Goal: Task Accomplishment & Management: Complete application form

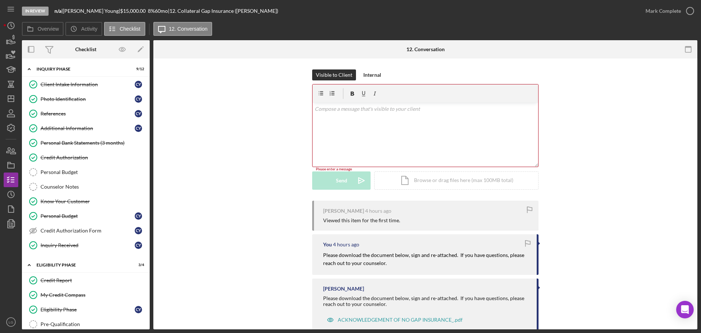
scroll to position [329, 0]
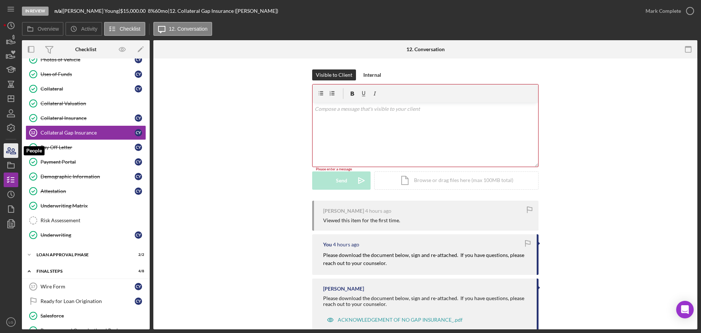
click at [15, 154] on icon "button" at bounding box center [11, 150] width 18 height 18
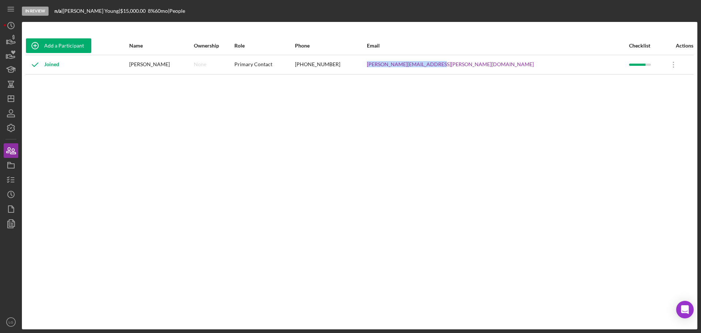
drag, startPoint x: 532, startPoint y: 66, endPoint x: 460, endPoint y: 68, distance: 71.9
click at [458, 70] on tr "Joined Cassaundra Young None Primary Contact (314) 203-4725 cassaundra.young@ya…" at bounding box center [360, 64] width 668 height 19
copy tr "cassaundra.young@yahoo.com"
click at [10, 175] on icon "button" at bounding box center [11, 180] width 18 height 18
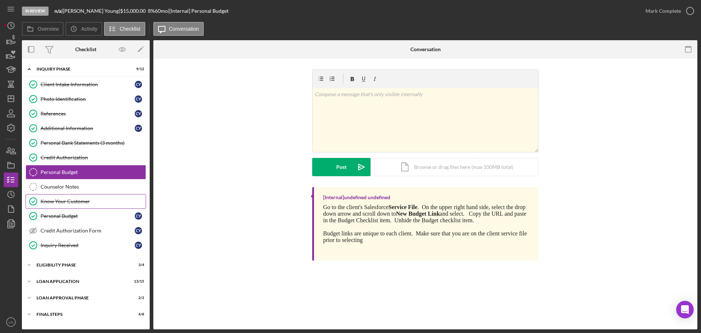
click at [66, 194] on link "Know Your Customer Know Your Customer" at bounding box center [86, 201] width 120 height 15
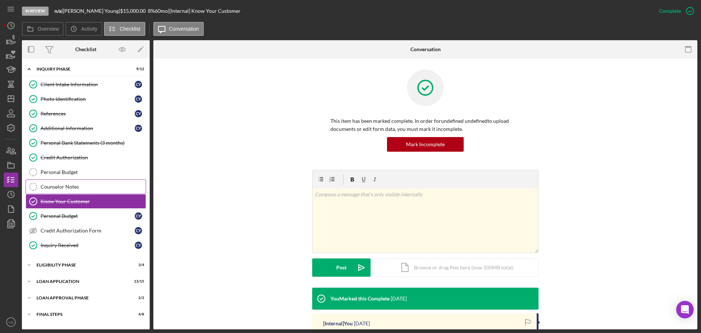
click at [38, 187] on icon "Counselor Notes" at bounding box center [33, 186] width 18 height 18
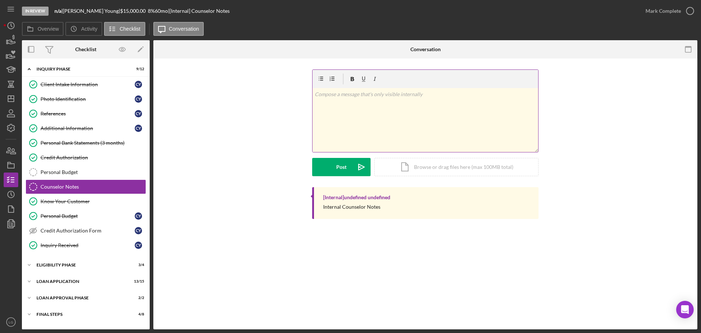
click at [429, 132] on div "v Color teal Color pink Remove color Add row above Add row below Add column bef…" at bounding box center [426, 120] width 226 height 64
click at [344, 163] on div "Post" at bounding box center [341, 167] width 10 height 18
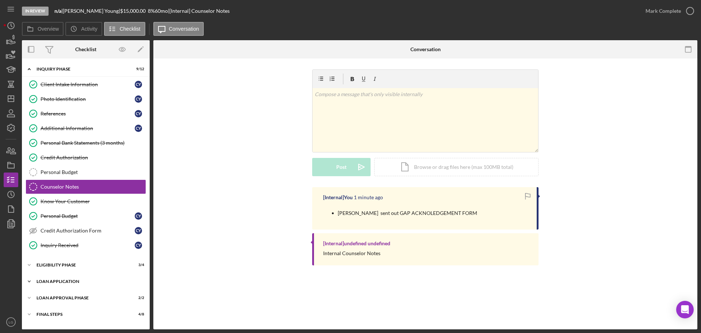
click at [84, 283] on div "Icon/Expander Loan Application 13 / 15" at bounding box center [86, 281] width 128 height 15
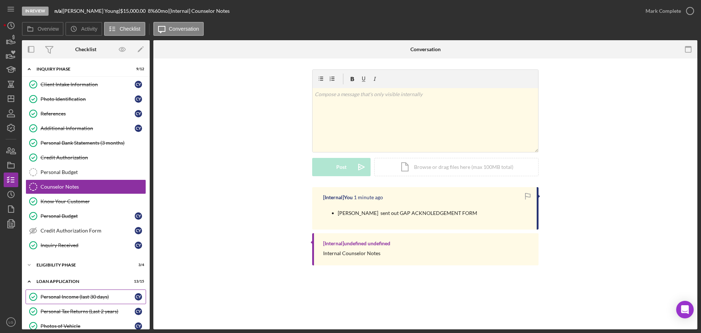
click at [79, 299] on div "Personal Income (last 30 days)" at bounding box center [88, 297] width 94 height 6
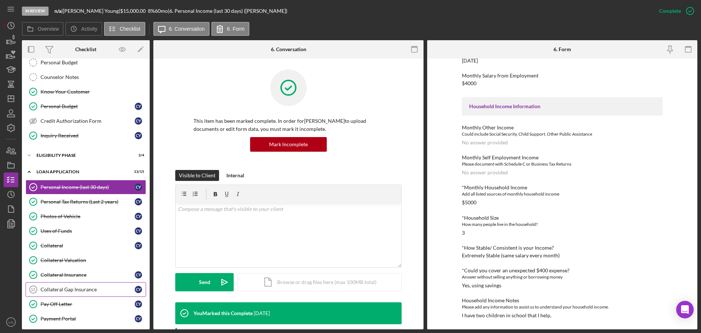
scroll to position [146, 0]
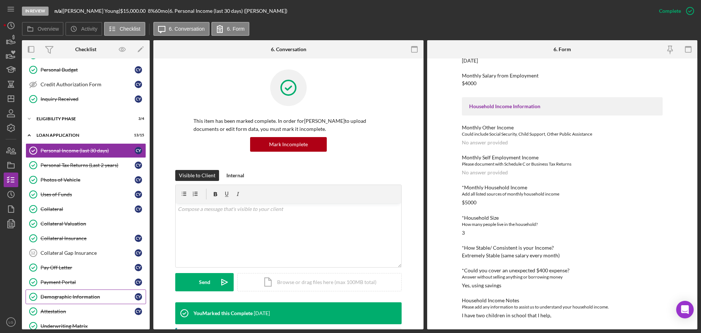
click at [70, 295] on div "Demographic Information" at bounding box center [88, 297] width 94 height 6
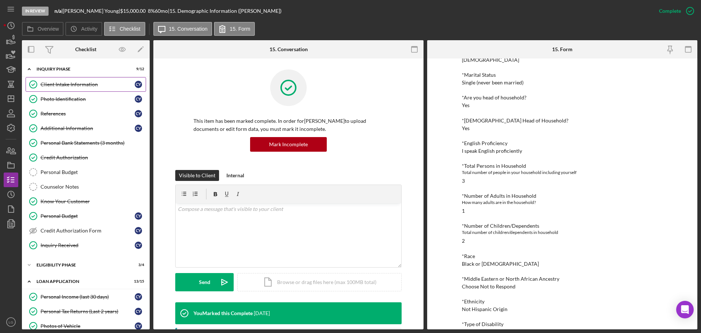
click at [67, 80] on link "Client Intake Information Client Intake Information C Y" at bounding box center [86, 84] width 120 height 15
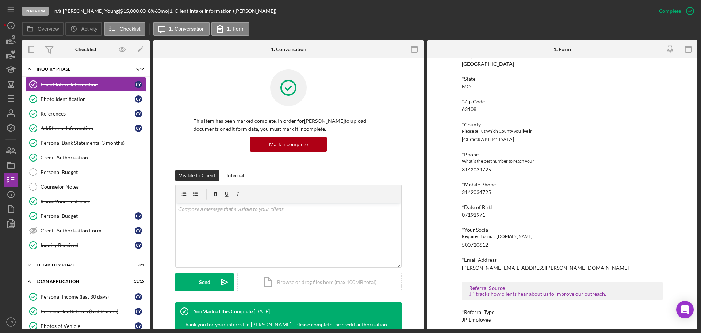
scroll to position [217, 0]
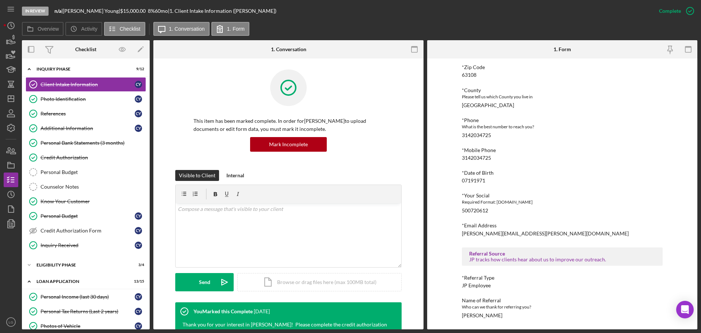
click at [480, 317] on div "Letisha Eddings" at bounding box center [482, 315] width 41 height 6
copy div "Letisha Eddings Icon/Menu Icon/Dashboard Dashboard Navigation Divider Mobile Ch…"
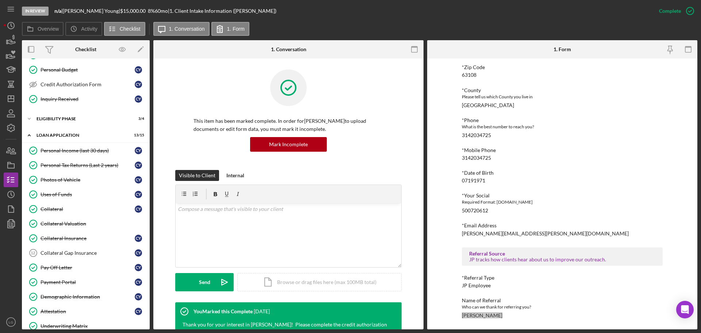
scroll to position [219, 0]
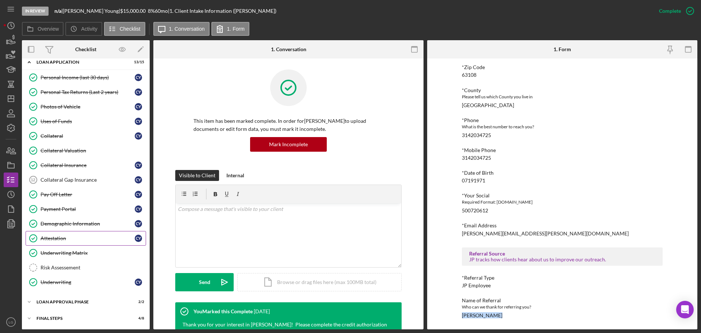
click at [55, 232] on link "Attestation Attestation C Y" at bounding box center [86, 238] width 120 height 15
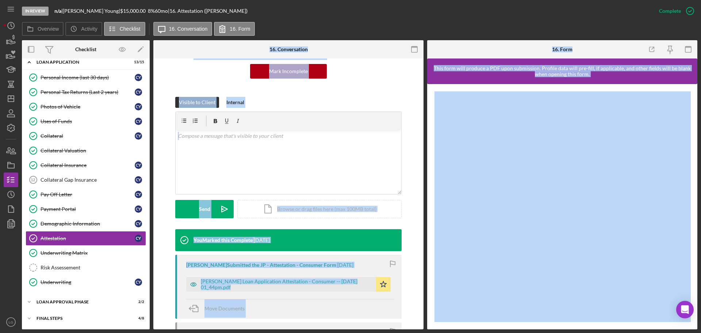
scroll to position [152, 0]
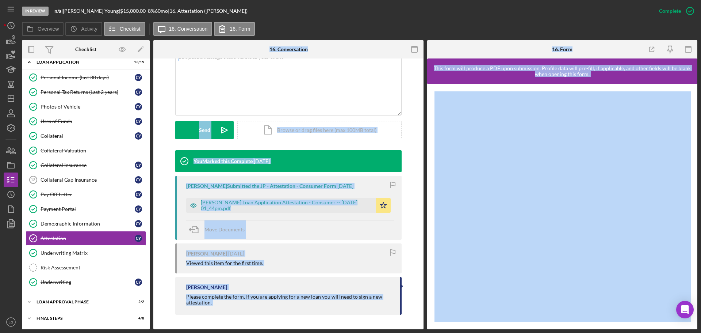
click at [308, 239] on div "Move Documents" at bounding box center [290, 230] width 208 height 20
click at [309, 224] on div "Move Documents" at bounding box center [290, 230] width 208 height 20
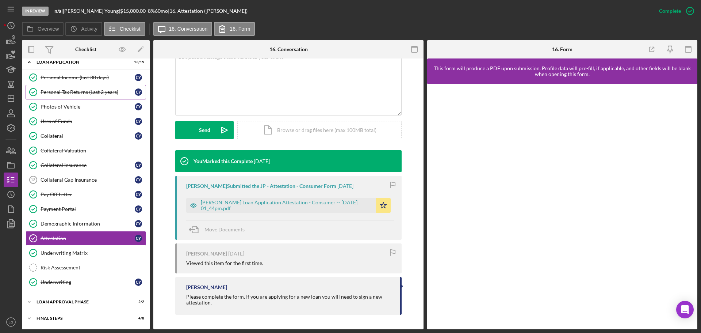
scroll to position [146, 0]
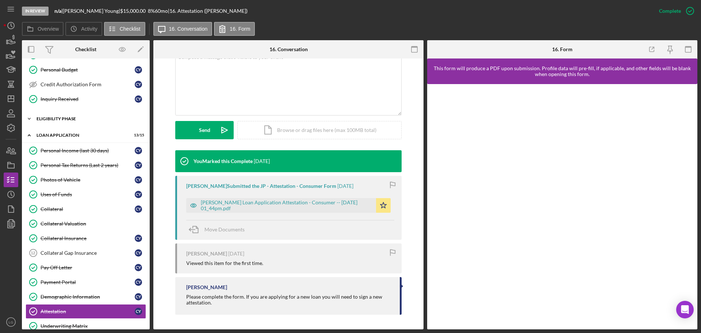
click at [70, 124] on div "Icon/Expander Eligibility Phase 3 / 4" at bounding box center [86, 118] width 128 height 15
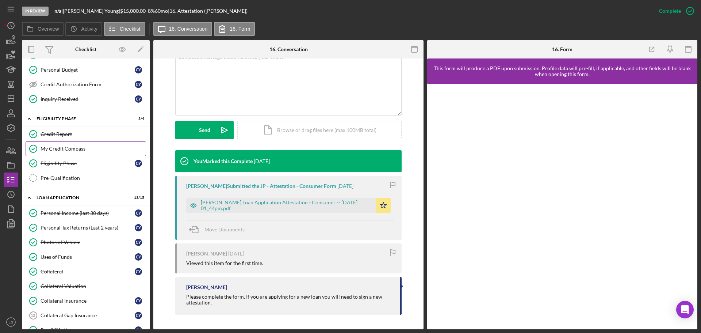
click at [60, 152] on link "My Credit Compass My Credit Compass" at bounding box center [86, 148] width 120 height 15
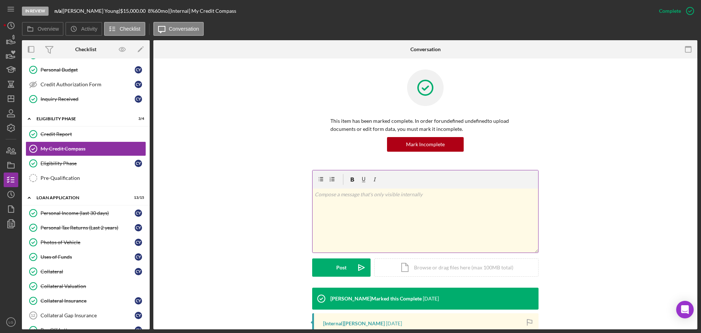
scroll to position [122, 0]
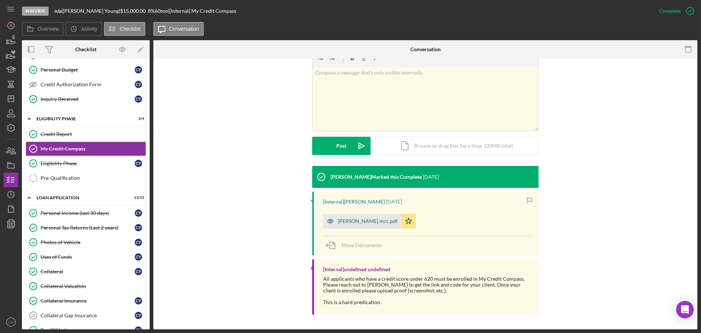
click at [351, 217] on div "Cassaundra Young mcc.pdf" at bounding box center [362, 221] width 78 height 15
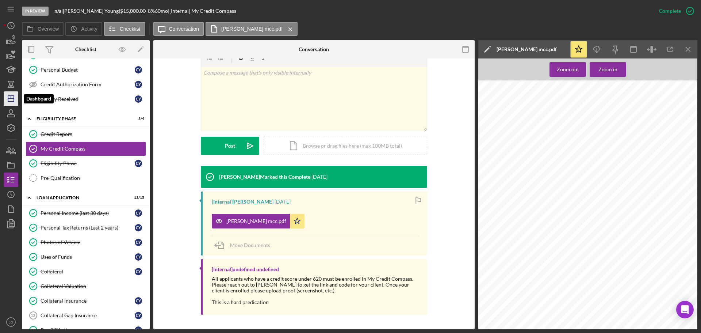
click at [11, 103] on icon "Icon/Dashboard" at bounding box center [11, 98] width 18 height 18
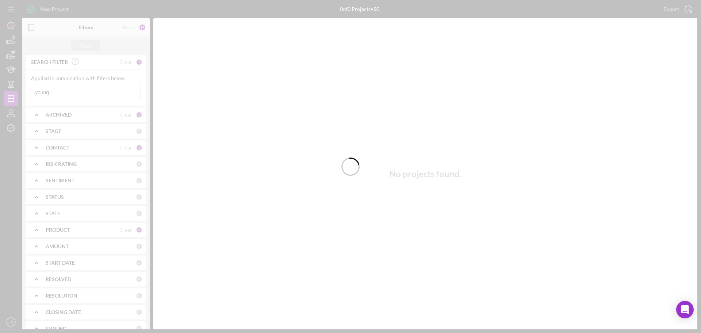
click at [63, 89] on div at bounding box center [350, 166] width 701 height 333
click at [64, 94] on div at bounding box center [350, 166] width 701 height 333
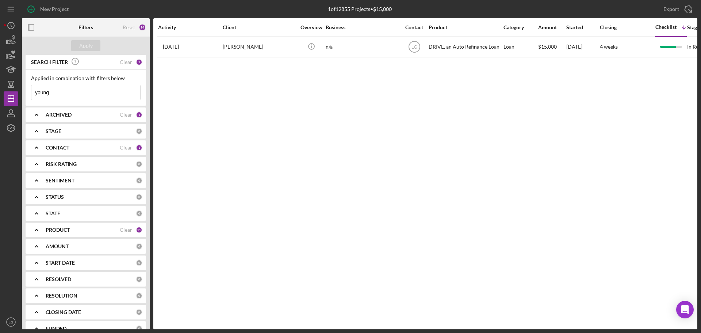
click at [58, 92] on input "young" at bounding box center [85, 92] width 109 height 15
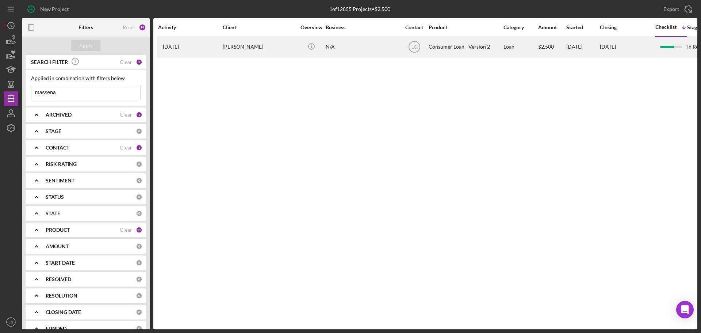
type input "massena"
click at [256, 47] on div "Tiffany Massena" at bounding box center [259, 46] width 73 height 19
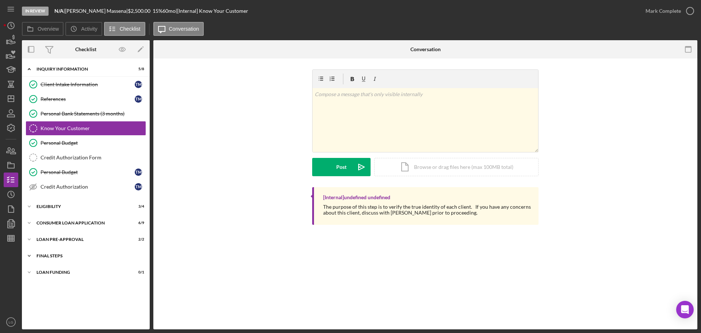
click at [96, 259] on div "Icon/Expander FINAL STEPS 6 / 10" at bounding box center [86, 255] width 128 height 15
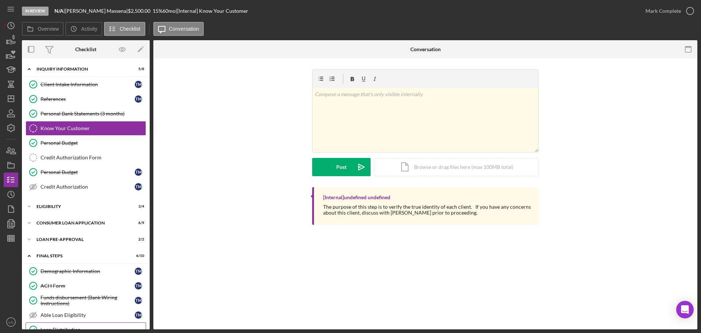
scroll to position [73, 0]
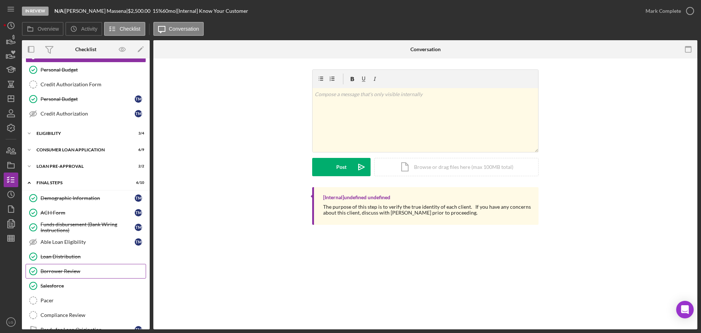
click at [89, 266] on link "Borrower Review Borrower Review" at bounding box center [86, 271] width 120 height 15
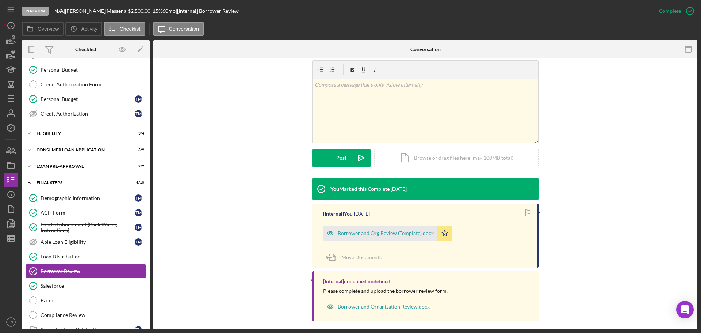
scroll to position [116, 0]
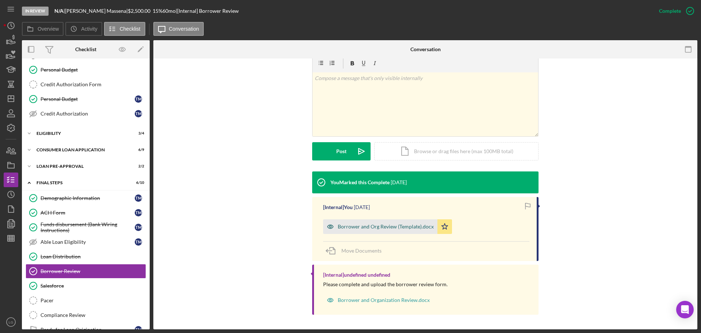
click at [336, 231] on icon "button" at bounding box center [330, 226] width 15 height 15
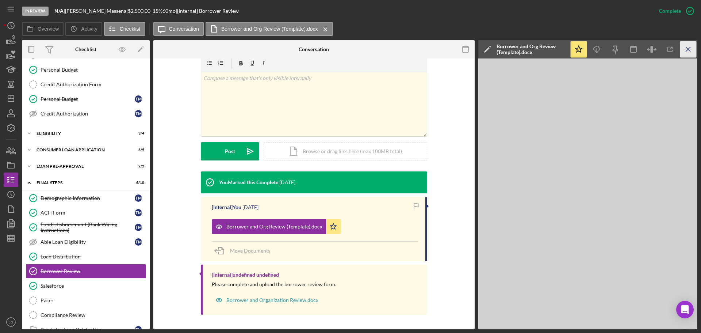
click at [688, 54] on icon "Icon/Menu Close" at bounding box center [688, 49] width 16 height 16
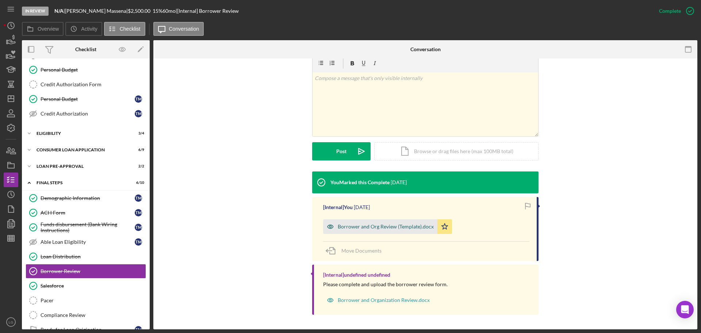
click at [383, 231] on div "Borrower and Org Review (Template).docx" at bounding box center [380, 226] width 114 height 15
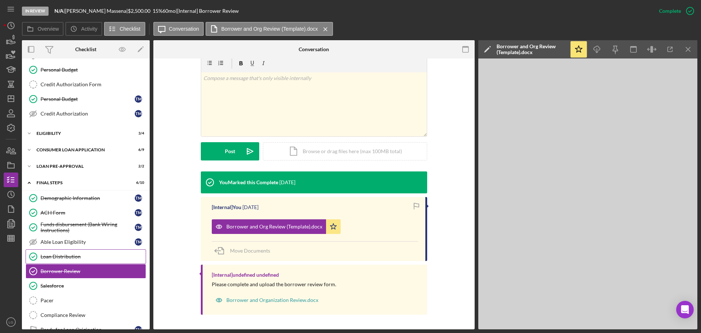
click at [52, 255] on div "Loan Distribution" at bounding box center [93, 256] width 105 height 6
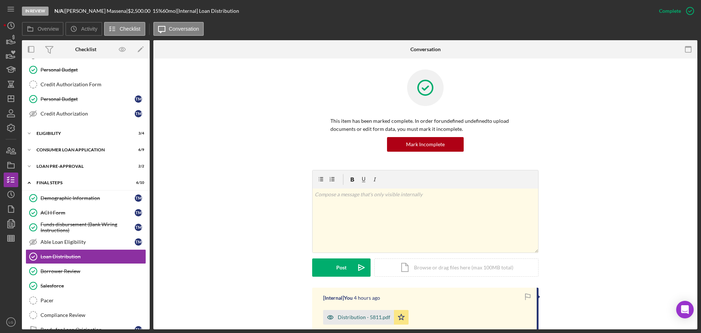
click at [363, 318] on div "Distribution - 5811.pdf" at bounding box center [364, 317] width 53 height 6
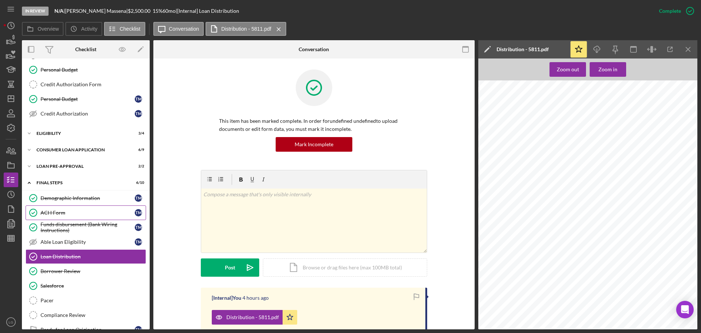
click at [78, 214] on div "ACH Form" at bounding box center [88, 213] width 94 height 6
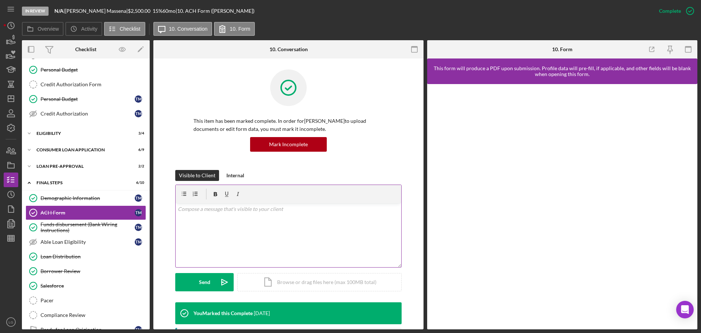
scroll to position [110, 0]
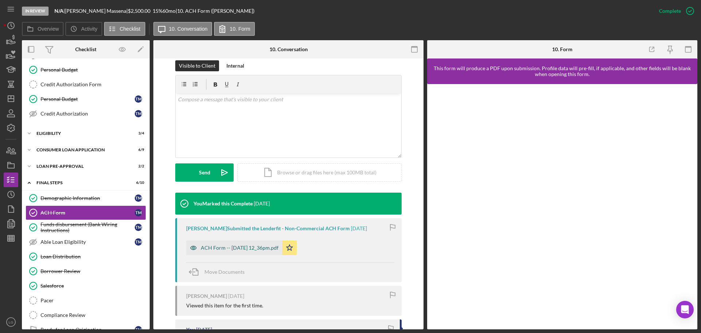
click at [254, 251] on div "ACH Form -- 2025-05-01 12_36pm.pdf" at bounding box center [234, 247] width 96 height 15
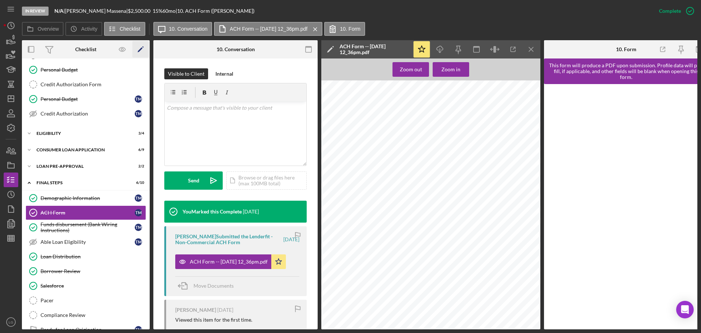
click at [142, 48] on icon "Icon/Edit" at bounding box center [141, 49] width 16 height 16
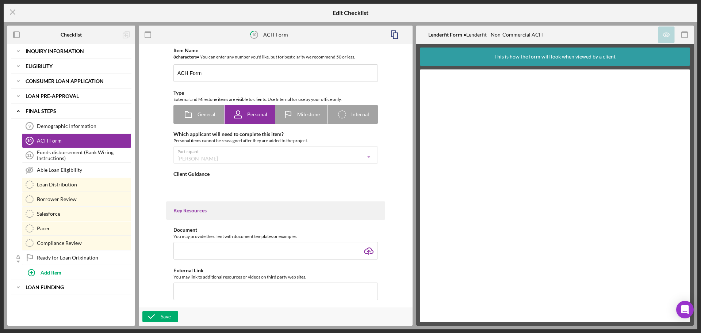
type textarea "<div>Please complete the attached ACH Form indicating how you would like to mak…"
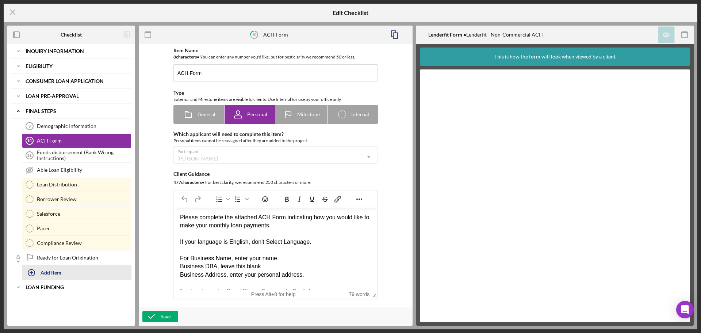
click at [35, 273] on icon "button" at bounding box center [31, 272] width 18 height 18
click at [126, 292] on div "Cancel" at bounding box center [119, 292] width 15 height 11
click at [58, 290] on div "Icon/Expander Loan Funding Icon/Edit" at bounding box center [71, 287] width 120 height 15
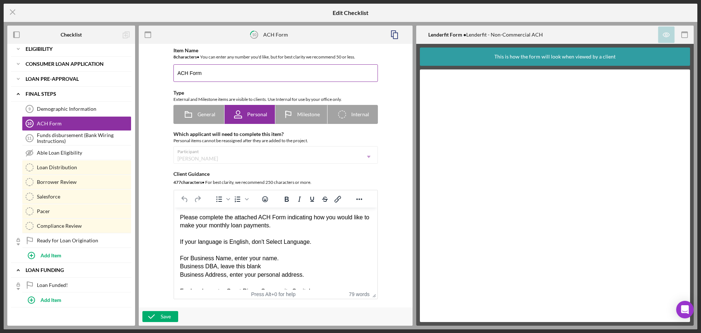
click at [278, 77] on input "ACH Form" at bounding box center [275, 73] width 204 height 18
click at [28, 91] on div "Icon/Expander FINAL STEPS Icon/Edit" at bounding box center [71, 94] width 120 height 15
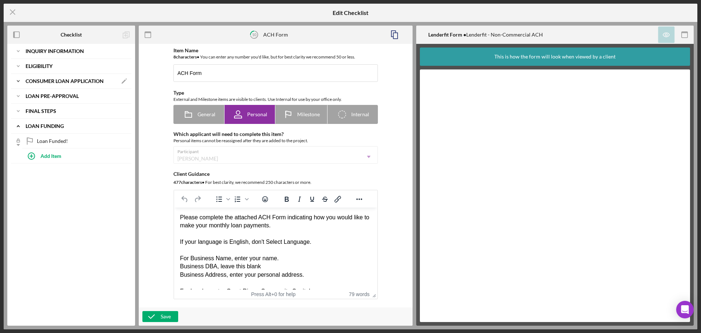
click at [30, 77] on div "Icon/Expander Consumer Loan Application Icon/Edit" at bounding box center [71, 81] width 120 height 15
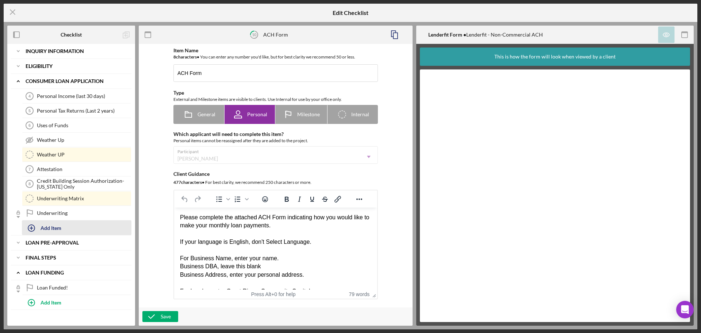
click at [66, 223] on button "Add Item" at bounding box center [77, 227] width 110 height 15
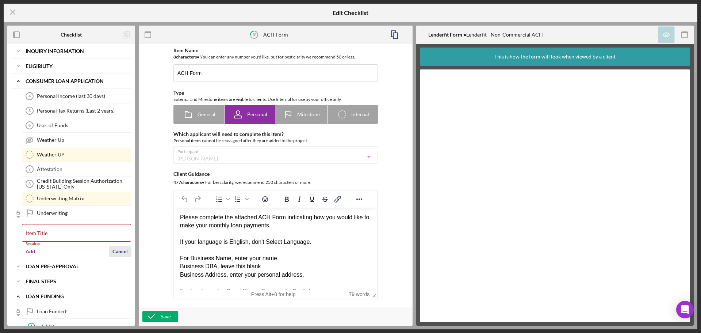
click at [115, 246] on div "Cancel" at bounding box center [119, 251] width 15 height 11
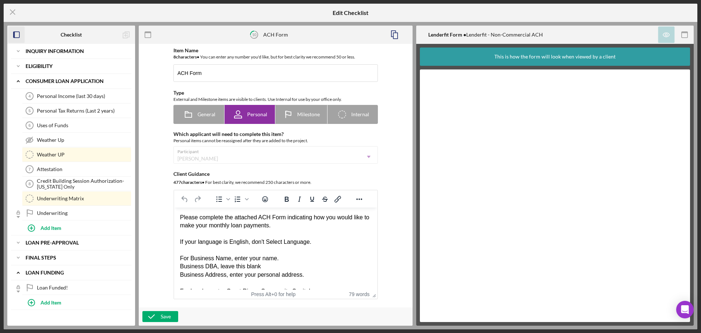
click at [22, 34] on icon "button" at bounding box center [16, 35] width 16 height 16
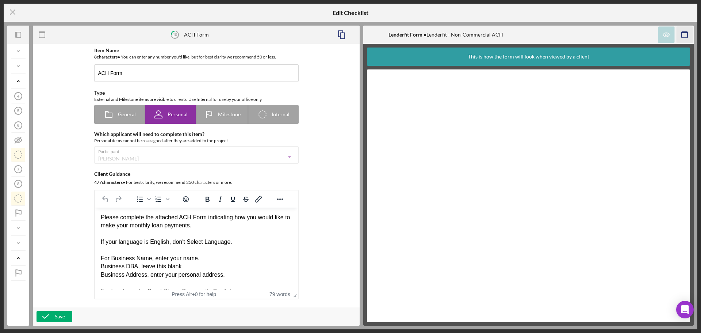
click at [680, 34] on icon "button" at bounding box center [685, 35] width 16 height 16
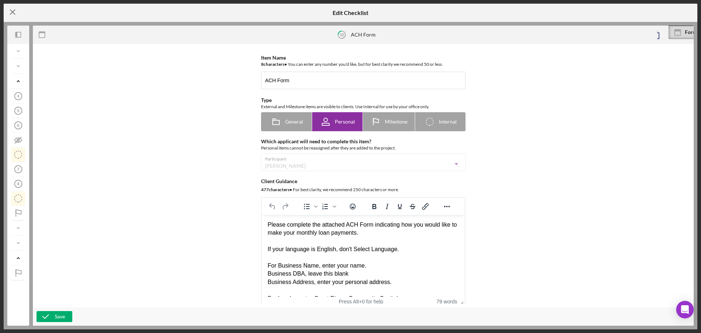
click at [19, 15] on icon "Icon/Menu Close" at bounding box center [13, 12] width 18 height 18
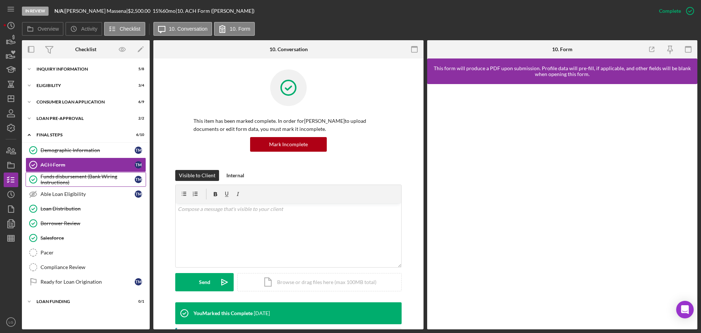
click at [77, 183] on div "Funds disbursement (Bank Wiring Instructions)" at bounding box center [88, 179] width 94 height 12
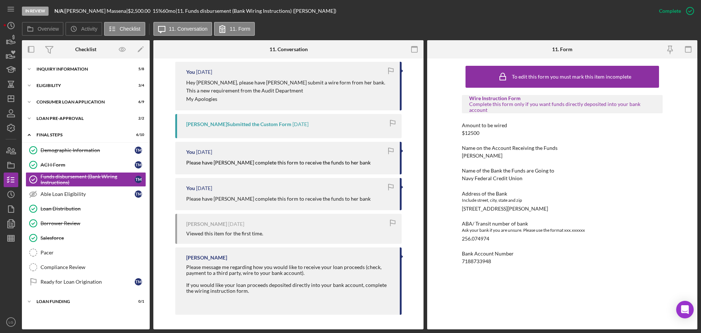
scroll to position [156, 0]
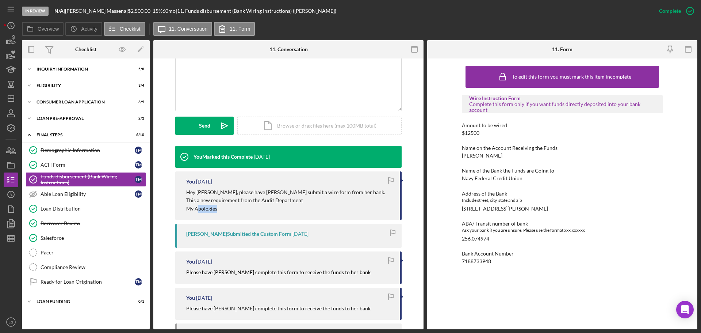
drag, startPoint x: 216, startPoint y: 215, endPoint x: 188, endPoint y: 210, distance: 27.7
click at [191, 210] on div "You 3 months ago Hey Tiffany, please have Regina submit a wire form from her ba…" at bounding box center [288, 195] width 226 height 49
click at [64, 206] on div "Loan Distribution" at bounding box center [93, 209] width 105 height 6
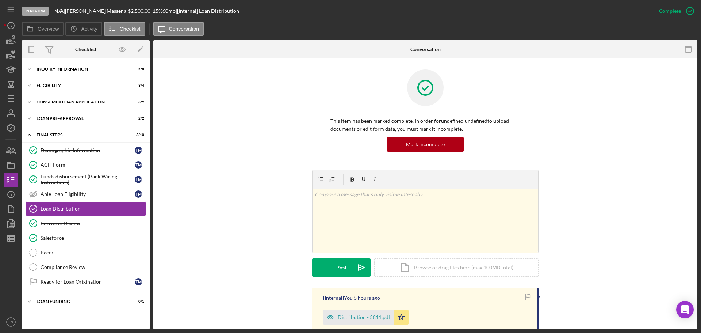
scroll to position [110, 0]
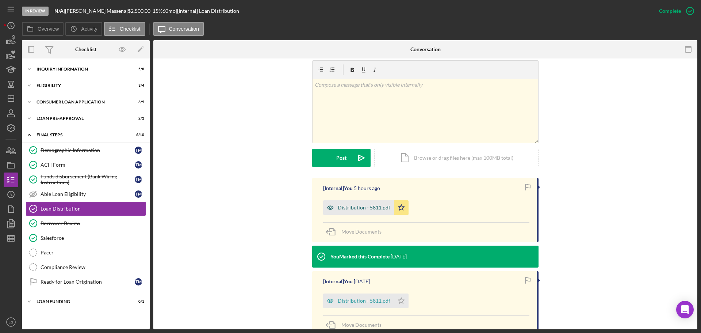
click at [349, 207] on div "Distribution - 5811.pdf" at bounding box center [364, 207] width 53 height 6
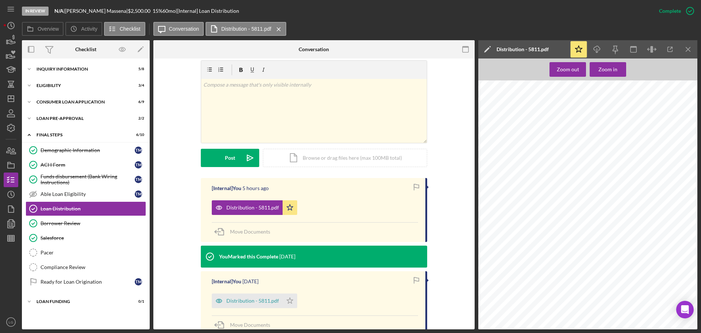
scroll to position [256, 0]
click at [101, 123] on div "Icon/Expander Loan Pre-Approval 2 / 2" at bounding box center [86, 118] width 128 height 15
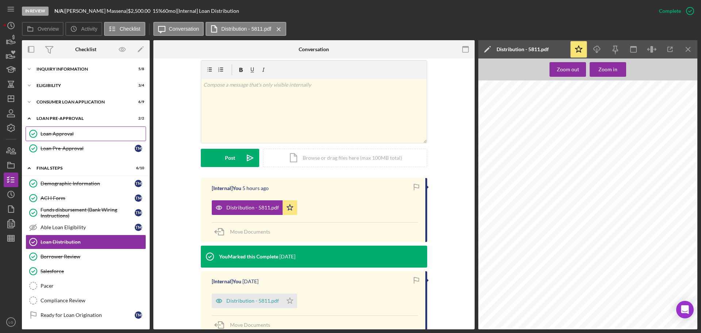
click at [89, 133] on div "Loan Approval" at bounding box center [93, 134] width 105 height 6
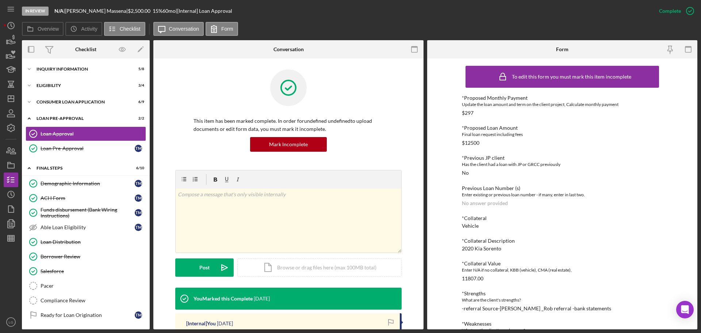
scroll to position [146, 0]
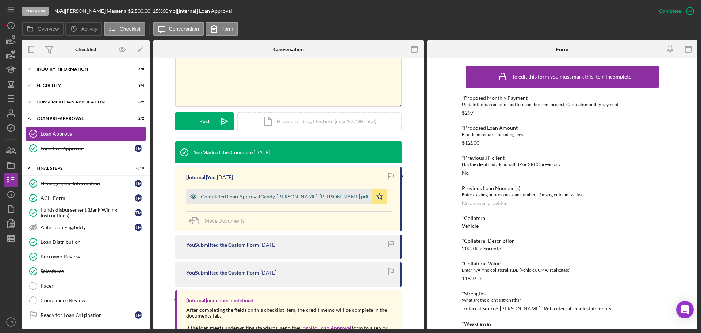
click at [227, 190] on div "Completed Loan ApprovalGandy, LaTrisha ,Tiffany Massena.pdf" at bounding box center [279, 196] width 186 height 15
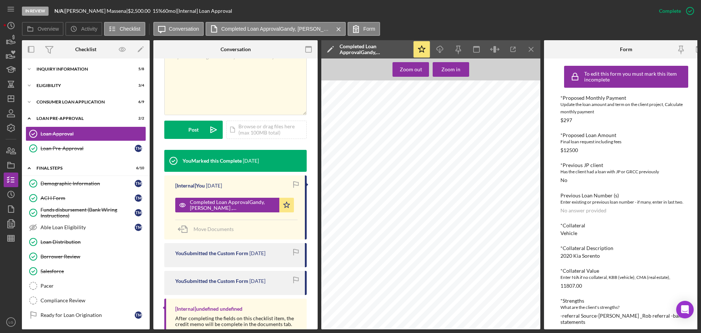
scroll to position [219, 0]
click at [59, 177] on link "Demographic Information Demographic Information T M" at bounding box center [86, 183] width 120 height 15
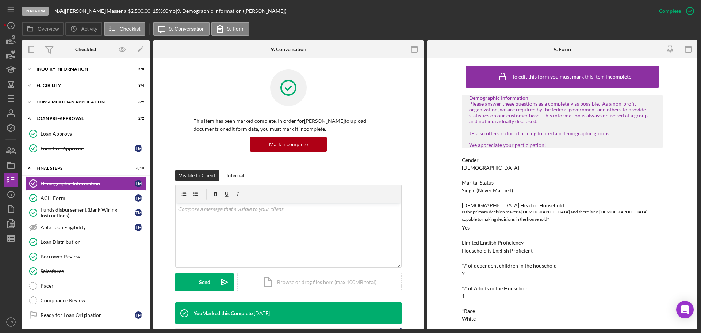
scroll to position [110, 0]
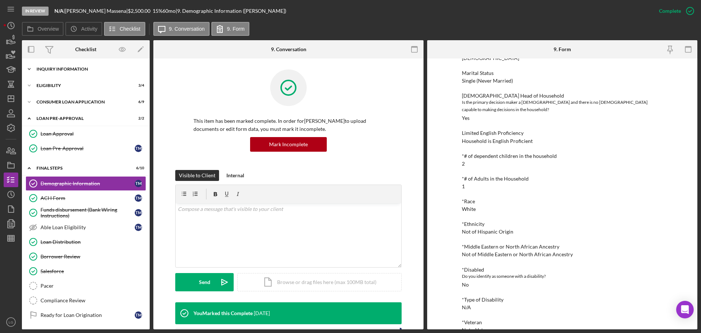
click at [102, 69] on div "Inquiry Information" at bounding box center [89, 69] width 104 height 4
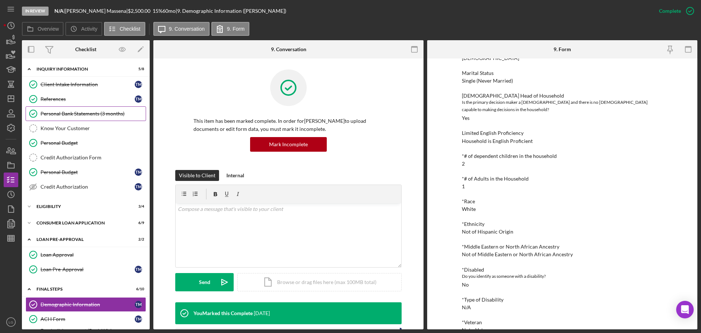
click at [81, 115] on div "Personal Bank Statements (3 months)" at bounding box center [93, 114] width 105 height 6
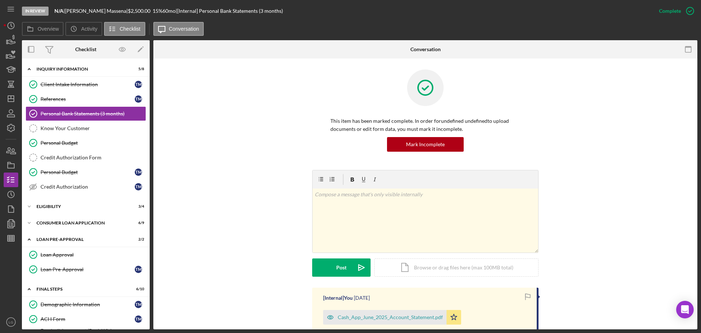
scroll to position [146, 0]
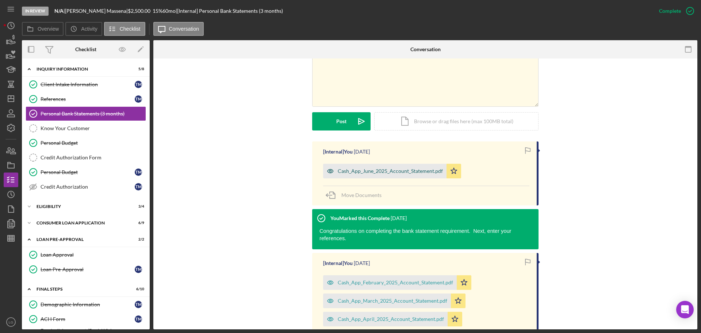
click at [382, 169] on div "Cash_App_June_2025_Account_Statement.pdf" at bounding box center [390, 171] width 105 height 6
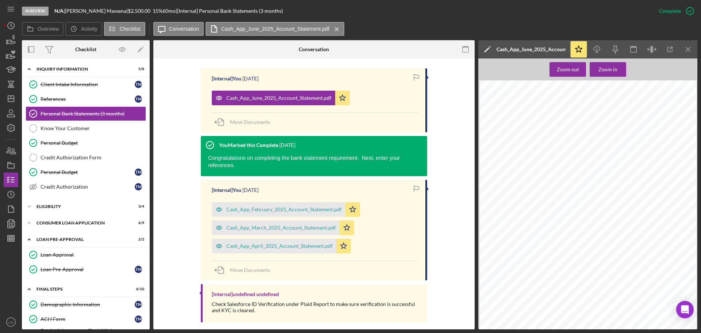
scroll to position [219, 0]
click at [108, 206] on div "Eligibility" at bounding box center [89, 206] width 104 height 4
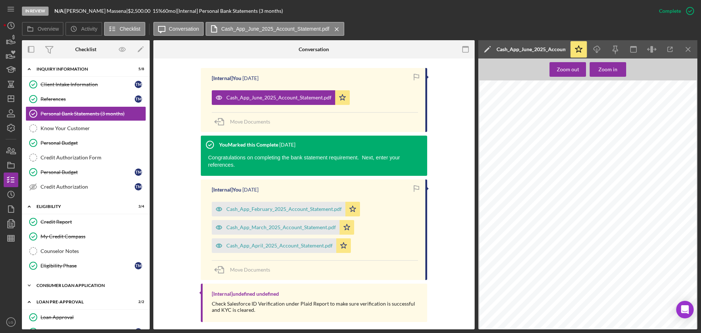
click at [81, 282] on div "Icon/Expander Consumer Loan Application 6 / 9" at bounding box center [86, 285] width 128 height 15
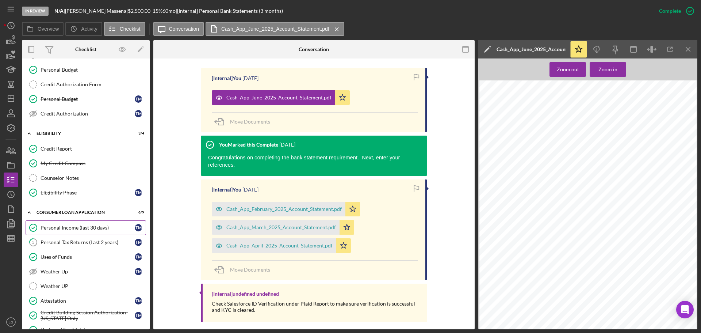
click at [94, 226] on div "Personal Income (last 30 days)" at bounding box center [88, 228] width 94 height 6
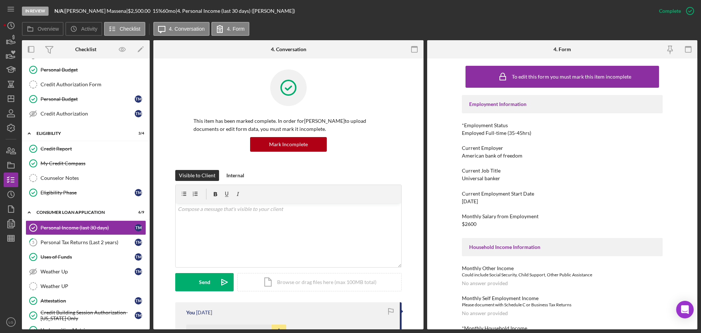
scroll to position [110, 0]
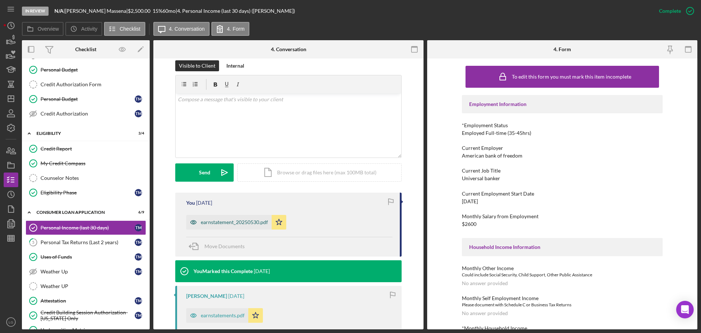
click at [237, 222] on div "earnstatement_20250530.pdf" at bounding box center [234, 222] width 67 height 6
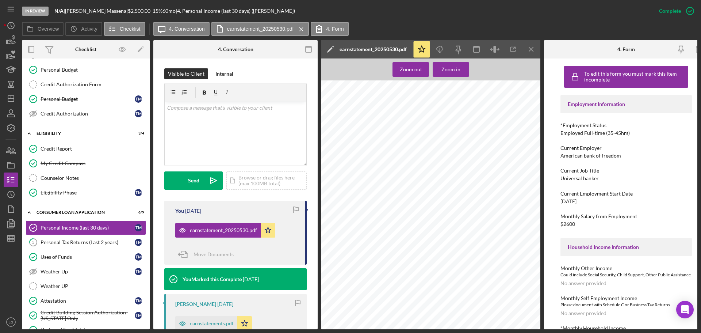
scroll to position [48, 0]
click at [218, 316] on div "earnstatements.pdf" at bounding box center [206, 323] width 62 height 15
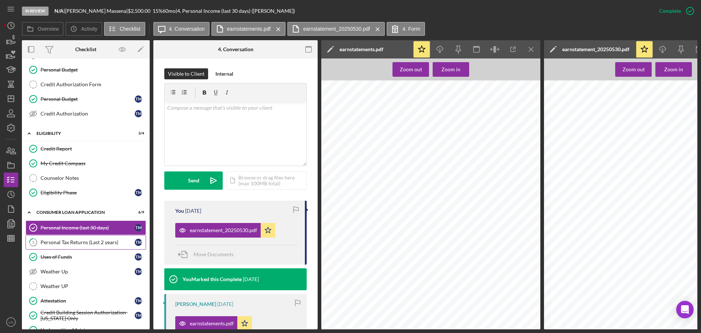
click at [129, 248] on div "Personal Income (last 30 days) Personal Income (last 30 days) T M 5 Personal Ta…" at bounding box center [86, 287] width 128 height 135
click at [130, 244] on div "Personal Tax Returns (Last 2 years)" at bounding box center [88, 242] width 94 height 6
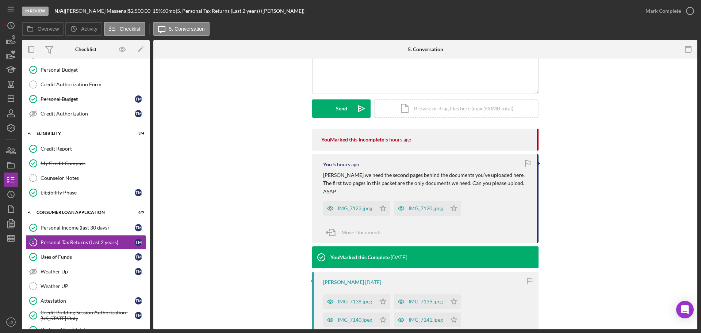
scroll to position [183, 0]
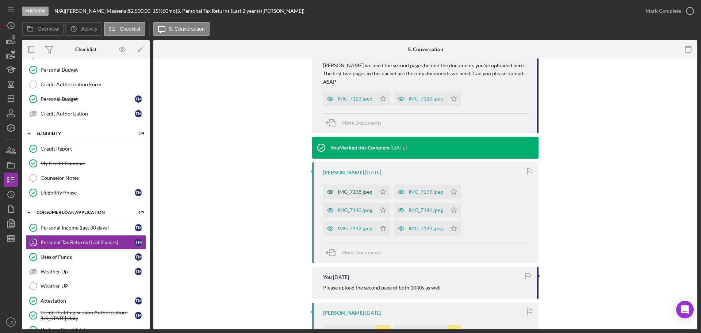
click at [368, 196] on div "IMG_7138.jpeg" at bounding box center [349, 191] width 53 height 15
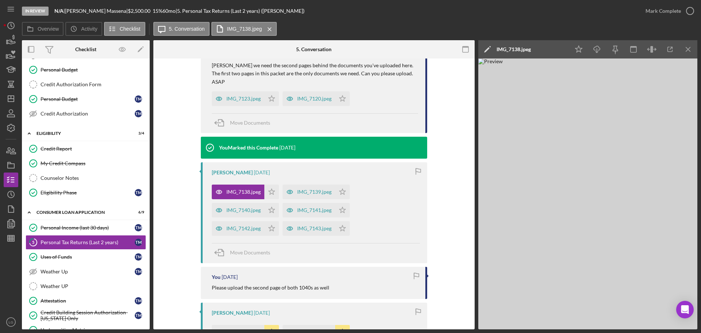
click at [318, 199] on div "IMG_7141.jpeg Icon/Star" at bounding box center [318, 208] width 71 height 18
click at [319, 197] on div "IMG_7139.jpeg" at bounding box center [309, 191] width 53 height 15
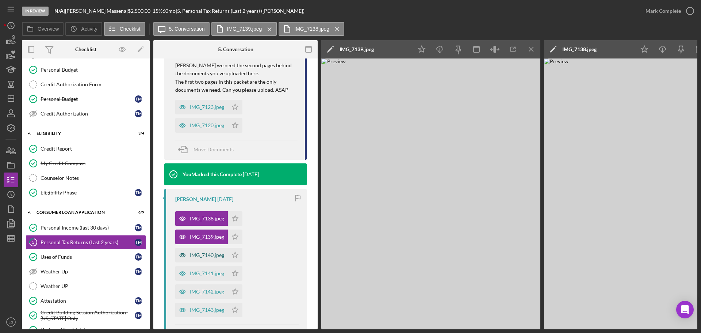
click at [225, 255] on div "IMG_7140.jpeg" at bounding box center [201, 255] width 53 height 15
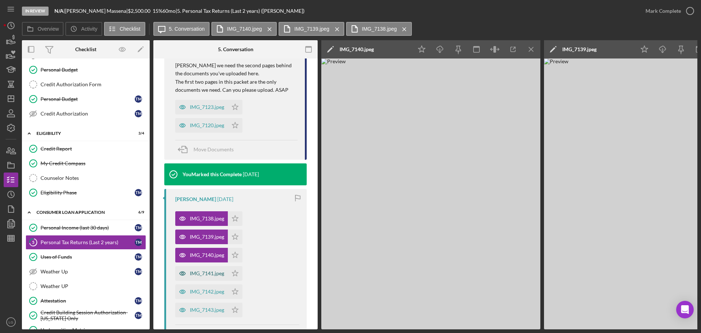
click at [220, 275] on div "IMG_7141.jpeg" at bounding box center [207, 273] width 34 height 6
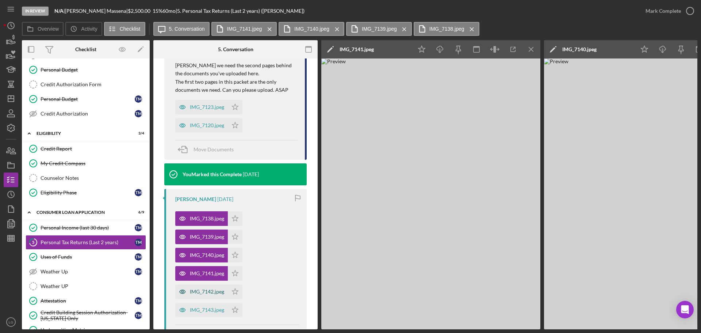
click at [218, 289] on div "IMG_7142.jpeg" at bounding box center [207, 291] width 34 height 6
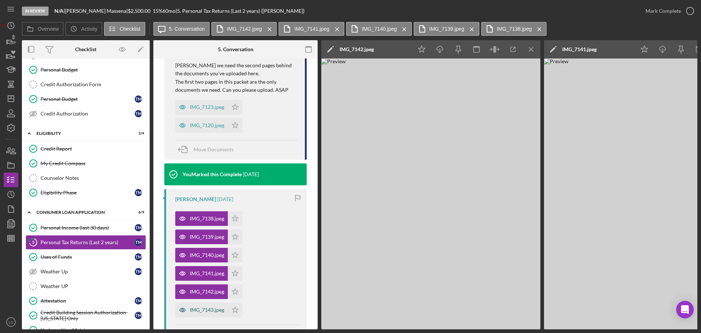
click at [221, 313] on div "IMG_7143.jpeg" at bounding box center [201, 309] width 53 height 15
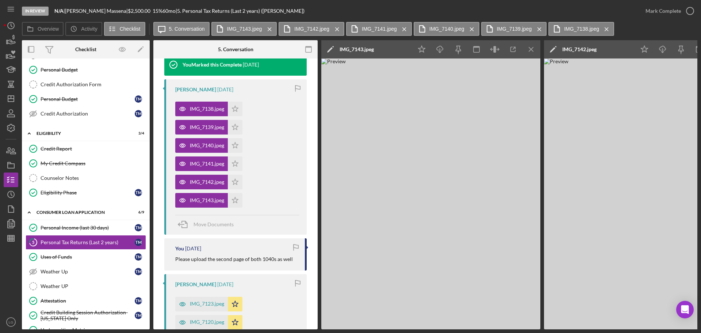
scroll to position [365, 0]
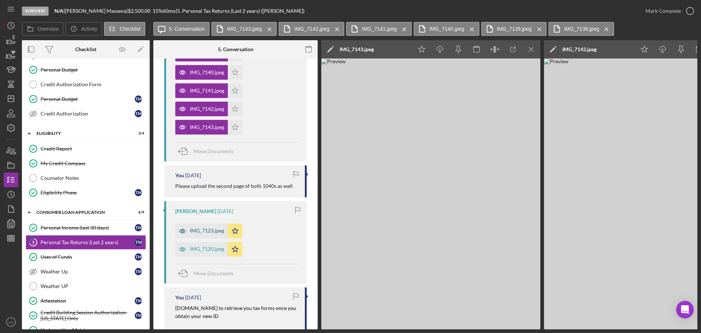
click at [203, 229] on div "IMG_7123.jpeg" at bounding box center [207, 230] width 34 height 6
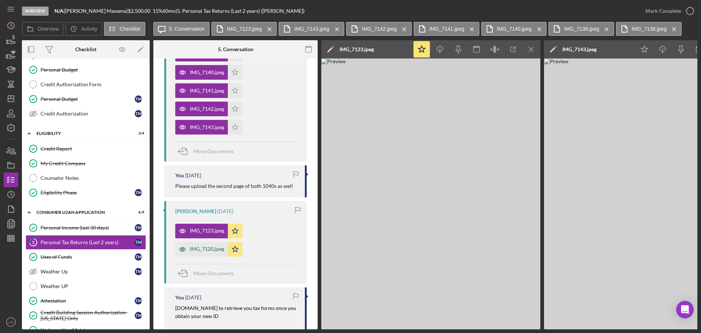
click at [205, 250] on div "IMG_7120.jpeg" at bounding box center [207, 249] width 34 height 6
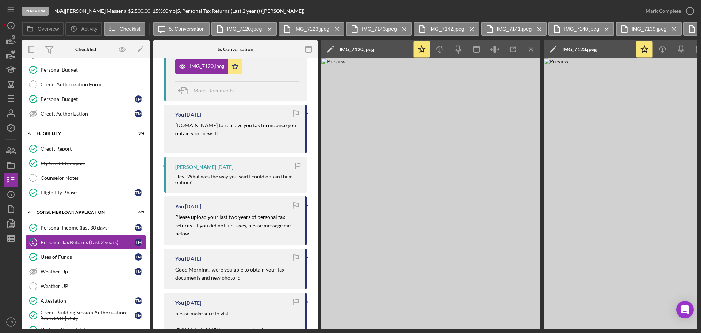
scroll to position [402, 0]
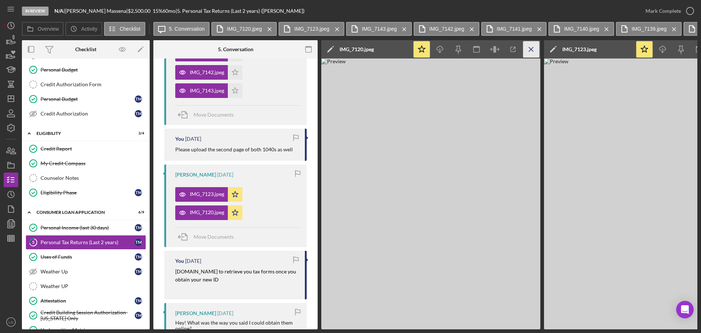
click at [537, 52] on icon "Icon/Menu Close" at bounding box center [531, 49] width 16 height 16
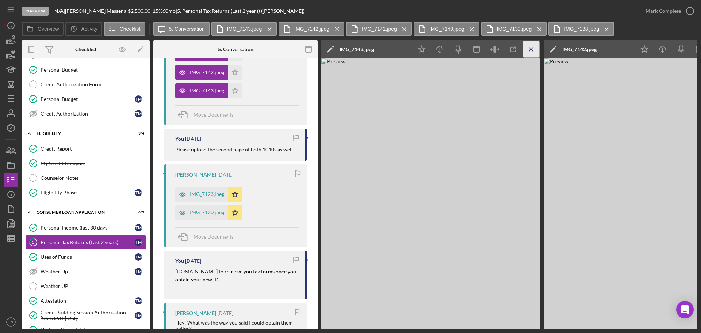
click at [537, 54] on icon "Icon/Menu Close" at bounding box center [531, 49] width 16 height 16
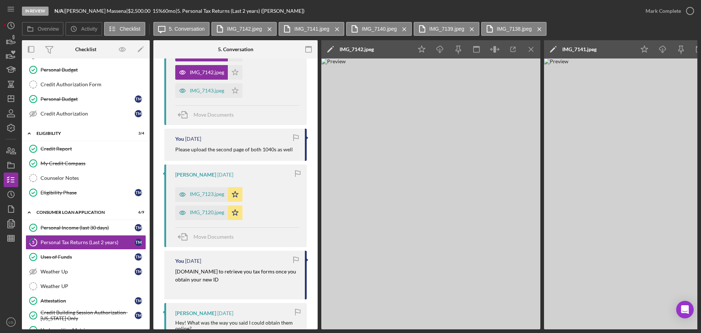
click at [537, 54] on icon "Icon/Menu Close" at bounding box center [531, 49] width 16 height 16
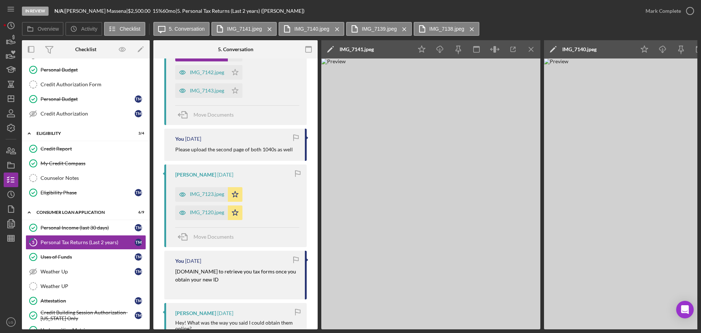
click at [537, 54] on icon "Icon/Menu Close" at bounding box center [531, 49] width 16 height 16
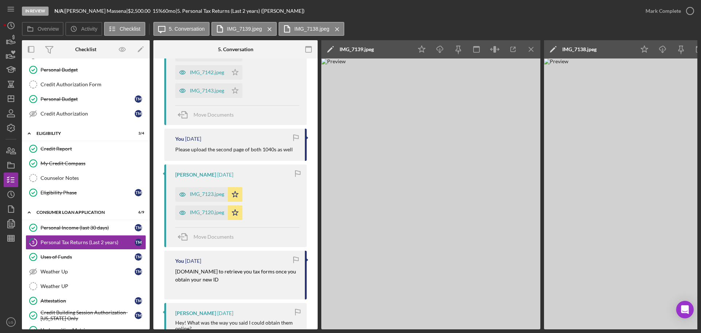
click at [537, 54] on icon "Icon/Menu Close" at bounding box center [531, 49] width 16 height 16
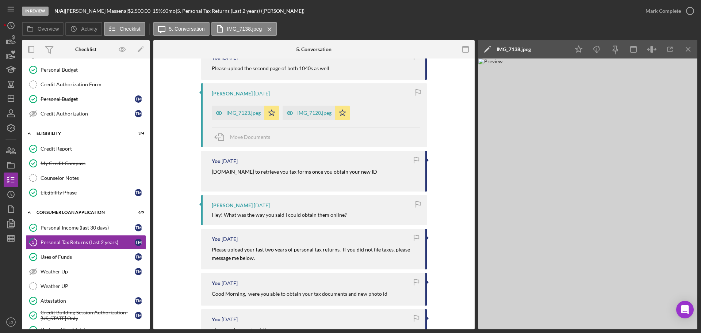
scroll to position [338, 0]
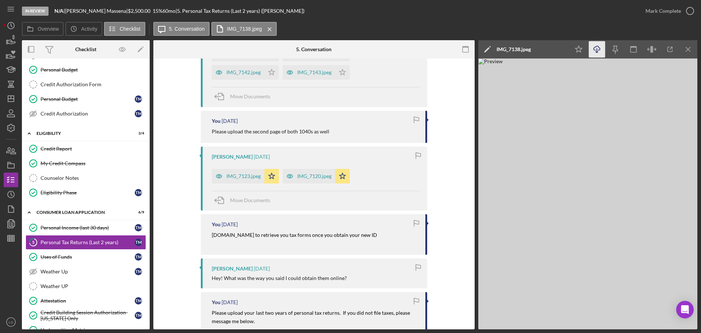
click at [594, 54] on icon "Icon/Download" at bounding box center [597, 49] width 16 height 16
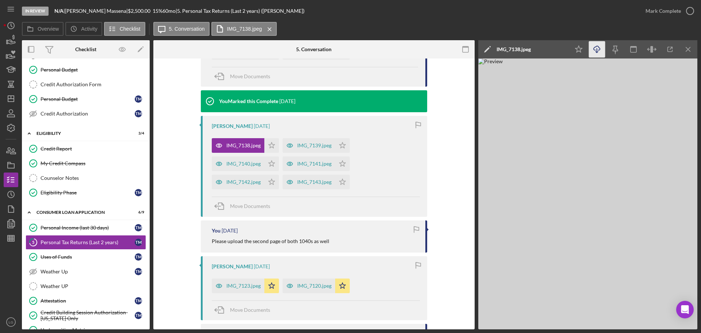
scroll to position [119, 0]
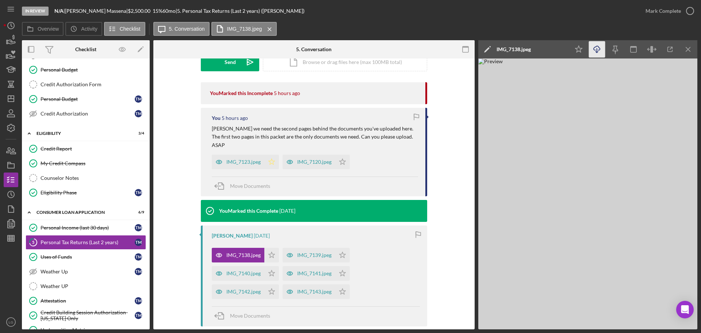
click at [239, 166] on div "IMG_7123.jpeg" at bounding box center [238, 161] width 53 height 15
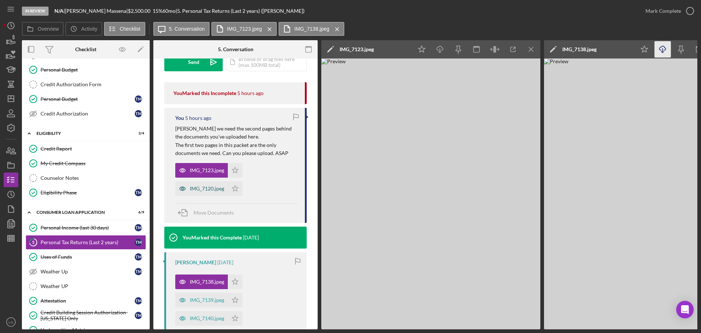
click at [217, 191] on div "IMG_7120.jpeg" at bounding box center [207, 188] width 34 height 6
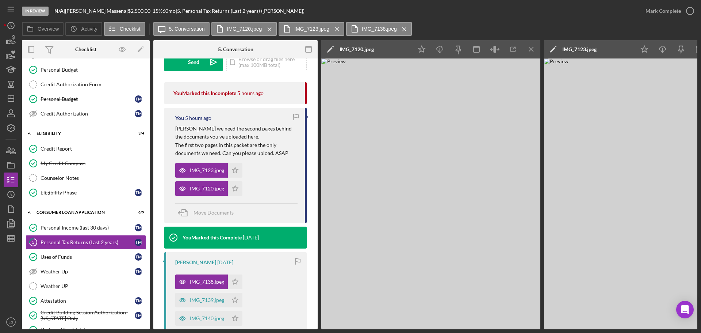
click at [525, 49] on icon "Icon/Menu Close" at bounding box center [531, 49] width 16 height 16
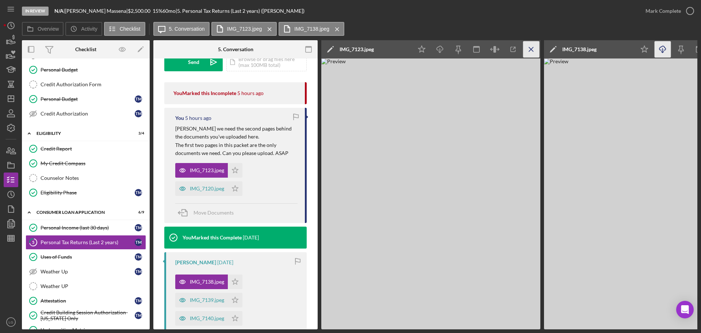
click at [527, 49] on icon "Icon/Menu Close" at bounding box center [531, 49] width 16 height 16
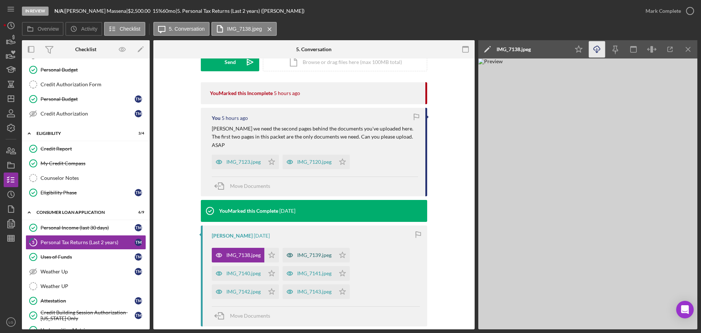
click at [309, 256] on div "IMG_7139.jpeg" at bounding box center [314, 255] width 34 height 6
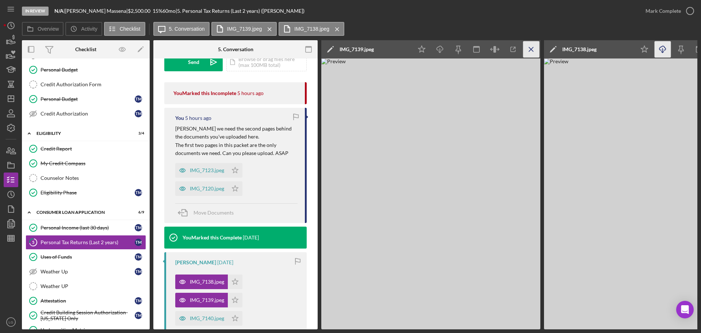
click at [529, 51] on line "button" at bounding box center [531, 49] width 4 height 4
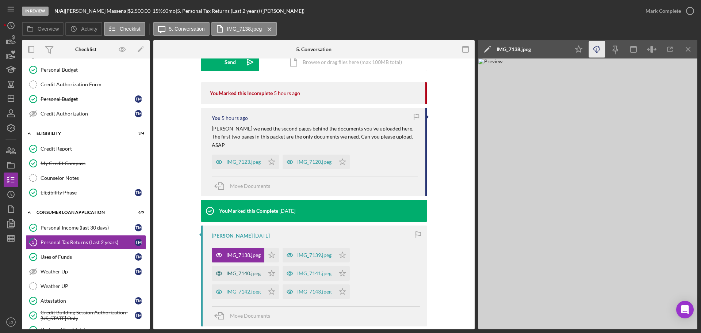
click at [233, 278] on div "IMG_7140.jpeg" at bounding box center [238, 273] width 53 height 15
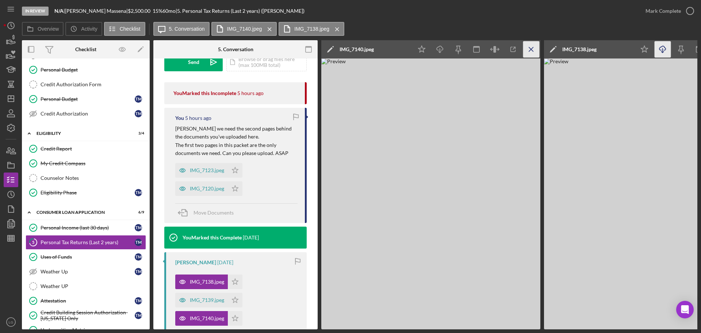
click at [536, 51] on icon "Icon/Menu Close" at bounding box center [531, 49] width 16 height 16
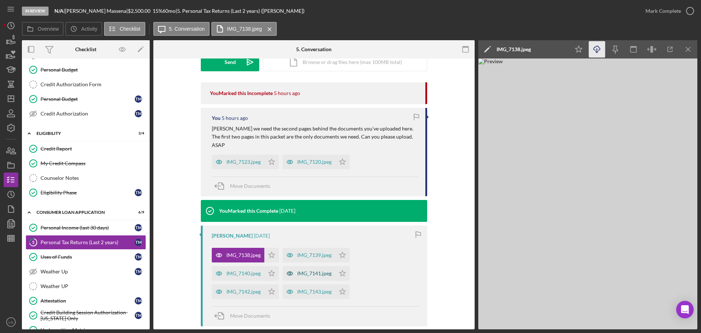
click at [306, 271] on div "IMG_7141.jpeg" at bounding box center [314, 273] width 34 height 6
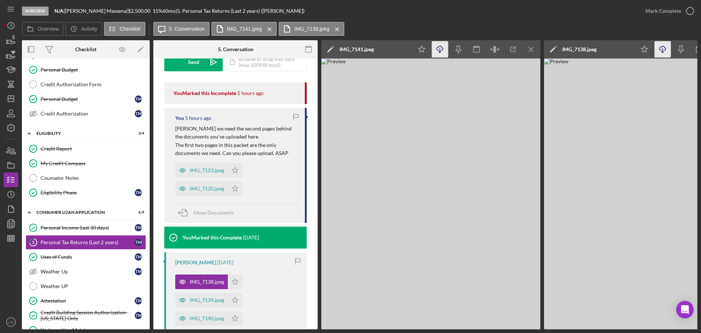
click at [445, 53] on icon "Icon/Download" at bounding box center [440, 49] width 16 height 16
click at [425, 48] on icon "Icon/Star" at bounding box center [422, 49] width 16 height 16
click at [648, 44] on icon "Icon/Star" at bounding box center [644, 49] width 16 height 16
click at [61, 312] on div "Credit Building Session Authorization- Missouri Only" at bounding box center [88, 315] width 94 height 12
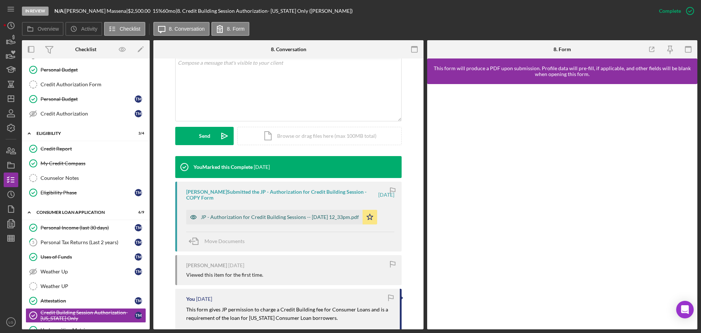
click at [224, 210] on div "JP - Authorization for Credit Building Sessions -- 2025-05-01 12_33pm.pdf" at bounding box center [274, 217] width 176 height 15
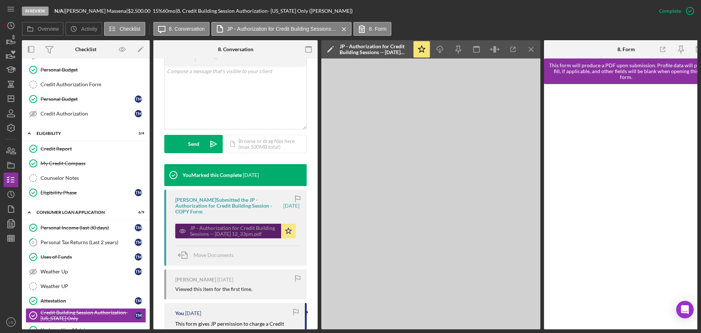
scroll to position [154, 0]
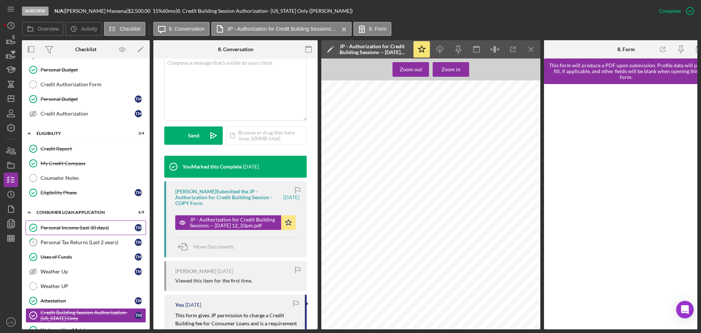
click at [64, 227] on div "Personal Income (last 30 days)" at bounding box center [88, 228] width 94 height 6
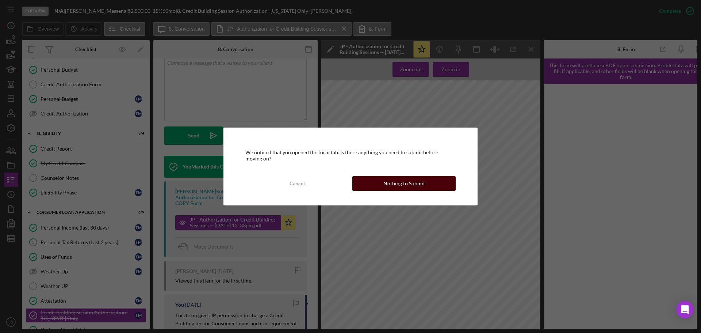
click at [418, 185] on div "Nothing to Submit" at bounding box center [404, 183] width 42 height 15
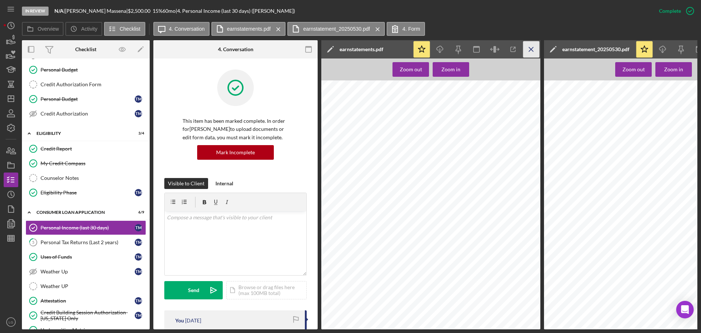
click at [527, 47] on icon "Icon/Menu Close" at bounding box center [531, 49] width 16 height 16
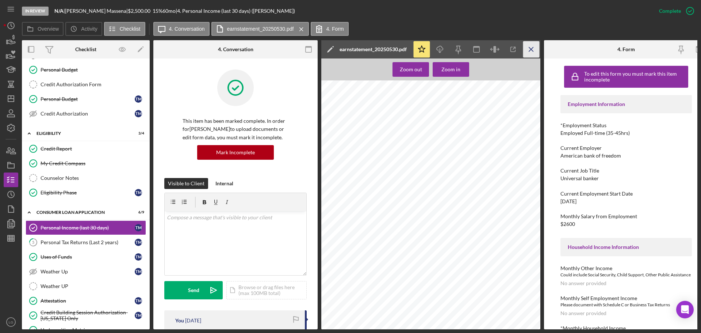
click at [528, 47] on icon "Icon/Menu Close" at bounding box center [531, 49] width 16 height 16
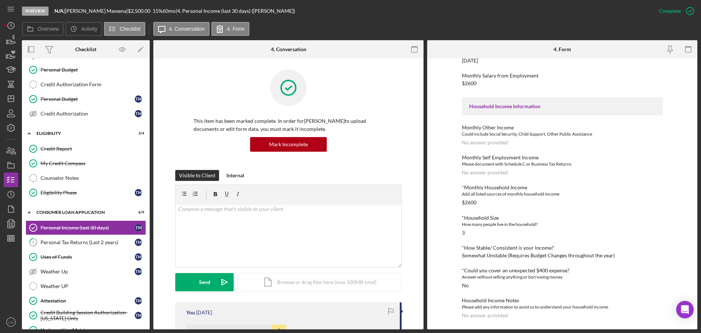
scroll to position [219, 0]
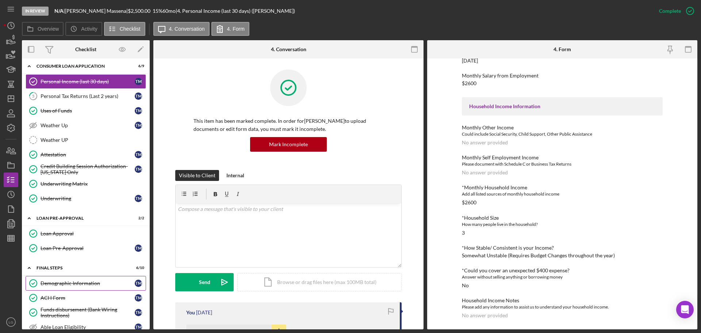
click at [72, 282] on div "Demographic Information" at bounding box center [88, 283] width 94 height 6
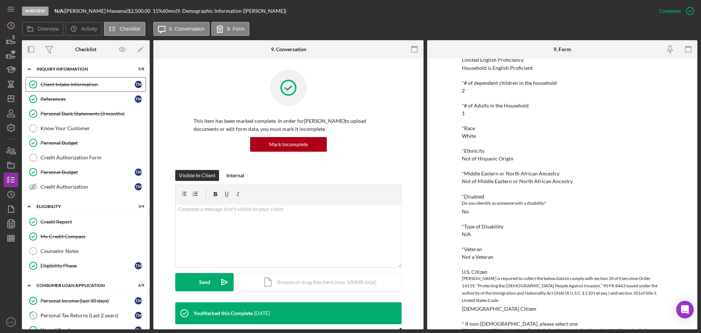
click at [65, 85] on div "Client Intake Information" at bounding box center [88, 84] width 94 height 6
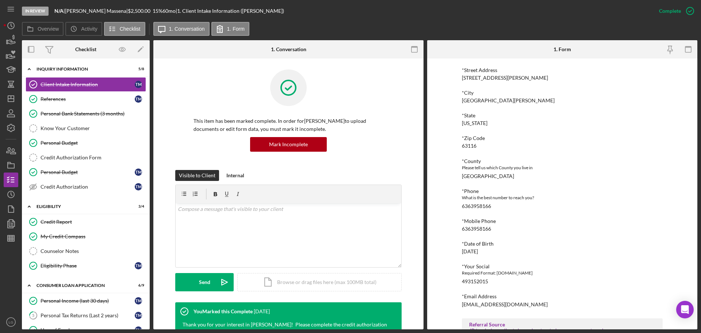
scroll to position [217, 0]
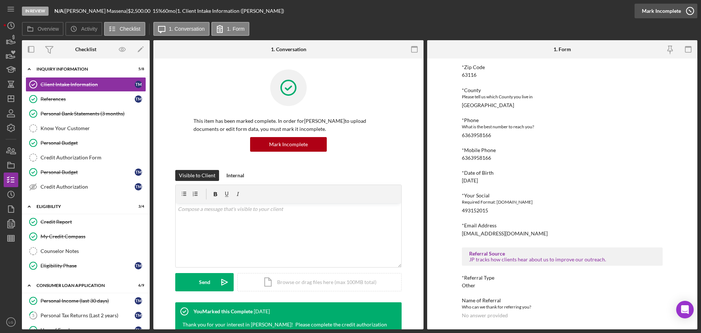
click at [671, 11] on div "Mark Incomplete" at bounding box center [661, 11] width 39 height 15
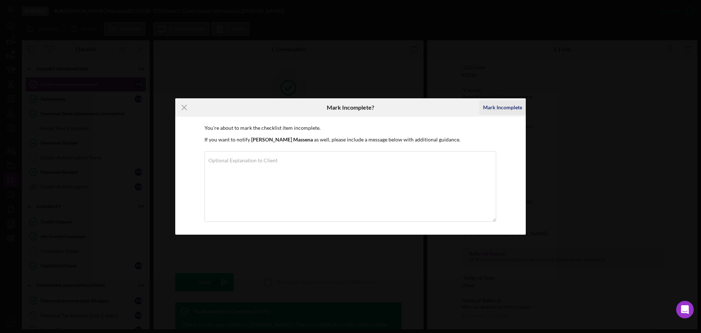
click at [488, 107] on div "Mark Incomplete" at bounding box center [502, 107] width 39 height 15
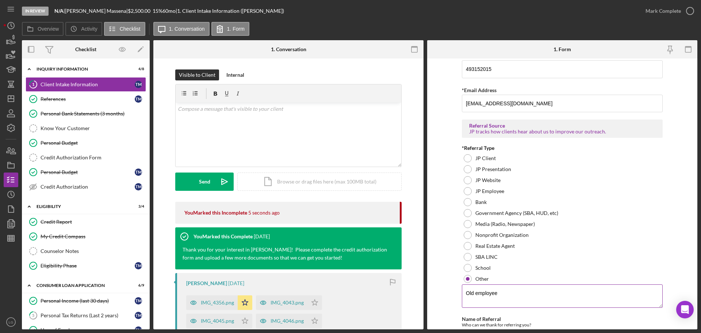
scroll to position [520, 0]
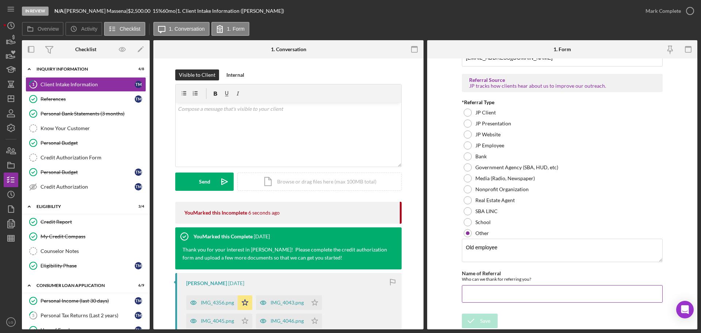
click at [482, 293] on input "Name of Referral" at bounding box center [562, 294] width 201 height 18
paste input "Regina Birdsall"
type input "Regina Birdsall"
click at [483, 316] on div "Save" at bounding box center [485, 320] width 10 height 15
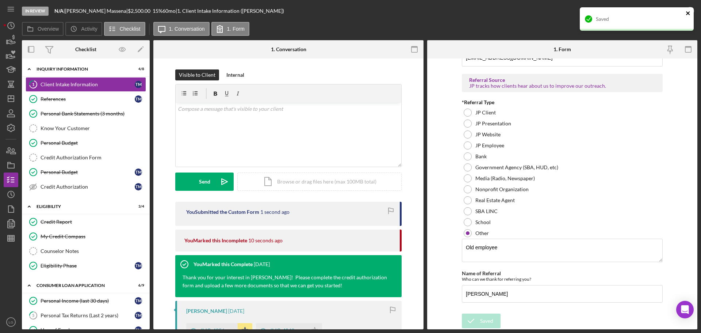
click at [689, 13] on icon "close" at bounding box center [688, 13] width 5 height 6
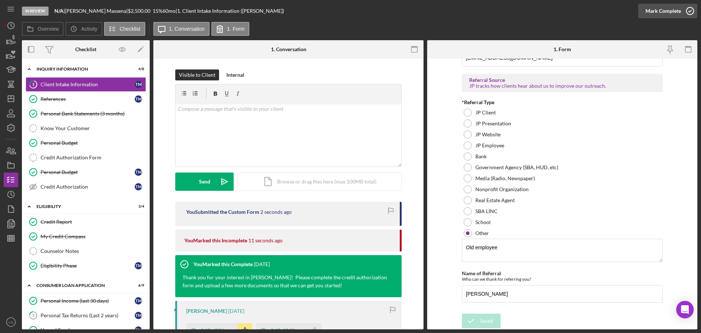
click at [671, 13] on div "Mark Complete" at bounding box center [663, 11] width 35 height 15
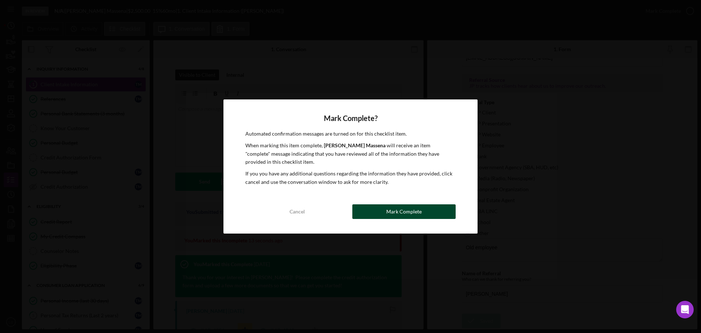
click at [385, 209] on button "Mark Complete" at bounding box center [403, 211] width 103 height 15
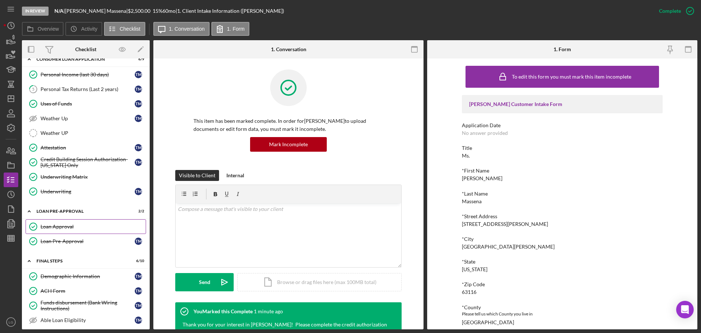
scroll to position [190, 0]
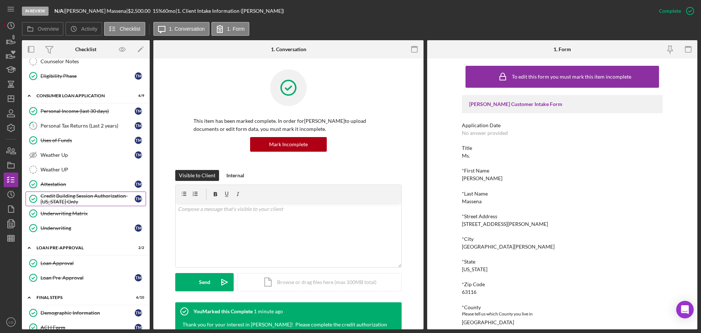
drag, startPoint x: 90, startPoint y: 180, endPoint x: 91, endPoint y: 191, distance: 11.0
click at [90, 180] on link "Attestation Attestation T M" at bounding box center [86, 184] width 120 height 15
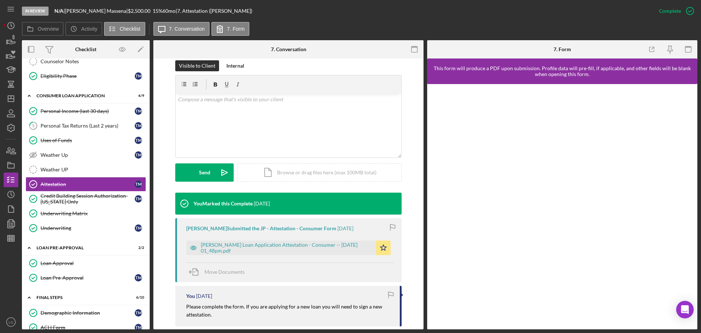
scroll to position [146, 0]
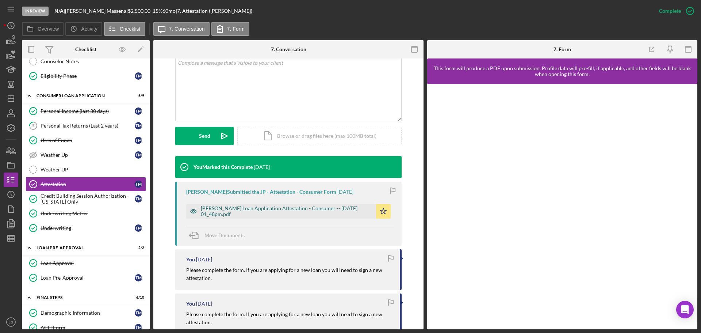
click at [282, 210] on div "Justine Petersen Loan Application Attestation - Consumer -- 2025-05-27 01_48pm.…" at bounding box center [287, 211] width 172 height 12
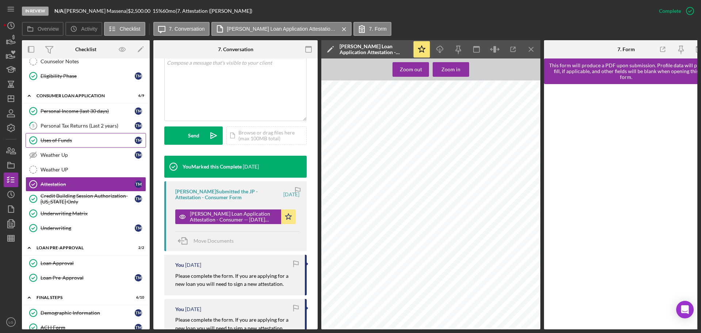
scroll to position [80, 0]
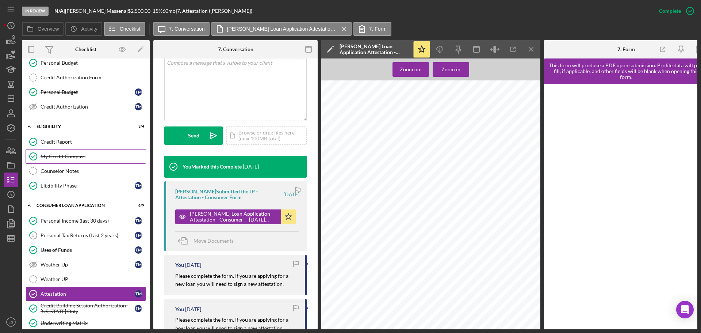
click at [60, 154] on div "My Credit Compass" at bounding box center [93, 156] width 105 height 6
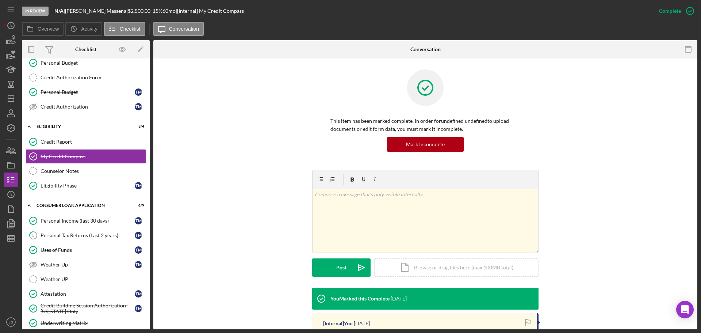
scroll to position [90, 0]
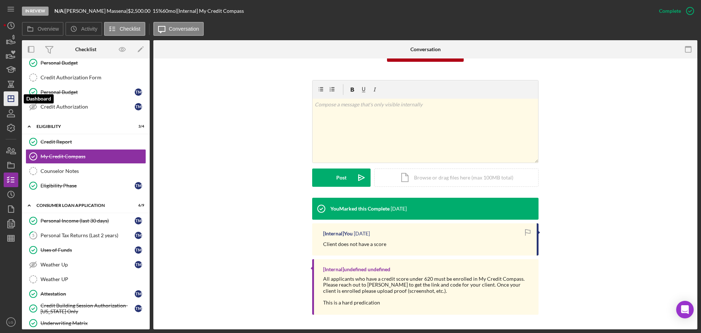
click at [7, 100] on icon "Icon/Dashboard" at bounding box center [11, 98] width 18 height 18
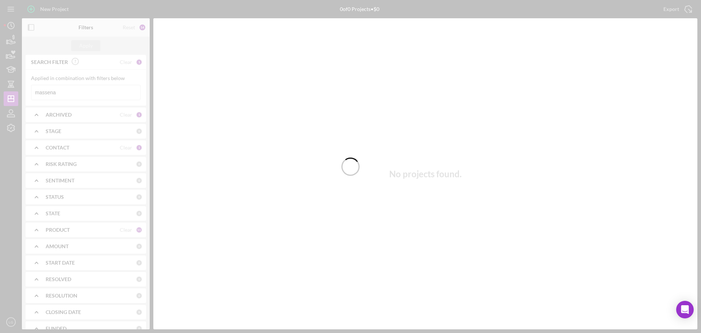
click at [65, 95] on div at bounding box center [350, 166] width 701 height 333
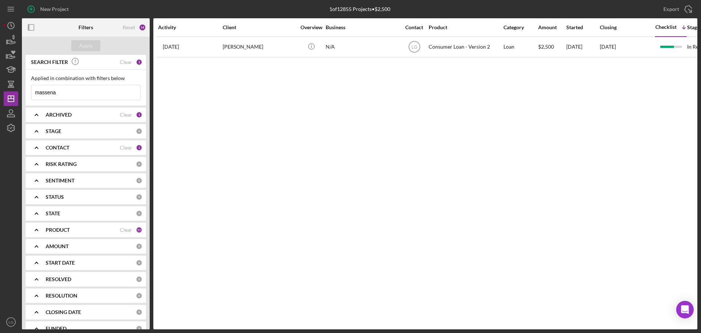
click at [66, 96] on input "massena" at bounding box center [85, 92] width 109 height 15
click at [68, 91] on input "massena" at bounding box center [85, 92] width 109 height 15
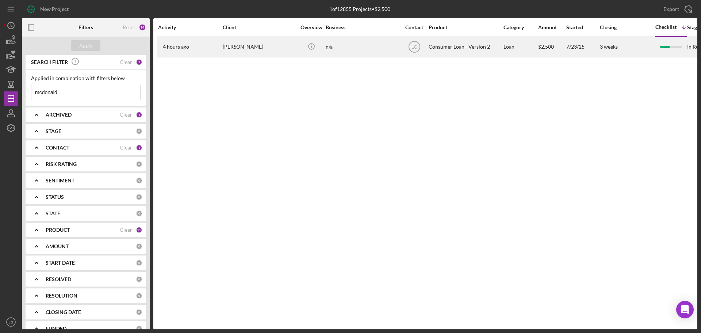
type input "mcdonald"
click at [232, 51] on div "Sylvia McDonald" at bounding box center [259, 46] width 73 height 19
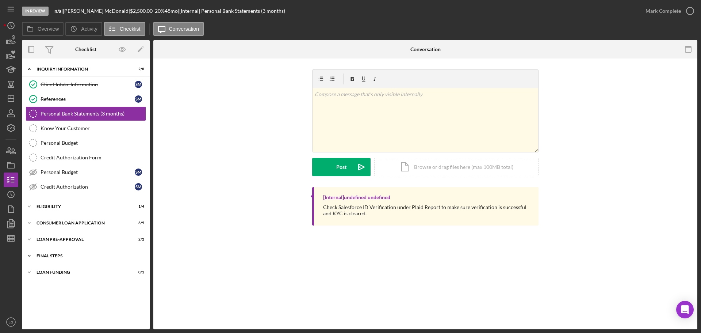
click at [114, 258] on div "Icon/Expander FINAL STEPS 4 / 10" at bounding box center [86, 255] width 128 height 15
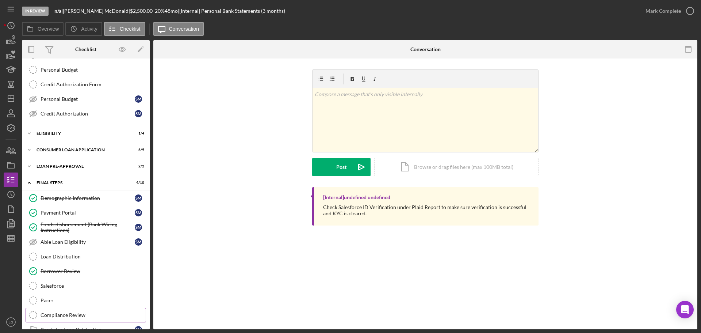
scroll to position [104, 0]
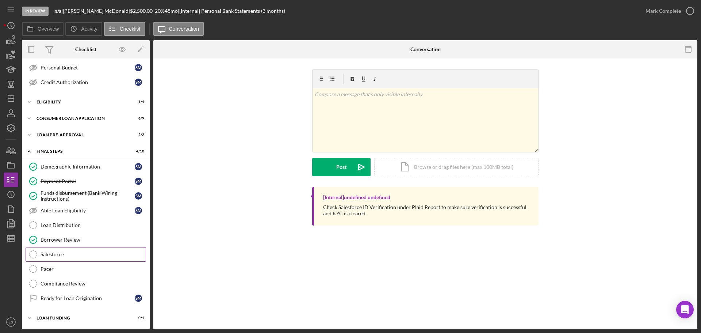
click at [72, 253] on div "Salesforce" at bounding box center [93, 254] width 105 height 6
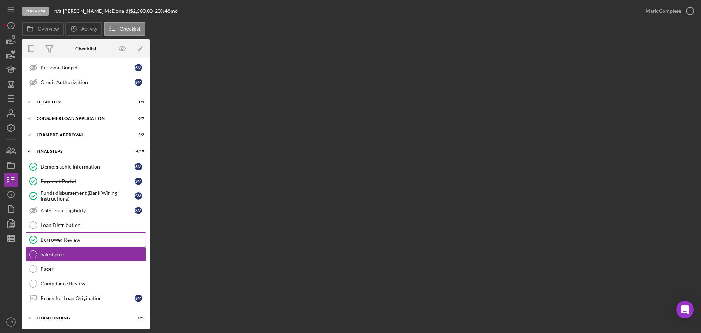
scroll to position [104, 0]
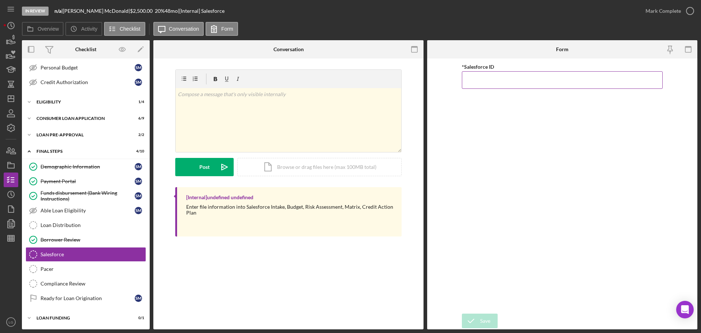
click at [506, 78] on input "*Salesforce ID" at bounding box center [562, 80] width 201 height 18
paste input "a0wPC000001pgKoYAI"
type input "a0wPC000001pgKoYAI"
click at [476, 325] on icon "submit" at bounding box center [471, 320] width 18 height 18
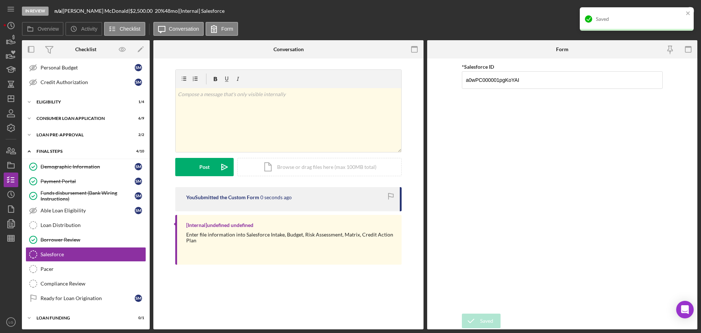
click at [679, 14] on div "Saved" at bounding box center [634, 19] width 103 height 12
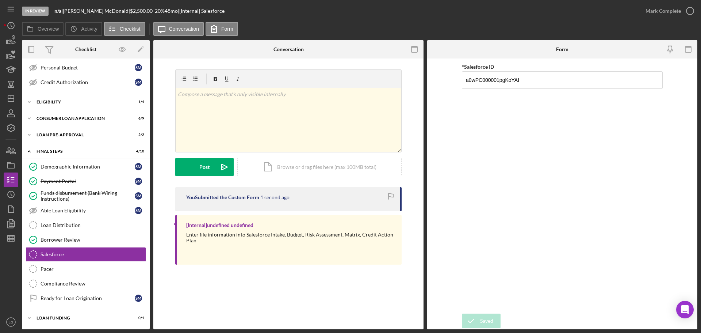
click at [670, 9] on div "Saved" at bounding box center [636, 7] width 117 height 3
click at [669, 9] on div "Mark Complete" at bounding box center [663, 11] width 35 height 15
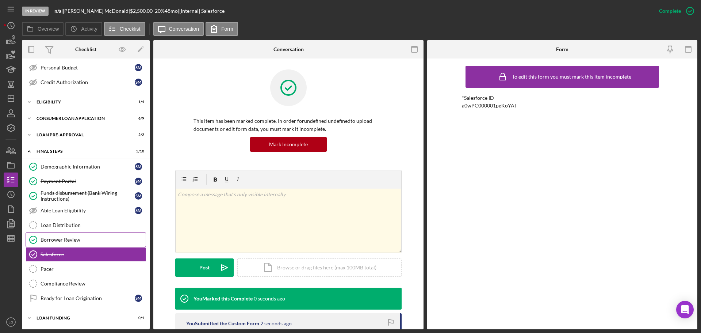
click at [59, 234] on link "Borrower Review Borrower Review" at bounding box center [86, 239] width 120 height 15
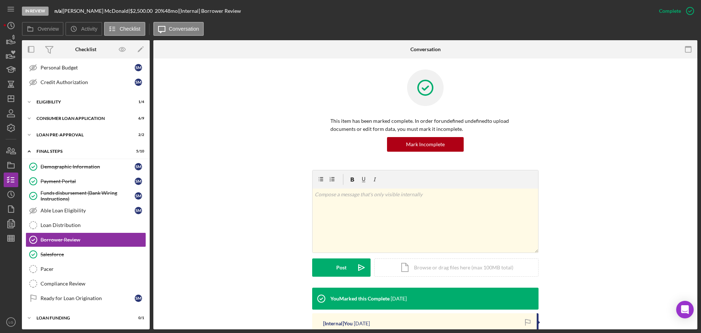
scroll to position [116, 0]
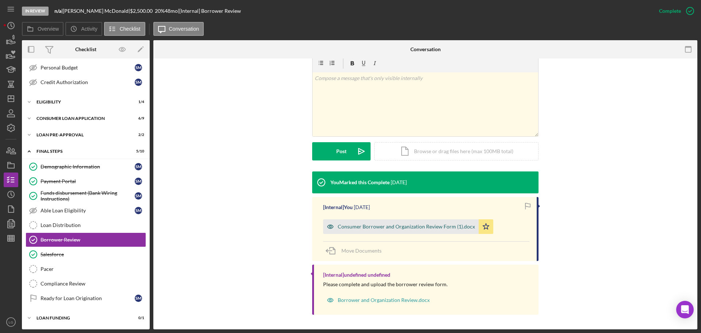
click at [363, 226] on div "Consumer Borrower and Organization Review Form (1).docx" at bounding box center [406, 226] width 137 height 6
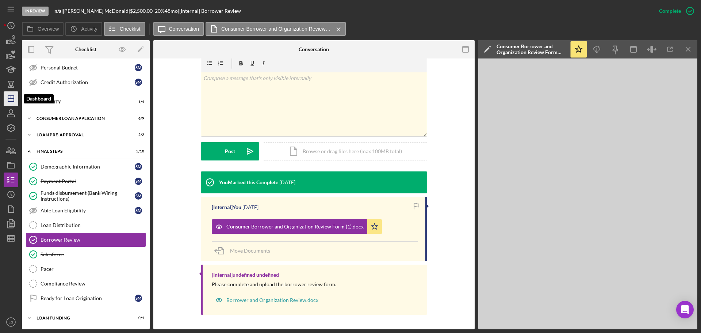
click at [11, 101] on icon "Icon/Dashboard" at bounding box center [11, 98] width 18 height 18
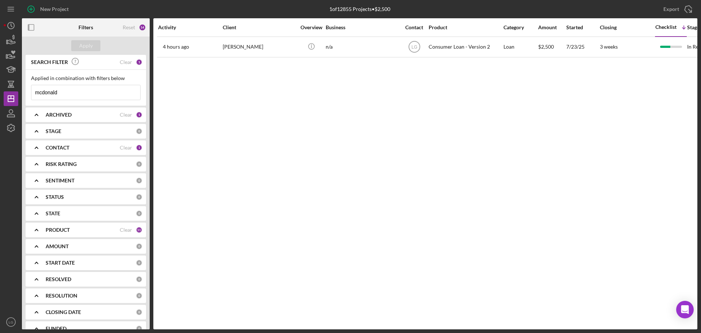
click at [263, 58] on div "Activity Client Overview Business Contact Product Category Amount Started Closi…" at bounding box center [425, 173] width 544 height 311
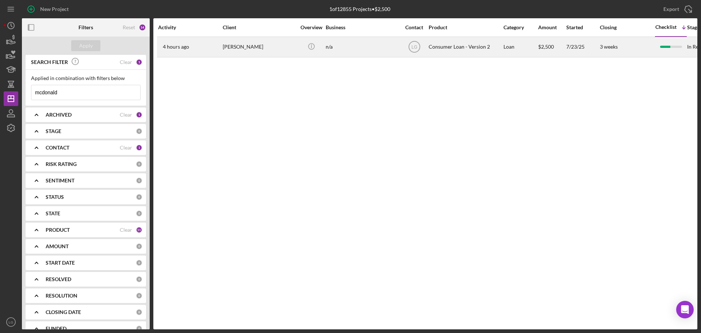
click at [263, 51] on div "Sylvia McDonald" at bounding box center [259, 46] width 73 height 19
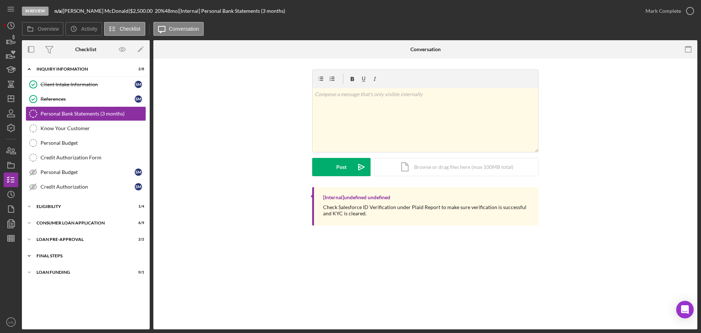
click at [84, 261] on div "Icon/Expander FINAL STEPS 5 / 10" at bounding box center [86, 255] width 128 height 15
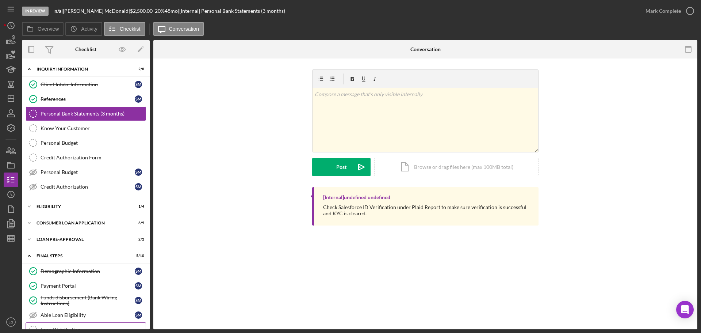
scroll to position [104, 0]
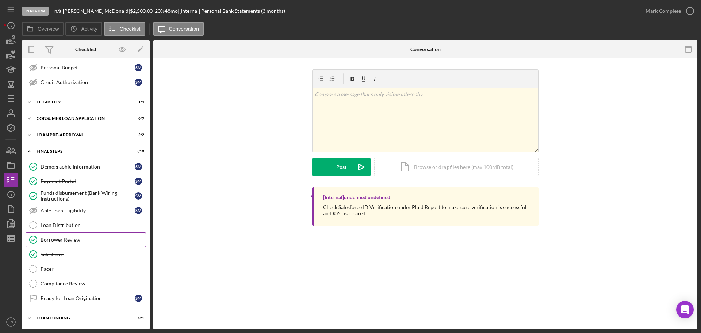
click at [64, 240] on div "Borrower Review" at bounding box center [93, 240] width 105 height 6
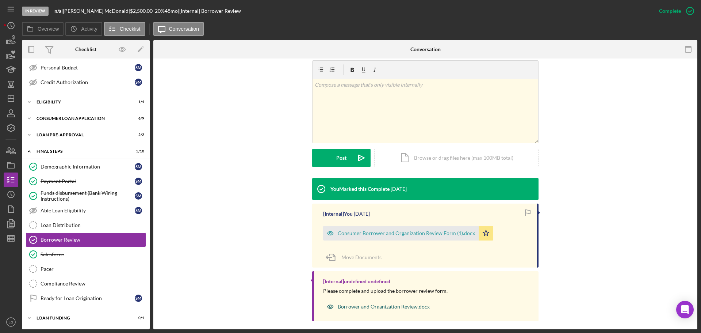
scroll to position [116, 0]
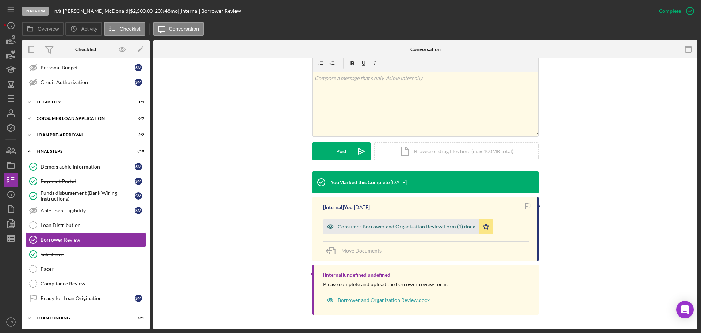
click at [377, 227] on div "Consumer Borrower and Organization Review Form (1).docx" at bounding box center [406, 226] width 137 height 6
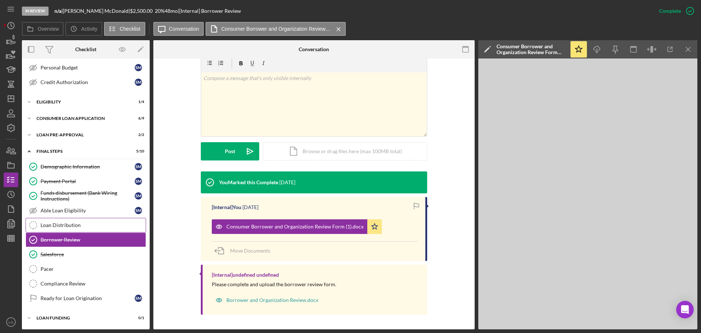
click at [62, 221] on link "Loan Distribution Loan Distribution" at bounding box center [86, 225] width 120 height 15
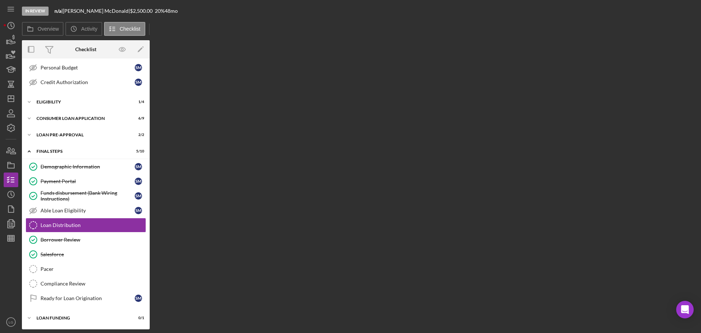
scroll to position [104, 0]
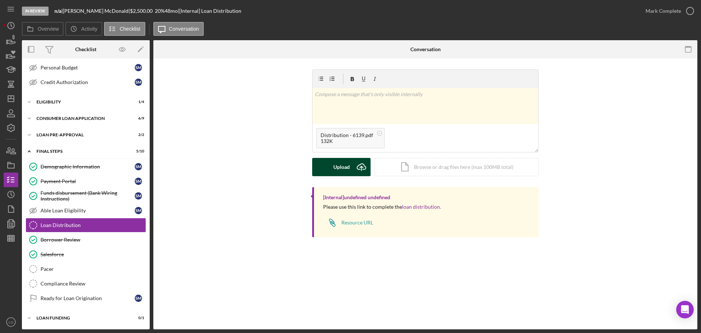
click at [338, 170] on div "Upload" at bounding box center [341, 167] width 16 height 18
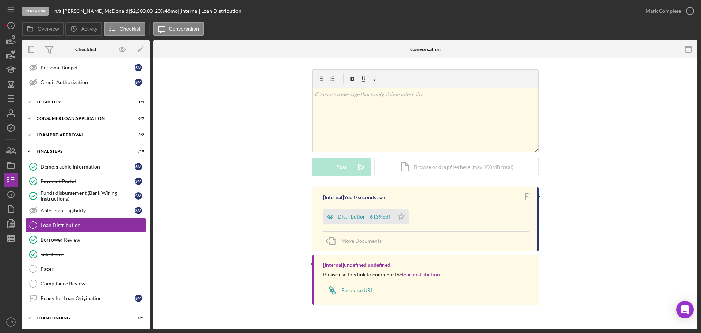
click at [375, 209] on div "Distribution - 6139.pdf Icon/Star" at bounding box center [367, 215] width 89 height 18
click at [378, 217] on div "Distribution - 6139.pdf" at bounding box center [364, 217] width 53 height 6
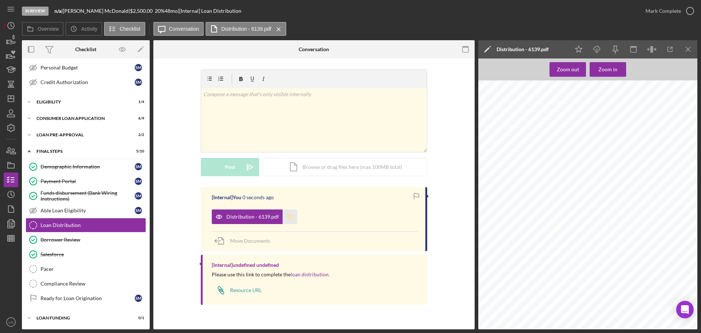
click at [288, 215] on polygon "button" at bounding box center [290, 216] width 6 height 6
click at [676, 9] on div "Mark Complete" at bounding box center [663, 11] width 35 height 15
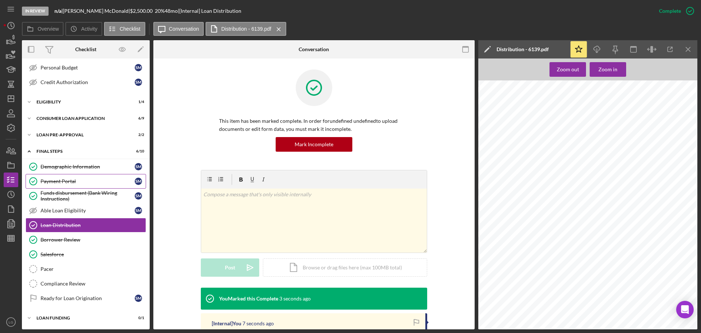
click at [66, 178] on div "Payment Portal" at bounding box center [88, 181] width 94 height 6
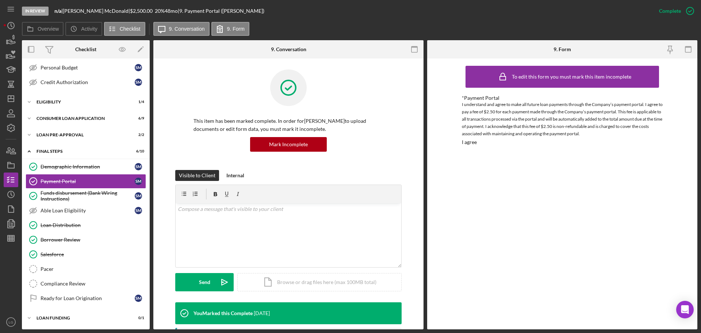
scroll to position [146, 0]
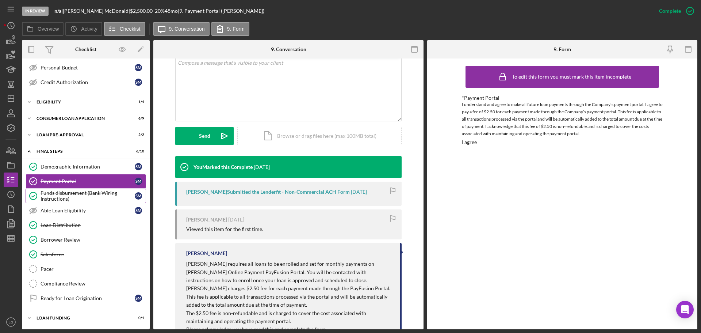
click at [63, 192] on div "Funds disbursement (Bank Wiring Instructions)" at bounding box center [88, 196] width 94 height 12
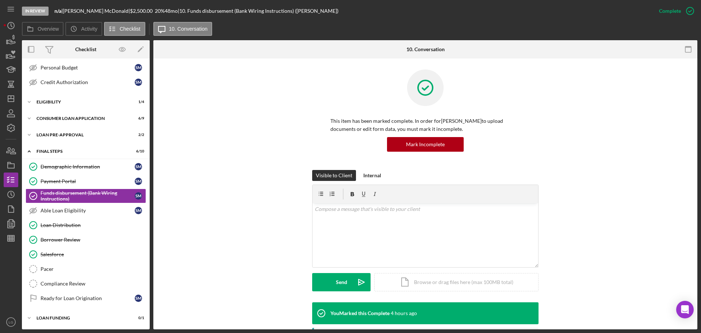
scroll to position [146, 0]
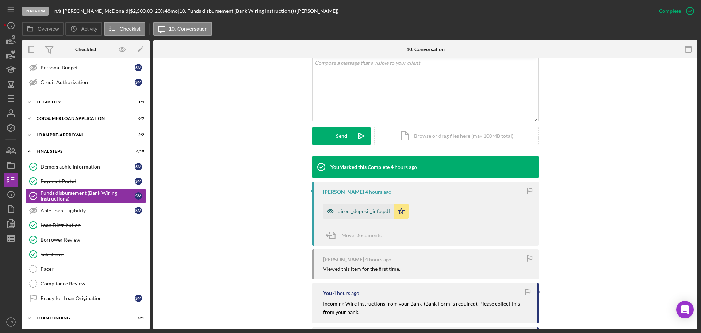
click at [344, 213] on div "direct_deposit_info.pdf" at bounding box center [364, 211] width 53 height 6
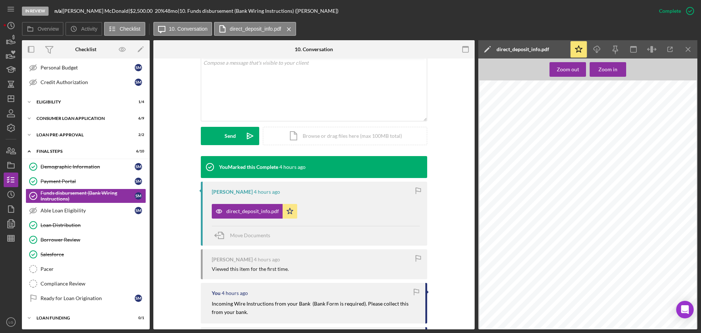
scroll to position [110, 0]
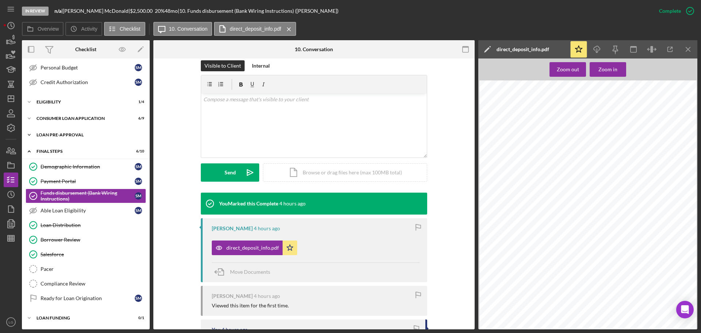
click at [91, 135] on div "Loan Pre-Approval" at bounding box center [89, 135] width 104 height 4
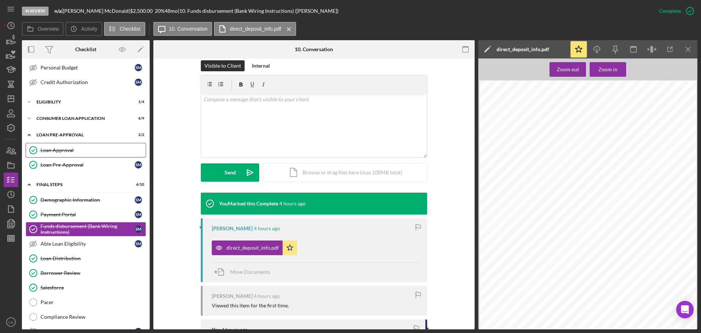
click at [83, 150] on div "Loan Approval" at bounding box center [93, 150] width 105 height 6
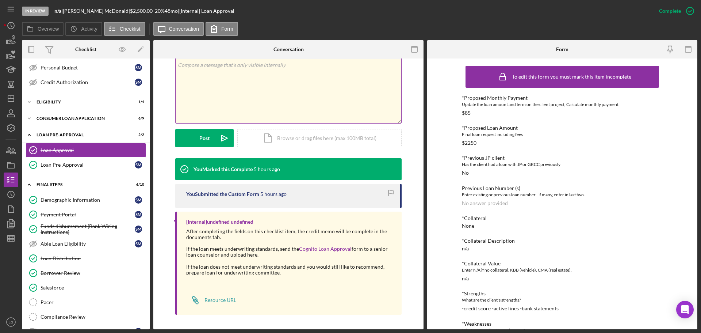
scroll to position [96, 0]
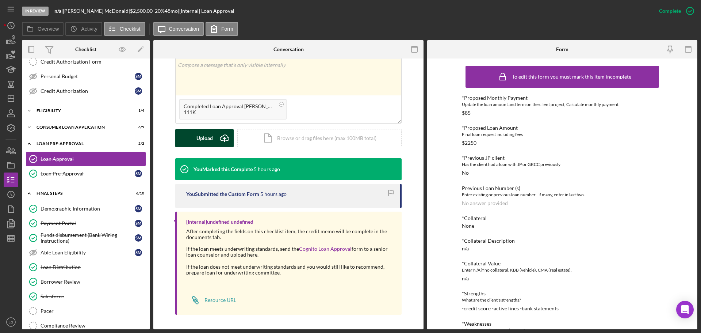
click at [218, 139] on icon "Icon/Upload" at bounding box center [224, 138] width 18 height 18
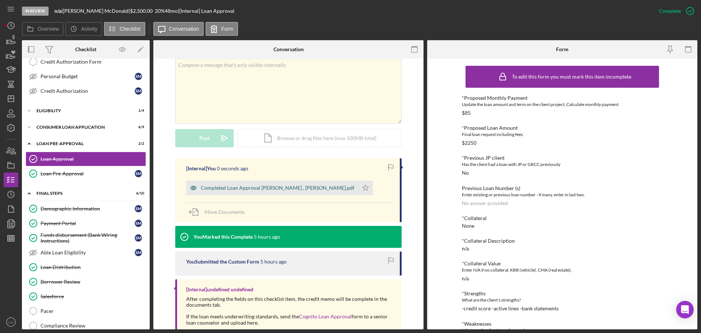
click at [284, 181] on div "Completed Loan Approval Gandy, LaTrisha , Sylvia McDonald.pdf" at bounding box center [272, 187] width 172 height 15
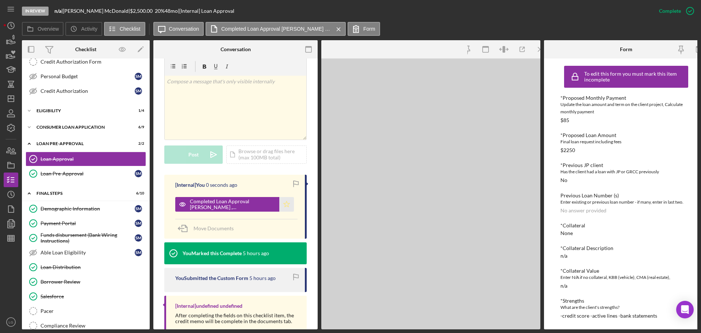
scroll to position [137, 0]
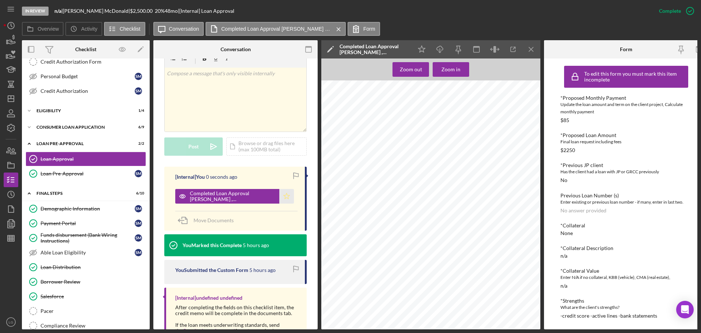
click at [289, 189] on icon "Icon/Star" at bounding box center [286, 196] width 15 height 15
click at [96, 209] on div "Demographic Information" at bounding box center [88, 209] width 94 height 6
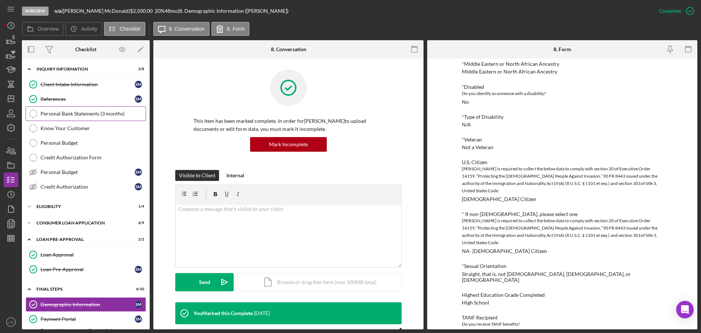
click at [81, 118] on link "Personal Bank Statements (3 months) Personal Bank Statements (3 months)" at bounding box center [86, 113] width 120 height 15
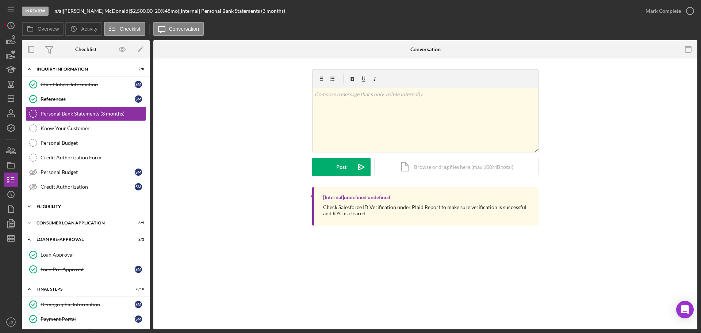
click at [101, 204] on div "Eligibility" at bounding box center [89, 206] width 104 height 4
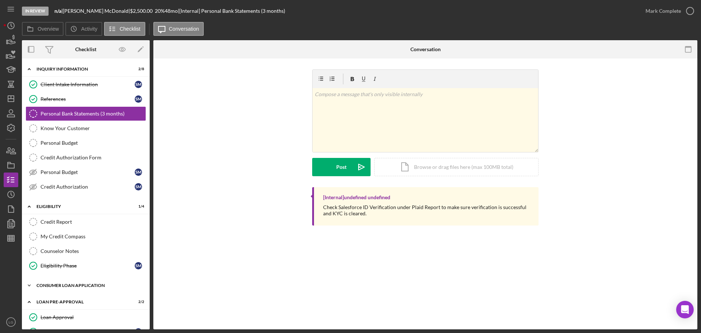
click at [85, 279] on div "Icon/Expander Consumer Loan Application 6 / 9" at bounding box center [86, 285] width 128 height 15
click at [86, 295] on link "3 Personal Income (last 30 days) S M" at bounding box center [86, 300] width 120 height 15
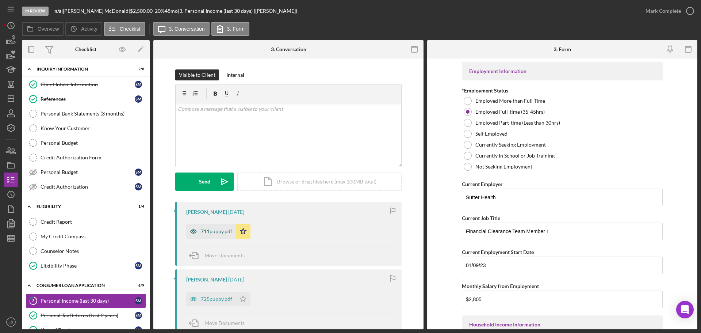
click at [202, 235] on div "711puppy.pdf" at bounding box center [211, 231] width 50 height 15
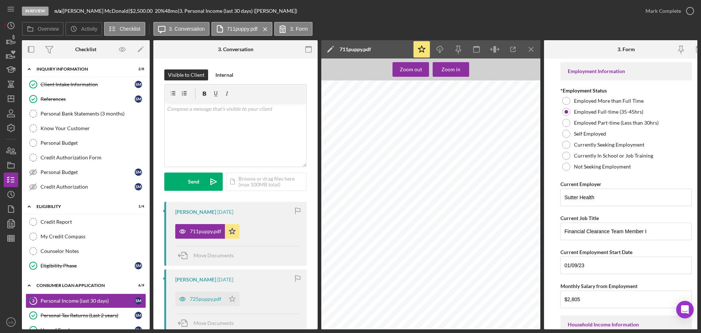
scroll to position [110, 0]
click at [206, 302] on div "725puppy.pdf" at bounding box center [200, 298] width 50 height 15
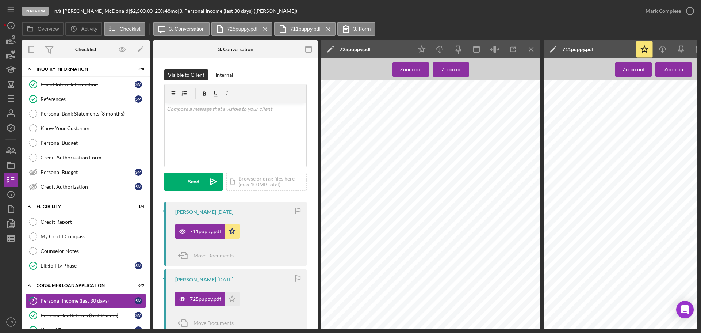
scroll to position [110, 76]
click at [421, 58] on div "Icon/Star Icon/Download Icon/Menu Close" at bounding box center [477, 49] width 128 height 18
click at [421, 55] on icon "Icon/Star" at bounding box center [422, 49] width 16 height 16
click at [529, 51] on icon "Icon/Menu Close" at bounding box center [531, 49] width 16 height 16
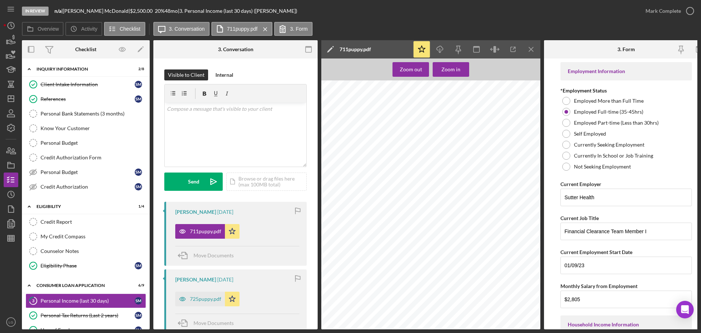
scroll to position [183, 0]
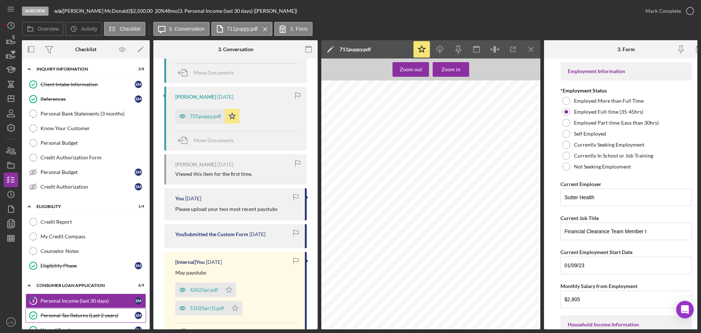
click at [73, 310] on link "Personal Tax Returns (Last 2 years) Personal Tax Returns (Last 2 years) S M" at bounding box center [86, 315] width 120 height 15
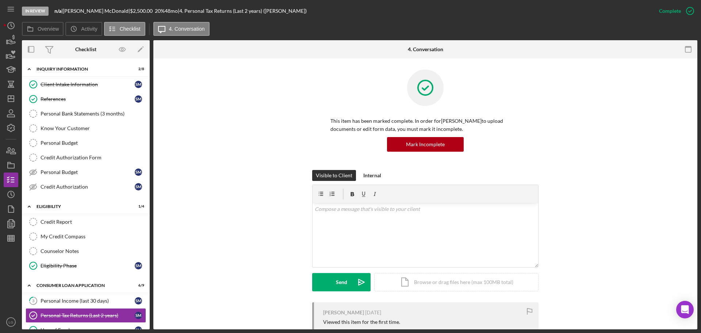
scroll to position [146, 0]
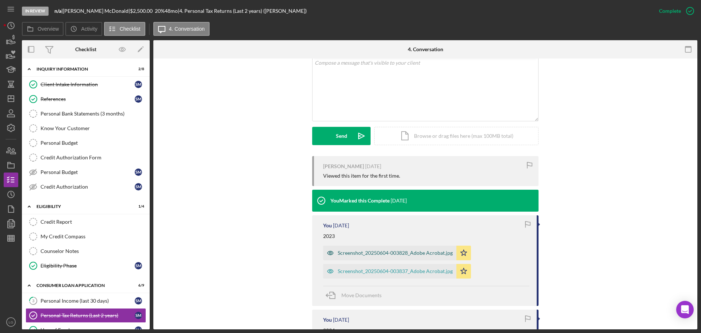
click at [362, 249] on div "Screenshot_20250604-003828_Adobe Acrobat.jpg" at bounding box center [389, 252] width 133 height 15
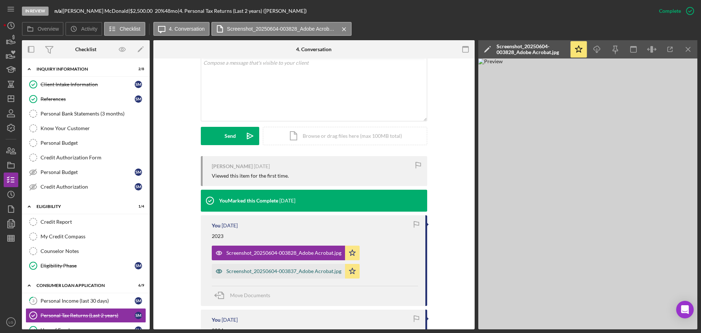
click at [309, 269] on div "Screenshot_20250604-003837_Adobe Acrobat.jpg" at bounding box center [283, 271] width 115 height 6
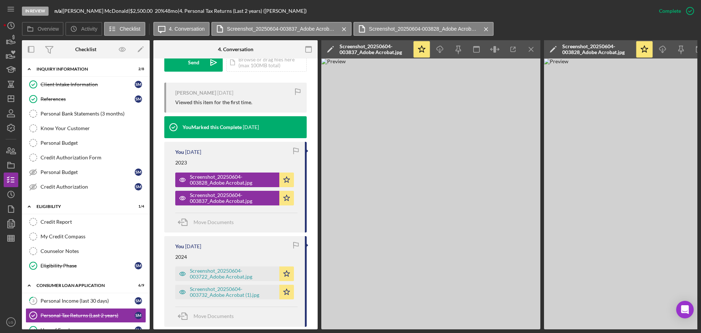
scroll to position [289, 0]
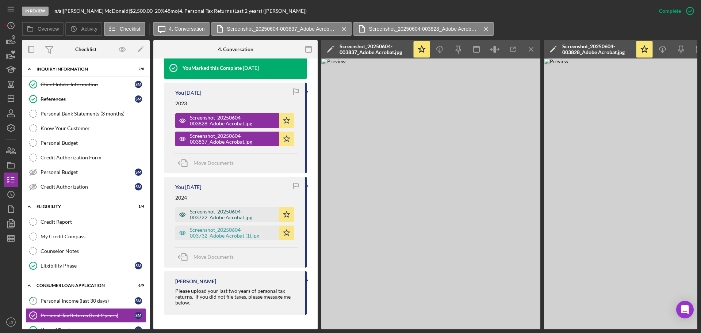
click at [230, 214] on div "Screenshot_20250604-003722_Adobe Acrobat.jpg" at bounding box center [233, 214] width 86 height 12
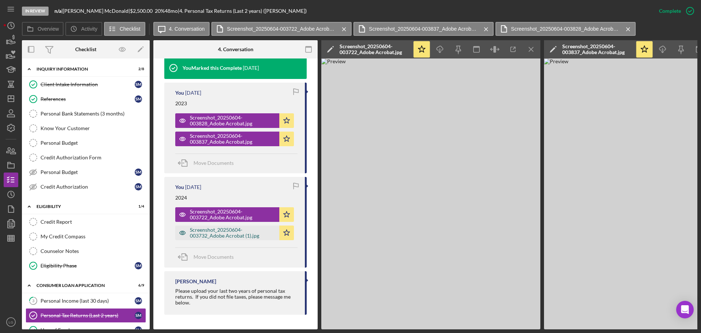
click at [217, 233] on div "Screenshot_20250604-003732_Adobe Acrobat (1).jpg" at bounding box center [233, 233] width 86 height 12
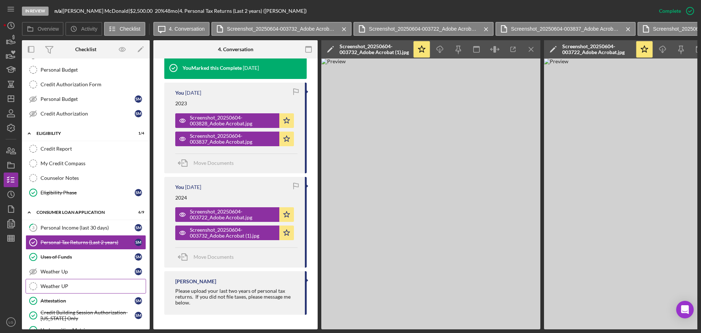
scroll to position [110, 0]
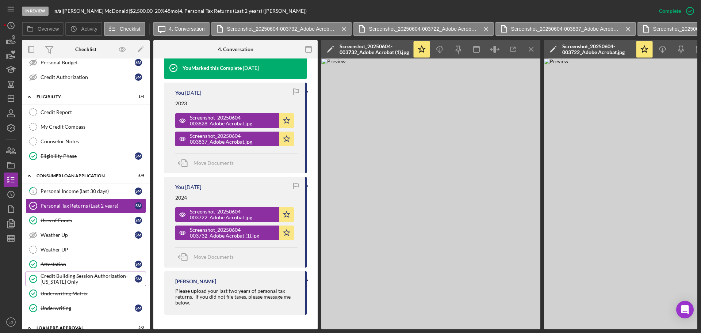
click at [57, 274] on div "Credit Building Session Authorization- Missouri Only" at bounding box center [88, 279] width 94 height 12
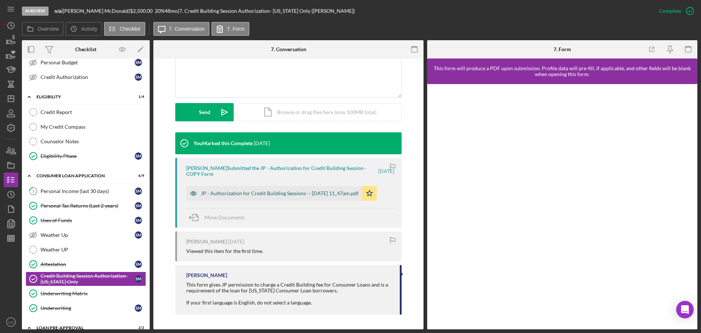
click at [298, 194] on div "JP - Authorization for Credit Building Sessions -- 2025-07-26 11_47am.pdf" at bounding box center [280, 193] width 158 height 6
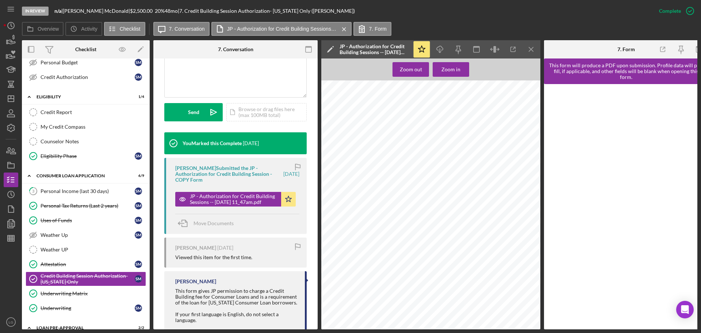
scroll to position [48, 0]
click at [80, 131] on link "My Credit Compass My Credit Compass" at bounding box center [86, 126] width 120 height 15
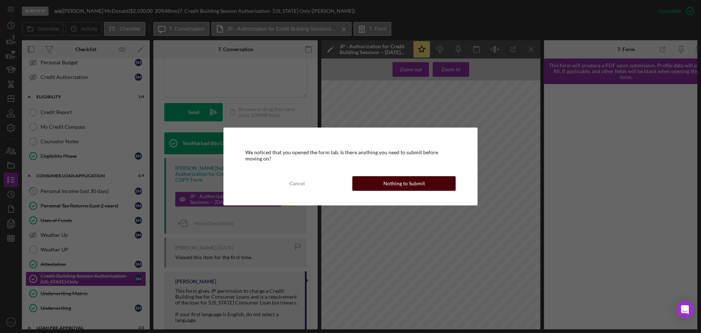
click at [435, 185] on button "Nothing to Submit" at bounding box center [403, 183] width 103 height 15
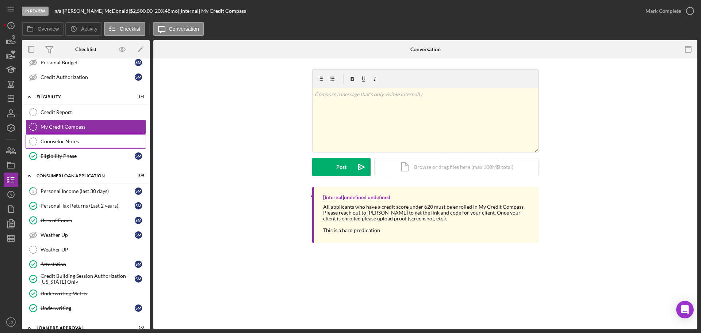
click at [106, 139] on div "Counselor Notes" at bounding box center [93, 141] width 105 height 6
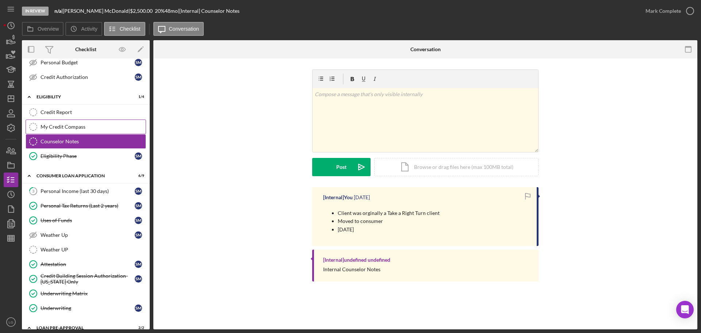
click at [107, 128] on div "My Credit Compass" at bounding box center [93, 127] width 105 height 6
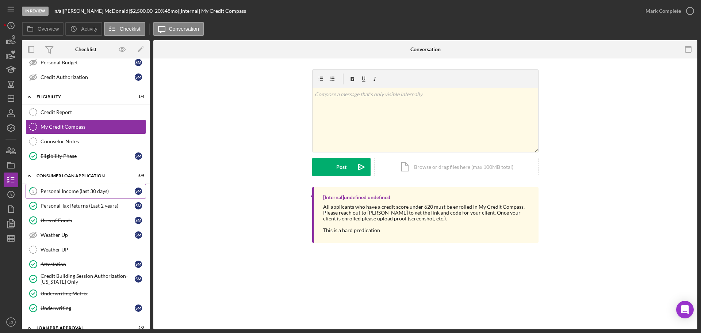
click at [79, 186] on link "3 Personal Income (last 30 days) S M" at bounding box center [86, 191] width 120 height 15
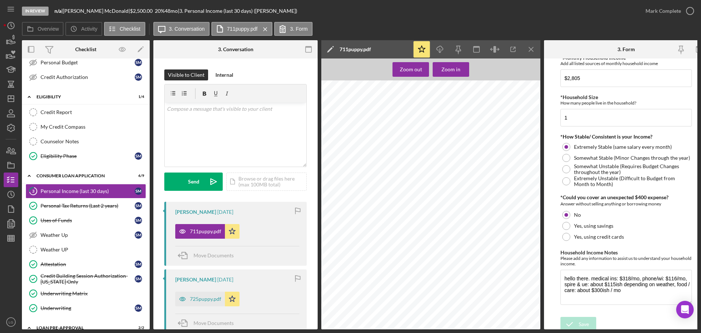
scroll to position [256, 0]
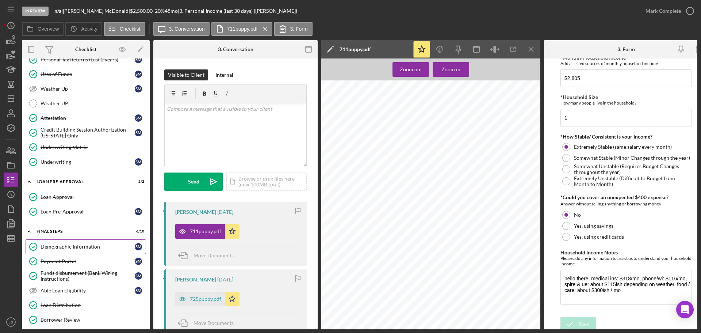
click at [67, 249] on div "Demographic Information" at bounding box center [88, 247] width 94 height 6
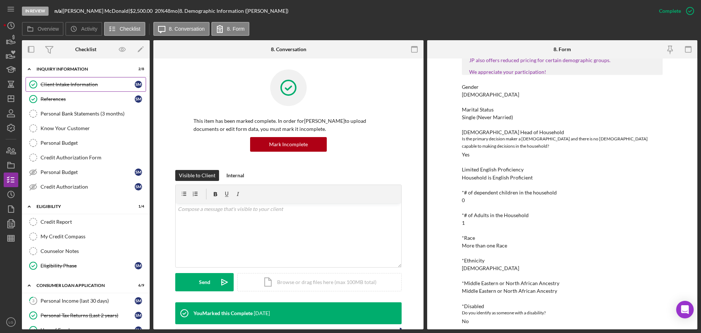
click at [64, 81] on div "Client Intake Information" at bounding box center [88, 84] width 94 height 6
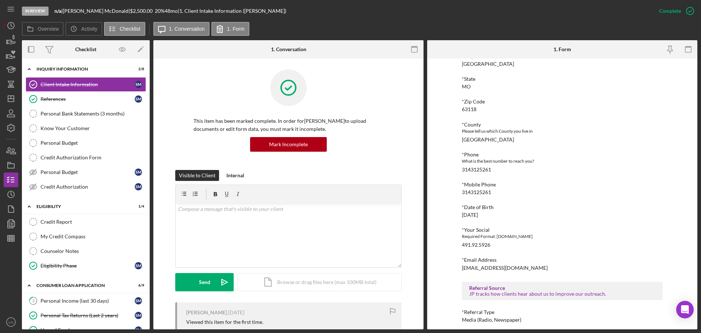
scroll to position [217, 0]
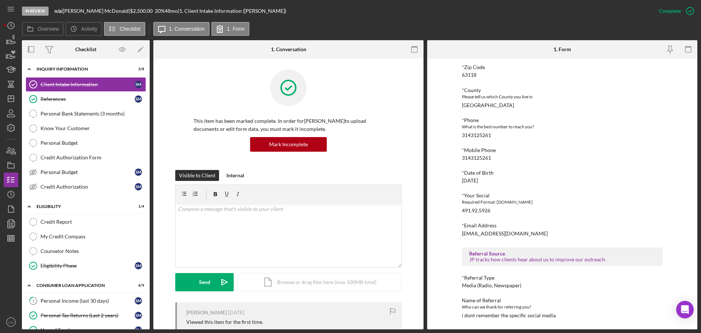
click at [471, 318] on div "i dont remember the specific social media" at bounding box center [509, 315] width 94 height 6
copy div "i dont remember the specific social media Icon/Menu Icon/Dashboard Dashboard Na…"
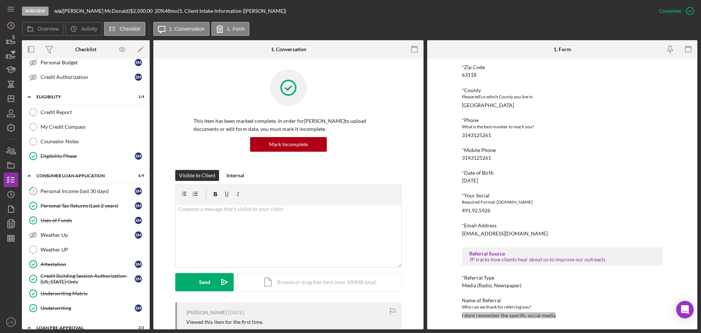
scroll to position [256, 0]
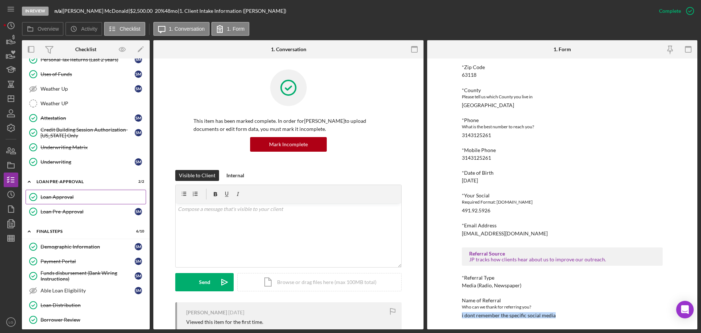
click at [84, 196] on div "Loan Approval" at bounding box center [93, 197] width 105 height 6
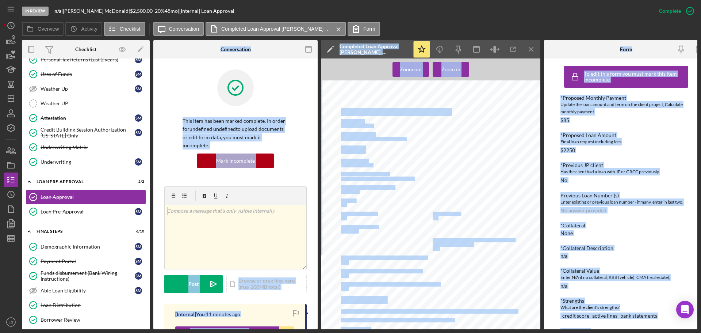
click at [638, 122] on div "*Proposed Monthly Payment Update the loan amount and term on the client project…" at bounding box center [625, 109] width 131 height 28
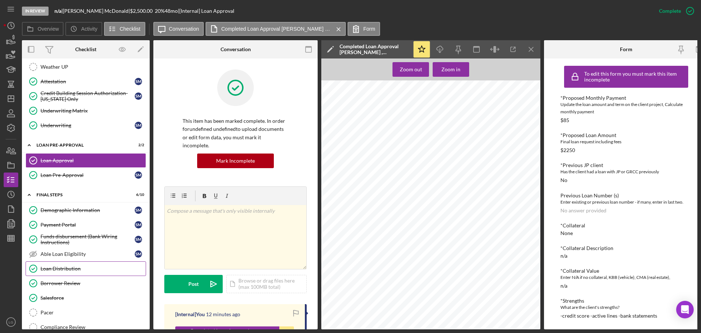
scroll to position [298, 0]
click at [65, 270] on div "Loan Distribution" at bounding box center [93, 268] width 105 height 6
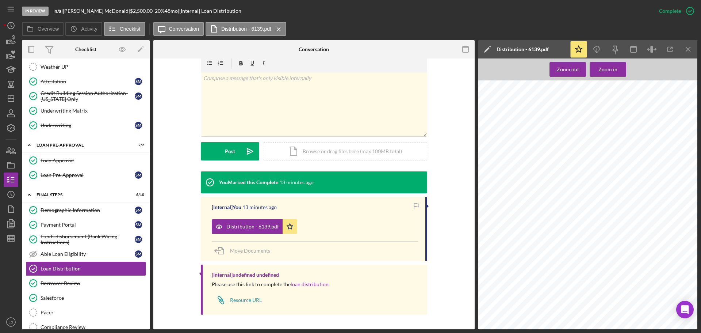
scroll to position [183, 0]
click at [86, 236] on div "Funds disbursement (Bank Wiring Instructions)" at bounding box center [88, 239] width 94 height 12
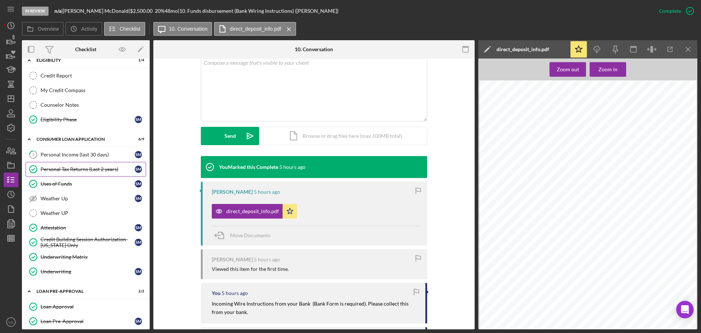
scroll to position [37, 0]
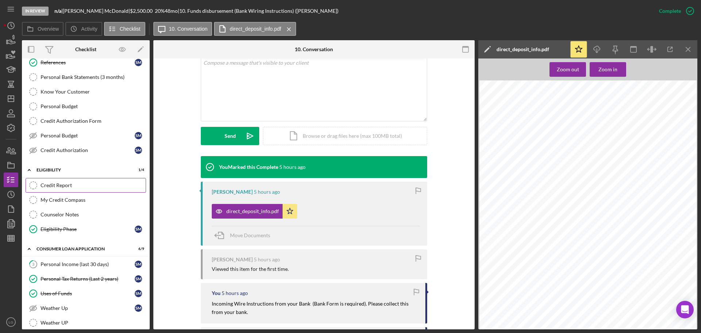
click at [47, 184] on div "Credit Report" at bounding box center [93, 185] width 105 height 6
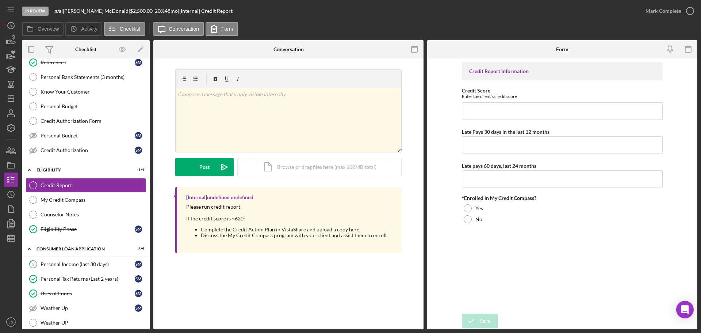
scroll to position [146, 0]
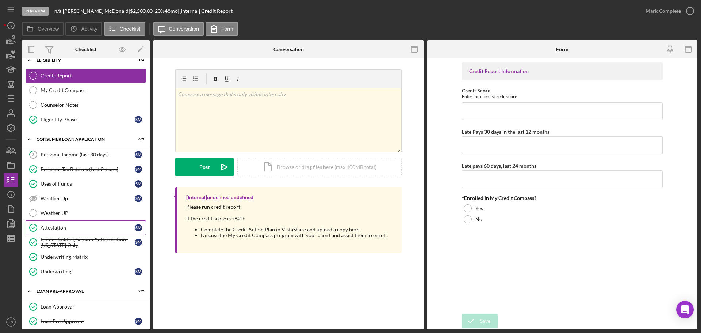
click at [65, 227] on div "Attestation" at bounding box center [88, 228] width 94 height 6
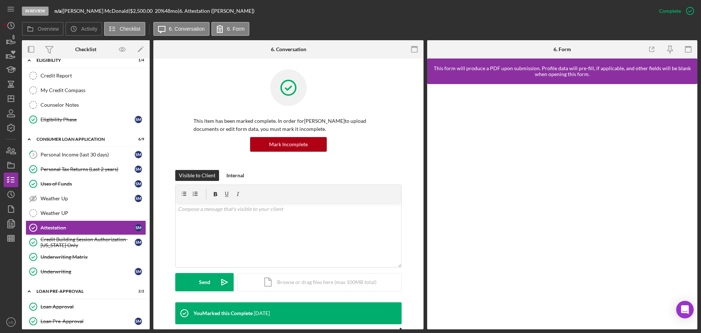
scroll to position [110, 0]
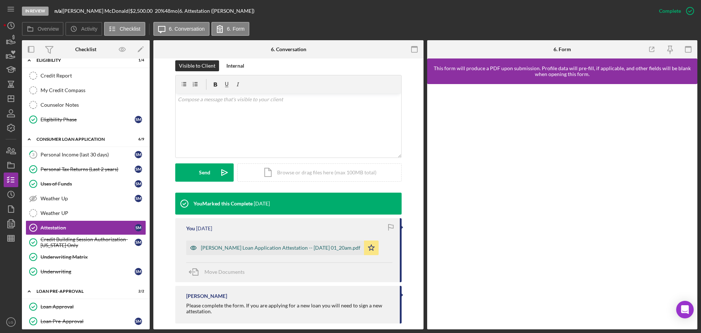
click at [250, 244] on div "Justine Petersen Loan Application Attestation -- 2025-05-24 01_20am.pdf" at bounding box center [275, 247] width 178 height 15
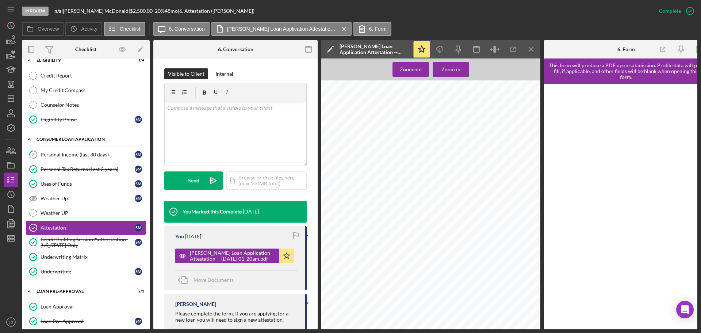
scroll to position [73, 0]
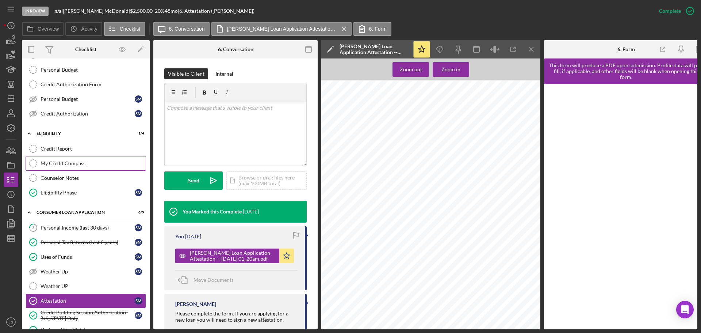
click at [53, 164] on div "My Credit Compass" at bounding box center [93, 163] width 105 height 6
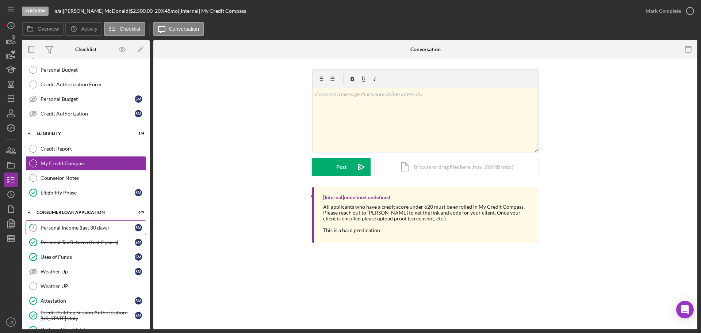
click at [45, 225] on div "Personal Income (last 30 days)" at bounding box center [88, 228] width 94 height 6
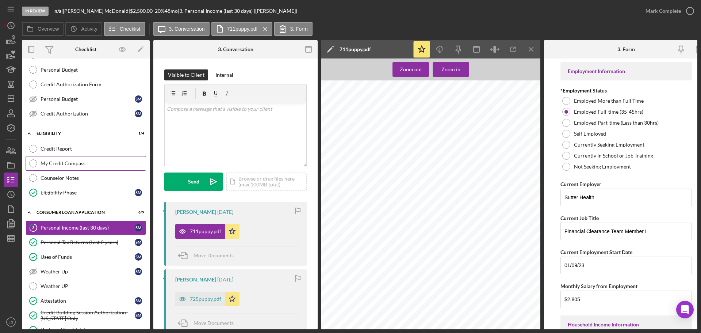
click at [93, 167] on link "My Credit Compass My Credit Compass" at bounding box center [86, 163] width 120 height 15
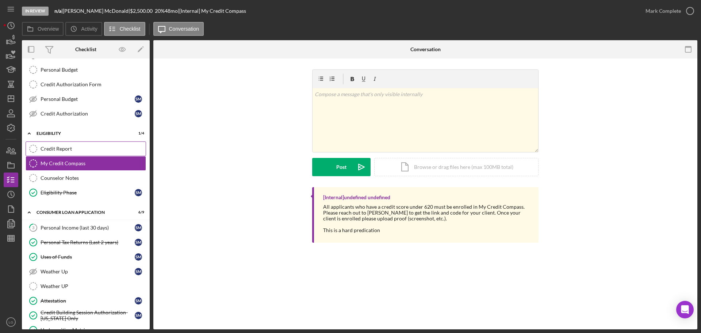
click at [91, 146] on div "Credit Report" at bounding box center [93, 149] width 105 height 6
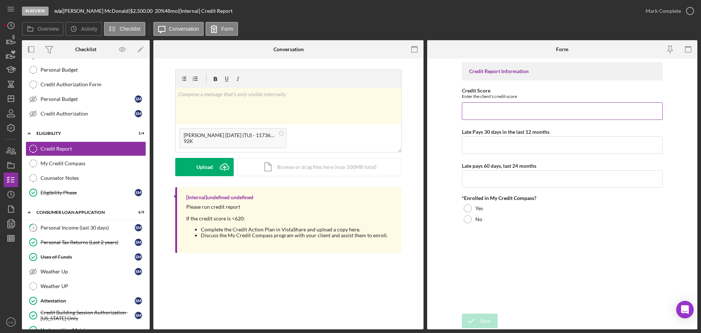
click at [556, 112] on input "Credit Score" at bounding box center [562, 111] width 201 height 18
type input "582"
click at [489, 140] on input "Late Pays 30 days in the last 12 months" at bounding box center [562, 145] width 201 height 18
type input "0"
click at [532, 177] on input "Late pays 60 days, last 24 months" at bounding box center [562, 179] width 201 height 18
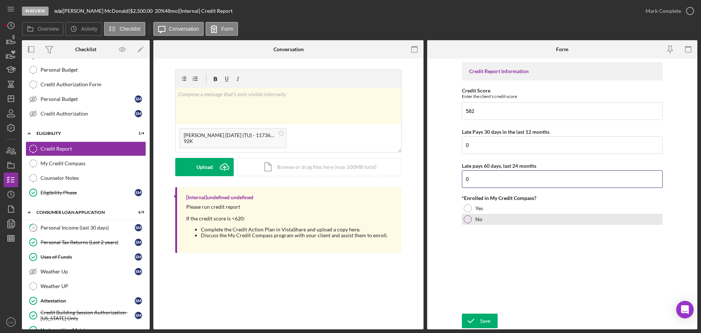
type input "0"
click at [466, 221] on div at bounding box center [468, 219] width 8 height 8
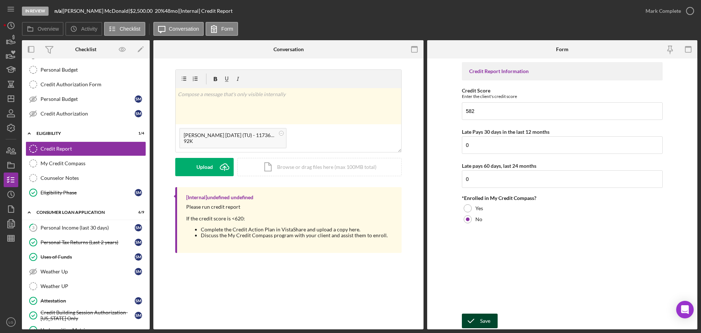
click at [477, 321] on icon "submit" at bounding box center [471, 320] width 18 height 18
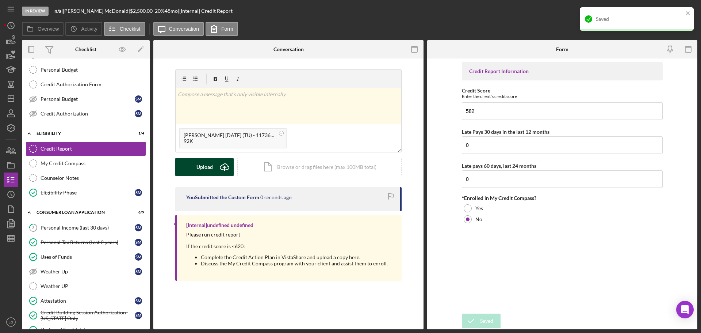
click at [218, 172] on icon "Icon/Upload" at bounding box center [224, 167] width 18 height 18
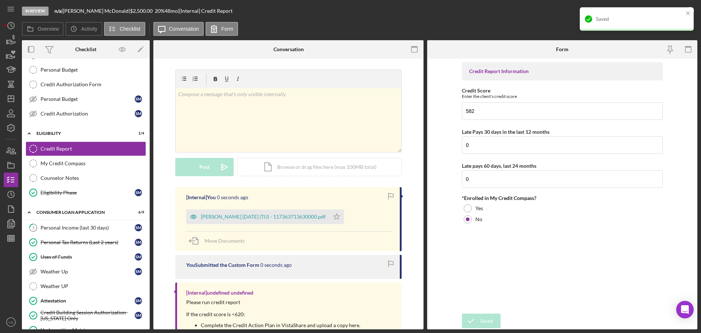
click at [683, 15] on div "Saved" at bounding box center [634, 19] width 103 height 12
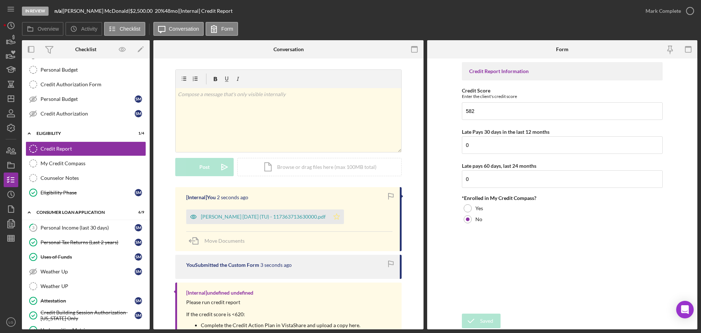
click at [344, 223] on icon "Icon/Star" at bounding box center [336, 216] width 15 height 15
click at [81, 163] on div "My Credit Compass" at bounding box center [93, 163] width 105 height 6
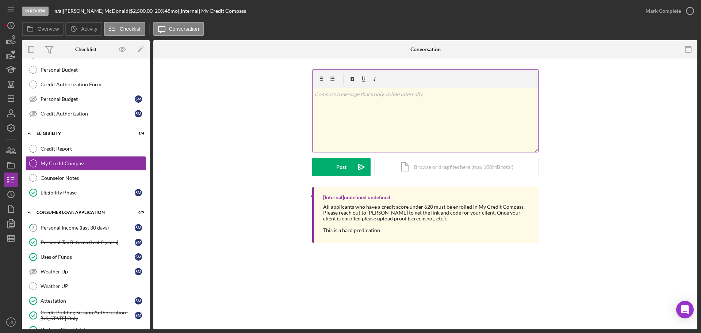
click at [393, 118] on div "v Color teal Color pink Remove color Add row above Add row below Add column bef…" at bounding box center [426, 120] width 226 height 64
click at [54, 156] on link "Credit Report Credit Report" at bounding box center [86, 148] width 120 height 15
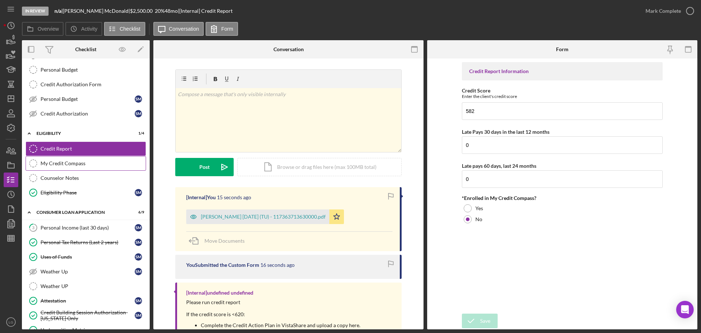
click at [72, 166] on div "My Credit Compass" at bounding box center [93, 163] width 105 height 6
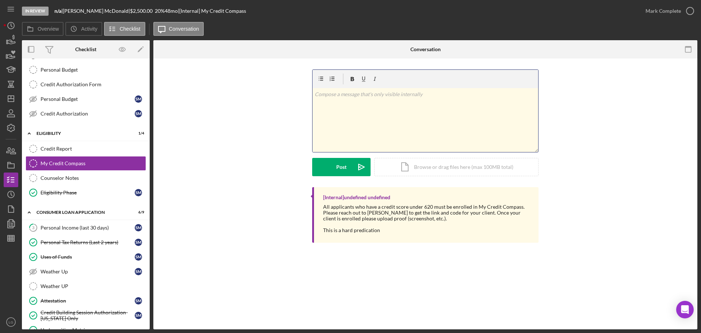
click at [376, 123] on div "v Color teal Color pink Remove color Add row above Add row below Add column bef…" at bounding box center [426, 120] width 226 height 64
drag, startPoint x: 344, startPoint y: 156, endPoint x: 345, endPoint y: 173, distance: 17.6
click at [344, 157] on form "v Color teal Color pink Remove color Add row above Add row below Add column bef…" at bounding box center [425, 122] width 226 height 107
click at [345, 176] on div "Post" at bounding box center [341, 167] width 10 height 18
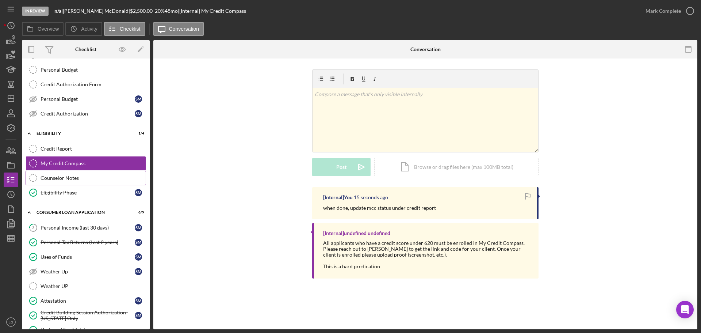
drag, startPoint x: 68, startPoint y: 182, endPoint x: 72, endPoint y: 180, distance: 4.9
click at [68, 182] on link "Counselor Notes Counselor Notes" at bounding box center [86, 178] width 120 height 15
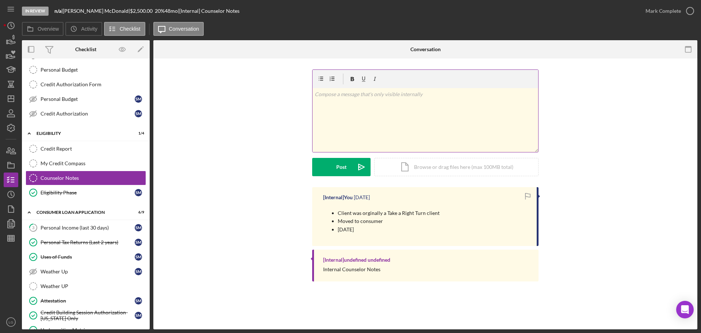
click at [439, 130] on div "v Color teal Color pink Remove color Add row above Add row below Add column bef…" at bounding box center [426, 120] width 226 height 64
click at [412, 107] on div "v Color teal Color pink Remove color Add row above Add row below Add column bef…" at bounding box center [426, 120] width 226 height 64
click at [363, 170] on icon "Icon/icon-invite-send" at bounding box center [361, 167] width 18 height 18
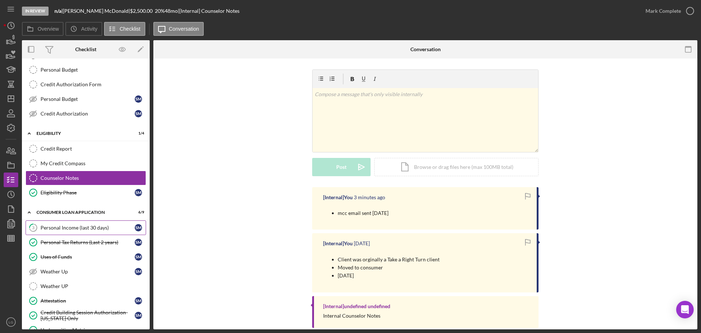
click at [45, 231] on link "3 Personal Income (last 30 days) S M" at bounding box center [86, 227] width 120 height 15
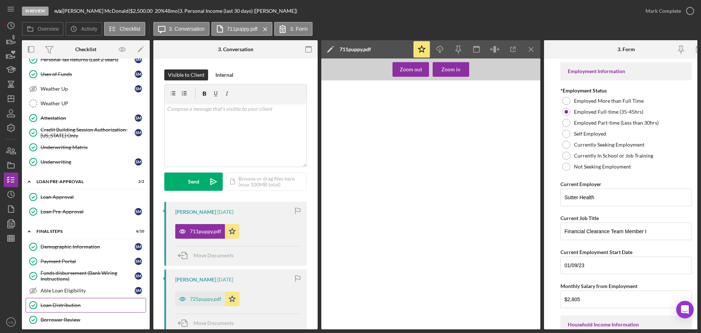
scroll to position [338, 0]
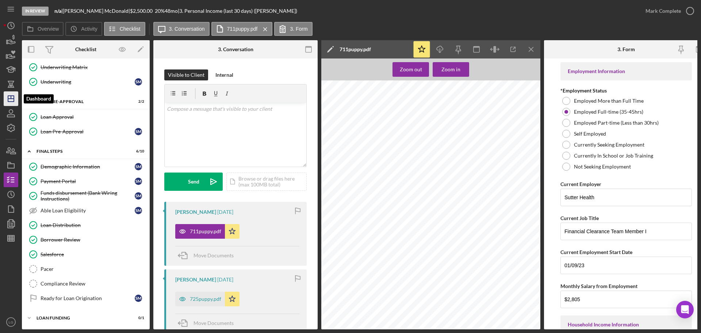
click at [10, 100] on icon "Icon/Dashboard" at bounding box center [11, 98] width 18 height 18
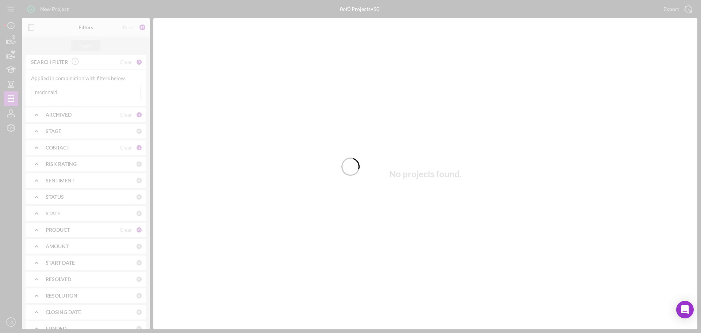
click at [69, 91] on div at bounding box center [350, 166] width 701 height 333
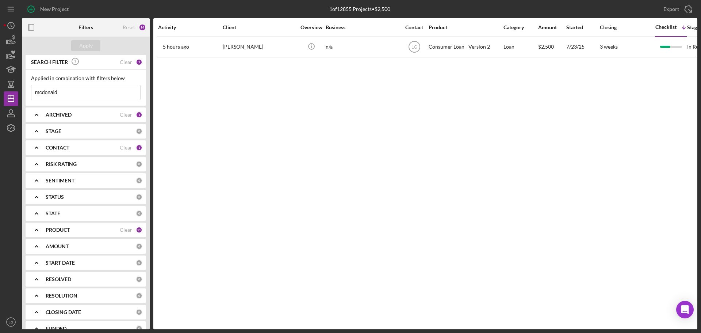
click at [63, 94] on input "mcdonald" at bounding box center [85, 92] width 109 height 15
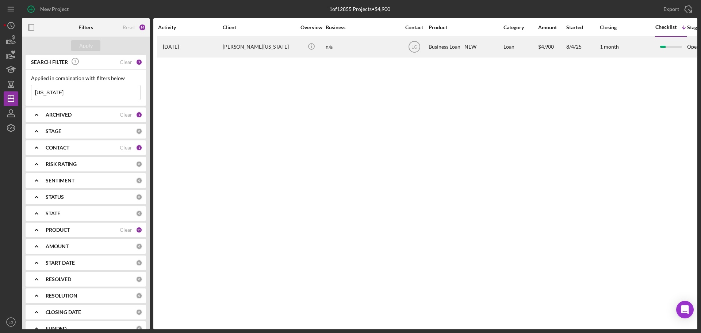
type input "washington"
click at [239, 54] on div "[PERSON_NAME][US_STATE]" at bounding box center [259, 46] width 73 height 19
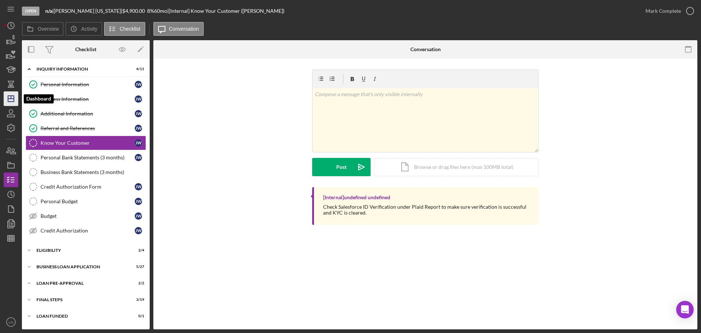
click at [12, 103] on icon "Icon/Dashboard" at bounding box center [11, 98] width 18 height 18
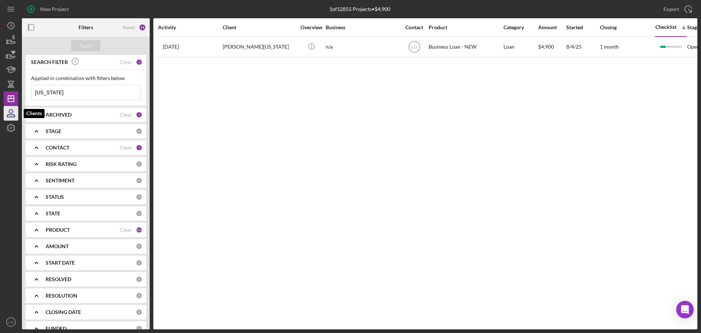
click at [14, 115] on icon "button" at bounding box center [10, 116] width 7 height 2
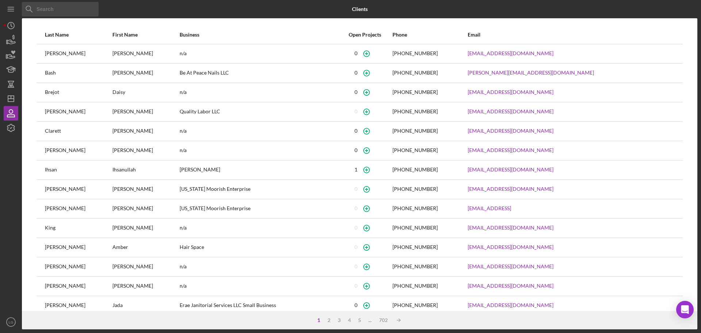
click at [66, 4] on input at bounding box center [60, 9] width 77 height 15
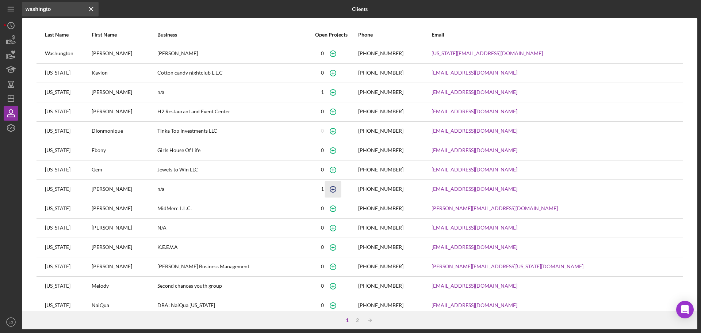
type input "washingto"
click at [341, 188] on icon "button" at bounding box center [333, 189] width 16 height 16
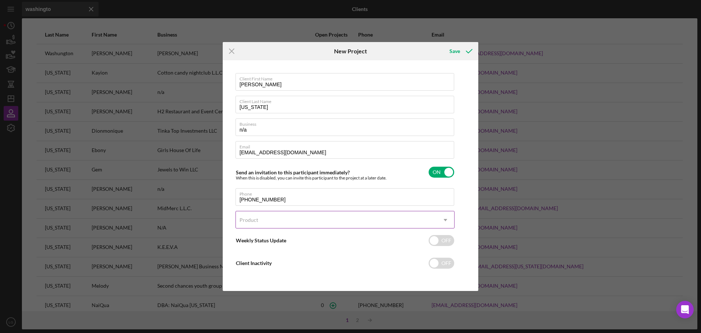
click at [268, 216] on div "Product" at bounding box center [336, 219] width 201 height 17
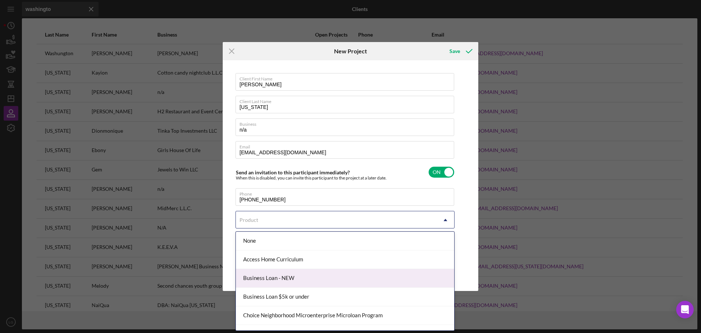
scroll to position [73, 0]
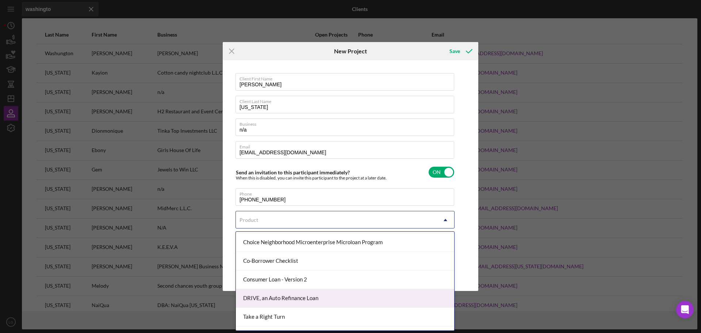
click at [278, 301] on div "DRIVE, an Auto Refinance Loan" at bounding box center [345, 298] width 218 height 19
checkbox input "true"
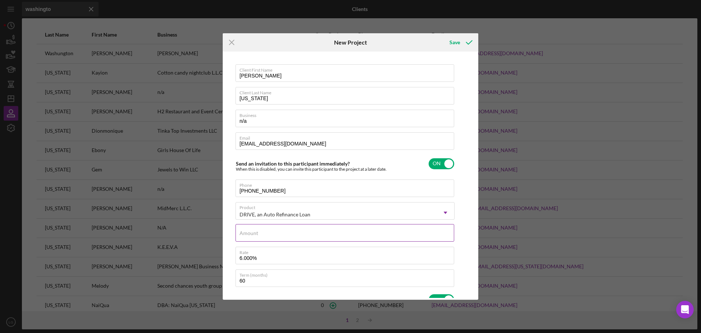
click at [307, 236] on input "Amount" at bounding box center [345, 233] width 219 height 18
type input "$6"
type textarea "Thank you for your application to Justine PETERSEN! Please login to see what we…"
type input "$66"
type textarea "Thank you for your application to Justine PETERSEN! Please login to see what we…"
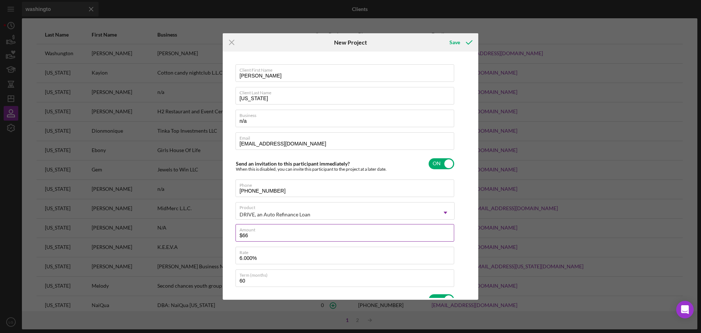
type input "$667"
type textarea "Thank you for your application to Justine PETERSEN! Please login to see what we…"
type input "$6,674"
type textarea "Thank you for your application to Justine PETERSEN! Please login to see what we…"
type input "$6,674."
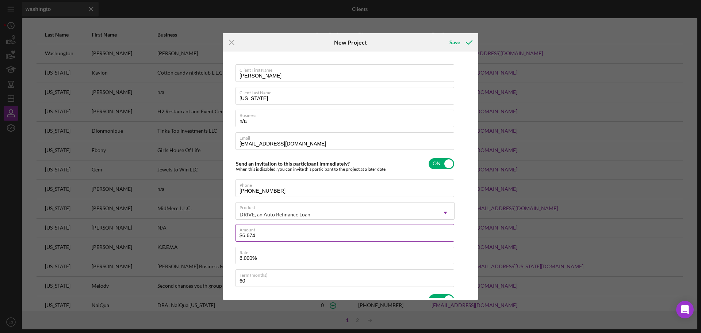
type textarea "Thank you for your application to Justine PETERSEN! Please login to see what we…"
type input "$6,674.1"
type textarea "Thank you for your application to Justine PETERSEN! Please login to see what we…"
type input "$6,674.11"
type textarea "Thank you for your application to Justine PETERSEN! Please login to see what we…"
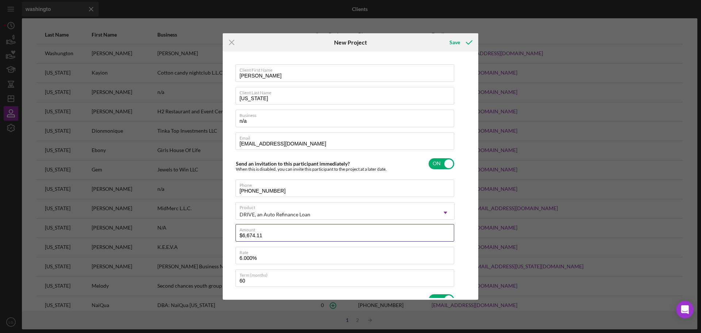
type input "$6,674.11"
type textarea "Thank you for your application to Justine PETERSEN! Please login to see what we…"
click at [278, 245] on div "Client First Name James Client Last Name Washington Business n/a Email jamiekid…" at bounding box center [345, 239] width 219 height 351
drag, startPoint x: 275, startPoint y: 260, endPoint x: 224, endPoint y: 271, distance: 52.3
click at [224, 271] on div "Client First Name James Client Last Name Washington Business n/a Email jamiekid…" at bounding box center [351, 175] width 256 height 248
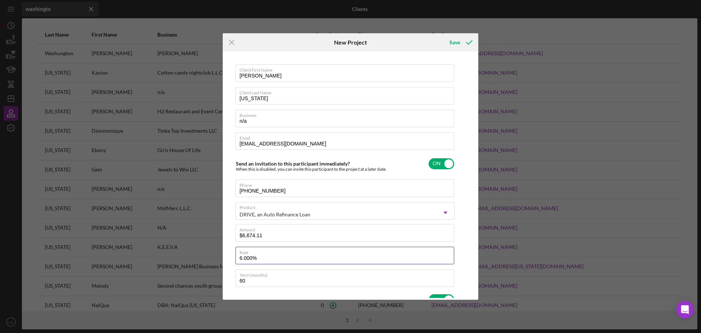
type input "8%"
type textarea "Thank you for your application to Justine PETERSEN! Please login to see what we…"
type input "8.000%"
click at [284, 237] on input "$6,674.11" at bounding box center [345, 233] width 219 height 18
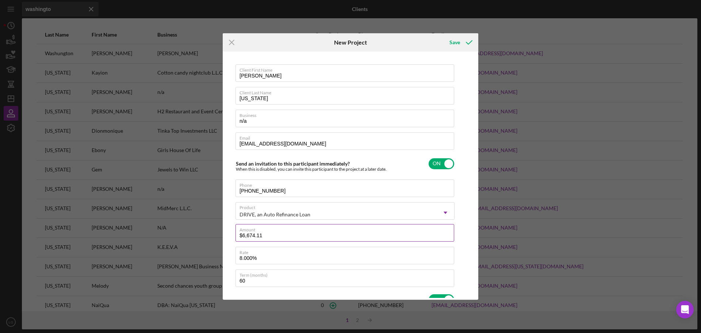
type textarea "Thank you for your application to Justine PETERSEN! Please login to see what we…"
click at [270, 232] on label "Amount" at bounding box center [347, 228] width 215 height 8
click at [270, 232] on input "$6,674.11" at bounding box center [345, 233] width 219 height 18
type input "$6"
type textarea "Thank you for your application to Justine PETERSEN! Please login to see what we…"
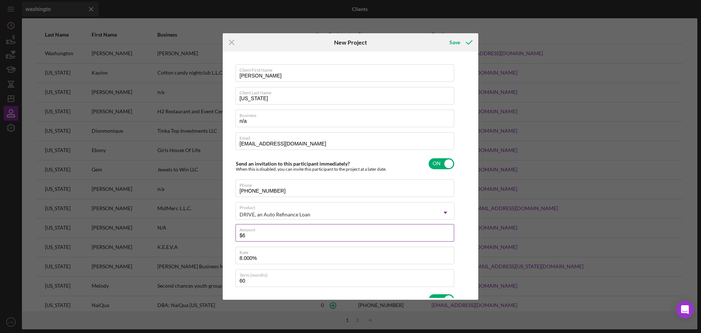
type input "$69"
type textarea "Thank you for your application to Justine PETERSEN! Please login to see what we…"
type input "$699"
type textarea "Thank you for your application to Justine PETERSEN! Please login to see what we…"
type input "$6,998"
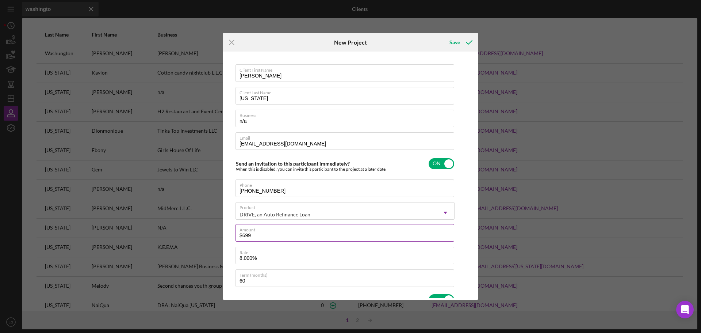
type textarea "Thank you for your application to Justine PETERSEN! Please login to see what we…"
type input "$6,998."
type textarea "Thank you for your application to Justine PETERSEN! Please login to see what we…"
type input "$6,998.9"
type textarea "Thank you for your application to Justine PETERSEN! Please login to see what we…"
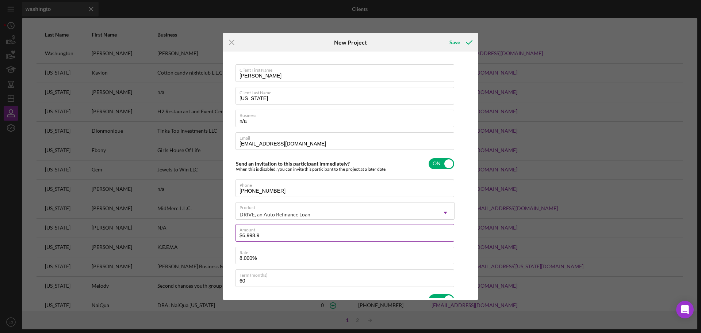
type input "$6,998.96"
type textarea "Thank you for your application to Justine PETERSEN! Please login to see what we…"
type input "$6,998.96"
click at [471, 44] on icon "submit" at bounding box center [469, 42] width 18 height 18
type textarea "Thank you for your application to Justine PETERSEN! Please login to see what we…"
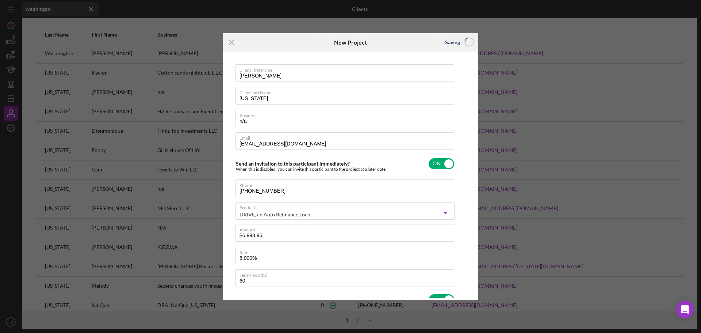
checkbox input "false"
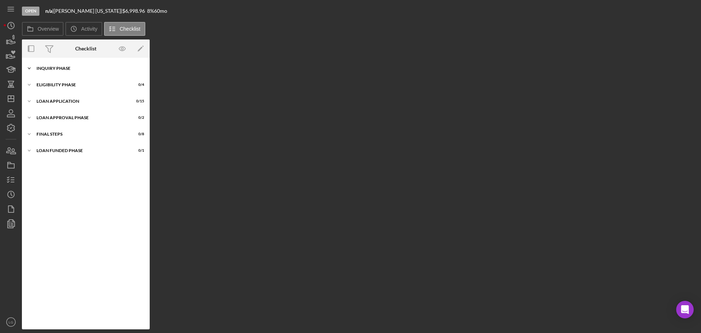
click at [100, 75] on div "Icon/Expander Inquiry Phase 0 / 12" at bounding box center [86, 68] width 128 height 15
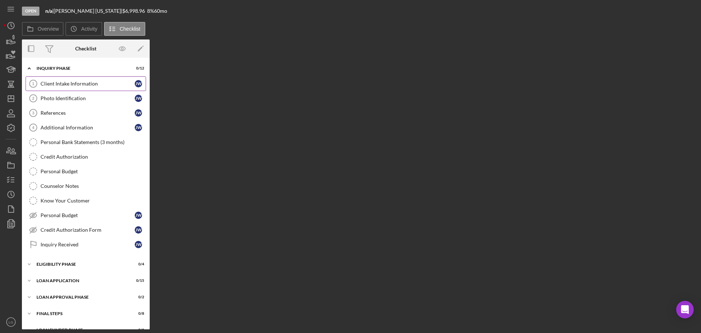
click at [62, 82] on div "Client Intake Information" at bounding box center [88, 84] width 94 height 6
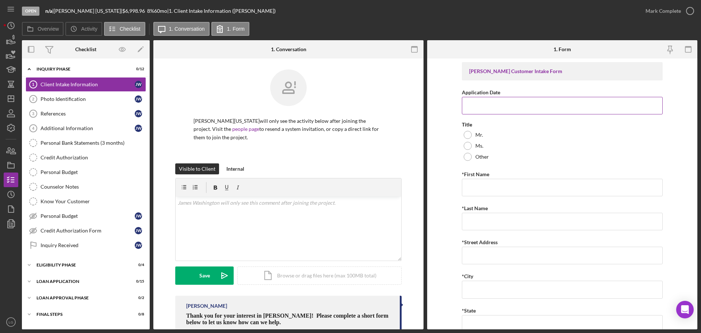
click at [591, 107] on input "Application Date" at bounding box center [562, 106] width 201 height 18
click at [566, 100] on input "Application Date" at bounding box center [562, 106] width 201 height 18
paste input "08/08/2025"
type input "08/08/2025"
click at [559, 184] on input "*First Name" at bounding box center [562, 188] width 201 height 18
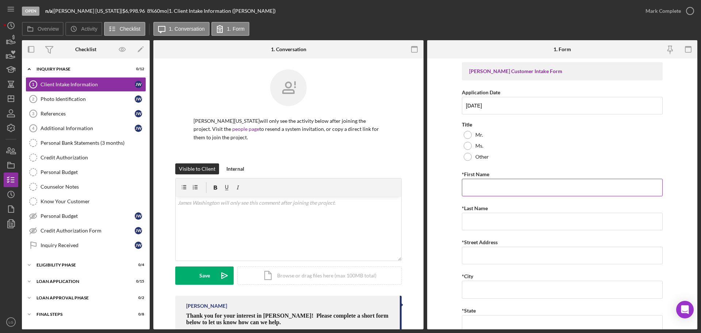
paste input "[PERSON_NAME]"
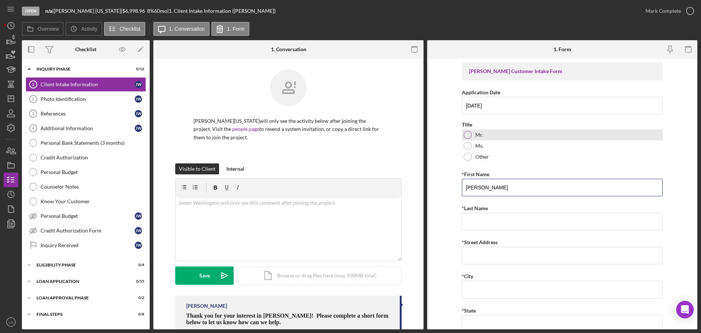
type input "[PERSON_NAME]"
click at [478, 138] on label "Mr." at bounding box center [479, 135] width 8 height 6
click at [518, 221] on input "*Last Name" at bounding box center [562, 222] width 201 height 18
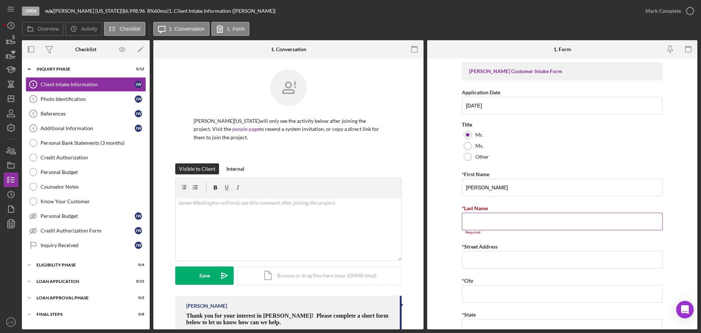
click at [550, 225] on input "*Last Name" at bounding box center [562, 222] width 201 height 18
paste input "[US_STATE]"
type input "[US_STATE]"
click at [533, 249] on input "*Street Address" at bounding box center [562, 255] width 201 height 18
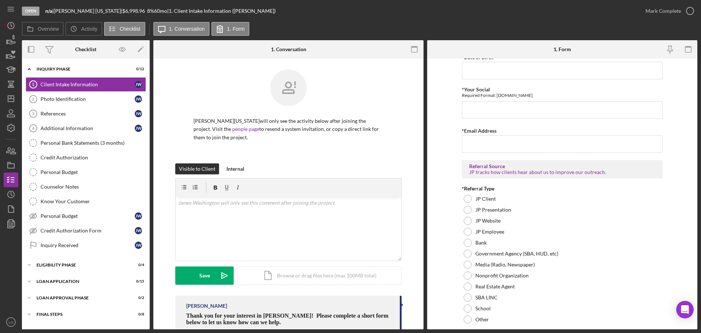
scroll to position [500, 0]
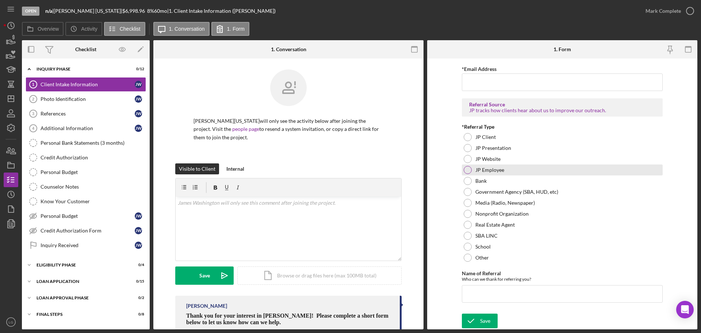
click at [492, 168] on label "JP Employee" at bounding box center [489, 170] width 29 height 6
click at [528, 289] on input "Name of Referral" at bounding box center [562, 294] width 201 height 18
type input "Barb"
click at [657, 171] on div "JP Employee" at bounding box center [562, 169] width 201 height 11
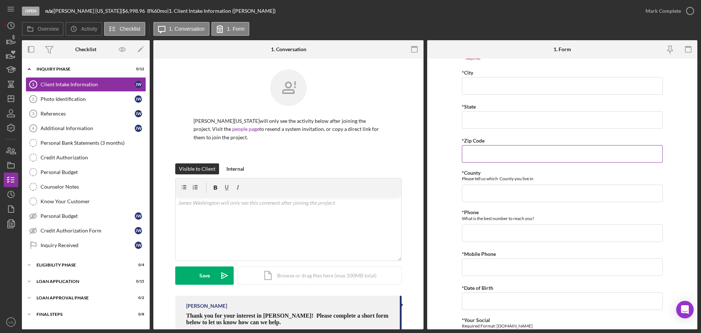
scroll to position [98, 0]
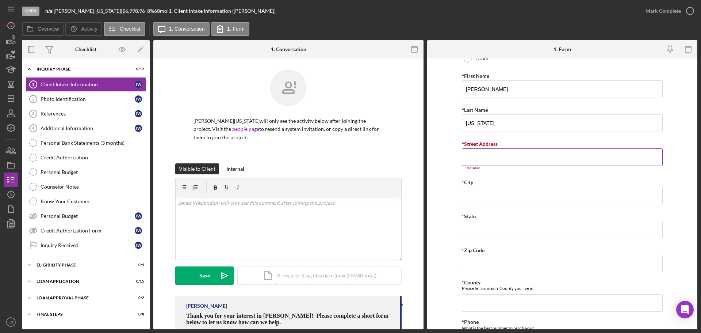
click at [497, 157] on input "*Street Address" at bounding box center [562, 157] width 201 height 18
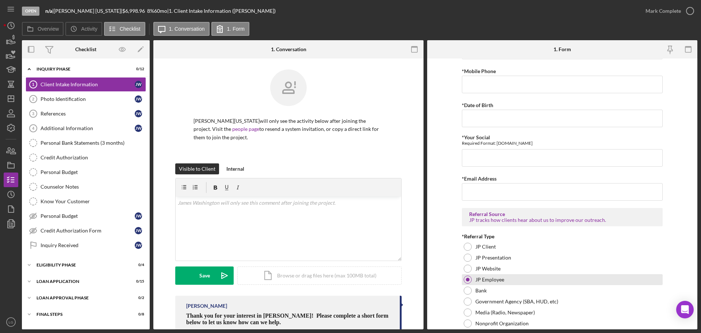
scroll to position [427, 0]
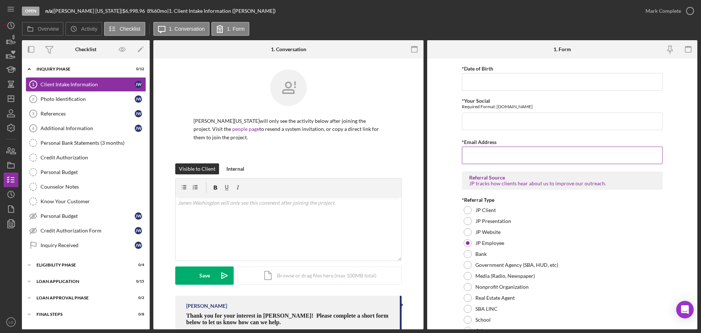
click at [493, 156] on input "*Email Address" at bounding box center [562, 155] width 201 height 18
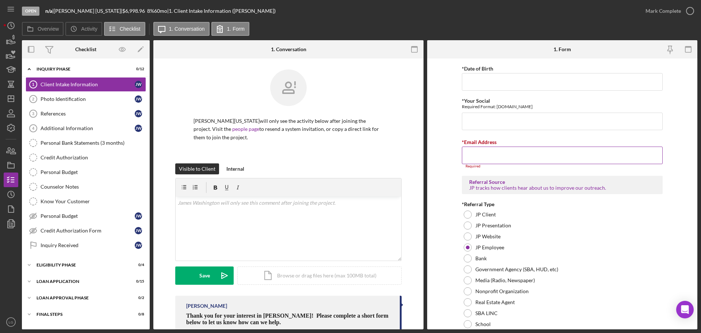
click at [583, 161] on input "*Email Address" at bounding box center [562, 155] width 201 height 18
paste input "jamiekidd22@gmail.com"
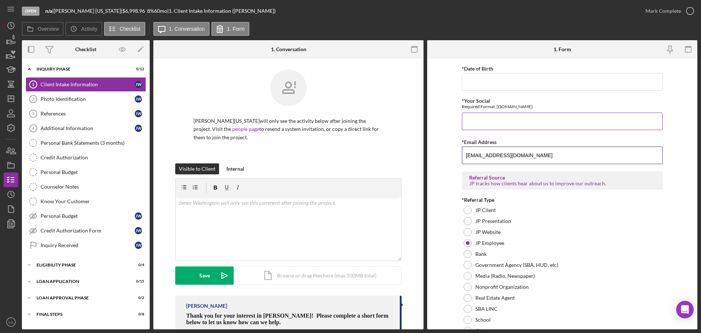
type input "jamiekidd22@gmail.com"
click at [529, 122] on input "*Your Social" at bounding box center [562, 121] width 201 height 18
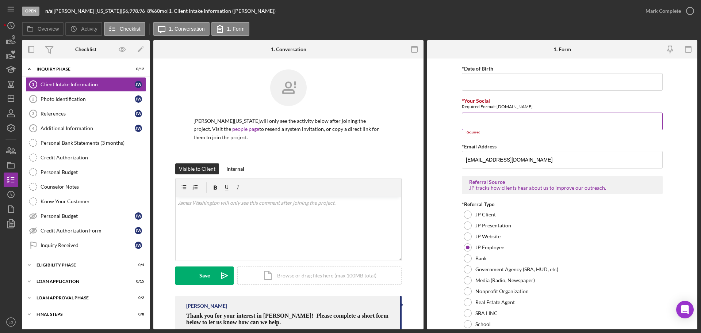
click at [519, 122] on input "*Your Social" at bounding box center [562, 121] width 201 height 18
paste input "487213346"
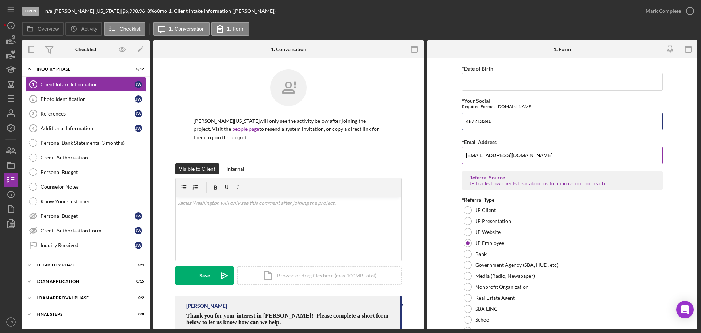
scroll to position [354, 0]
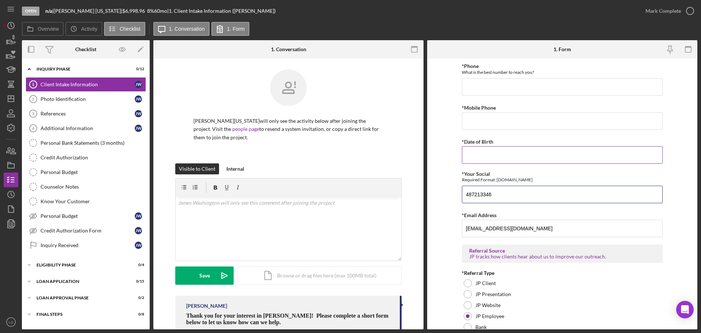
type input "487213346"
click at [522, 160] on input "*Date of Birth" at bounding box center [562, 155] width 201 height 18
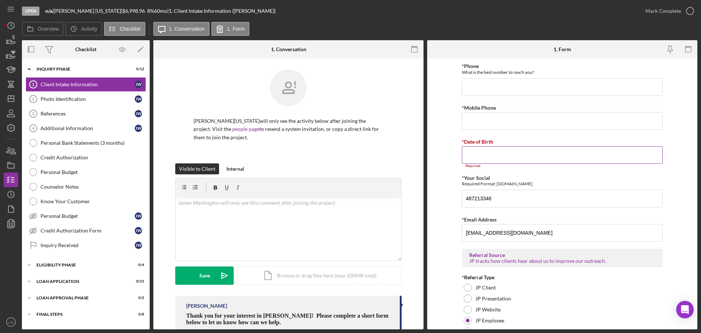
click at [518, 160] on input "*Date of Birth" at bounding box center [562, 155] width 201 height 18
paste input "05/22/2003"
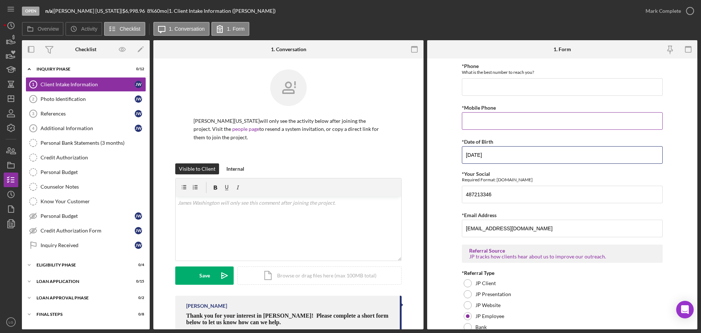
type input "05/22/2003"
click at [536, 118] on input "*Mobile Phone" at bounding box center [562, 121] width 201 height 18
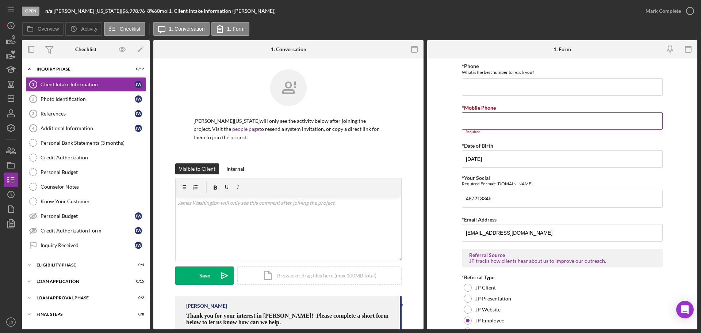
click at [576, 118] on input "*Mobile Phone" at bounding box center [562, 121] width 201 height 18
paste input "(314) 376-0865"
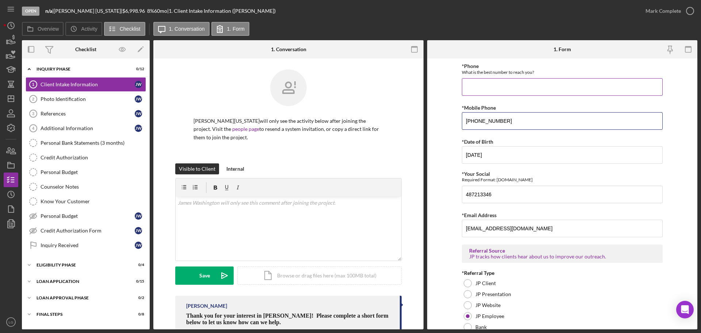
type input "(314) 376-0865"
click at [580, 91] on input "*Phone" at bounding box center [562, 87] width 201 height 18
paste input "(314) 376-0865"
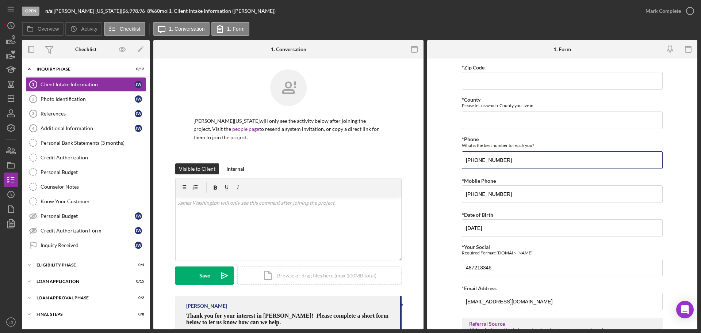
type input "(314) 376-0865"
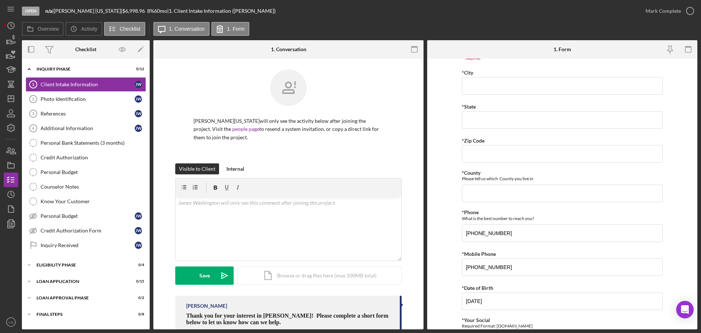
scroll to position [135, 0]
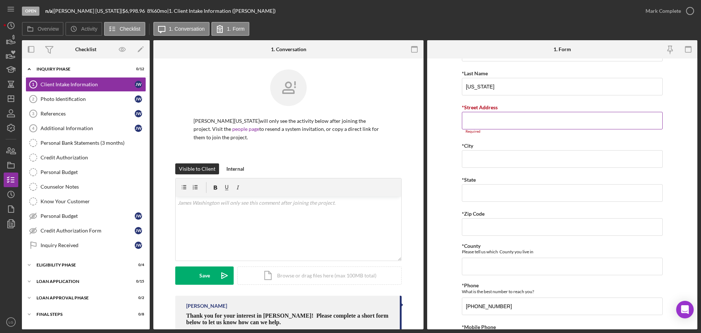
click at [495, 123] on input "*Street Address" at bounding box center [562, 121] width 201 height 18
paste input "838 Holiday Ave"
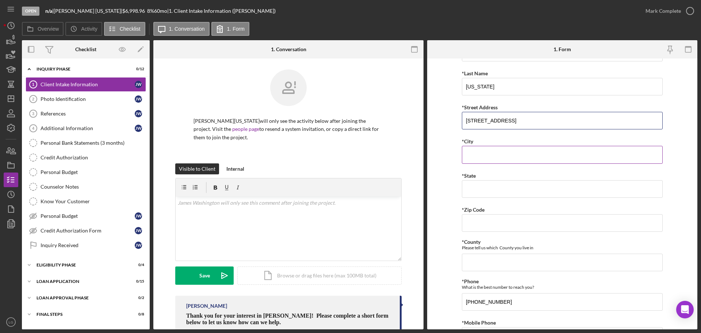
type input "838 Holiday Ave"
click at [485, 160] on input "*City" at bounding box center [562, 155] width 201 height 18
click at [517, 161] on input "*City" at bounding box center [562, 155] width 201 height 18
paste input "Hazelwood"
type input "Hazelwood"
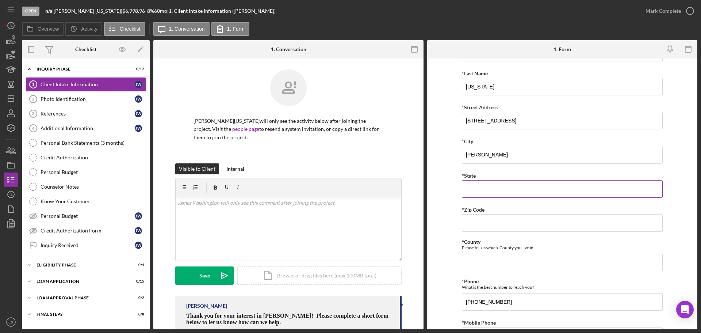
click at [493, 197] on input "*State" at bounding box center [562, 189] width 201 height 18
type input "MO"
type input "63,042"
click at [501, 261] on input "*County" at bounding box center [562, 262] width 201 height 18
click at [529, 267] on input "*County" at bounding box center [562, 262] width 201 height 18
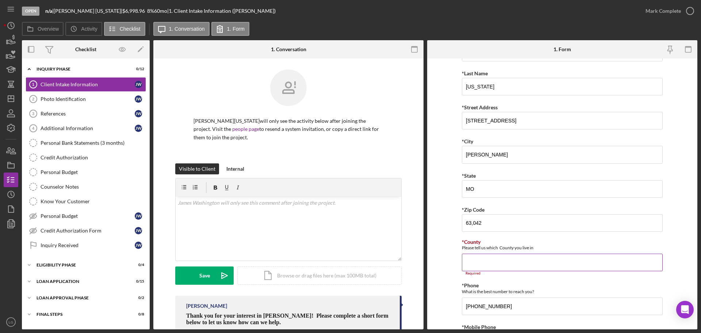
paste input "St. Louis"
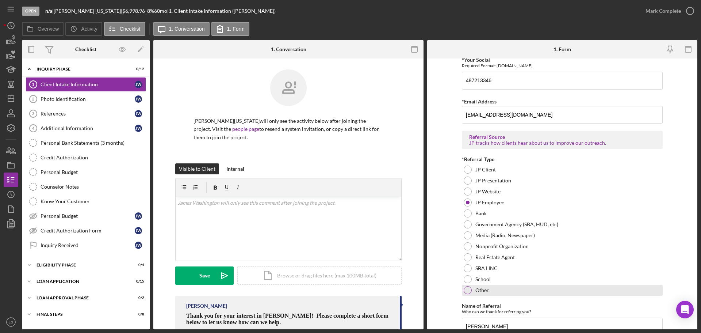
scroll to position [496, 0]
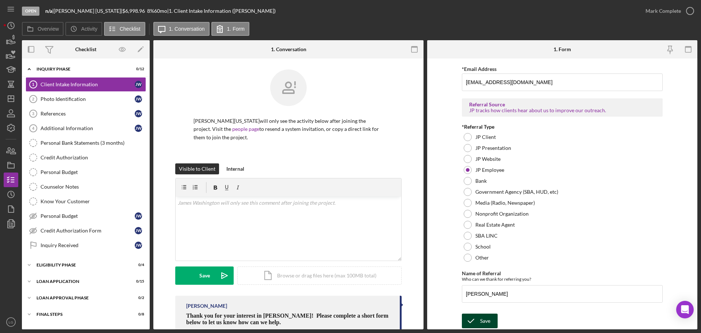
type input "St. Louis"
click at [473, 318] on icon "submit" at bounding box center [471, 320] width 18 height 18
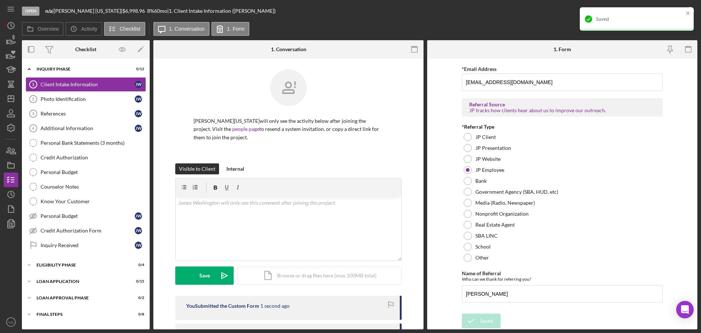
click at [662, 11] on div "Saved" at bounding box center [637, 18] width 114 height 23
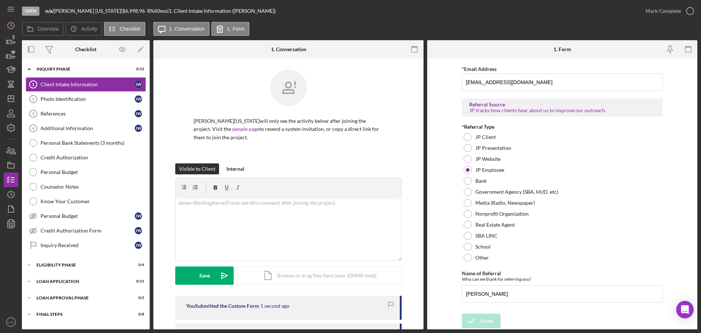
click at [662, 13] on div "Open n/a | James Washington | $6,998.96 8 % 60 mo | 1. Client Intake Informatio…" at bounding box center [350, 166] width 701 height 333
click at [662, 13] on div "Mark Complete" at bounding box center [663, 11] width 35 height 15
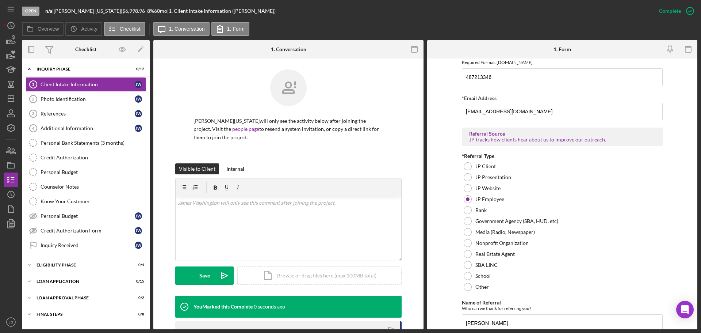
scroll to position [525, 0]
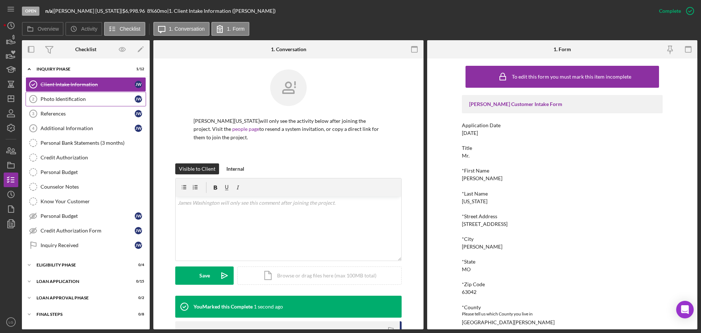
click at [72, 95] on link "Photo Identification 2 Photo Identification J W" at bounding box center [86, 99] width 120 height 15
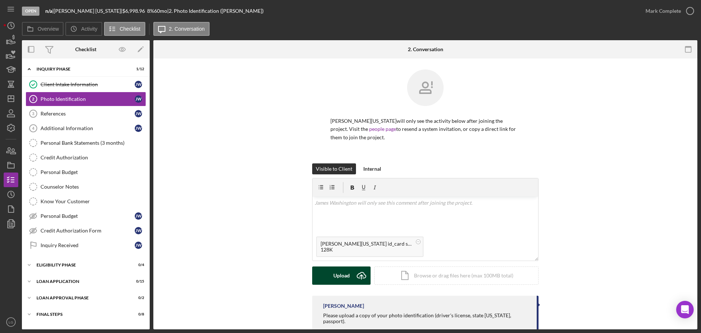
click at [347, 270] on div "Upload" at bounding box center [341, 275] width 16 height 18
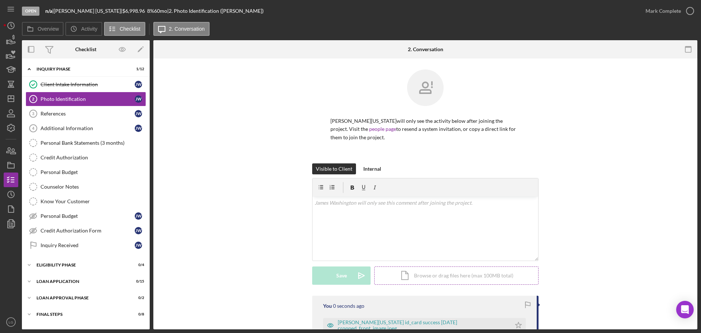
scroll to position [81, 0]
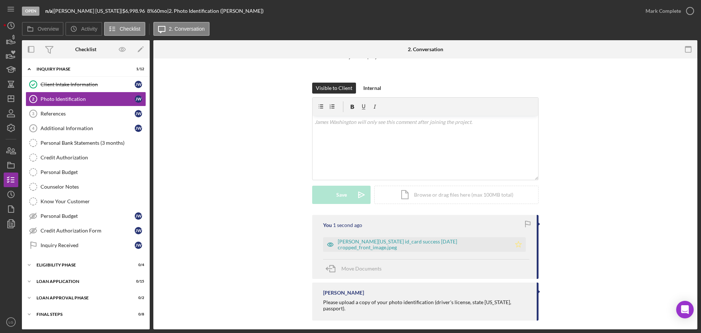
click at [511, 244] on icon "Icon/Star" at bounding box center [518, 244] width 15 height 15
click at [460, 245] on div "James Washington id_card success 2025-03-26 cropped_front_image.jpeg" at bounding box center [423, 244] width 170 height 12
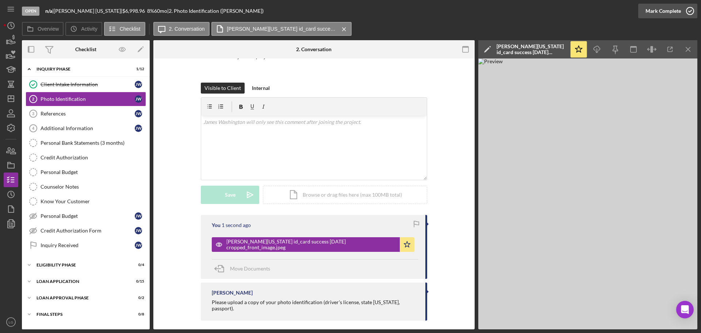
click at [673, 11] on div "Mark Complete" at bounding box center [663, 11] width 35 height 15
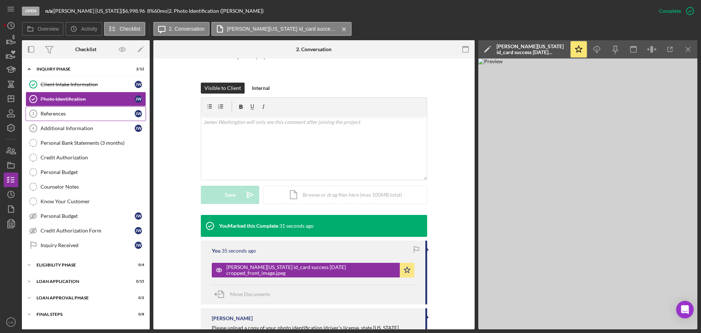
click at [100, 110] on link "References 3 References J W" at bounding box center [86, 113] width 120 height 15
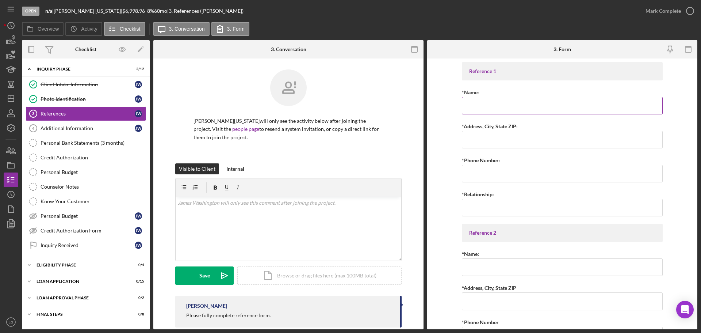
click at [583, 102] on input "*Name:" at bounding box center [562, 106] width 201 height 18
paste input "Chanelle W"
type input "Chanelle W"
click at [559, 144] on input "*Address, City, State ZIP:" at bounding box center [562, 140] width 201 height 18
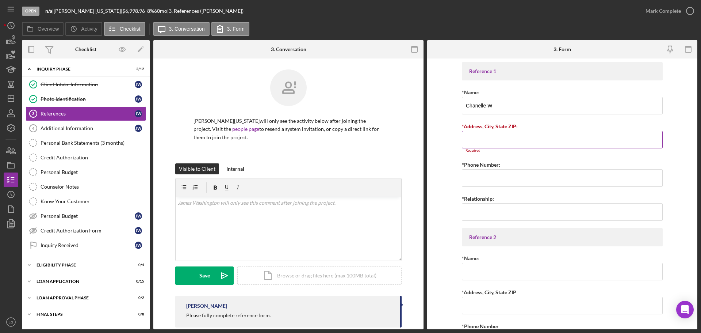
click at [505, 139] on input "*Address, City, State ZIP:" at bounding box center [562, 140] width 201 height 18
paste input "838 Holiday Ave"
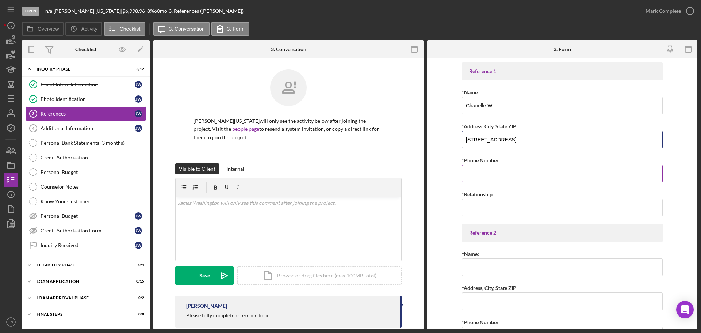
type input "838 Holiday Ave"
click at [571, 178] on input "*Phone Number:" at bounding box center [562, 174] width 201 height 18
click at [576, 178] on input "*Phone Number:" at bounding box center [562, 174] width 201 height 18
paste input "(630) 42#-####"
type input "(630) 42#-####"
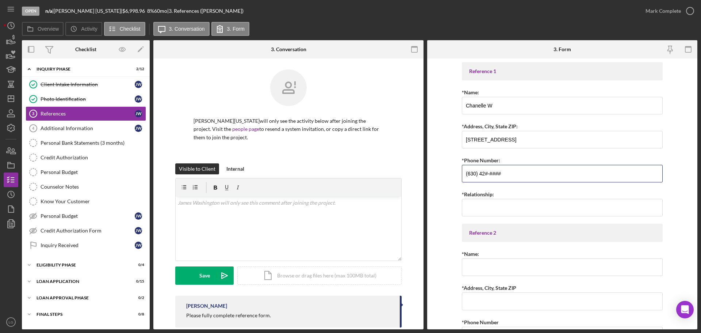
drag, startPoint x: 505, startPoint y: 176, endPoint x: 428, endPoint y: 180, distance: 76.8
click at [428, 180] on form "Reference 1 *Name: Chanelle W *Address, City, State ZIP: 838 Holiday Ave *Phone…" at bounding box center [562, 193] width 270 height 271
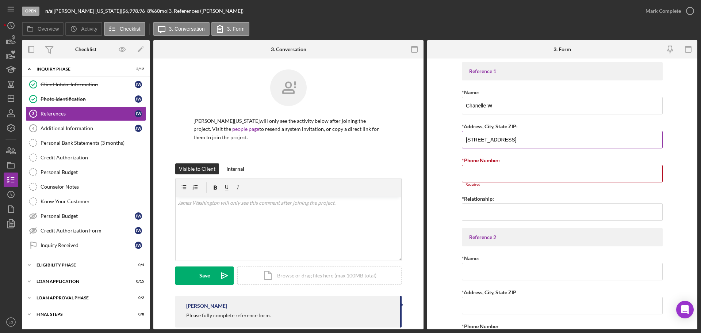
click at [546, 142] on input "838 Holiday Ave" at bounding box center [562, 140] width 201 height 18
paste input "Hazelwood, Mo 63042"
click at [504, 139] on input "838 Holiday Ave,Hazelwood, Mo 63042" at bounding box center [562, 140] width 201 height 18
type input "838 Holiday Ave, Hazelwood, Mo 63042"
click at [502, 169] on input "*Phone Number:" at bounding box center [562, 174] width 201 height 18
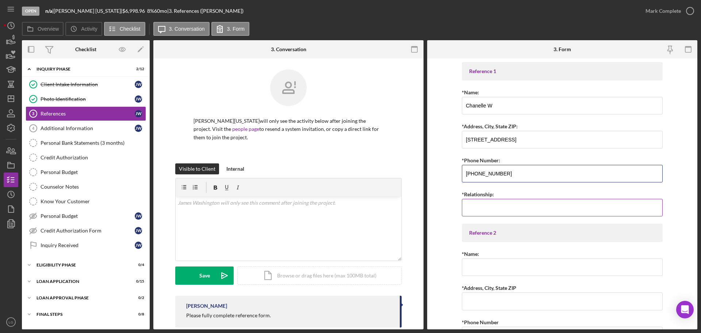
type input "(314) 484-5040"
click at [532, 201] on input "*Relationship:" at bounding box center [562, 208] width 201 height 18
type input "Sister"
click at [552, 266] on input "*Name:" at bounding box center [562, 267] width 201 height 18
click at [508, 259] on input "*Name:" at bounding box center [562, 267] width 201 height 18
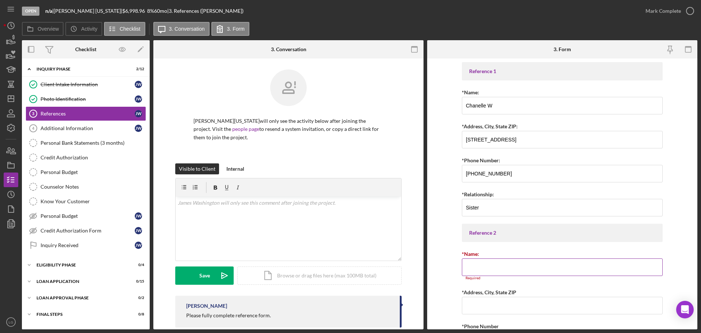
paste input "Semaj M"
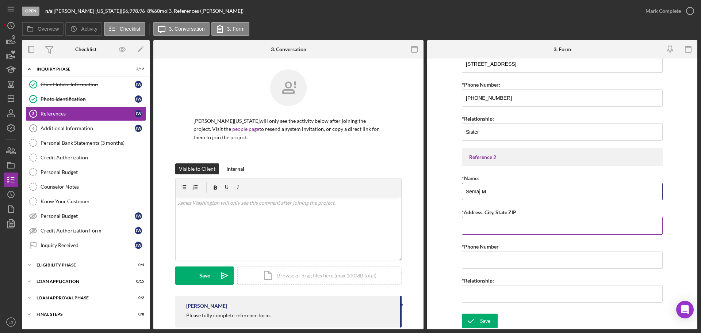
type input "Semaj M"
click at [512, 223] on input "*Address, City, State ZIP" at bounding box center [562, 226] width 201 height 18
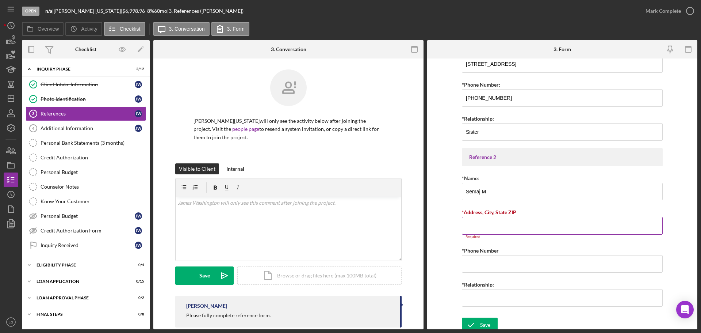
click at [489, 208] on div "Reference 1 *Name: Chanelle W *Address, City, State ZIP: 838 Holiday Ave, Hazel…" at bounding box center [562, 149] width 201 height 327
click at [486, 220] on input "*Address, City, State ZIP" at bounding box center [562, 226] width 201 height 18
paste input "110 N 17th st"
click at [490, 232] on input "*Address, City, State ZIP" at bounding box center [562, 226] width 201 height 18
click at [490, 228] on input "*Address, City, State ZIP" at bounding box center [562, 226] width 201 height 18
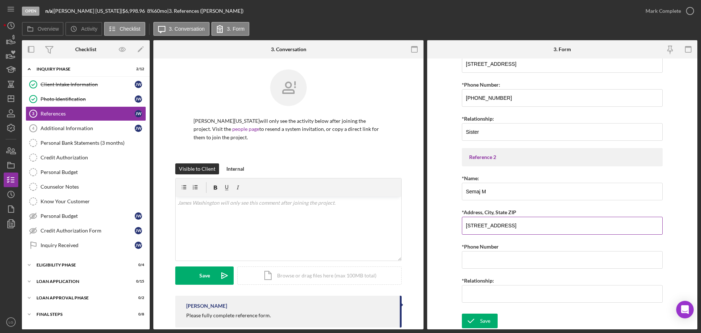
click at [559, 226] on input "110 N 17th st" at bounding box center [562, 226] width 201 height 18
click at [533, 229] on input "110 N 17th st," at bounding box center [562, 226] width 201 height 18
paste input "St. Louis, Mo 63103"
type input "110 N 17th st, St. Louis, Mo 63103"
click at [548, 252] on input "*Phone Number" at bounding box center [562, 260] width 201 height 18
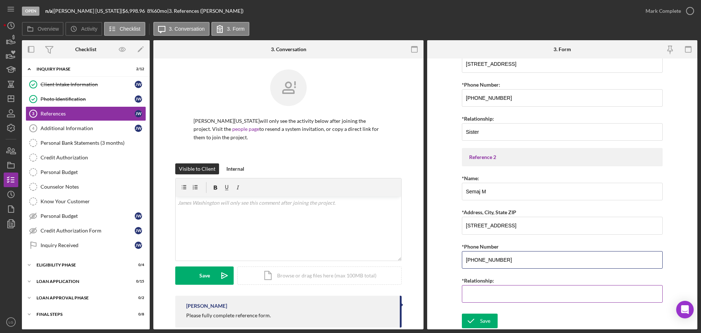
type input "(314) 484-5474"
click at [512, 297] on input "*Relationship:" at bounding box center [562, 294] width 201 height 18
type input "Friend"
click at [479, 314] on button "Save" at bounding box center [480, 320] width 36 height 15
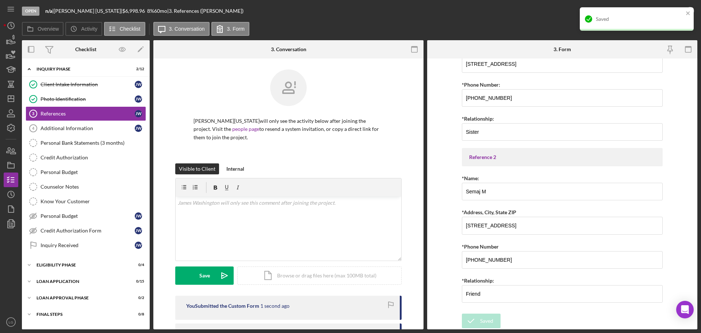
click at [677, 13] on div "Saved" at bounding box center [634, 19] width 103 height 12
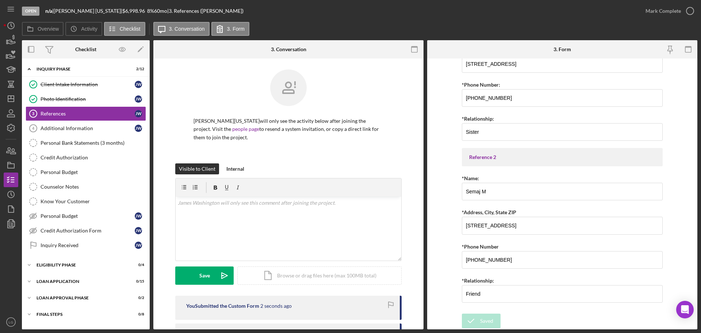
click at [663, 11] on div "Open n/a | James Washington | $6,998.96 8 % 60 mo | 3. References (James W.) Ma…" at bounding box center [350, 166] width 701 height 333
click at [663, 11] on div "Mark Complete" at bounding box center [663, 11] width 35 height 15
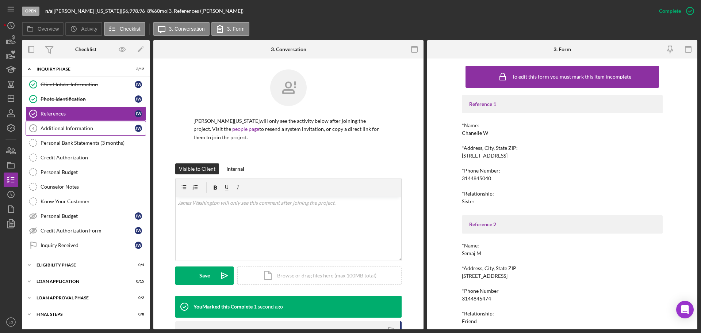
click at [68, 126] on div "Additional Information" at bounding box center [88, 128] width 94 height 6
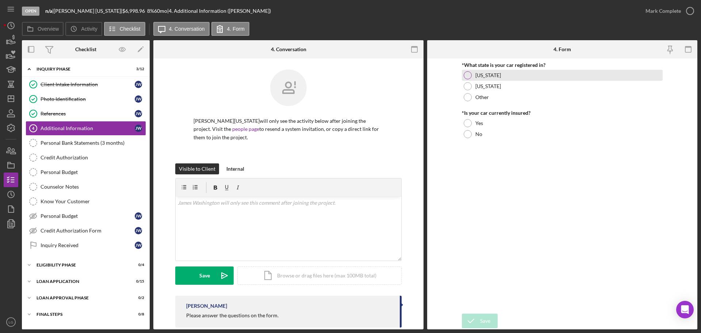
click at [490, 76] on label "Missouri" at bounding box center [488, 75] width 26 height 6
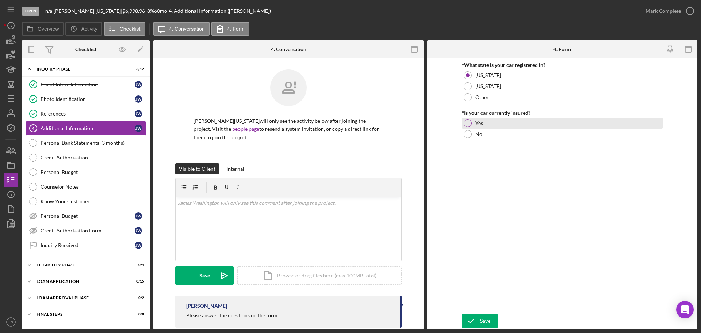
click at [476, 118] on div "Yes" at bounding box center [562, 123] width 201 height 11
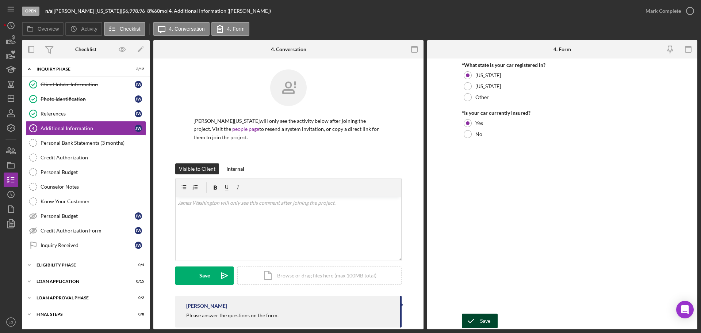
click at [466, 323] on icon "submit" at bounding box center [471, 320] width 18 height 18
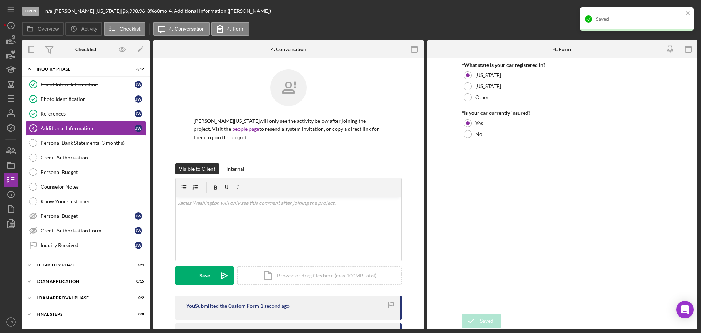
click at [669, 22] on div "Saved" at bounding box center [640, 19] width 88 height 6
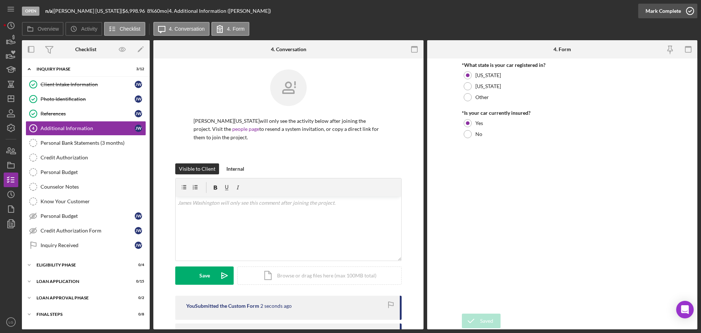
click at [677, 10] on div "Mark Complete" at bounding box center [663, 11] width 35 height 15
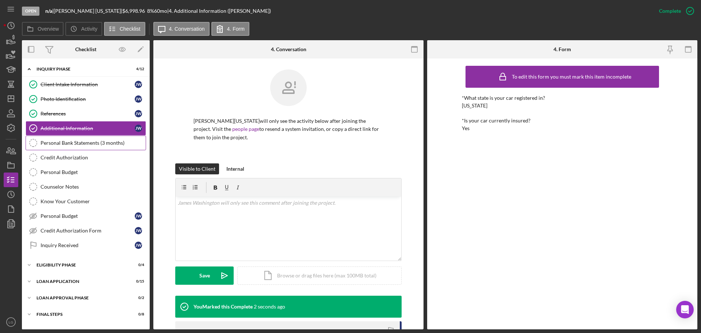
click at [79, 136] on link "Personal Bank Statements (3 months) Personal Bank Statements (3 months)" at bounding box center [86, 142] width 120 height 15
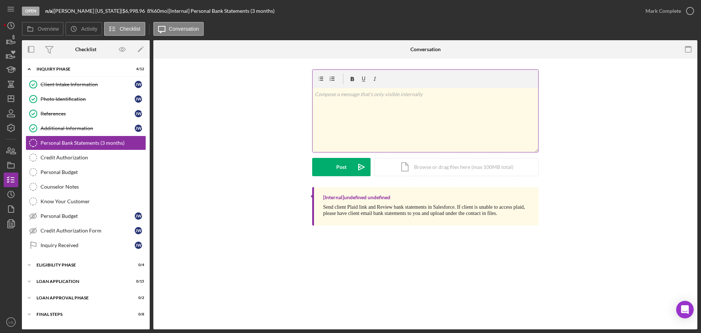
click at [420, 94] on p at bounding box center [426, 94] width 222 height 8
drag, startPoint x: 344, startPoint y: 176, endPoint x: 345, endPoint y: 166, distance: 10.3
click at [344, 176] on div "v Color teal Color pink Remove color Add row above Add row below Add column bef…" at bounding box center [425, 128] width 226 height 118
click at [345, 165] on div "Post" at bounding box center [341, 167] width 10 height 18
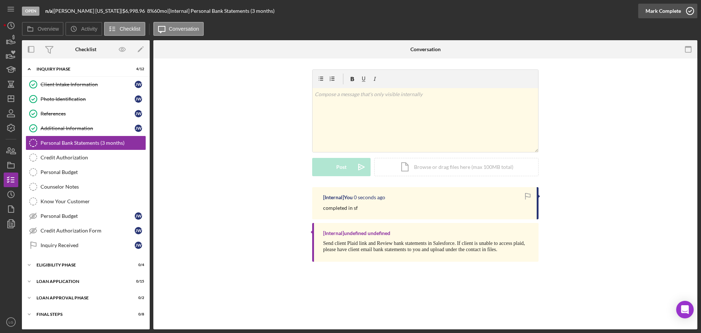
click at [674, 12] on div "Mark Complete" at bounding box center [663, 11] width 35 height 15
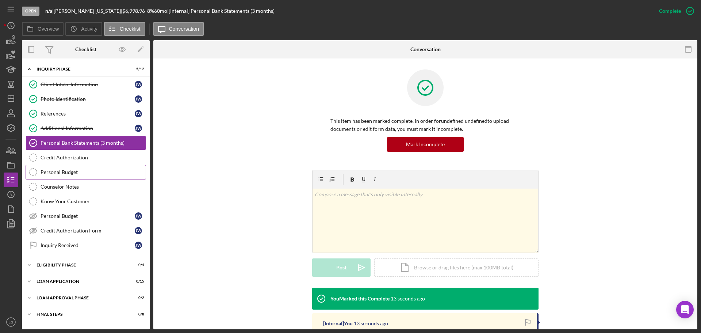
drag, startPoint x: 46, startPoint y: 157, endPoint x: 77, endPoint y: 168, distance: 33.0
click at [46, 157] on div "Credit Authorization" at bounding box center [93, 157] width 105 height 6
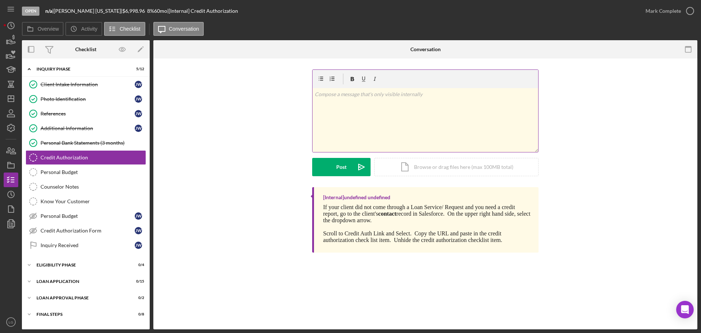
click at [384, 129] on div "v Color teal Color pink Remove color Add row above Add row below Add column bef…" at bounding box center [426, 120] width 226 height 64
click at [357, 170] on icon "Icon/icon-invite-send" at bounding box center [361, 167] width 18 height 18
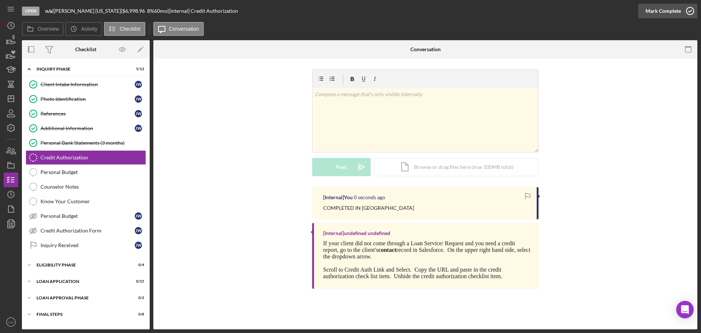
click at [683, 14] on icon "button" at bounding box center [690, 11] width 18 height 18
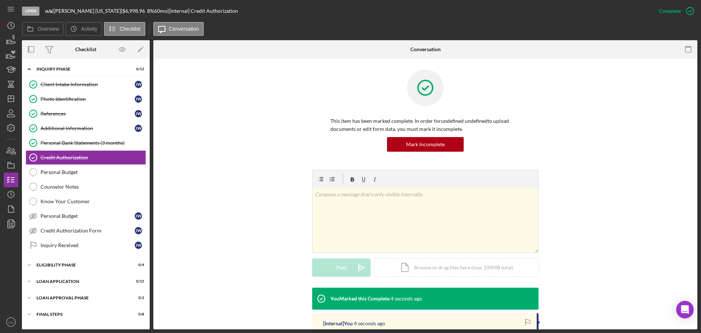
drag, startPoint x: 84, startPoint y: 176, endPoint x: 199, endPoint y: 177, distance: 115.0
click at [84, 176] on link "Personal Budget Personal Budget" at bounding box center [86, 172] width 120 height 15
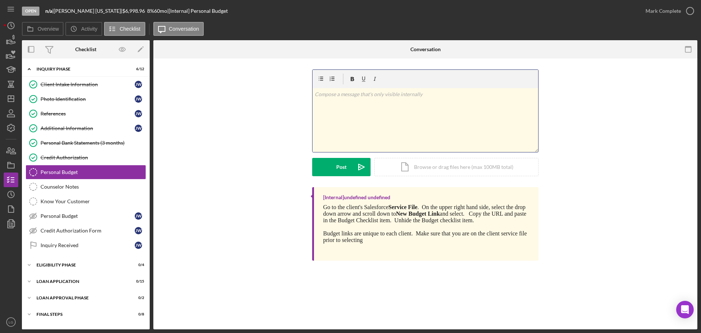
click at [407, 101] on div "v Color teal Color pink Remove color Add row above Add row below Add column bef…" at bounding box center [426, 120] width 226 height 64
click at [309, 173] on div "v Color teal Color pink Remove color Add row above Add row below Add column bef…" at bounding box center [425, 128] width 522 height 118
click at [329, 171] on button "Post Icon/icon-invite-send" at bounding box center [341, 167] width 58 height 18
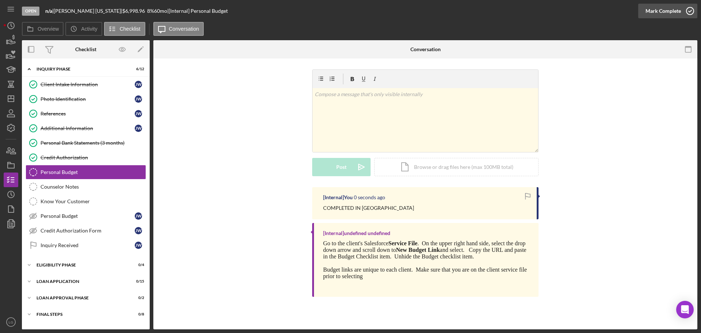
click at [679, 10] on div "Mark Complete" at bounding box center [663, 11] width 35 height 15
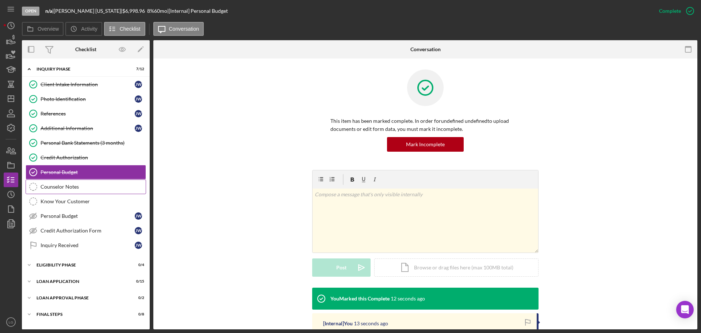
click at [81, 192] on link "Counselor Notes Counselor Notes" at bounding box center [86, 186] width 120 height 15
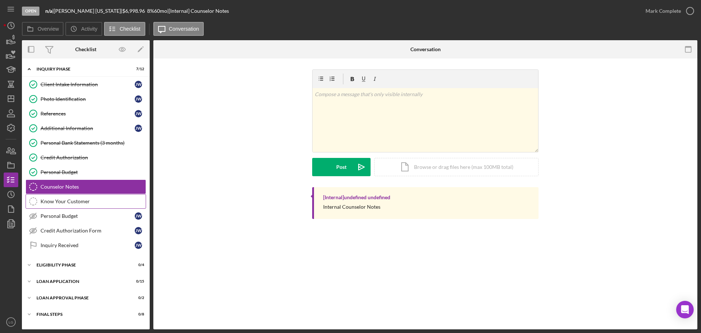
click at [88, 204] on div "Know Your Customer" at bounding box center [93, 201] width 105 height 6
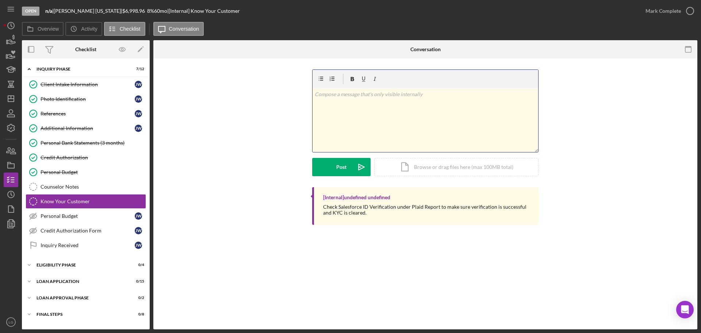
click at [376, 111] on div "v Color teal Color pink Remove color Add row above Add row below Add column bef…" at bounding box center [426, 120] width 226 height 64
click at [353, 168] on icon "Icon/icon-invite-send" at bounding box center [361, 167] width 18 height 18
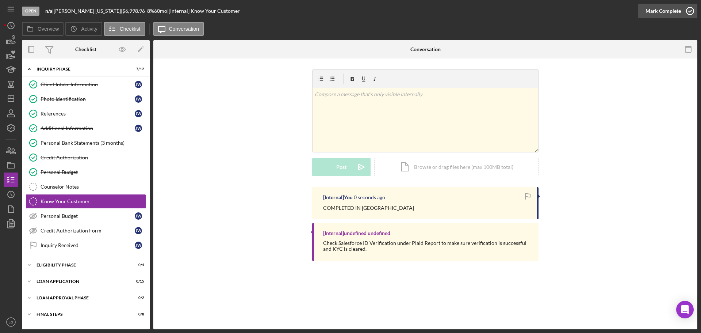
click at [665, 16] on div "Mark Complete" at bounding box center [663, 11] width 35 height 15
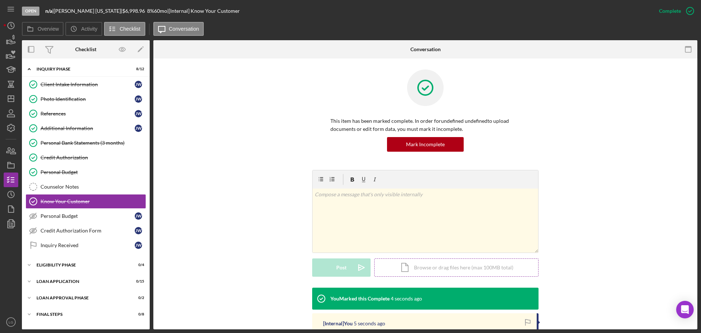
scroll to position [72, 0]
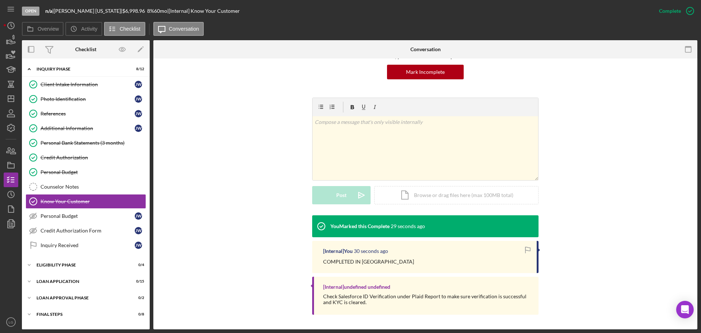
click at [51, 272] on div "Icon/Expander Eligibility Phase 0 / 4" at bounding box center [86, 265] width 128 height 15
click at [55, 263] on div "Eligibility Phase" at bounding box center [89, 265] width 104 height 4
click at [57, 279] on div "Credit Report" at bounding box center [93, 280] width 105 height 6
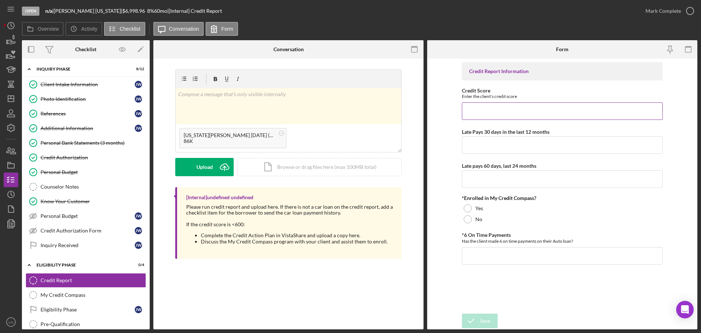
click at [542, 118] on input "Credit Score" at bounding box center [562, 111] width 201 height 18
type input "528"
click at [489, 137] on input "Late Pays 30 days in the last 12 months" at bounding box center [562, 145] width 201 height 18
type input "1"
click at [497, 188] on input "Late pays 60 days, last 24 months" at bounding box center [562, 179] width 201 height 18
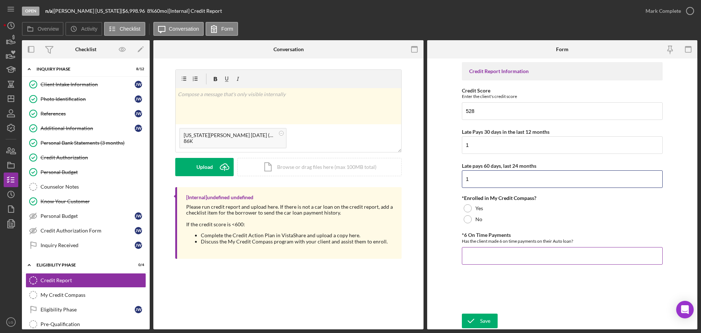
type input "1"
click at [486, 258] on input "*6 On Time Payments" at bounding box center [562, 256] width 201 height 18
type input "YES"
click at [480, 216] on label "No" at bounding box center [478, 219] width 7 height 6
click at [206, 169] on div "Upload" at bounding box center [204, 167] width 16 height 18
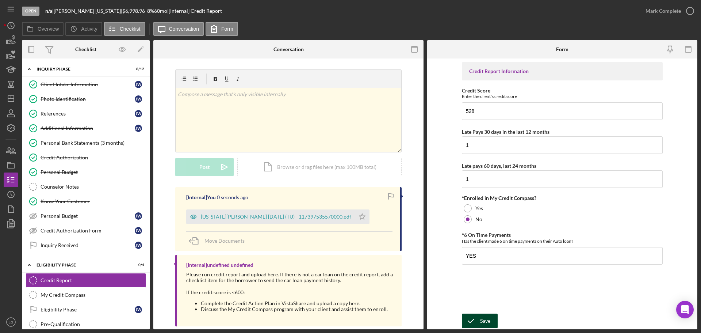
click at [490, 316] on div "Save" at bounding box center [485, 320] width 10 height 15
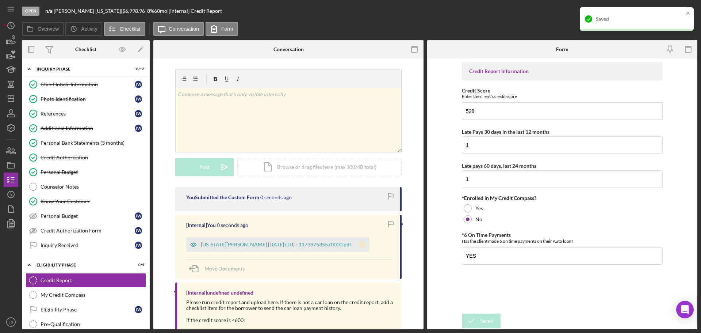
click at [355, 245] on icon "Icon/Star" at bounding box center [362, 244] width 15 height 15
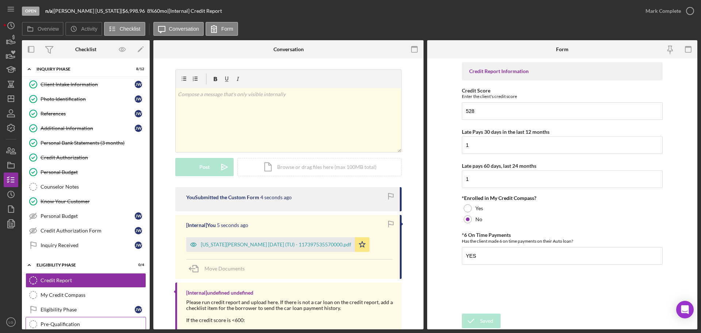
scroll to position [37, 0]
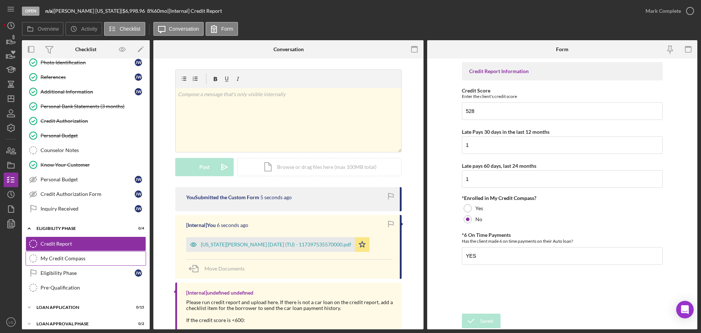
click at [87, 254] on link "My Credit Compass My Credit Compass" at bounding box center [86, 258] width 120 height 15
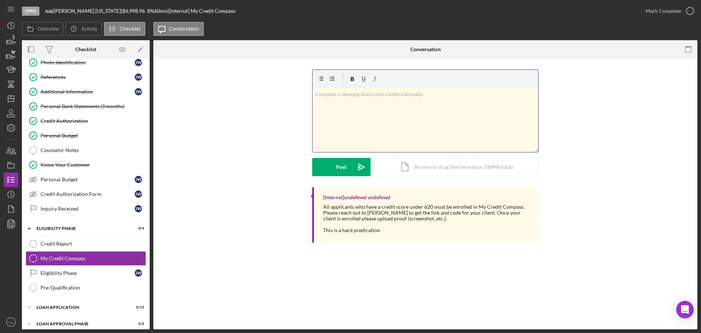
click at [377, 106] on div "v Color teal Color pink Remove color Add row above Add row below Add column bef…" at bounding box center [426, 120] width 226 height 64
click at [420, 96] on p "When uploaded edit mcc status under credit reort" at bounding box center [426, 94] width 222 height 8
click at [354, 167] on icon "Icon/icon-invite-send" at bounding box center [361, 167] width 18 height 18
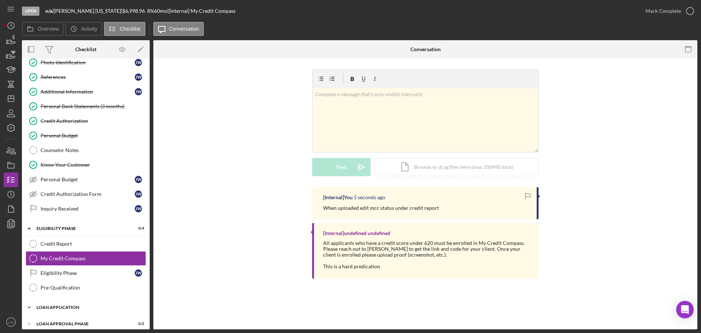
click at [70, 306] on div "Loan Application" at bounding box center [89, 307] width 104 height 4
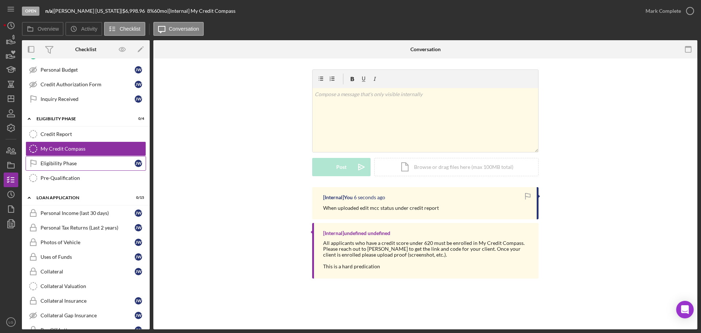
click at [61, 167] on link "Eligibility Phase Eligibility Phase J W" at bounding box center [86, 163] width 120 height 15
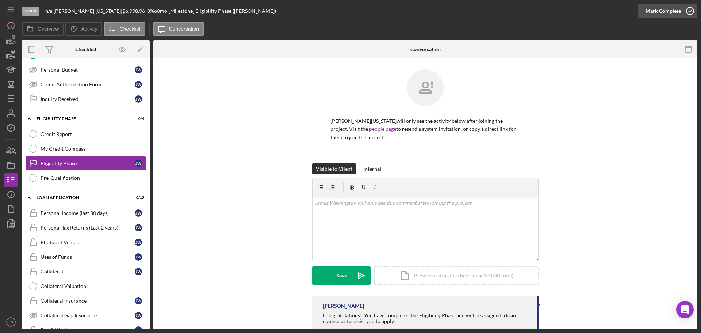
click at [688, 15] on icon "button" at bounding box center [690, 11] width 18 height 18
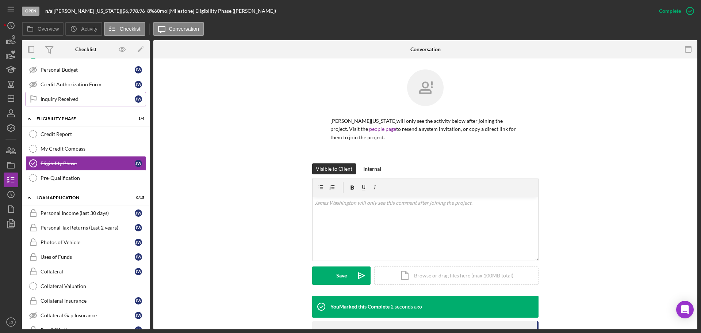
click at [72, 101] on div "Inquiry Received" at bounding box center [88, 99] width 94 height 6
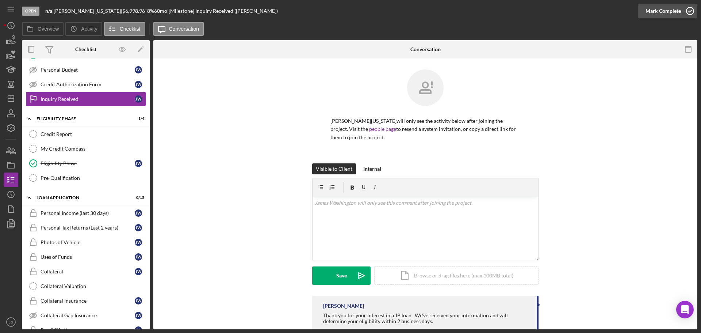
click at [655, 15] on div "Mark Complete" at bounding box center [663, 11] width 35 height 15
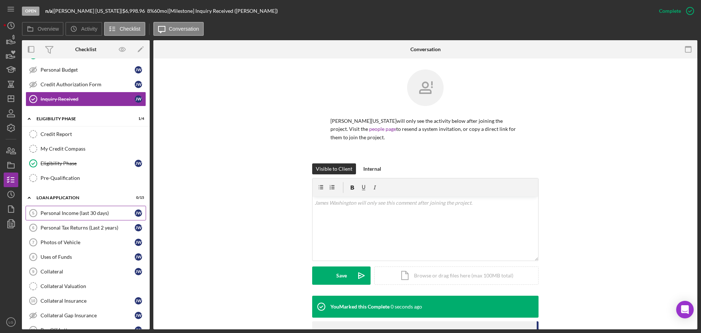
click at [88, 213] on div "Personal Income (last 30 days)" at bounding box center [88, 213] width 94 height 6
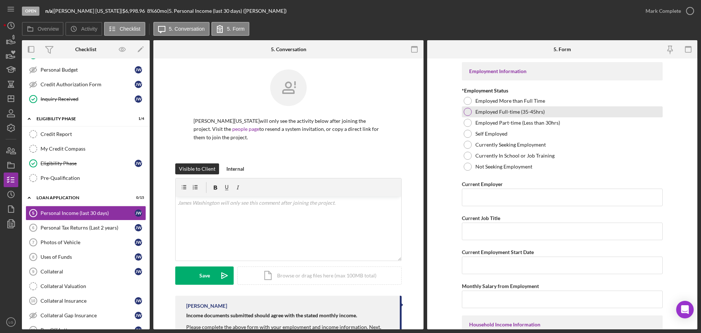
click at [538, 110] on label "Employed Full-time (35-45hrs)" at bounding box center [509, 112] width 69 height 6
click at [531, 194] on input "Current Employer" at bounding box center [562, 197] width 201 height 18
click at [542, 199] on input "Current Employer" at bounding box center [562, 197] width 201 height 18
paste input "ARCH CAFE"
type input "ARCH CAFE"
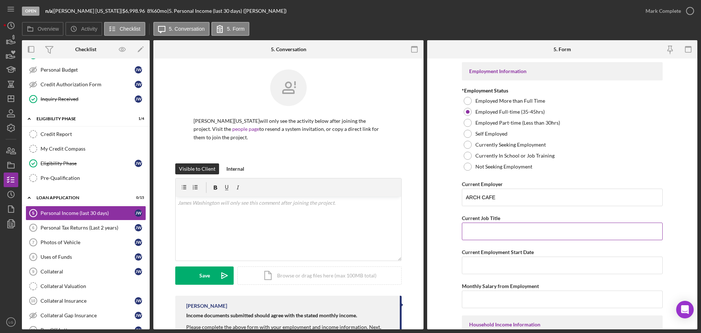
click at [528, 232] on input "Current Job Title" at bounding box center [562, 231] width 201 height 18
click at [550, 227] on input "Current Job Title" at bounding box center [562, 231] width 201 height 18
paste input "Customer Service"
type input "Customer Service"
click at [510, 262] on input "Current Employment Start Date" at bounding box center [562, 265] width 201 height 18
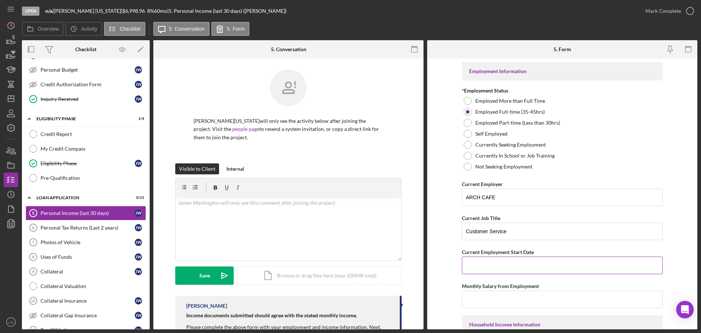
click at [563, 256] on div "Current Employment Start Date" at bounding box center [562, 251] width 201 height 9
click at [563, 260] on input "Current Employment Start Date" at bounding box center [562, 265] width 201 height 18
paste input "[DATE]"
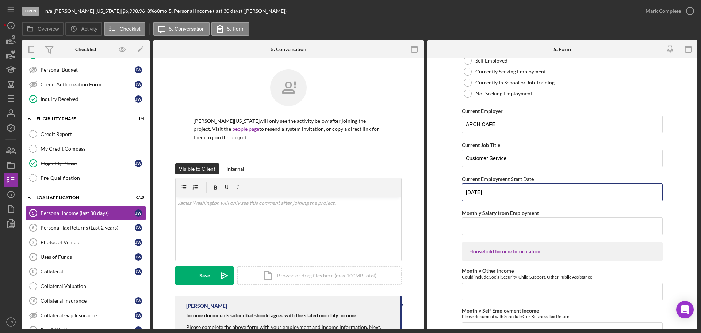
scroll to position [146, 0]
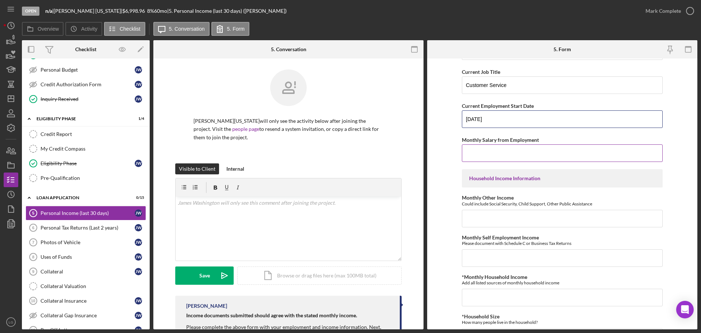
type input "[DATE]"
click at [526, 148] on input "Monthly Salary from Employment" at bounding box center [562, 153] width 201 height 18
click at [530, 217] on input "Monthly Other Income" at bounding box center [562, 219] width 201 height 18
click at [502, 154] on input "Monthly Salary from Employment" at bounding box center [562, 153] width 201 height 18
paste input "$1,600"
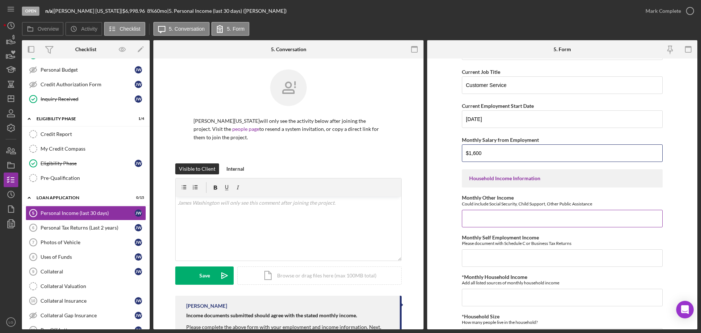
type input "$1,600"
click at [529, 220] on input "Monthly Other Income" at bounding box center [562, 219] width 201 height 18
click at [506, 303] on input "*Monthly Household Income" at bounding box center [562, 297] width 201 height 18
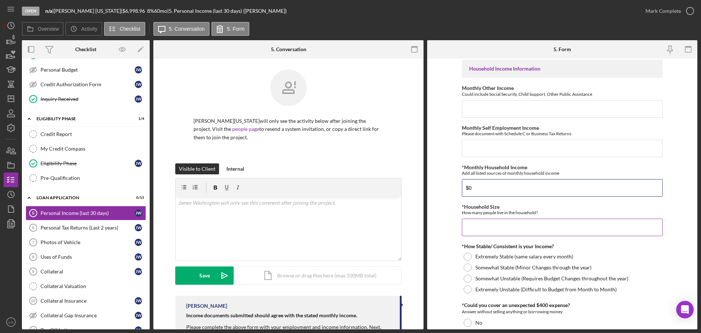
type input "$0"
click at [464, 223] on input "*Household Size" at bounding box center [562, 227] width 201 height 18
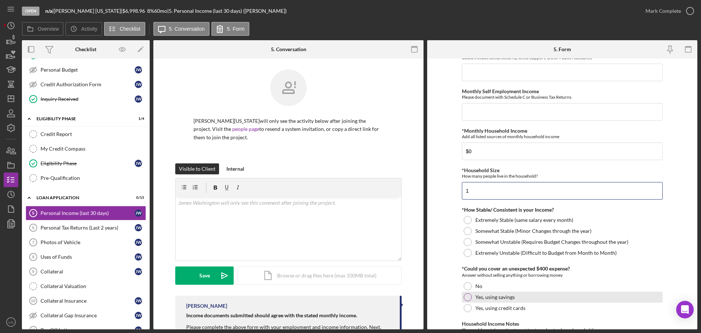
type input "1"
click at [495, 298] on label "Yes, using savings" at bounding box center [494, 297] width 39 height 6
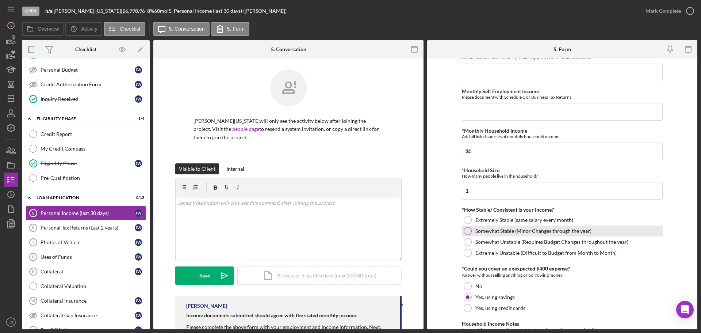
click at [542, 233] on label "Somewhat Stable (Minor Changes through the year)" at bounding box center [533, 231] width 116 height 6
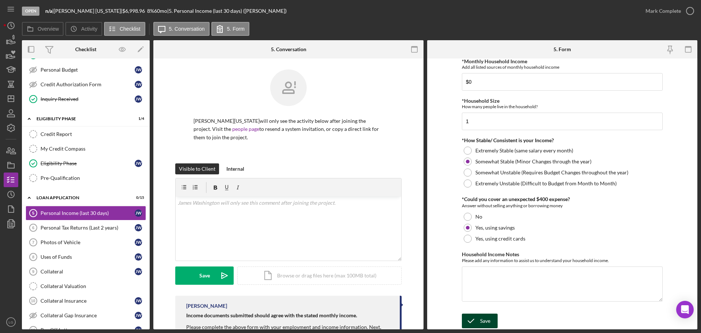
click at [474, 321] on icon "submit" at bounding box center [471, 320] width 18 height 18
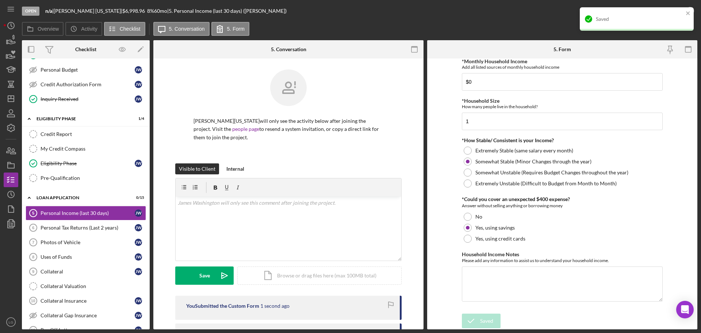
click at [658, 12] on div "Saved" at bounding box center [637, 18] width 114 height 23
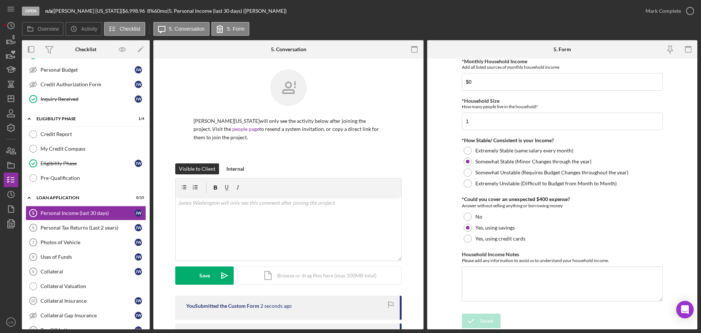
click at [677, 10] on div "Mark Complete" at bounding box center [663, 11] width 35 height 15
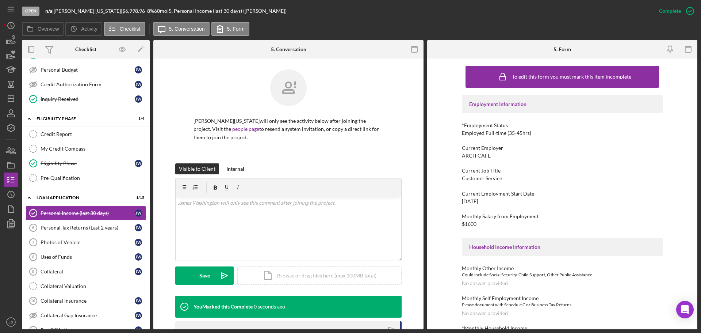
scroll to position [110, 0]
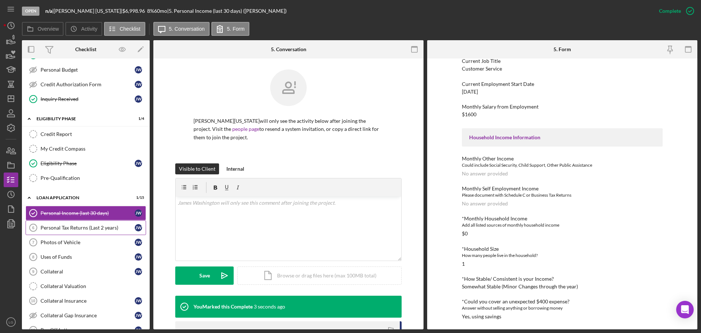
click at [37, 223] on icon "Personal Tax Returns (Last 2 years) 6" at bounding box center [33, 227] width 18 height 18
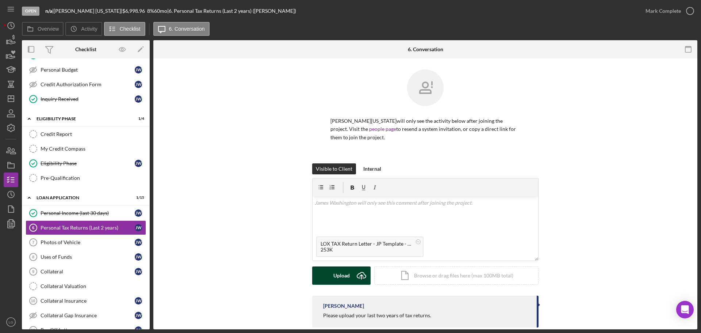
click at [351, 267] on button "Upload Icon/Upload" at bounding box center [341, 275] width 58 height 18
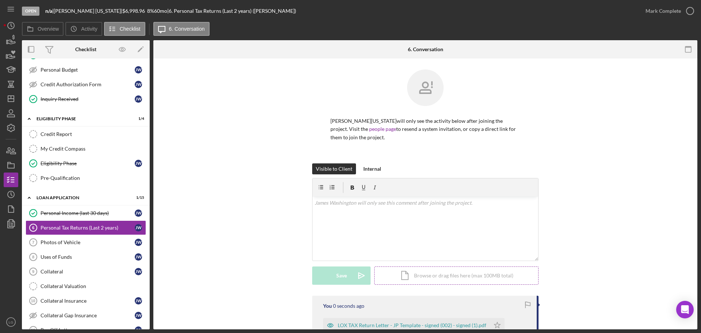
scroll to position [81, 0]
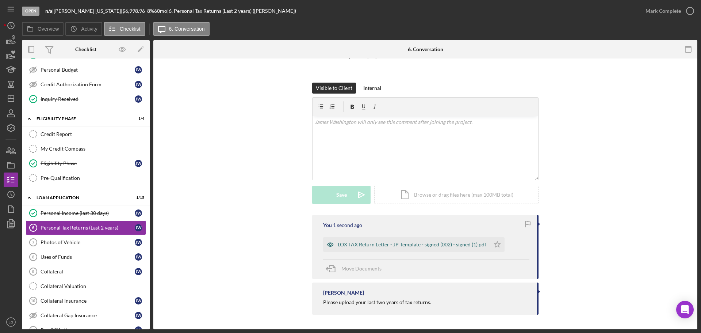
click at [410, 243] on div "LOX TAX Return Letter - JP Template - signed (002) - signed (1).pdf" at bounding box center [412, 244] width 149 height 6
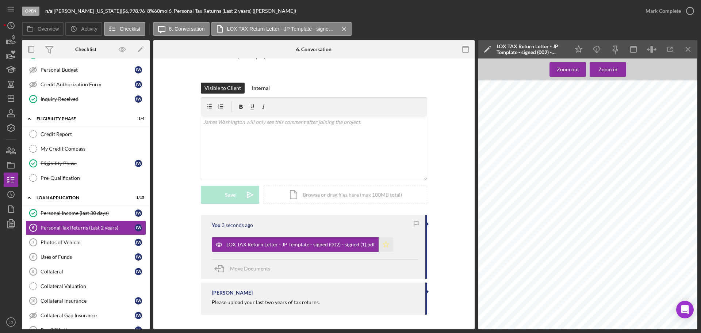
click at [387, 248] on icon "Icon/Star" at bounding box center [386, 244] width 15 height 15
click at [669, 11] on div "Mark Complete" at bounding box center [663, 11] width 35 height 15
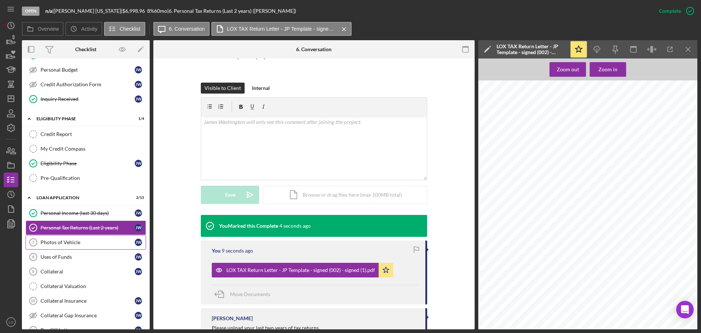
click at [99, 243] on div "Photos of Vehicle" at bounding box center [88, 242] width 94 height 6
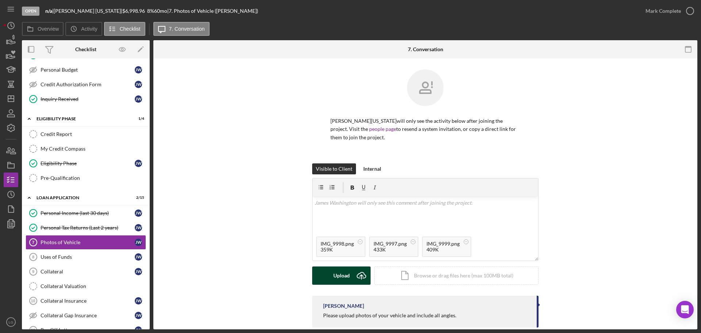
click at [343, 280] on div "Upload" at bounding box center [341, 275] width 16 height 18
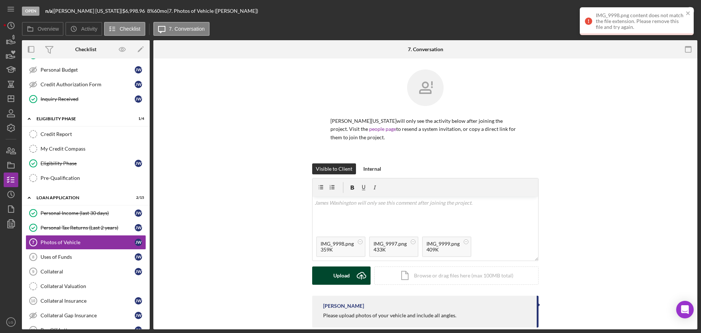
click at [349, 277] on button "Upload Icon/Upload" at bounding box center [341, 275] width 58 height 18
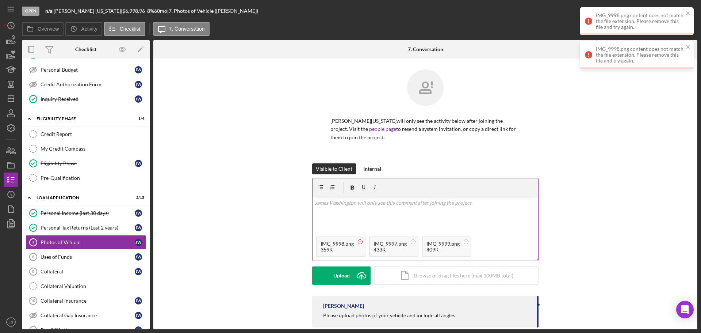
click at [359, 240] on circle at bounding box center [360, 241] width 4 height 4
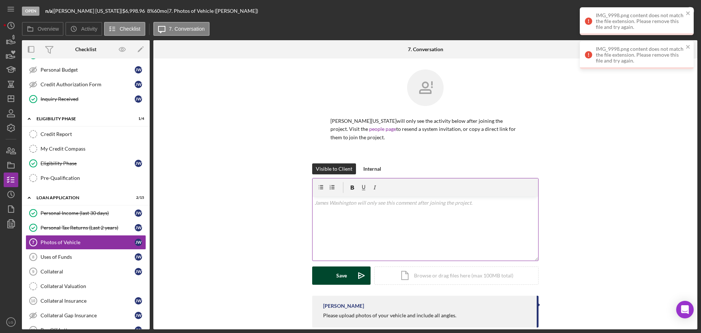
click at [356, 278] on icon "Icon/icon-invite-send" at bounding box center [361, 275] width 18 height 18
click at [340, 273] on div "Upload" at bounding box center [341, 275] width 16 height 18
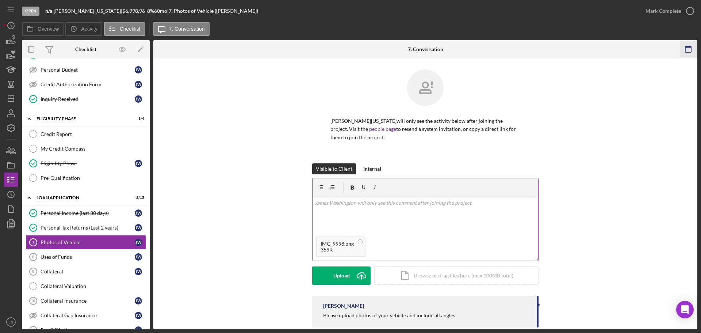
click at [693, 47] on icon "button" at bounding box center [688, 49] width 16 height 16
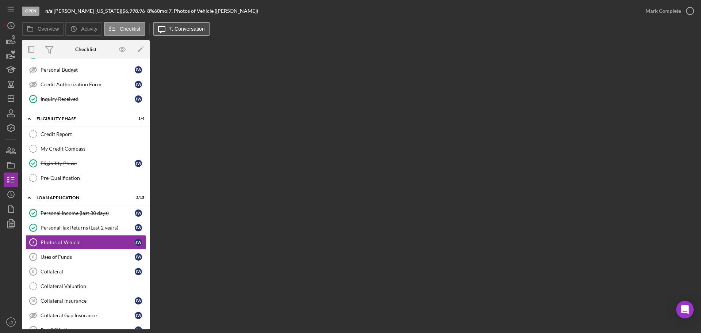
click at [190, 26] on label "7. Conversation" at bounding box center [187, 29] width 36 height 6
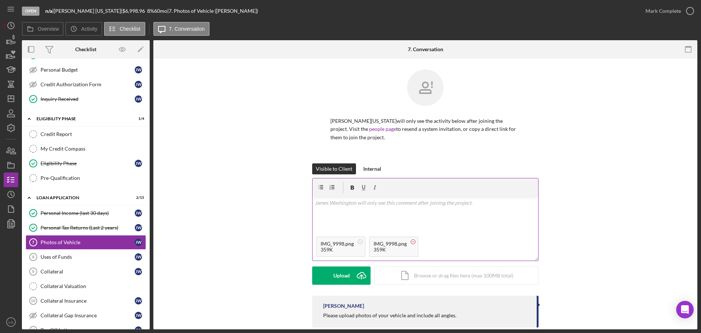
click at [360, 242] on circle at bounding box center [360, 241] width 4 height 4
click at [342, 273] on div "Upload" at bounding box center [341, 275] width 16 height 18
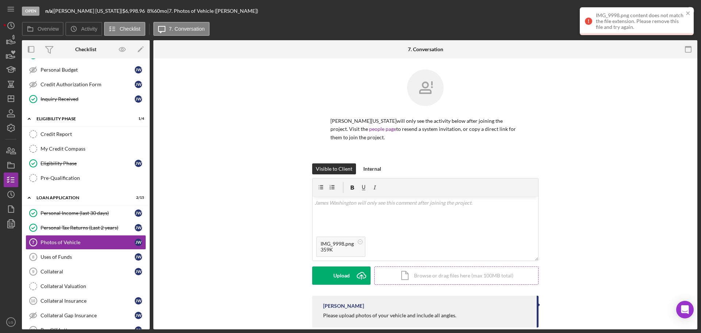
click at [420, 269] on div "Icon/Document Browse or drag files here (max 100MB total) Tap to choose files o…" at bounding box center [456, 275] width 164 height 18
click at [358, 241] on circle at bounding box center [360, 241] width 4 height 4
click at [349, 271] on button "Upload Icon/Upload" at bounding box center [341, 275] width 58 height 18
click at [363, 240] on icon at bounding box center [360, 241] width 9 height 9
click at [405, 275] on div "Icon/Document Browse or drag files here (max 100MB total) Tap to choose files o…" at bounding box center [456, 275] width 164 height 18
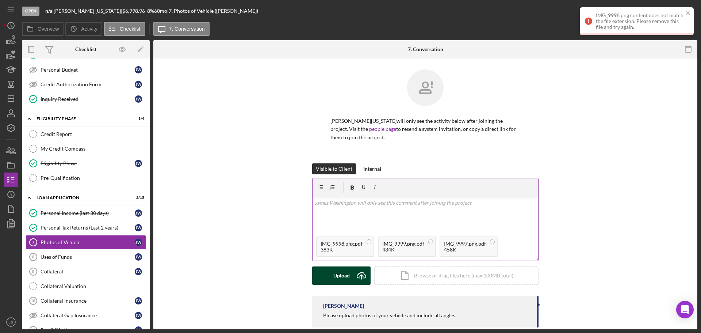
click at [347, 279] on div "Upload" at bounding box center [341, 275] width 16 height 18
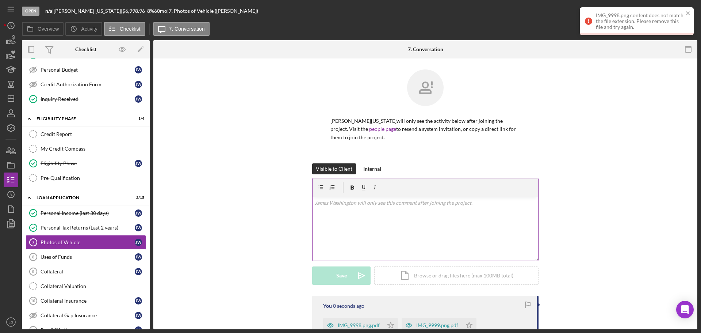
scroll to position [99, 0]
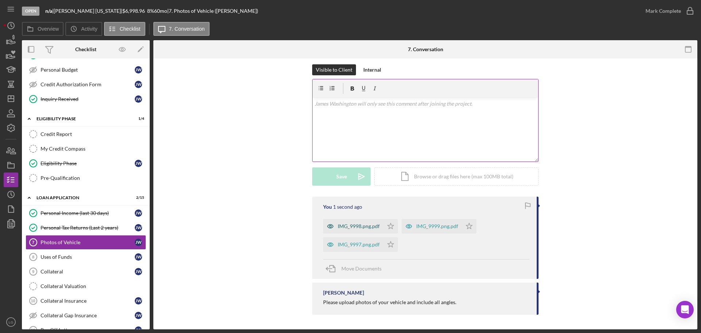
click at [368, 232] on div "IMG_9998.png.pdf" at bounding box center [353, 226] width 60 height 15
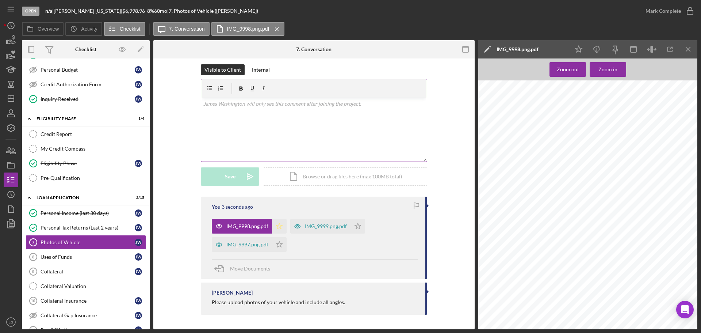
click at [278, 229] on icon "Icon/Star" at bounding box center [279, 226] width 15 height 15
click at [222, 226] on icon "button" at bounding box center [219, 226] width 6 height 4
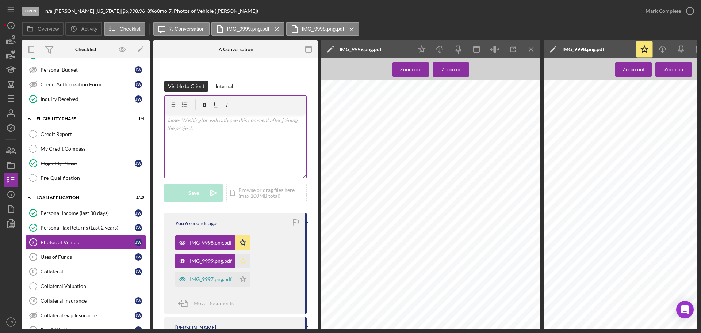
click at [242, 257] on polygon "button" at bounding box center [243, 260] width 6 height 6
click at [226, 276] on div "IMG_9997.png.pdf" at bounding box center [211, 279] width 42 height 6
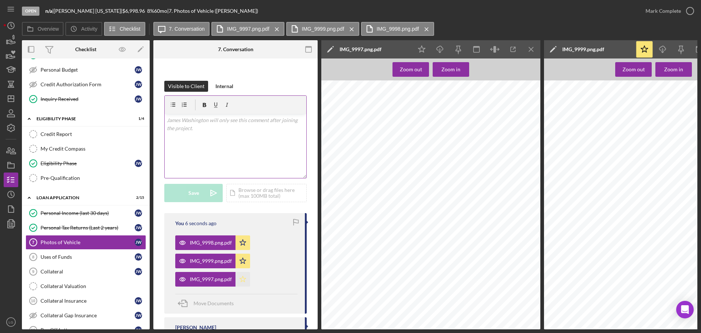
click at [241, 272] on icon "Icon/Star" at bounding box center [243, 279] width 15 height 15
click at [685, 8] on icon "button" at bounding box center [690, 11] width 18 height 18
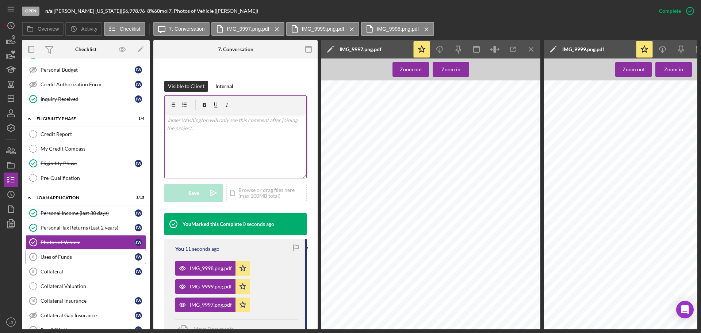
click at [83, 255] on div "Uses of Funds" at bounding box center [88, 257] width 94 height 6
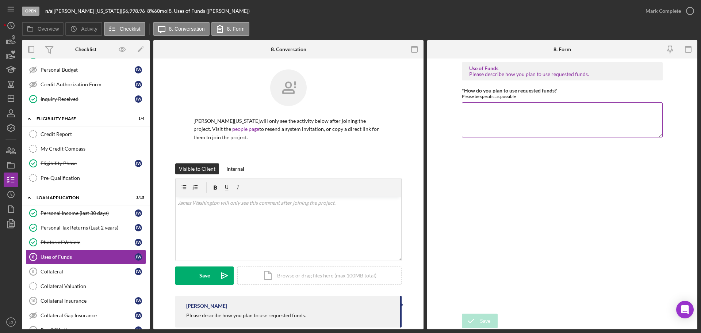
click at [514, 122] on textarea "*How do you plan to use requested funds?" at bounding box center [562, 119] width 201 height 35
type textarea "to refinance vehicle"
click at [480, 319] on div "Save" at bounding box center [485, 320] width 10 height 15
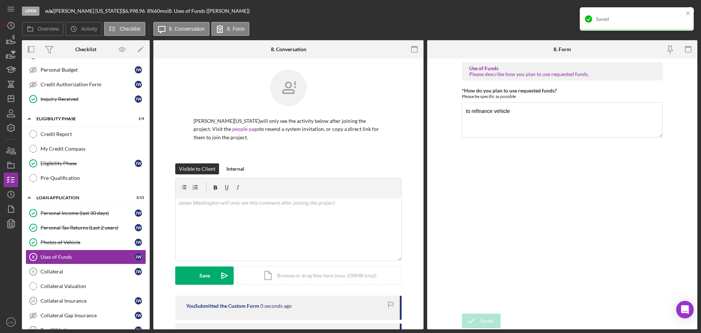
click at [686, 9] on div "Saved" at bounding box center [637, 18] width 114 height 23
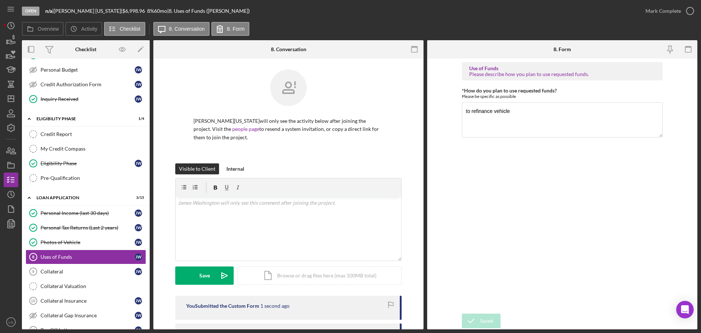
click at [640, 9] on div "Saved" at bounding box center [636, 7] width 117 height 3
click at [663, 13] on div "Mark Complete" at bounding box center [663, 11] width 35 height 15
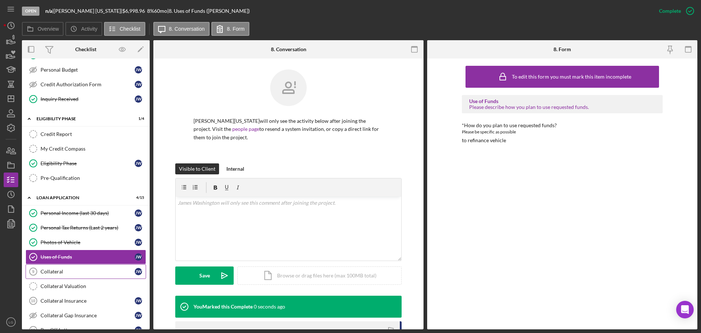
click at [59, 272] on div "Collateral" at bounding box center [88, 271] width 94 height 6
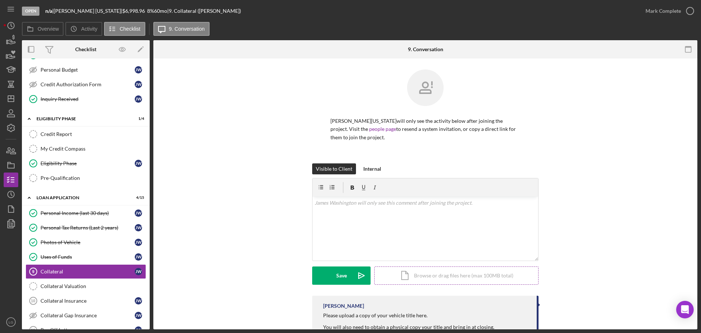
click at [432, 270] on div "Icon/Document Browse or drag files here (max 100MB total) Tap to choose files o…" at bounding box center [456, 275] width 164 height 18
click at [335, 276] on div "Upload" at bounding box center [341, 275] width 16 height 18
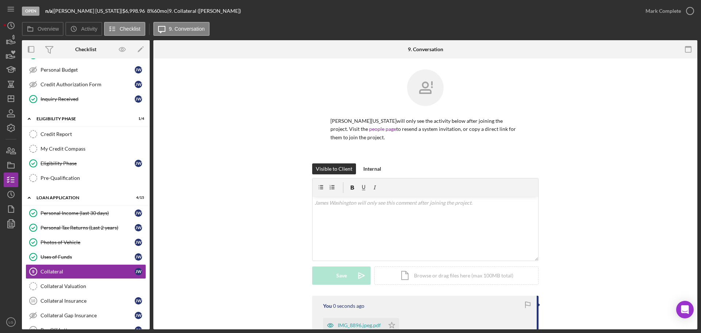
scroll to position [104, 0]
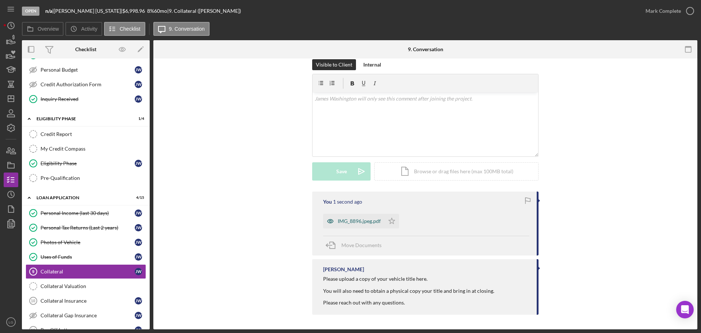
click at [344, 217] on div "IMG_8896.jpeg.pdf" at bounding box center [353, 221] width 61 height 15
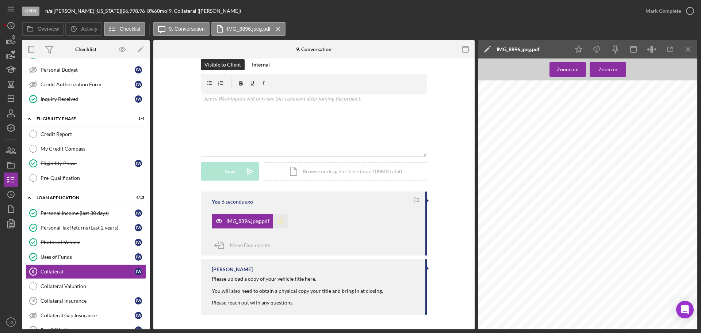
click at [279, 223] on icon "Icon/Star" at bounding box center [280, 221] width 15 height 15
click at [670, 15] on div "Mark Complete" at bounding box center [663, 11] width 35 height 15
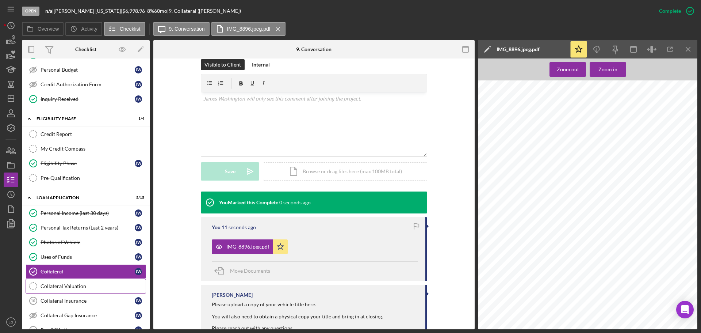
click at [94, 286] on div "Collateral Valuation" at bounding box center [93, 286] width 105 height 6
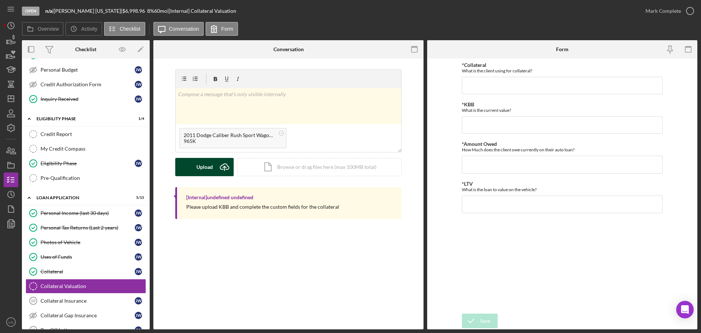
click at [187, 167] on button "Upload Icon/Upload" at bounding box center [204, 167] width 58 height 18
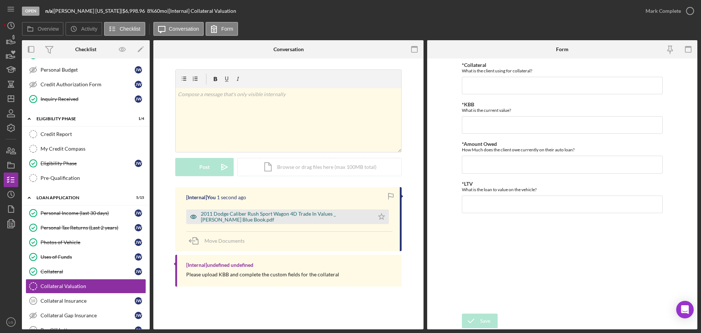
click at [294, 220] on div "2011 Dodge Caliber Rush Sport Wagon 4D Trade In Values _ Kelley Blue Book.pdf" at bounding box center [286, 217] width 170 height 12
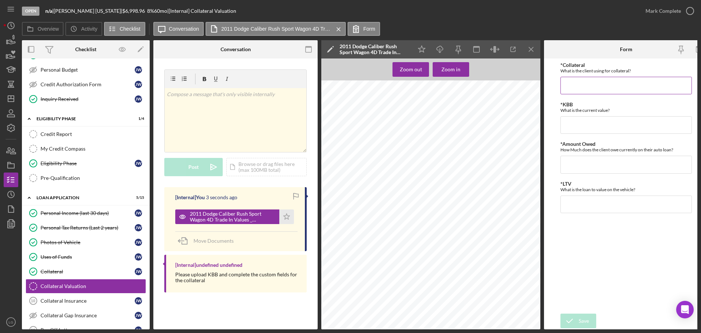
click at [622, 84] on input "*Collateral" at bounding box center [625, 86] width 131 height 18
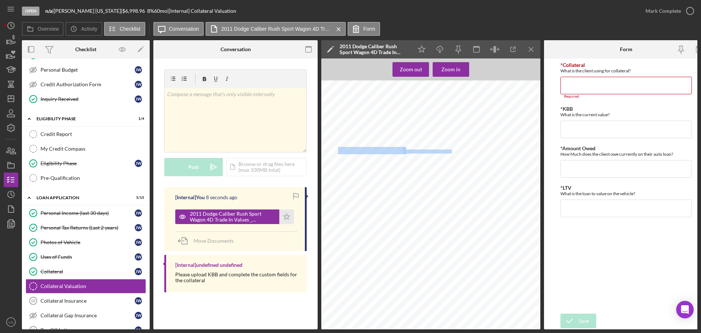
drag, startPoint x: 451, startPoint y: 151, endPoint x: 339, endPoint y: 149, distance: 112.5
click at [339, 149] on div "LET YOUR SUMMER STYLE SHINE Advertisement My Car's Value 2011 Dodge Caliber Rus…" at bounding box center [432, 224] width 223 height 289
copy div "2011 Dodge Caliber Rush Sport Wagon 4D"
click at [593, 92] on input "*Collateral" at bounding box center [625, 86] width 131 height 18
paste input "2011 Dodge Caliber Rush Sport Wagon 4D"
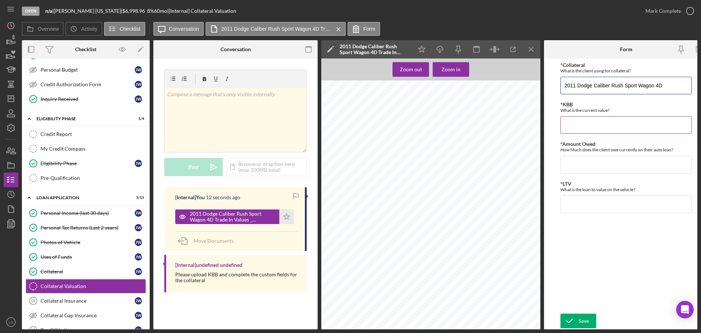
type input "2011 Dodge Caliber Rush Sport Wagon 4D"
click at [616, 122] on input "*KBB" at bounding box center [625, 125] width 131 height 18
type input "$5,401"
click at [618, 168] on input "*Amount Owed" at bounding box center [625, 165] width 131 height 18
click at [618, 211] on input "*LTV" at bounding box center [625, 204] width 131 height 18
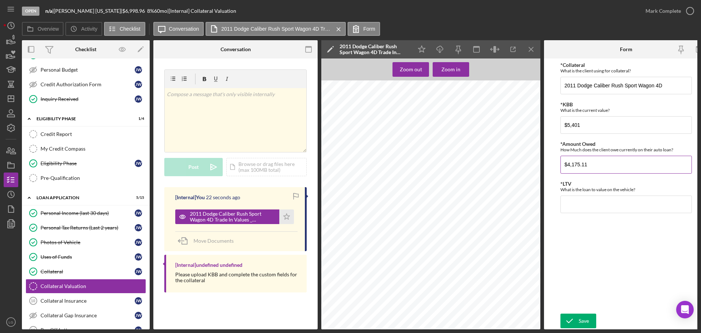
click at [617, 168] on input "$4,175.11" at bounding box center [625, 165] width 131 height 18
type input "$4"
type input "$6"
type input "$4,175.11"
click at [590, 203] on input "*LTV" at bounding box center [625, 204] width 131 height 18
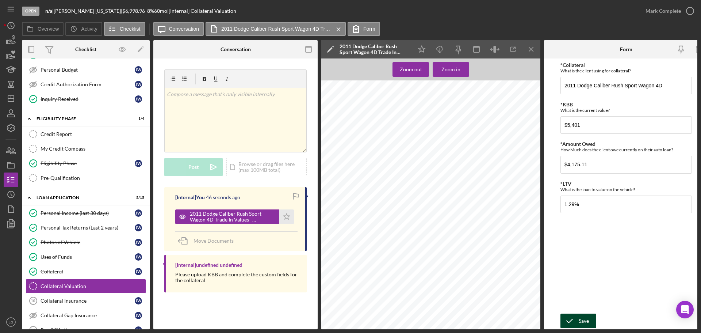
type input "1.29000%"
click at [582, 315] on div "Save" at bounding box center [584, 320] width 10 height 15
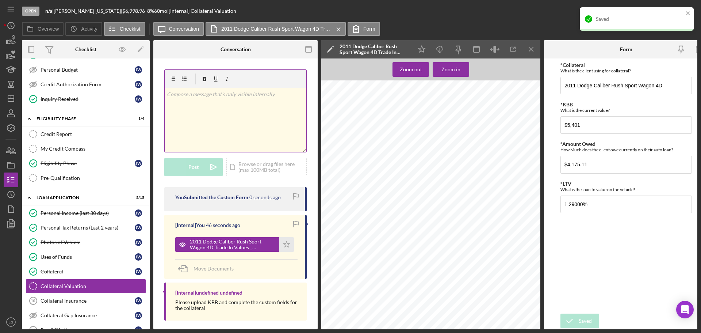
click at [220, 104] on div "v Color teal Color pink Remove color Add row above Add row below Add column bef…" at bounding box center [236, 120] width 142 height 64
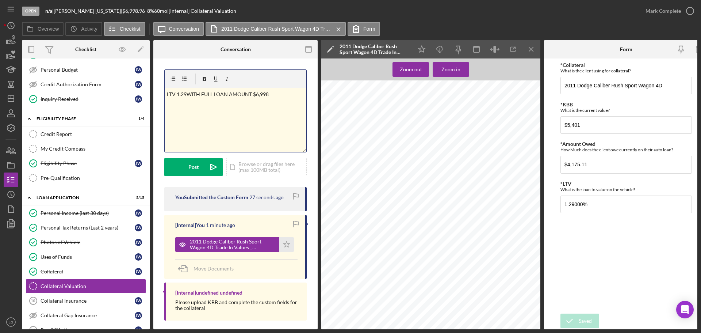
click at [187, 93] on p "LTV 1.29WITH FULL LOAN AMOUNT $6,998" at bounding box center [236, 94] width 138 height 8
click at [204, 172] on icon "Icon/icon-invite-send" at bounding box center [213, 167] width 18 height 18
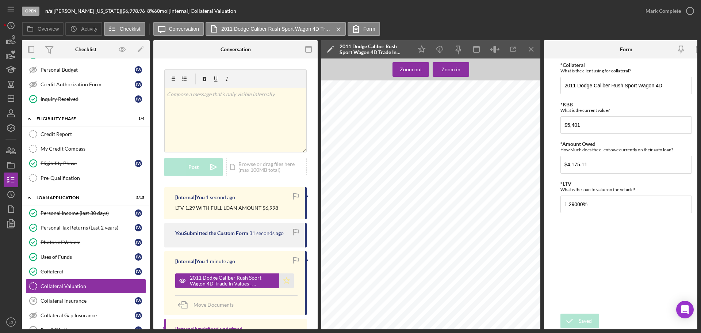
click at [279, 277] on icon "Icon/Star" at bounding box center [286, 280] width 15 height 15
click at [655, 14] on div "Mark Complete" at bounding box center [663, 11] width 35 height 15
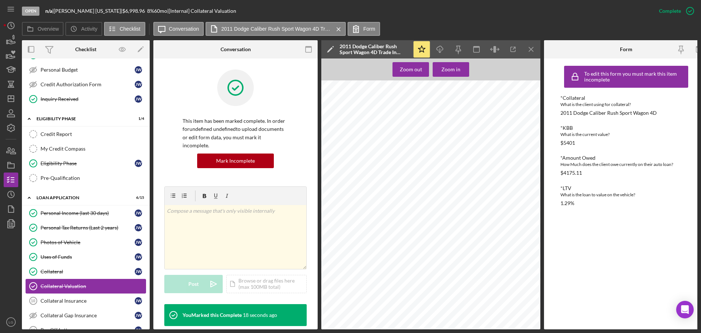
click at [97, 292] on link "Collateral Valuation Collateral Valuation" at bounding box center [86, 286] width 120 height 15
click at [95, 300] on div "Collateral Insurance" at bounding box center [88, 301] width 94 height 6
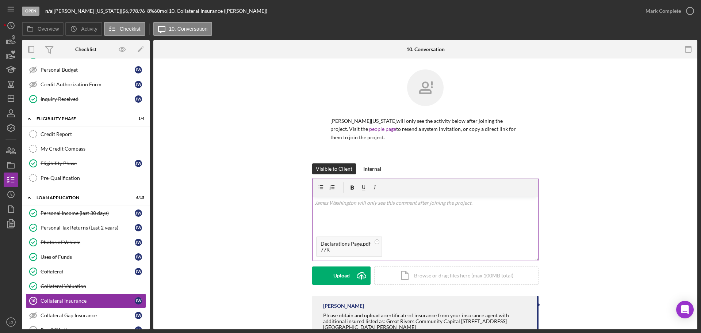
click at [383, 217] on div "v Color teal Color pink Remove color Add row above Add row below Add column bef…" at bounding box center [426, 214] width 226 height 36
click at [336, 278] on div "Save" at bounding box center [341, 275] width 11 height 18
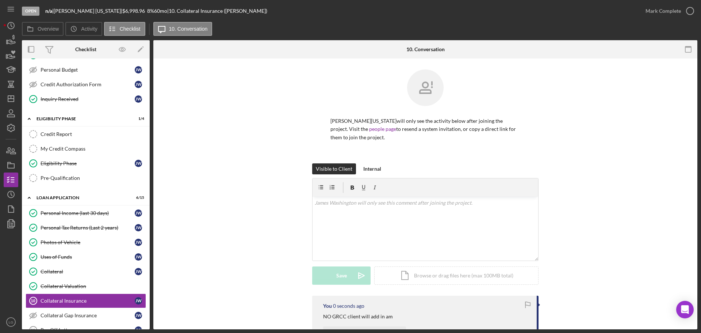
scroll to position [110, 0]
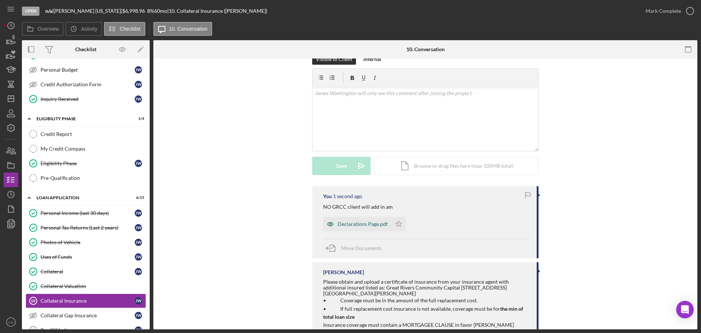
click at [380, 225] on div "Declarations Page.pdf" at bounding box center [363, 224] width 50 height 6
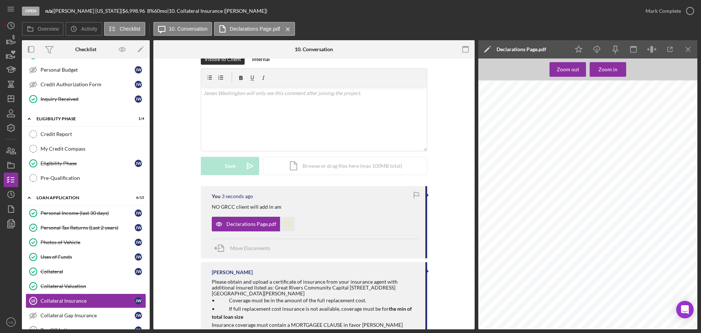
click at [287, 226] on polygon "button" at bounding box center [287, 224] width 6 height 6
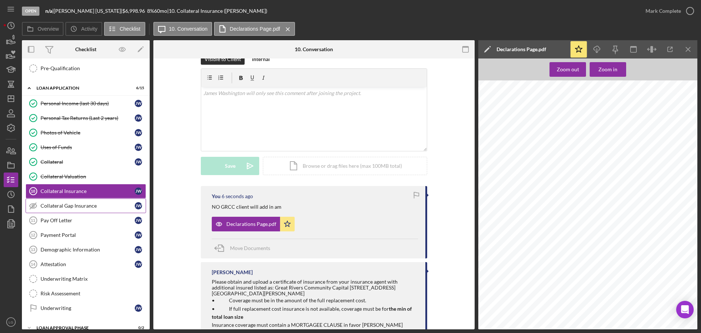
click at [94, 201] on link "Collateral Gap Insurance Collateral Gap Insurance J W" at bounding box center [86, 205] width 120 height 15
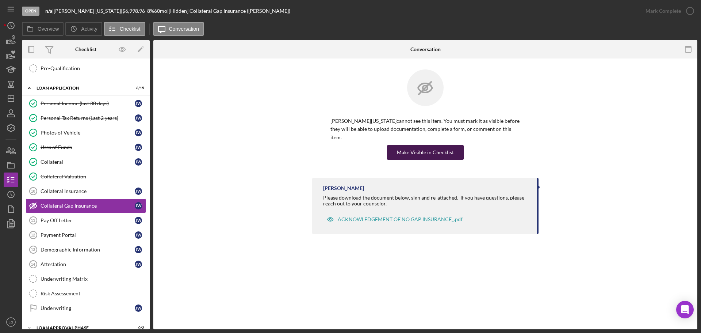
click at [423, 145] on div "Make Visible in Checklist" at bounding box center [425, 152] width 57 height 15
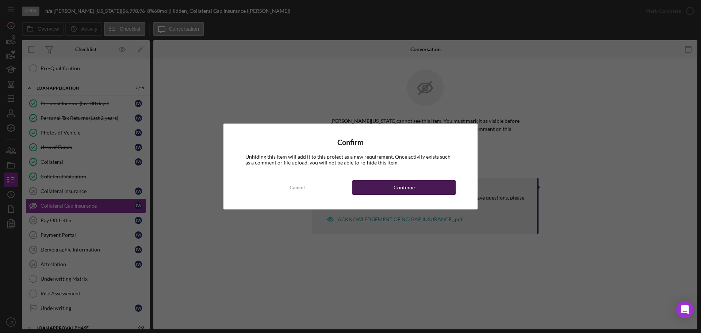
click at [431, 190] on button "Continue" at bounding box center [403, 187] width 103 height 15
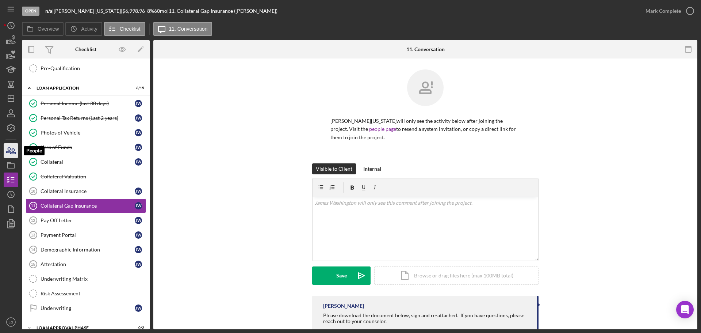
click at [7, 144] on icon "button" at bounding box center [11, 150] width 18 height 18
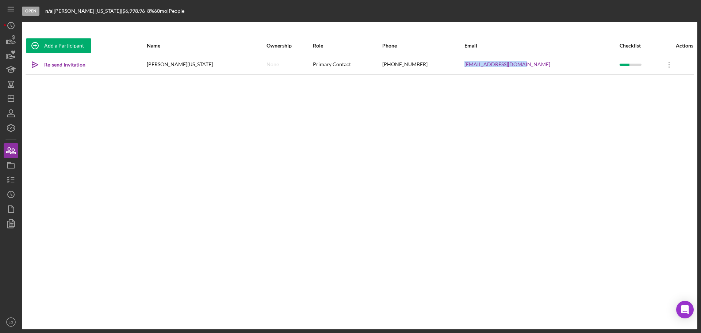
drag, startPoint x: 545, startPoint y: 65, endPoint x: 470, endPoint y: 68, distance: 75.6
click at [470, 68] on tr "Icon/icon-invite-send Re-send Invitation James Washington None Primary Contact …" at bounding box center [360, 64] width 668 height 19
copy tr "jamiekidd22@gmail.com"
click at [8, 165] on rect "button" at bounding box center [11, 166] width 7 height 4
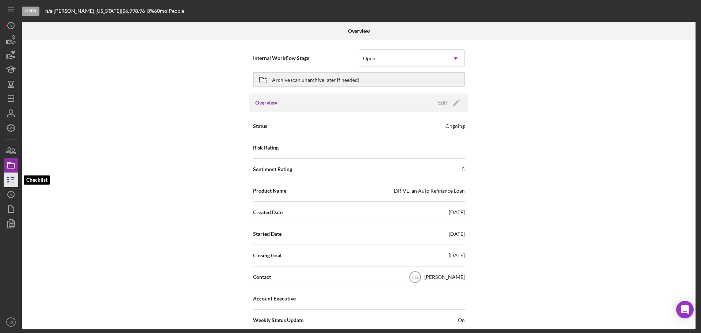
click at [9, 177] on polyline "button" at bounding box center [8, 177] width 2 height 1
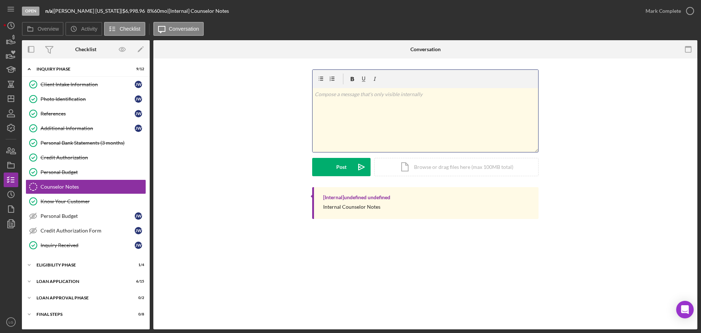
click at [352, 108] on div "v Color teal Color pink Remove color Add row above Add row below Add column bef…" at bounding box center [426, 120] width 226 height 64
click at [356, 169] on icon "Icon/icon-invite-send" at bounding box center [361, 167] width 18 height 18
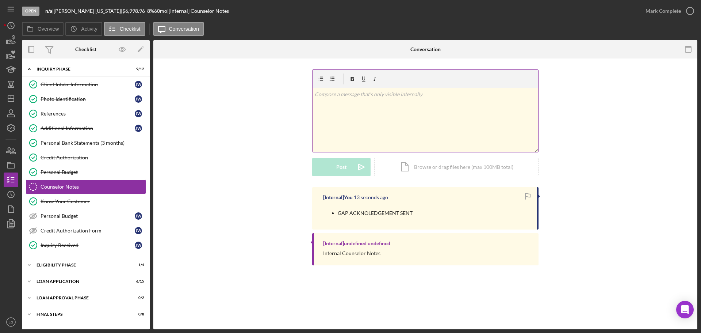
click at [398, 113] on div "v Color teal Color pink Remove color Add row above Add row below Add column bef…" at bounding box center [426, 120] width 226 height 64
click at [81, 265] on div "Eligibility Phase" at bounding box center [89, 265] width 104 height 4
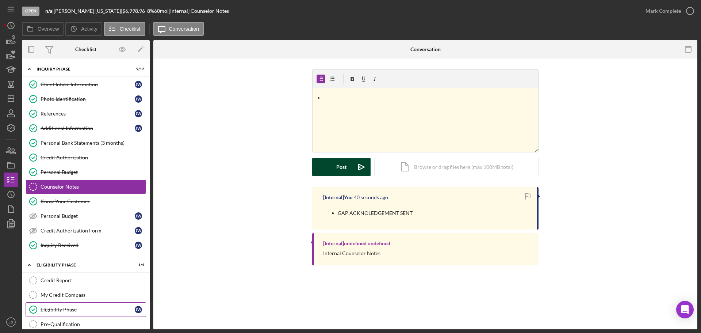
scroll to position [75, 0]
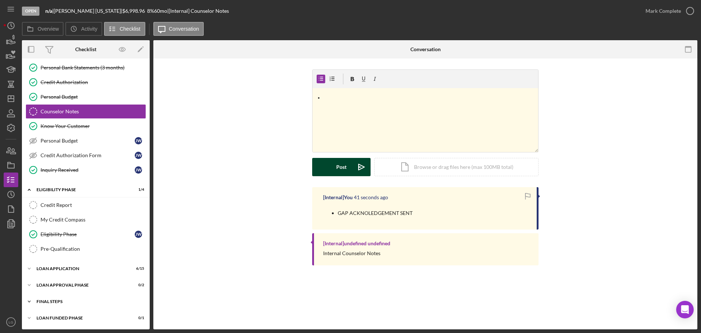
click at [85, 306] on div "Icon/Expander FINAL STEPS 0 / 8" at bounding box center [86, 301] width 128 height 15
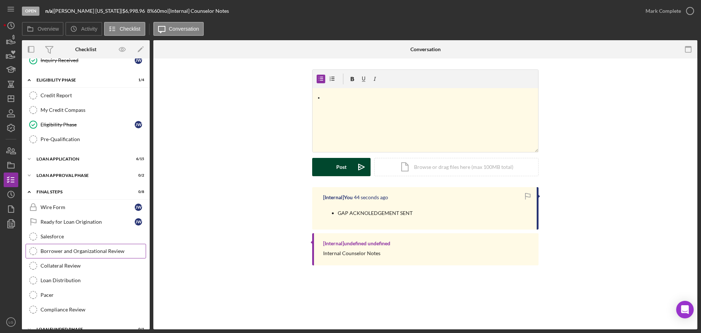
click at [67, 246] on link "Borrower and Organizational Review Borrower and Organizational Review" at bounding box center [86, 251] width 120 height 15
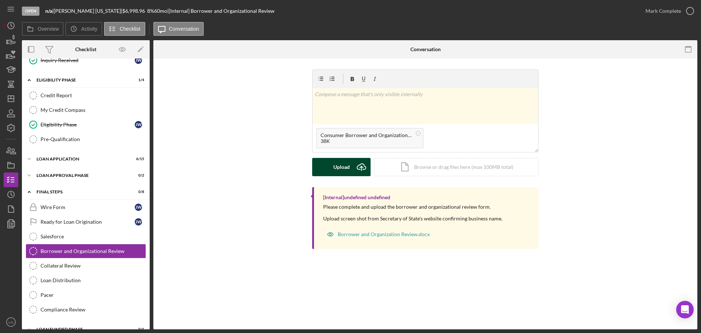
click at [333, 168] on button "Upload Icon/Upload" at bounding box center [341, 167] width 58 height 18
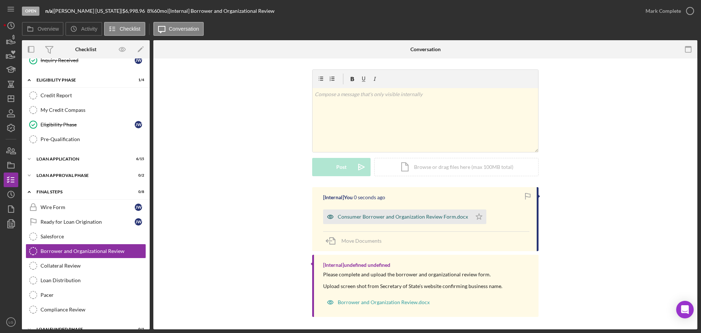
click at [379, 210] on div "Consumer Borrower and Organization Review Form.docx" at bounding box center [397, 216] width 149 height 15
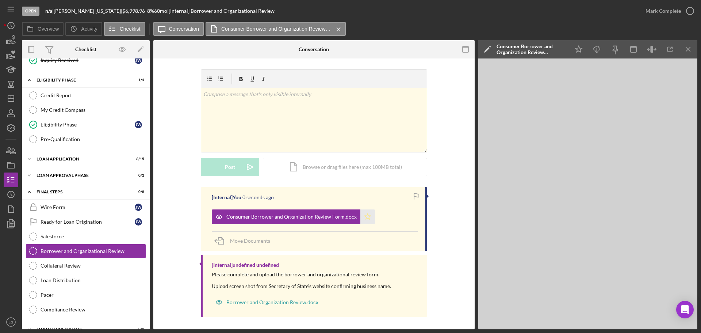
click at [367, 220] on icon "Icon/Star" at bounding box center [367, 216] width 15 height 15
click at [687, 14] on icon "button" at bounding box center [690, 11] width 18 height 18
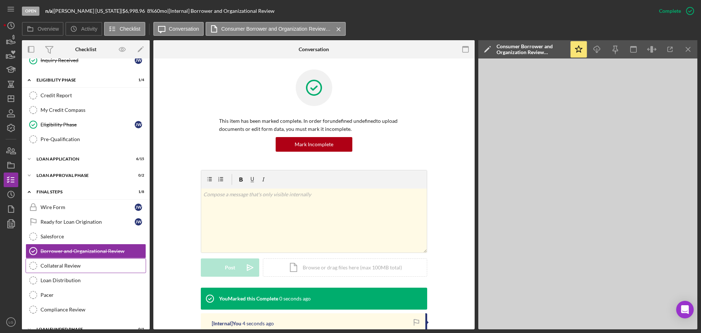
click at [80, 268] on div "Collateral Review" at bounding box center [93, 266] width 105 height 6
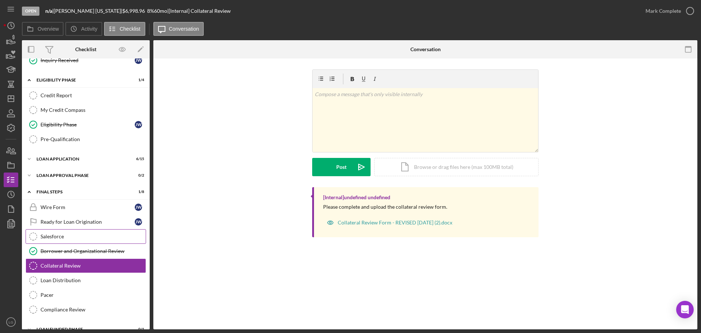
click at [89, 236] on div "Salesforce" at bounding box center [93, 236] width 105 height 6
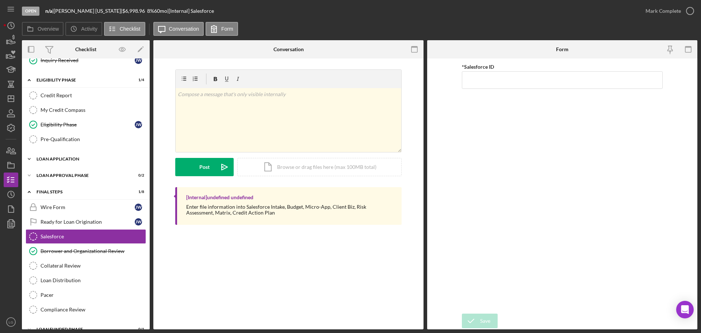
click at [96, 161] on div "Loan Application" at bounding box center [89, 159] width 104 height 4
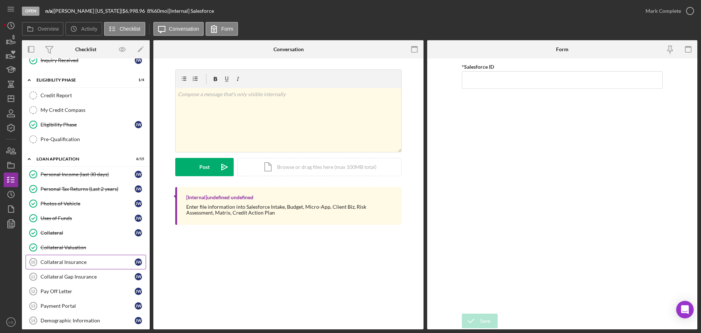
click at [90, 264] on div "Collateral Insurance" at bounding box center [88, 262] width 94 height 6
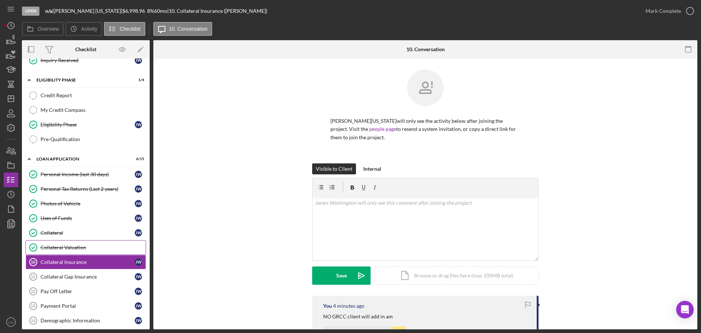
click at [91, 251] on link "Collateral Valuation Collateral Valuation" at bounding box center [86, 247] width 120 height 15
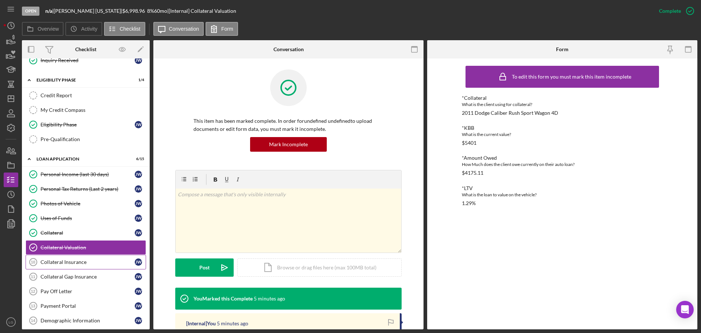
click at [70, 266] on link "Collateral Insurance 10 Collateral Insurance J W" at bounding box center [86, 262] width 120 height 15
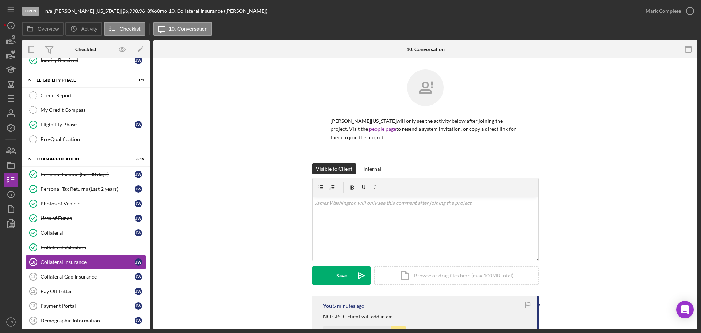
scroll to position [110, 0]
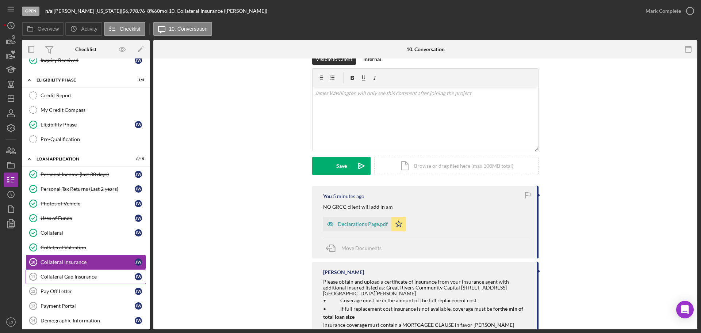
click at [62, 276] on div "Collateral Gap Insurance" at bounding box center [88, 276] width 94 height 6
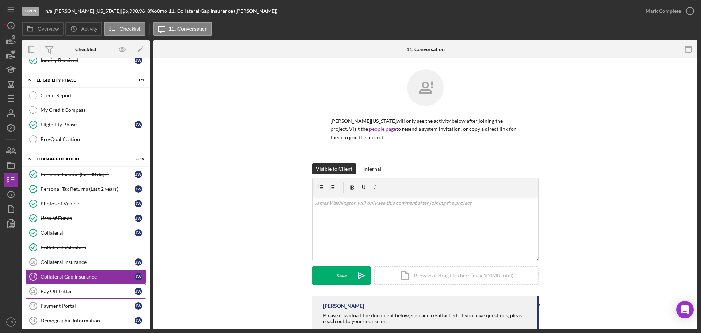
click at [73, 292] on div "Pay Off Letter" at bounding box center [88, 291] width 94 height 6
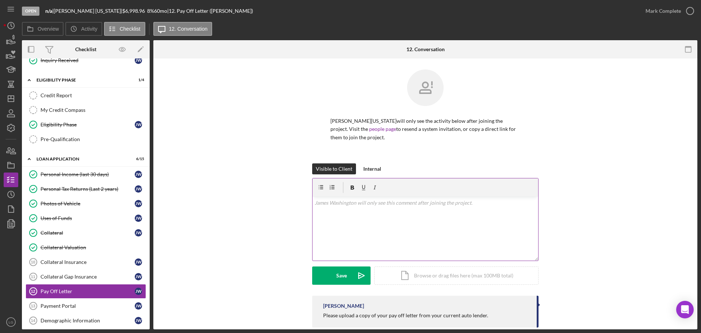
scroll to position [13, 0]
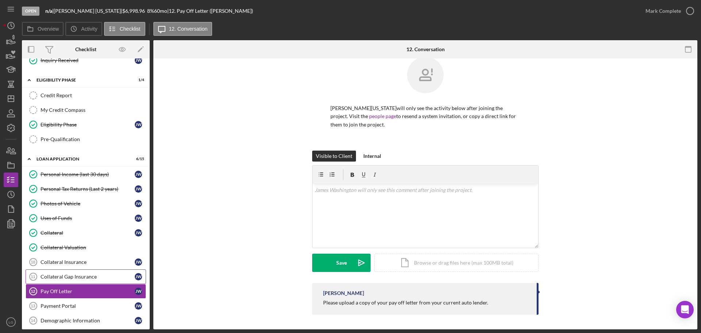
click at [76, 278] on div "Collateral Gap Insurance" at bounding box center [88, 276] width 94 height 6
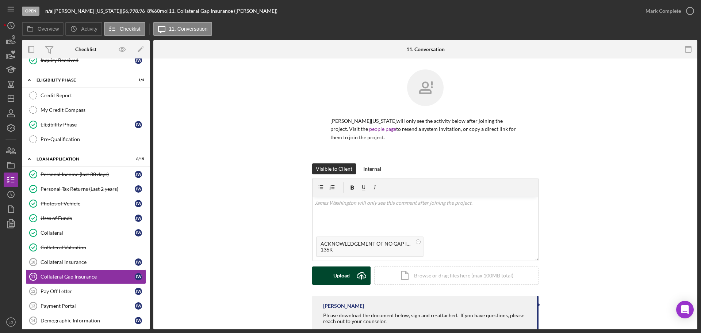
click at [338, 269] on div "Upload" at bounding box center [341, 275] width 16 height 18
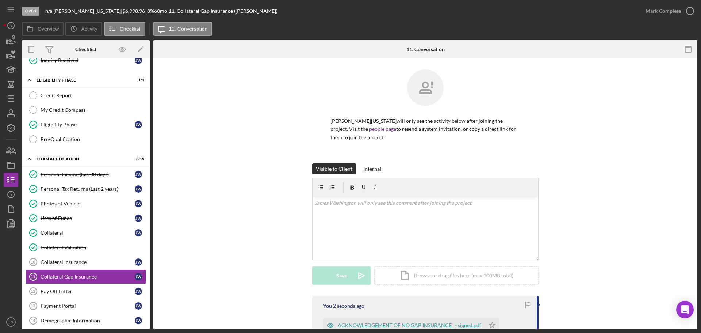
scroll to position [105, 0]
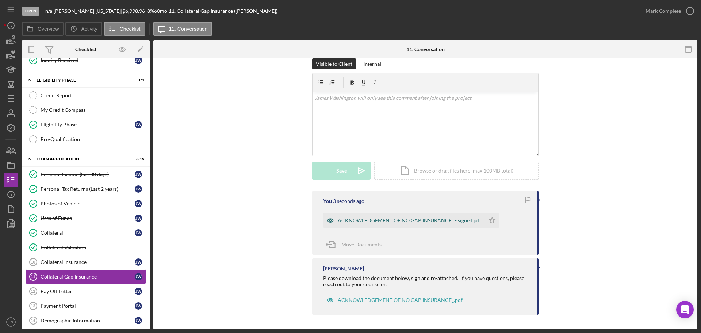
click at [425, 223] on div "ACKNOWLEDGEMENT OF NO GAP INSURANCE_ - signed.pdf" at bounding box center [410, 220] width 144 height 6
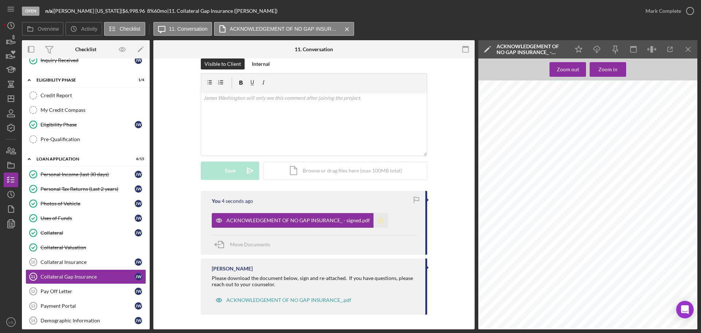
click at [379, 224] on icon "Icon/Star" at bounding box center [381, 220] width 15 height 15
click at [374, 220] on icon "Icon/Star" at bounding box center [381, 220] width 15 height 15
drag, startPoint x: 230, startPoint y: 158, endPoint x: 228, endPoint y: 166, distance: 7.9
click at [230, 159] on form "v Color teal Color pink Remove color Add row above Add row below Add column bef…" at bounding box center [314, 126] width 226 height 107
click at [228, 166] on div "Upload" at bounding box center [230, 170] width 16 height 18
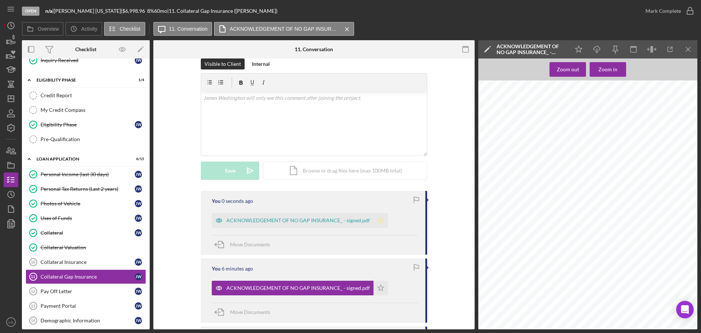
click at [380, 221] on icon "Icon/Star" at bounding box center [381, 220] width 15 height 15
click at [12, 156] on icon "button" at bounding box center [11, 150] width 18 height 18
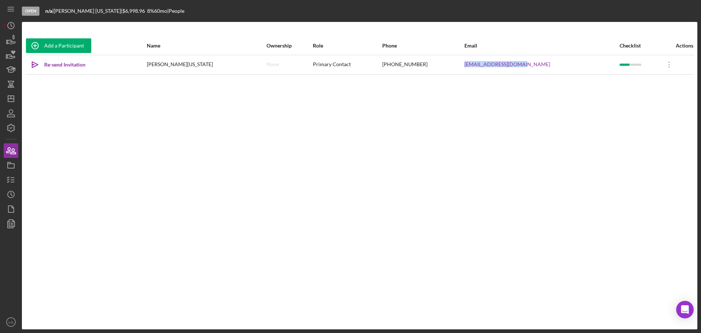
drag, startPoint x: 556, startPoint y: 65, endPoint x: 469, endPoint y: 65, distance: 86.9
click at [469, 65] on tr "Icon/icon-invite-send Re-send Invitation James Washington None Primary Contact …" at bounding box center [360, 64] width 668 height 19
copy tr "jamiekidd22@gmail.com"
drag, startPoint x: 9, startPoint y: 173, endPoint x: 9, endPoint y: 169, distance: 3.7
click at [9, 173] on icon "button" at bounding box center [11, 180] width 18 height 18
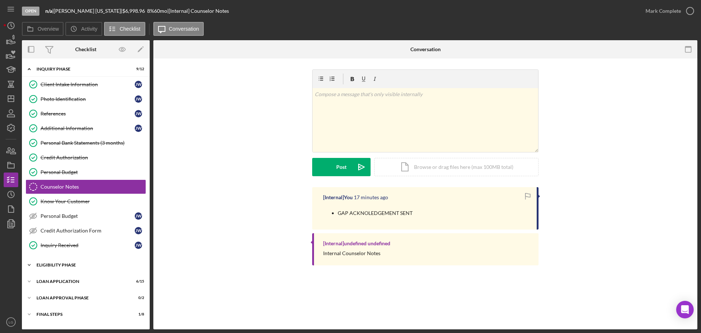
click at [103, 267] on div "Icon/Expander Eligibility Phase 1 / 4" at bounding box center [86, 264] width 128 height 15
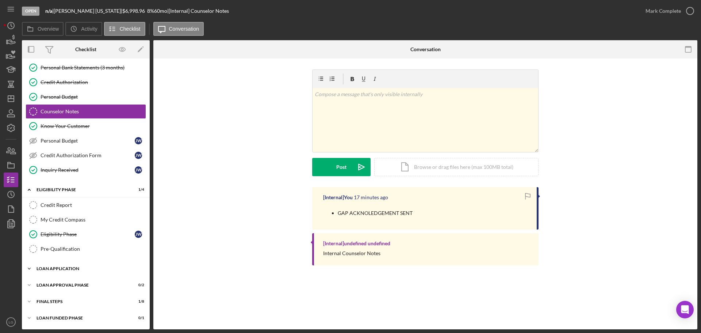
click at [101, 269] on div "Loan Application" at bounding box center [89, 268] width 104 height 4
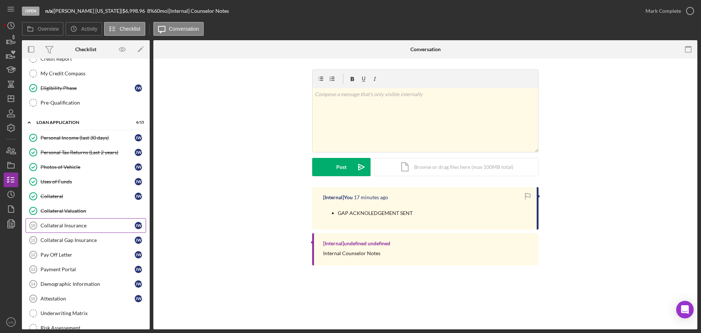
click at [45, 218] on link "Collateral Insurance 10 Collateral Insurance J W" at bounding box center [86, 225] width 120 height 15
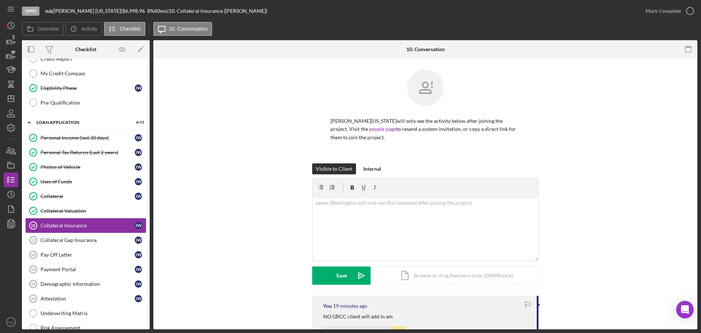
click at [53, 222] on div "Collateral Insurance" at bounding box center [88, 225] width 94 height 6
click at [63, 237] on div "Collateral Gap Insurance" at bounding box center [88, 240] width 94 height 6
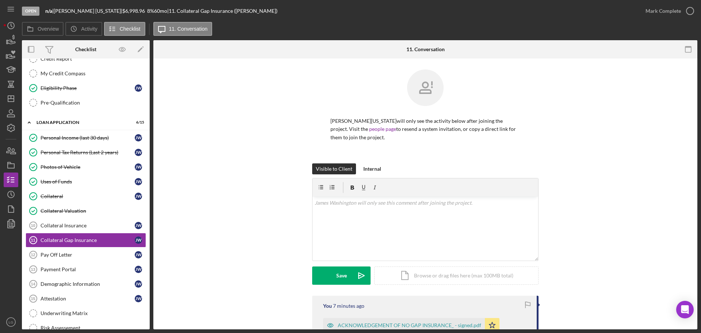
scroll to position [110, 0]
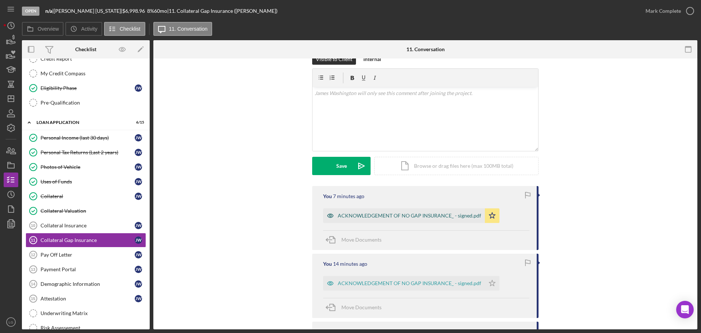
click at [457, 216] on div "ACKNOWLEDGEMENT OF NO GAP INSURANCE_ - signed.pdf" at bounding box center [410, 216] width 144 height 6
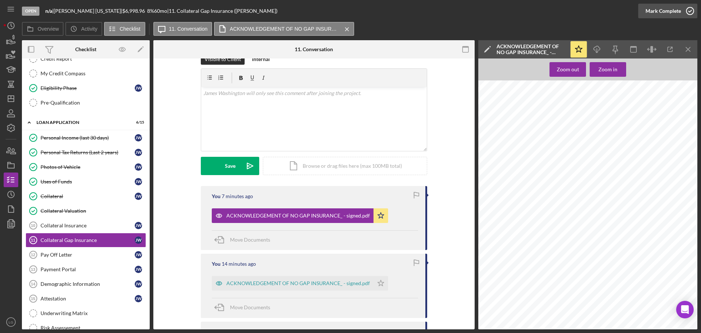
click at [682, 12] on icon "button" at bounding box center [690, 11] width 18 height 18
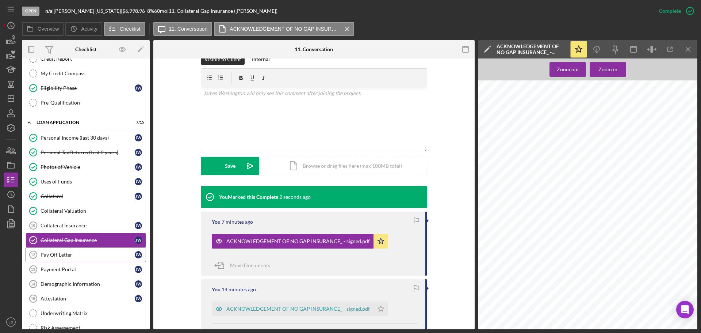
click at [71, 249] on link "Pay Off Letter 12 Pay Off Letter J W" at bounding box center [86, 254] width 120 height 15
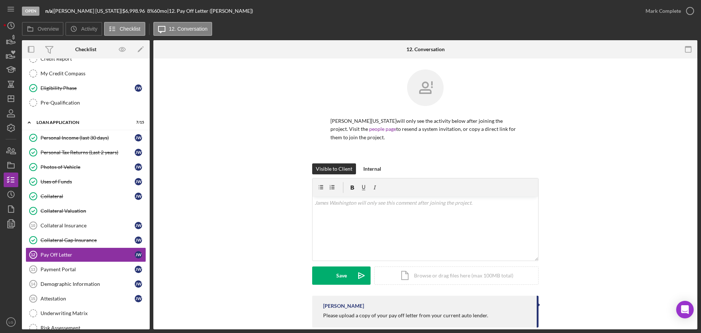
scroll to position [298, 0]
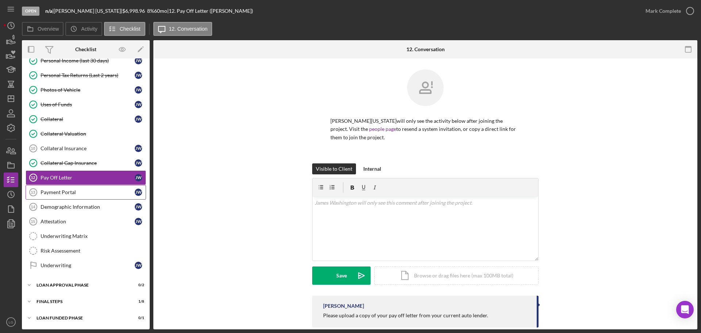
click at [68, 187] on link "Payment Portal 13 Payment Portal J W" at bounding box center [86, 192] width 120 height 15
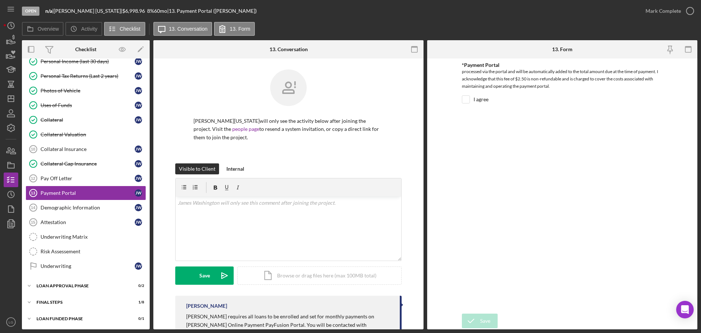
scroll to position [298, 0]
click at [465, 99] on input "I agree" at bounding box center [465, 99] width 7 height 7
checkbox input "true"
click at [477, 324] on icon "submit" at bounding box center [471, 320] width 18 height 18
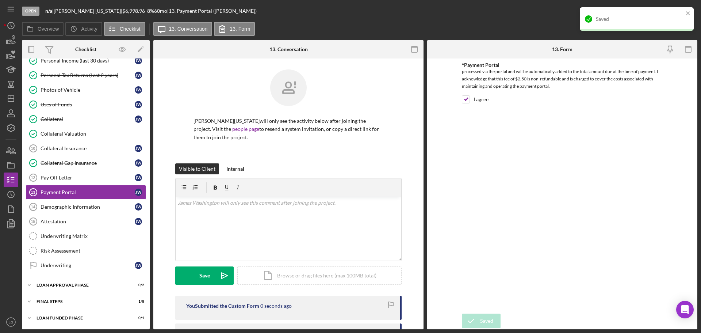
click at [677, 9] on div "Saved" at bounding box center [637, 18] width 114 height 23
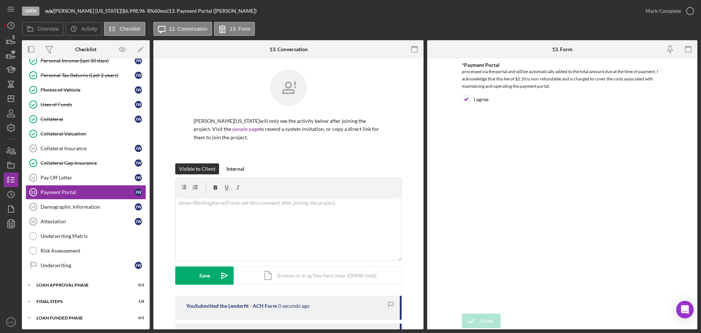
click at [664, 8] on div "Mark Complete" at bounding box center [663, 11] width 35 height 15
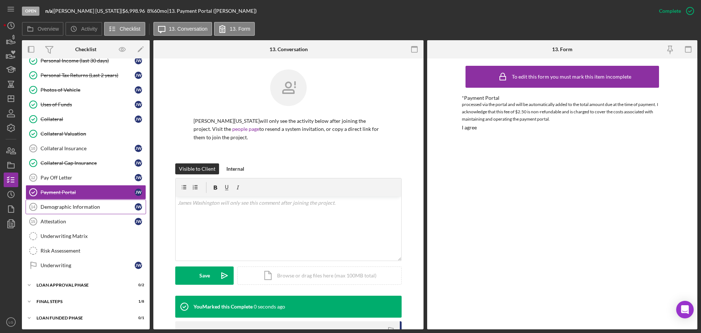
click at [87, 207] on div "Demographic Information" at bounding box center [88, 207] width 94 height 6
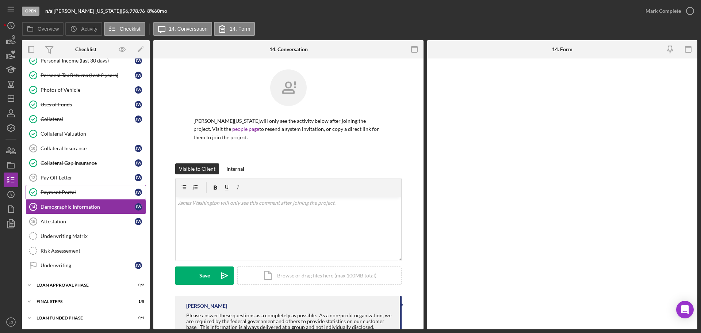
scroll to position [298, 0]
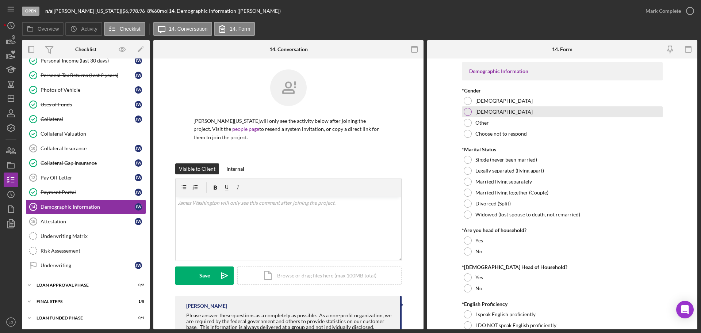
click at [487, 116] on div "[DEMOGRAPHIC_DATA]" at bounding box center [562, 111] width 201 height 11
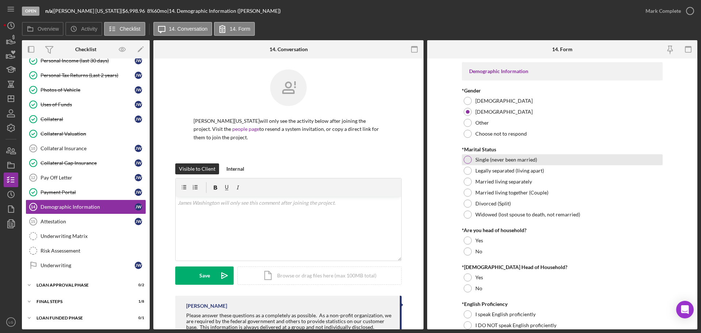
click at [501, 159] on label "Single (never been married)" at bounding box center [506, 160] width 62 height 6
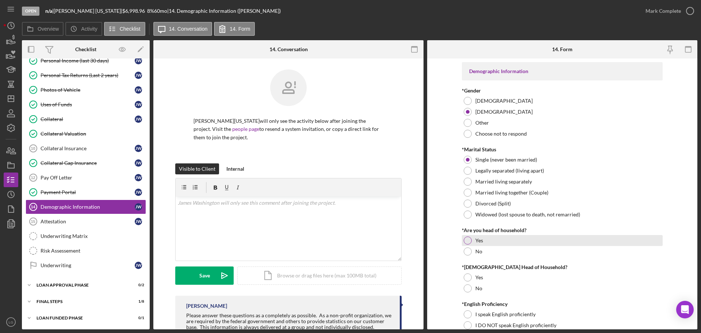
click at [491, 245] on div "Yes" at bounding box center [562, 240] width 201 height 11
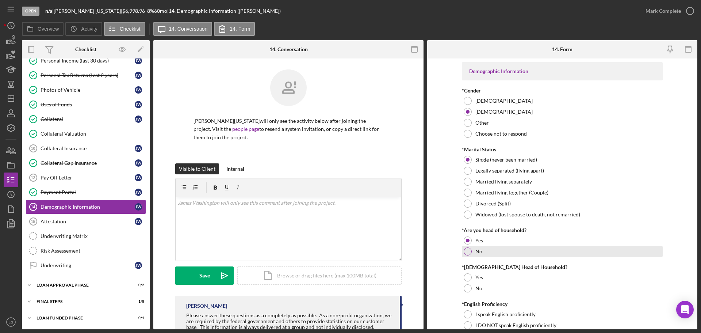
click at [477, 249] on label "No" at bounding box center [478, 251] width 7 height 6
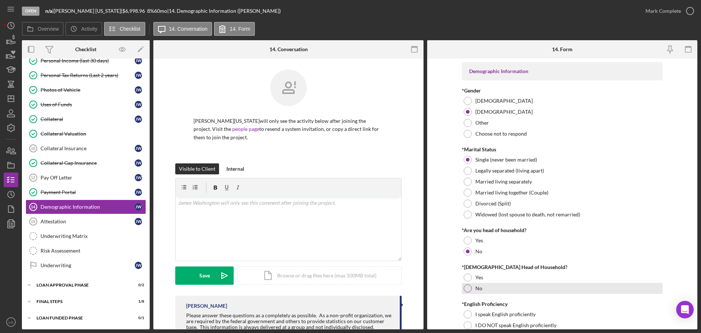
click at [471, 288] on div "No" at bounding box center [562, 288] width 201 height 11
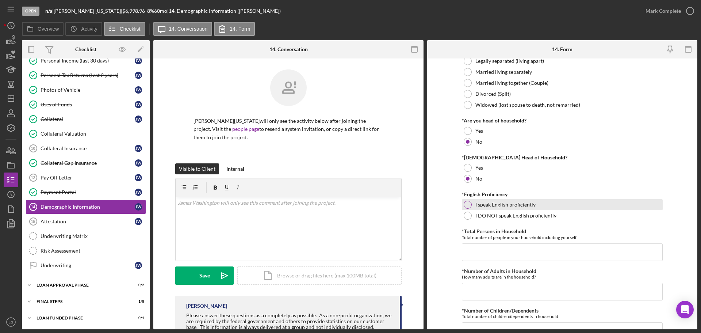
click at [524, 206] on label "I speak English proficiently" at bounding box center [505, 205] width 60 height 6
click at [530, 249] on input "*Total Persons in Household" at bounding box center [562, 252] width 201 height 18
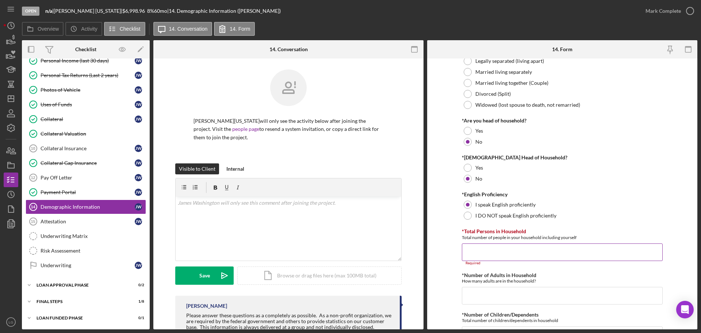
click at [526, 249] on input "*Total Persons in Household" at bounding box center [562, 252] width 201 height 18
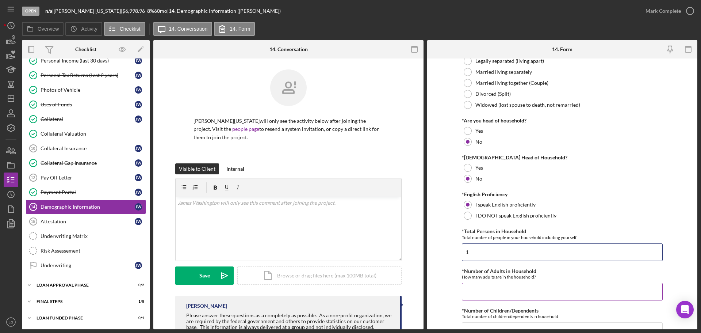
type input "1"
click at [533, 293] on input "*Number of Adults in Household" at bounding box center [562, 292] width 201 height 18
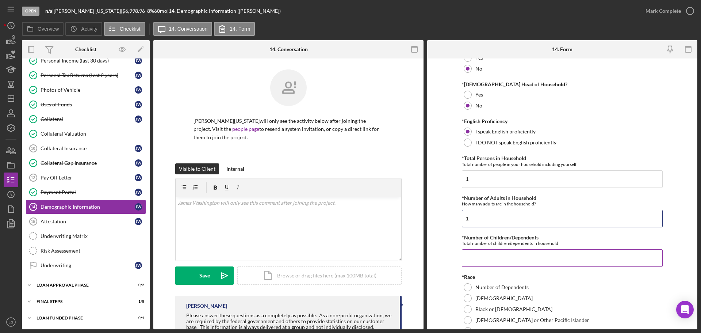
type input "1"
click at [502, 257] on input "*Number of Children/Dependents" at bounding box center [562, 258] width 201 height 18
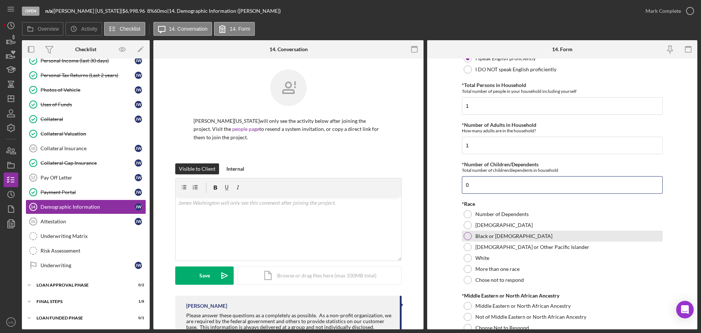
type input "0"
click at [501, 236] on label "Black or [DEMOGRAPHIC_DATA]" at bounding box center [513, 236] width 77 height 6
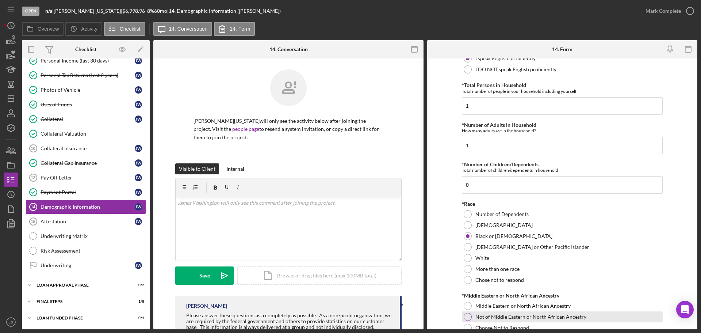
click at [504, 314] on label "Not of Middle Eastern or North African Ancestry" at bounding box center [530, 317] width 111 height 6
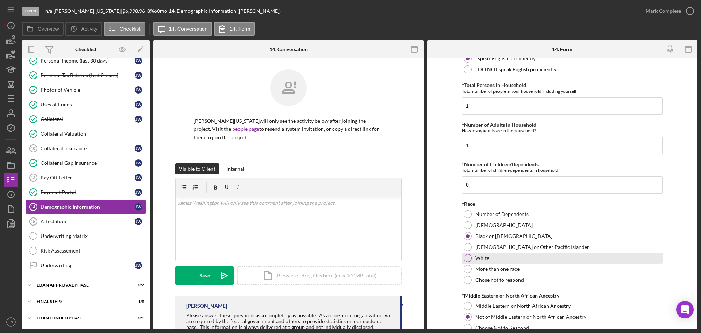
scroll to position [365, 0]
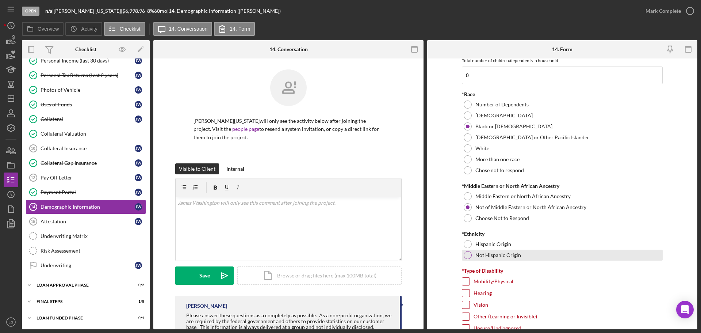
click at [495, 255] on label "Not Hispanic Origin" at bounding box center [498, 255] width 46 height 6
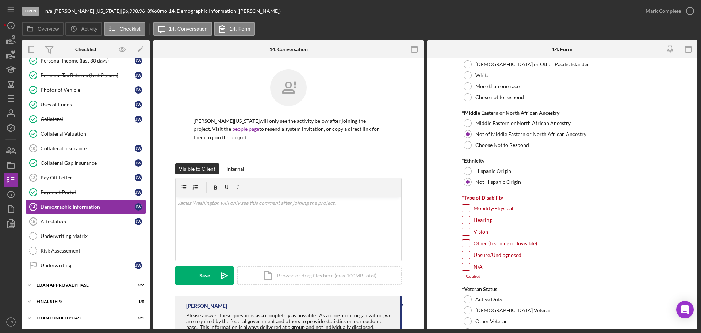
click at [465, 264] on input "N/A" at bounding box center [465, 266] width 7 height 7
checkbox input "true"
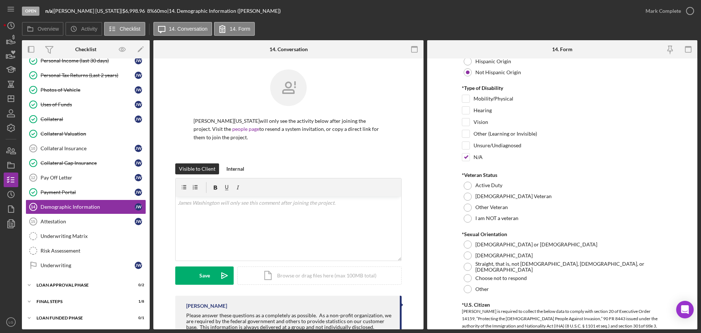
scroll to position [584, 0]
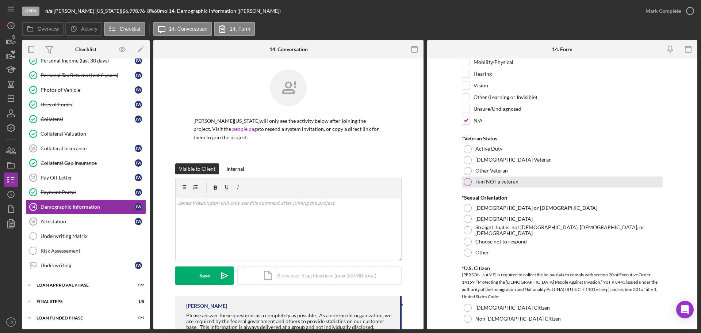
click at [467, 180] on div at bounding box center [468, 182] width 8 height 8
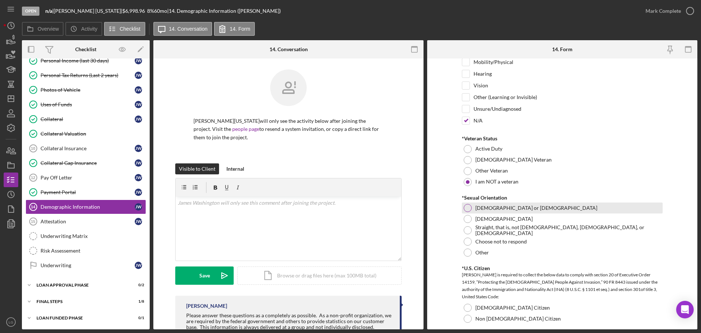
click at [471, 208] on div "Gay or Lesbian" at bounding box center [562, 207] width 201 height 11
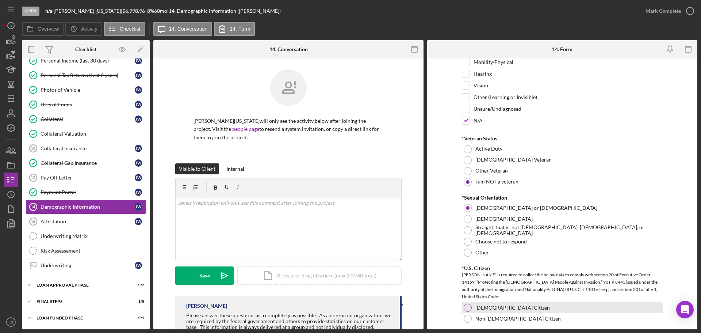
click at [468, 306] on div at bounding box center [468, 307] width 8 height 8
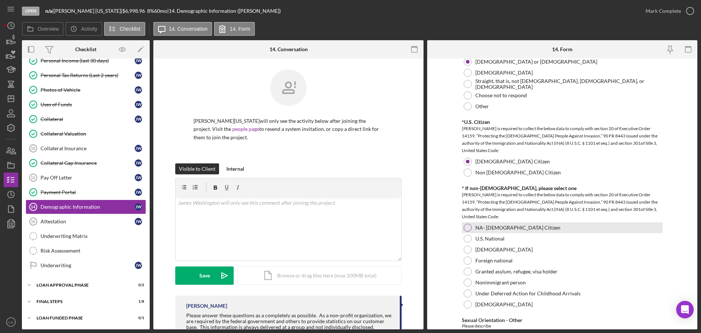
click at [470, 226] on div at bounding box center [468, 227] width 8 height 8
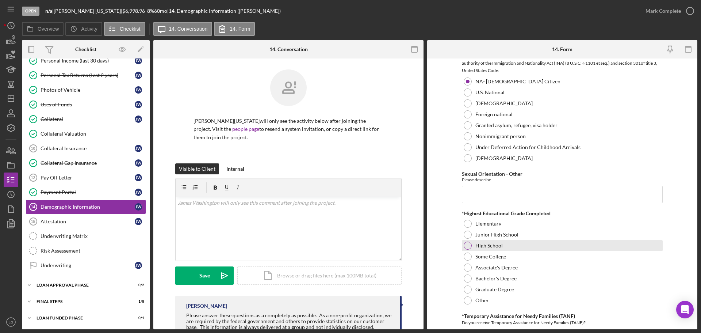
click at [475, 240] on div "High School" at bounding box center [562, 245] width 201 height 11
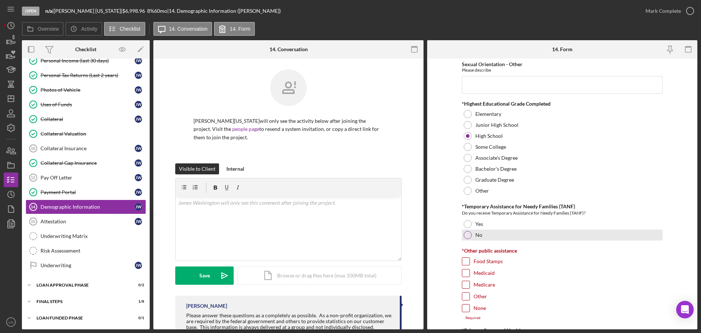
click at [480, 236] on label "No" at bounding box center [478, 235] width 7 height 6
click at [463, 274] on input "Medicaid" at bounding box center [465, 272] width 7 height 7
checkbox input "true"
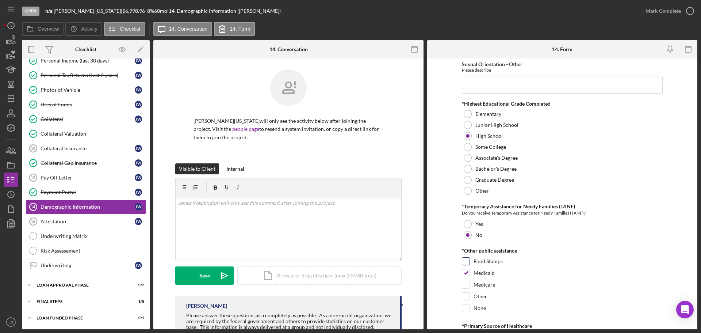
click at [467, 263] on input "Food Stamps" at bounding box center [465, 260] width 7 height 7
checkbox input "true"
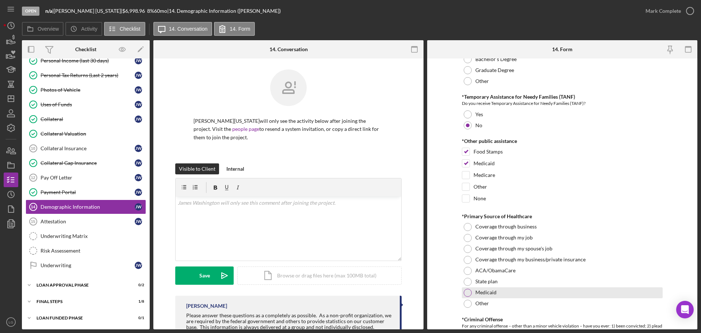
click at [468, 290] on div at bounding box center [468, 292] width 8 height 8
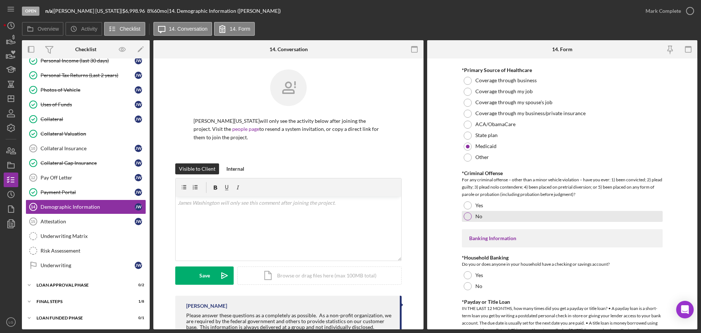
click at [475, 214] on label "No" at bounding box center [478, 216] width 7 height 6
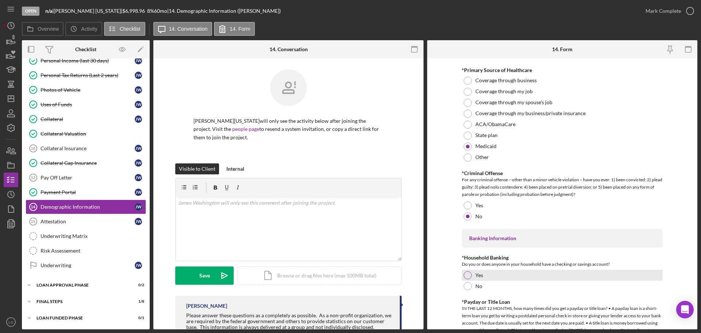
click at [468, 271] on div at bounding box center [468, 275] width 8 height 8
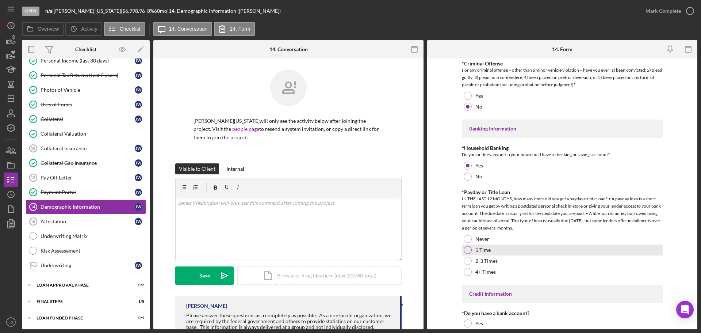
click at [483, 245] on div "1 Time" at bounding box center [562, 249] width 201 height 11
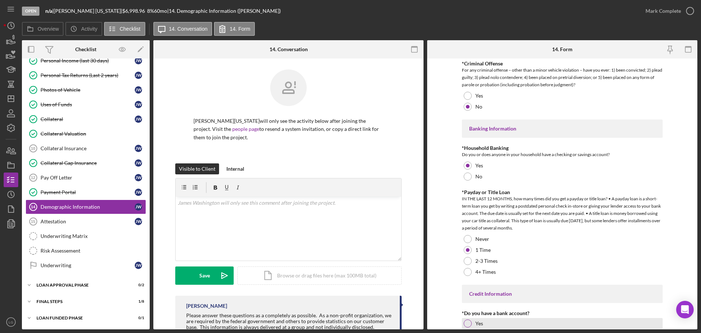
scroll to position [1424, 0]
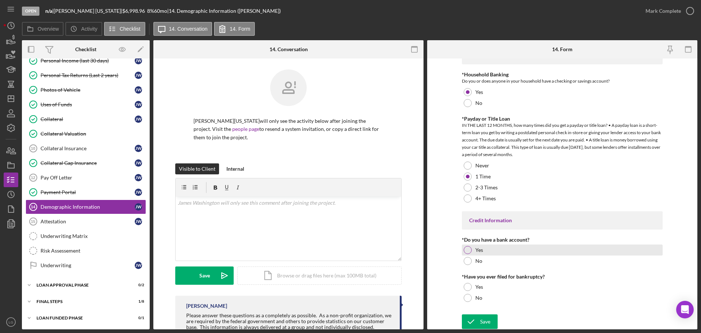
click at [486, 249] on div "Yes" at bounding box center [562, 249] width 201 height 11
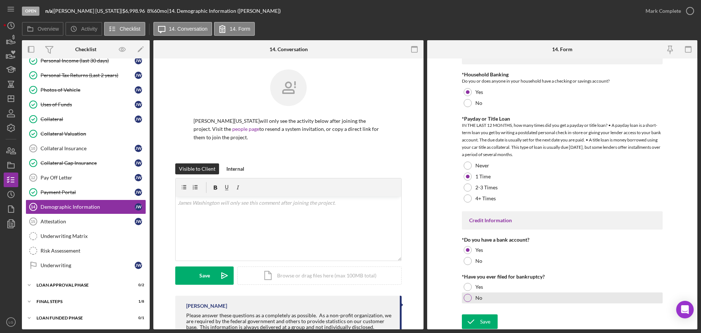
click at [466, 302] on div "No" at bounding box center [562, 297] width 201 height 11
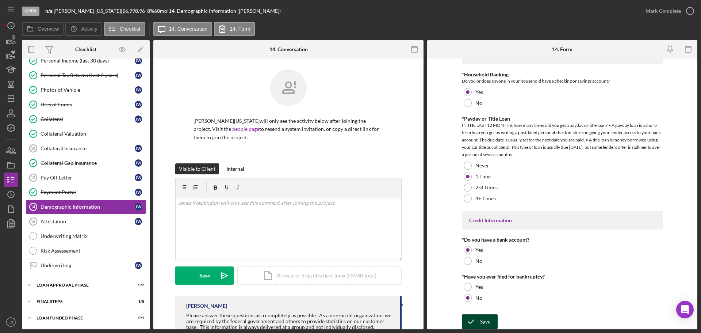
click at [464, 321] on icon "submit" at bounding box center [471, 321] width 18 height 18
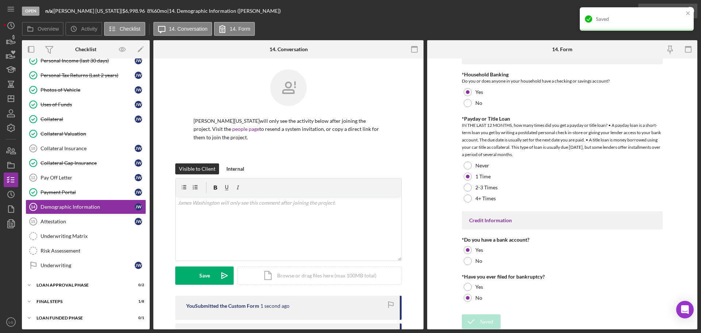
click at [661, 12] on div "Saved" at bounding box center [636, 22] width 117 height 32
click at [667, 15] on div "Saved" at bounding box center [634, 19] width 103 height 12
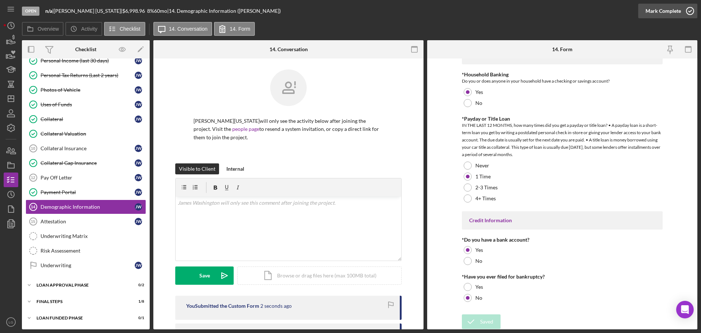
click at [665, 8] on div "Mark Complete" at bounding box center [663, 11] width 35 height 15
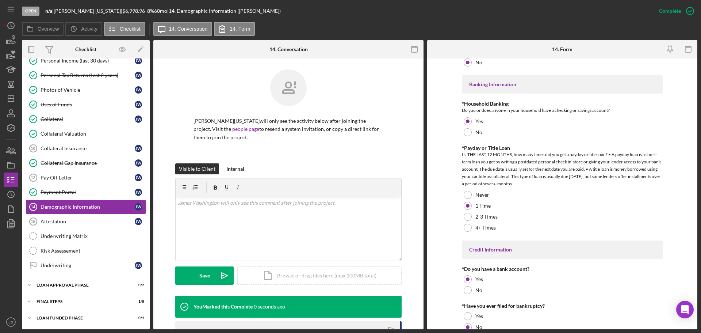
scroll to position [0, 0]
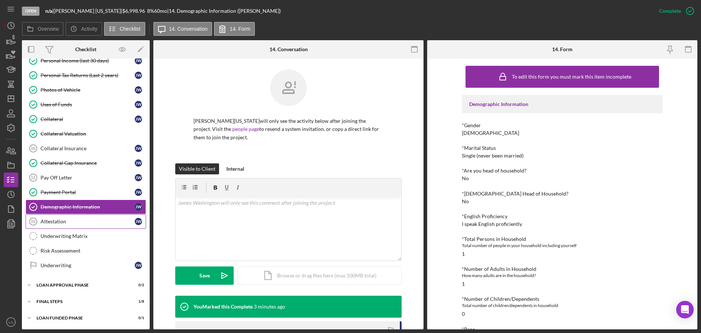
click at [96, 222] on div "Attestation" at bounding box center [88, 221] width 94 height 6
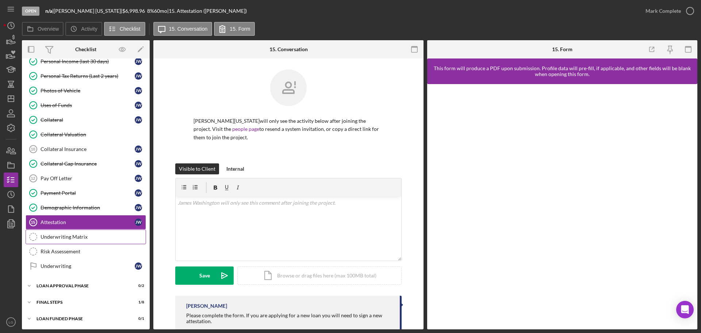
scroll to position [298, 0]
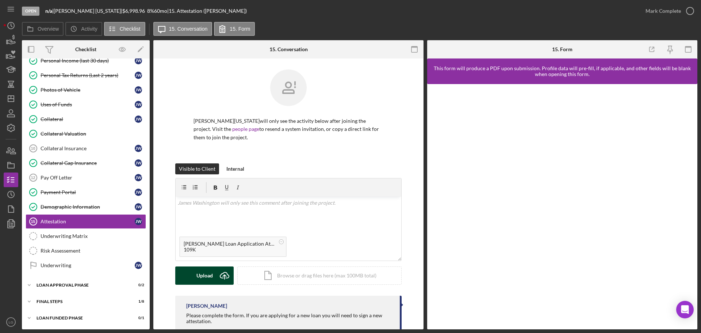
click at [200, 273] on div "Upload" at bounding box center [204, 275] width 16 height 18
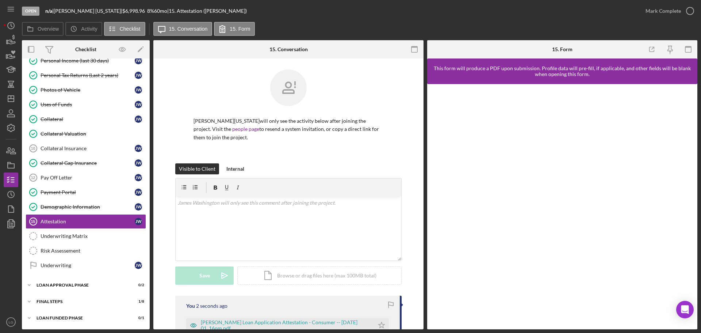
scroll to position [73, 0]
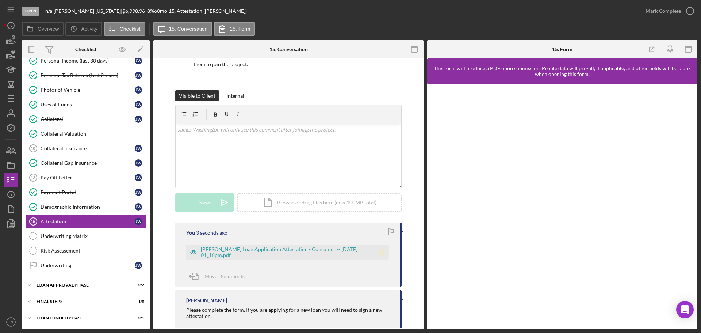
click at [383, 255] on icon "Icon/Star" at bounding box center [381, 252] width 15 height 15
click at [667, 22] on div "Overview Icon/History Activity Checklist Icon/Message 15. Conversation 15. Form" at bounding box center [360, 29] width 676 height 15
click at [666, 15] on div "Mark Complete" at bounding box center [663, 11] width 35 height 15
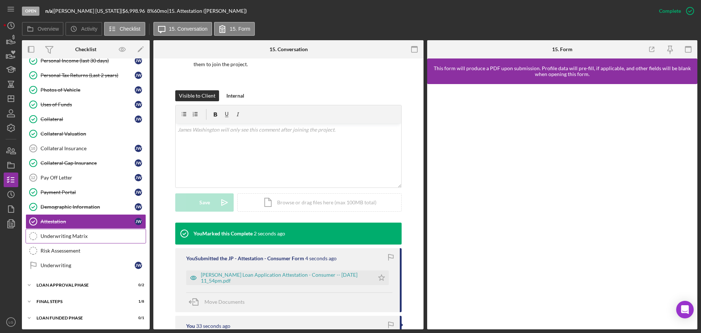
click at [40, 237] on icon "Underwriting Matrix" at bounding box center [33, 236] width 18 height 18
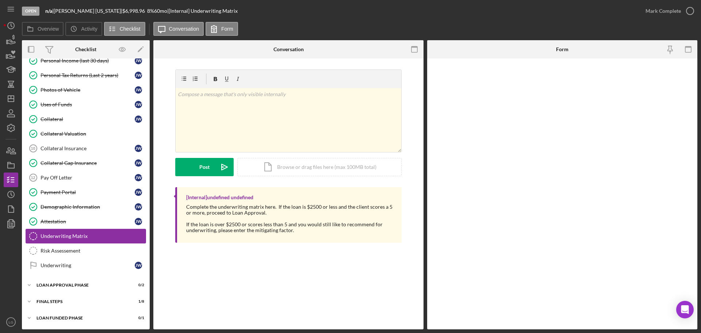
scroll to position [298, 0]
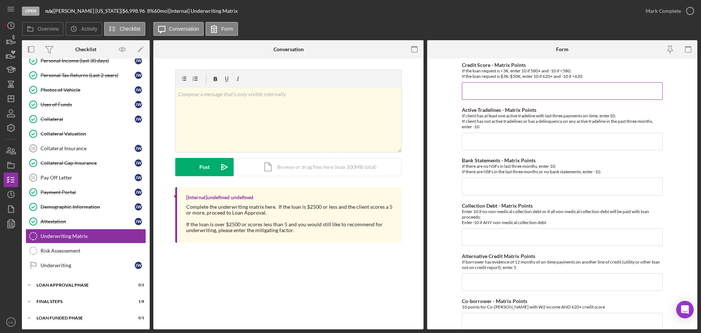
drag, startPoint x: 494, startPoint y: 81, endPoint x: 495, endPoint y: 86, distance: 5.1
click at [495, 84] on div "Credit Score - Matrix Points If the loan request is <3K, enter 10 if 580+ and -…" at bounding box center [562, 81] width 201 height 38
click at [495, 87] on input "Credit Score - Matrix Points" at bounding box center [562, 91] width 201 height 18
click at [537, 96] on input "Credit Score - Matrix Points" at bounding box center [562, 91] width 201 height 18
type input "*"
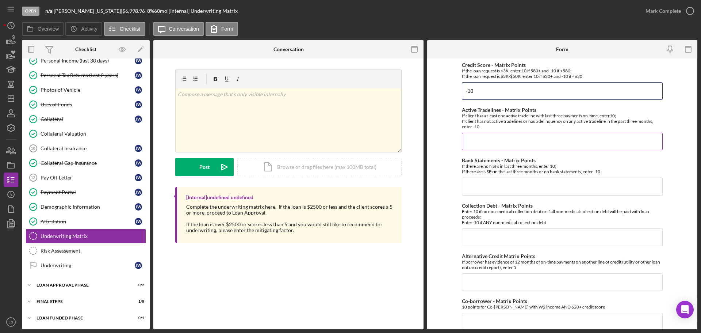
type input "-10"
click at [537, 139] on input "Active Tradelines - Matrix Points" at bounding box center [562, 142] width 201 height 18
type input "-10"
click at [499, 183] on input "Bank Statements - Matrix Points" at bounding box center [562, 186] width 201 height 18
type input "+10"
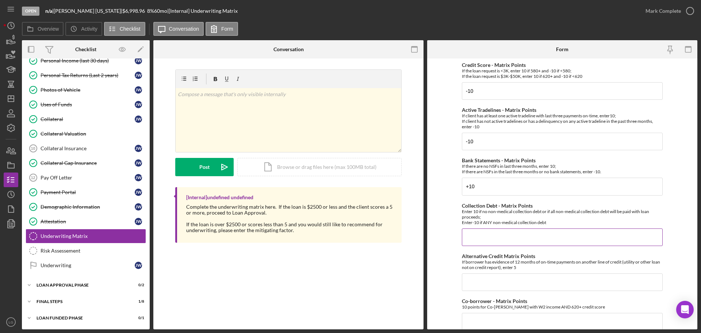
click at [499, 227] on div "Collection Debt - Matrix Points Enter 10 if no non-medical collection debt or i…" at bounding box center [562, 224] width 201 height 43
click at [499, 237] on input "Collection Debt - Matrix Points" at bounding box center [562, 237] width 201 height 18
type input "-10"
click at [502, 284] on input "Alternative Credit Matrix Points" at bounding box center [562, 282] width 201 height 18
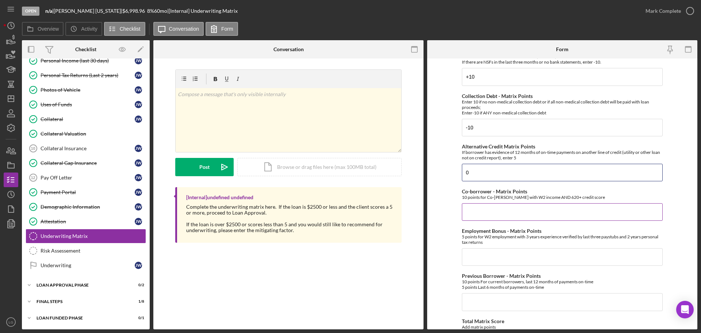
type input "0"
click at [489, 212] on input "Co-borrower - Matrix Points" at bounding box center [562, 212] width 201 height 18
type input "0"
click at [487, 260] on input "Employment Bonus - Matrix Points" at bounding box center [562, 257] width 201 height 18
type input "0"
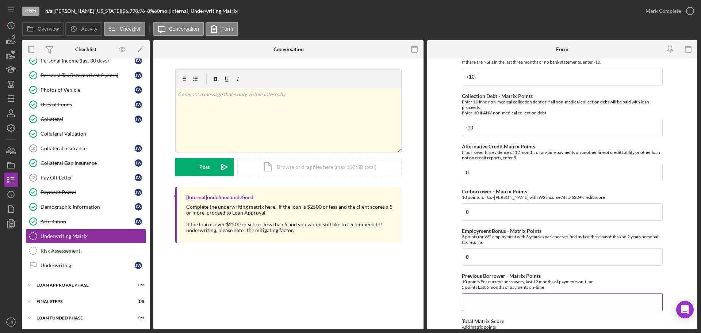
click at [475, 300] on input "Previous Borrower - Matrix Points" at bounding box center [562, 302] width 201 height 18
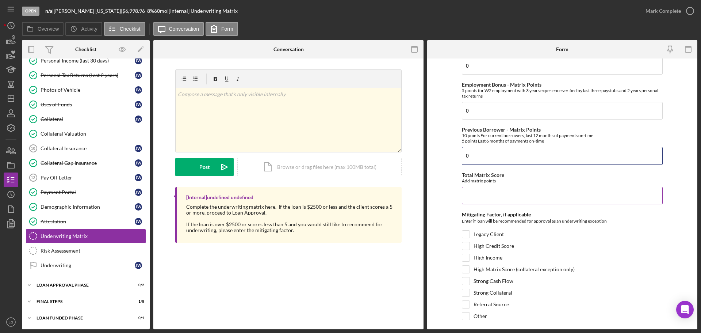
type input "0"
click at [483, 188] on input "Total Matrix Score" at bounding box center [562, 196] width 201 height 18
type input "-20"
drag, startPoint x: 490, startPoint y: 114, endPoint x: 438, endPoint y: 107, distance: 52.3
click at [438, 109] on form "Credit Score - Matrix Points If the loan request is <3K, enter 10 if 580+ and -…" at bounding box center [562, 193] width 270 height 271
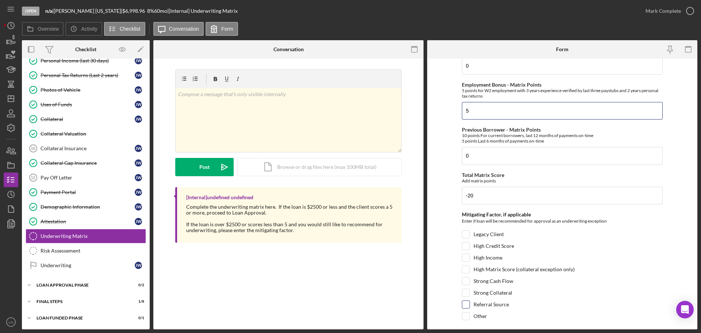
type input "5"
click at [475, 304] on label "Referral Source" at bounding box center [491, 304] width 35 height 7
click at [470, 304] on input "Referral Source" at bounding box center [465, 304] width 7 height 7
checkbox input "true"
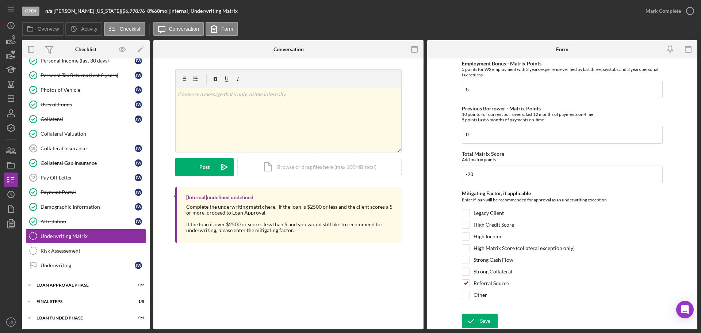
click at [469, 312] on form "Credit Score - Matrix Points If the loan request is <3K, enter 10 if 580+ and -…" at bounding box center [562, 193] width 270 height 271
click at [470, 316] on icon "submit" at bounding box center [471, 320] width 18 height 18
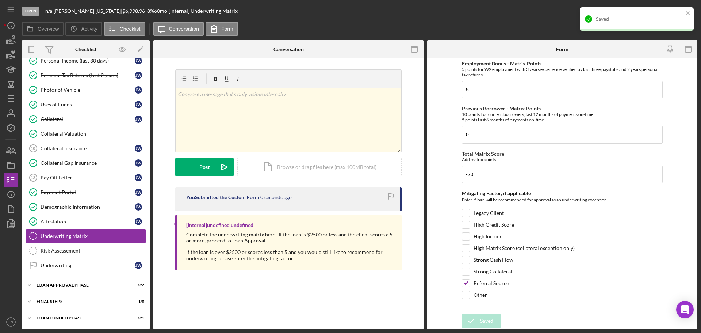
click at [670, 7] on div "Saved" at bounding box center [637, 18] width 114 height 23
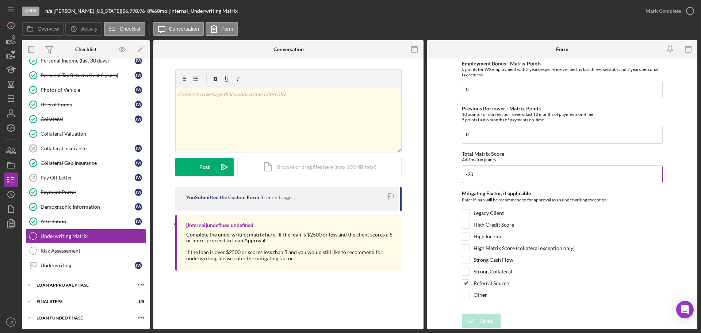
drag, startPoint x: 489, startPoint y: 179, endPoint x: 466, endPoint y: 181, distance: 22.8
click at [466, 181] on input "-20" at bounding box center [562, 174] width 201 height 18
type input "-15"
click at [484, 323] on div "Save" at bounding box center [485, 320] width 10 height 15
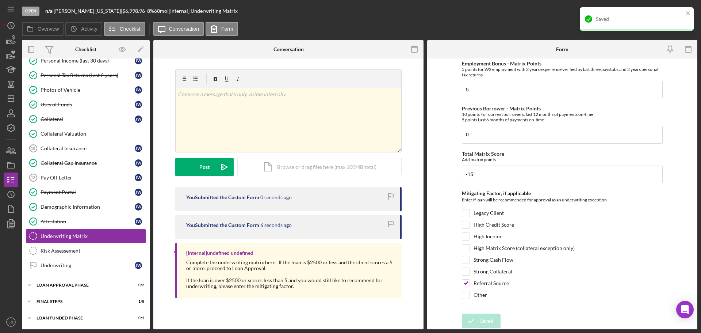
click at [675, 18] on div "Saved" at bounding box center [640, 19] width 88 height 6
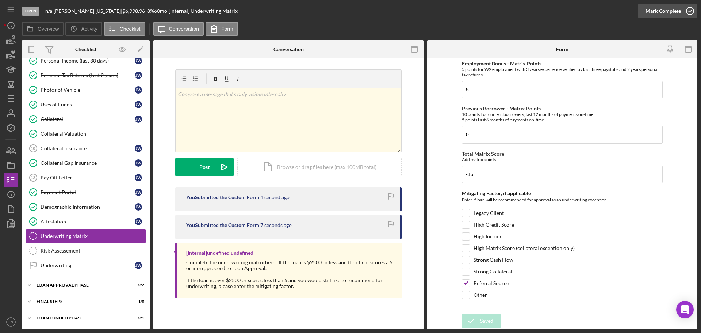
click at [665, 10] on div "Mark Complete" at bounding box center [663, 11] width 35 height 15
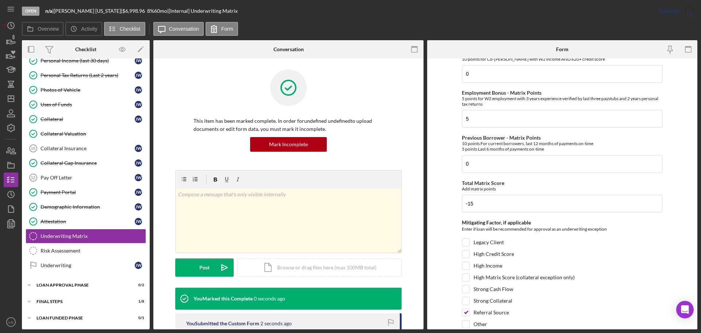
scroll to position [0, 0]
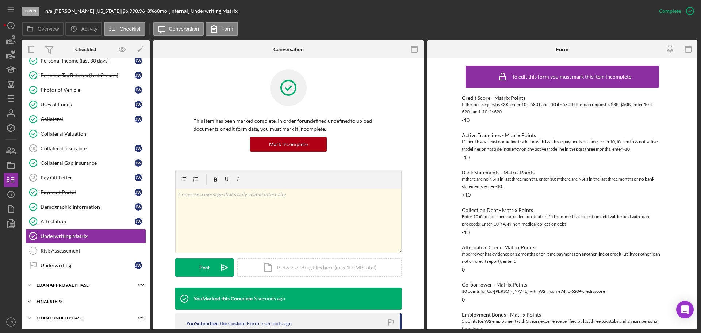
click at [88, 301] on div "FINAL STEPS" at bounding box center [89, 301] width 104 height 4
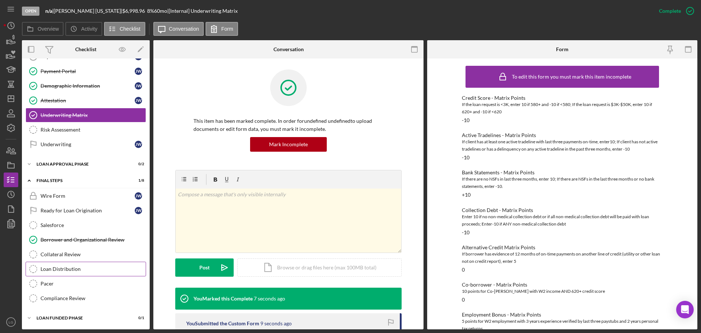
click at [76, 267] on div "Loan Distribution" at bounding box center [93, 269] width 105 height 6
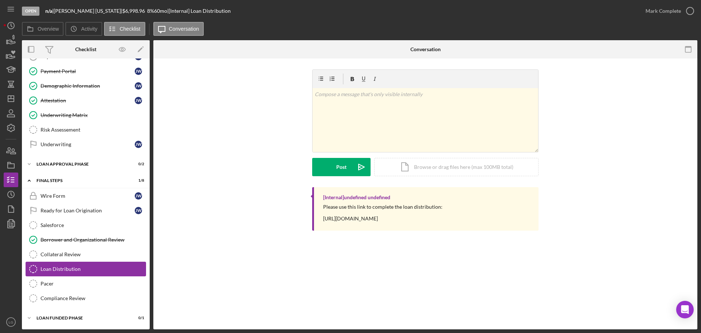
scroll to position [419, 0]
click at [85, 255] on div "Collateral Review" at bounding box center [93, 254] width 105 height 6
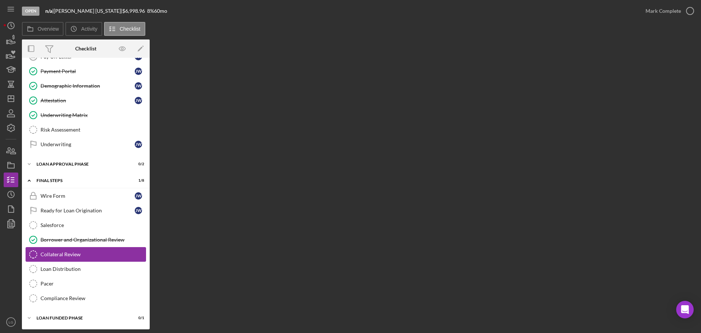
scroll to position [419, 0]
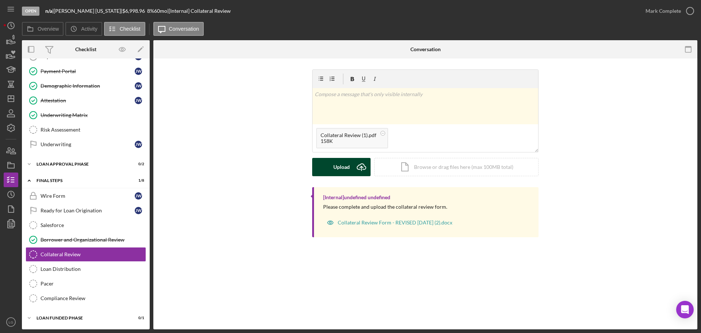
click at [357, 166] on icon "submit" at bounding box center [361, 166] width 9 height 5
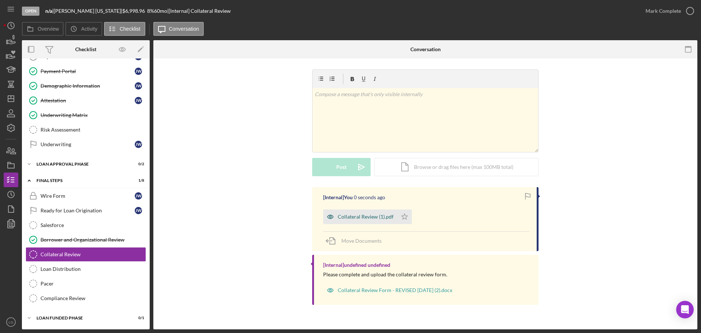
click at [349, 214] on div "Collateral Review (1).pdf" at bounding box center [366, 217] width 56 height 6
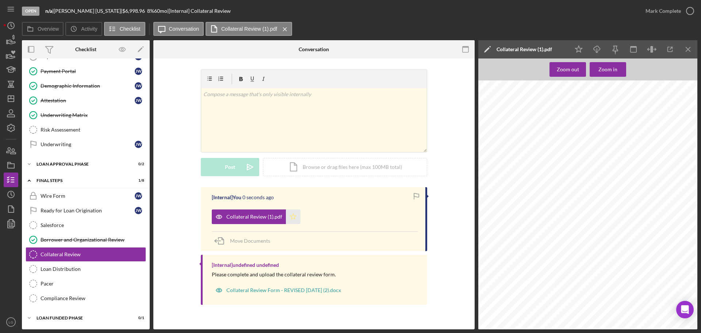
click at [296, 216] on icon "Icon/Star" at bounding box center [293, 216] width 15 height 15
click at [685, 7] on icon "button" at bounding box center [690, 11] width 18 height 18
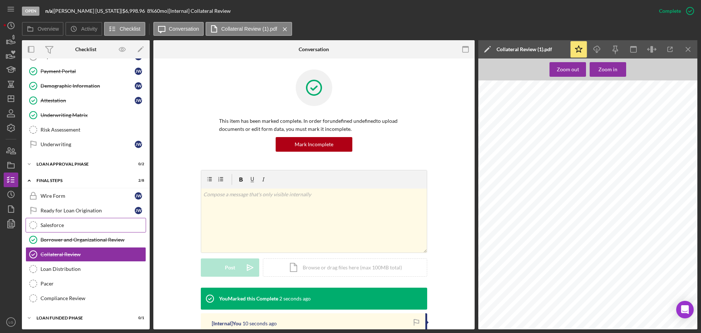
click at [72, 225] on div "Salesforce" at bounding box center [93, 225] width 105 height 6
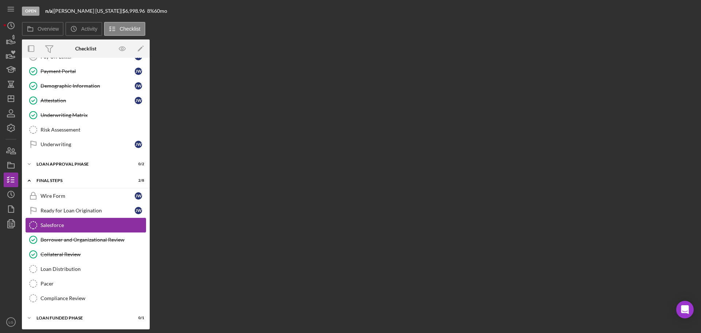
scroll to position [419, 0]
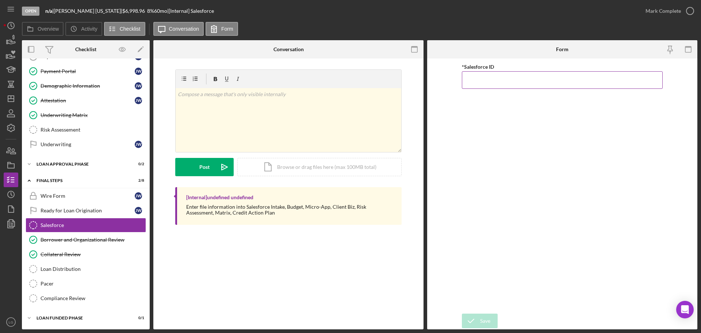
click at [550, 80] on input "*Salesforce ID" at bounding box center [562, 80] width 201 height 18
paste input "a0wPC000002BMvJYAW"
type input "a0wPC000002BMvJYAW"
click at [466, 320] on icon "submit" at bounding box center [471, 320] width 18 height 18
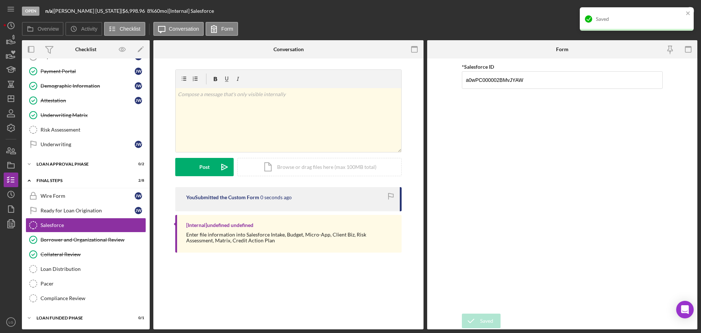
click at [653, 20] on div "Saved" at bounding box center [640, 19] width 88 height 6
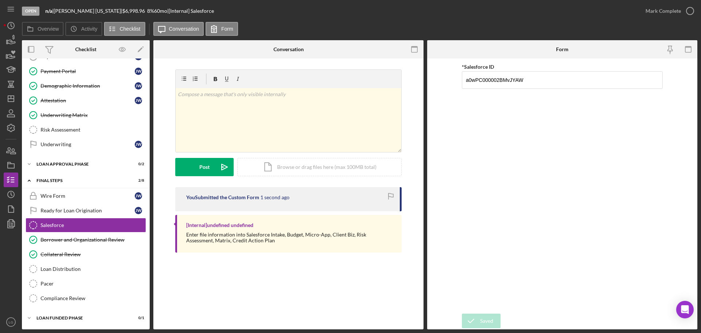
click at [666, 11] on div "Mark Complete" at bounding box center [663, 11] width 35 height 15
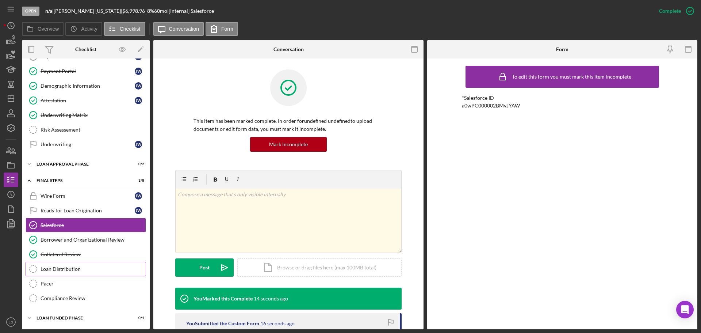
click at [87, 266] on div "Loan Distribution" at bounding box center [93, 269] width 105 height 6
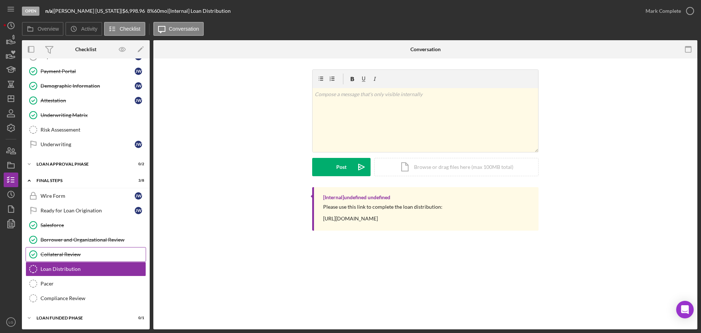
click at [86, 253] on div "Collateral Review" at bounding box center [93, 254] width 105 height 6
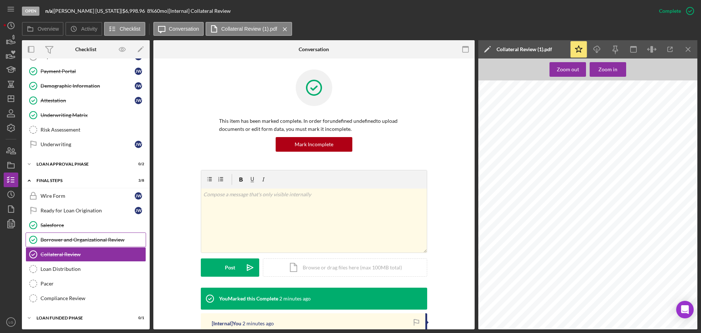
click at [129, 233] on link "Borrower and Organizational Review Borrower and Organizational Review" at bounding box center [86, 239] width 120 height 15
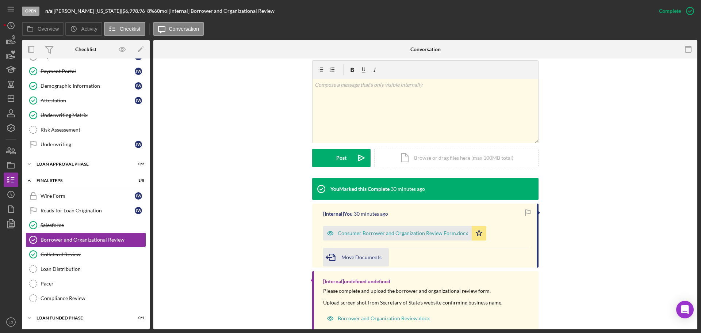
scroll to position [128, 0]
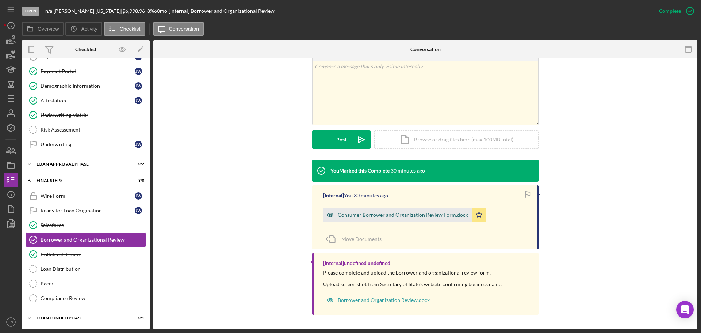
click at [365, 216] on div "Consumer Borrower and Organization Review Form.docx" at bounding box center [403, 215] width 130 height 6
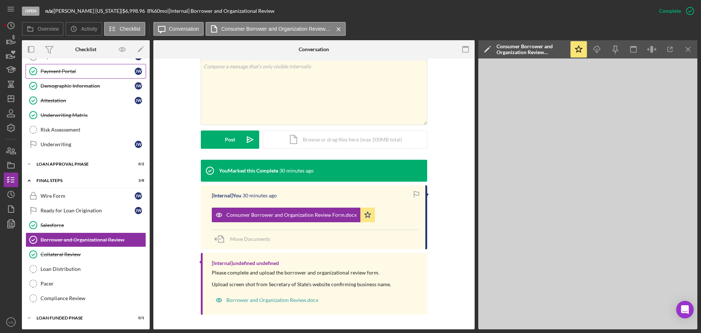
click at [78, 68] on div "Payment Portal" at bounding box center [88, 71] width 94 height 6
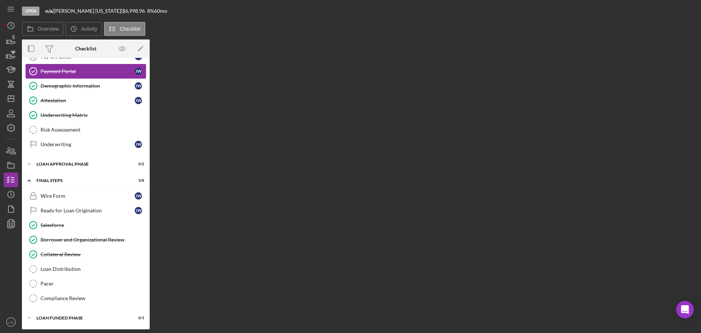
scroll to position [419, 0]
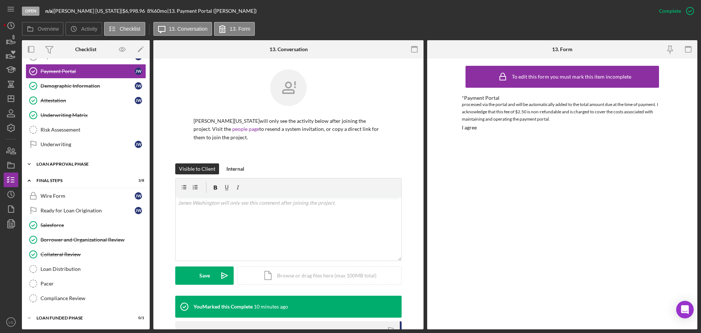
click at [74, 168] on div "Icon/Expander Loan Approval Phase 0 / 2" at bounding box center [86, 164] width 128 height 15
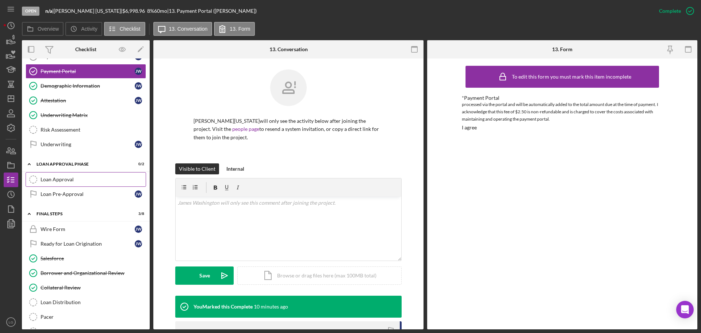
click at [72, 181] on div "Loan Approval" at bounding box center [93, 179] width 105 height 6
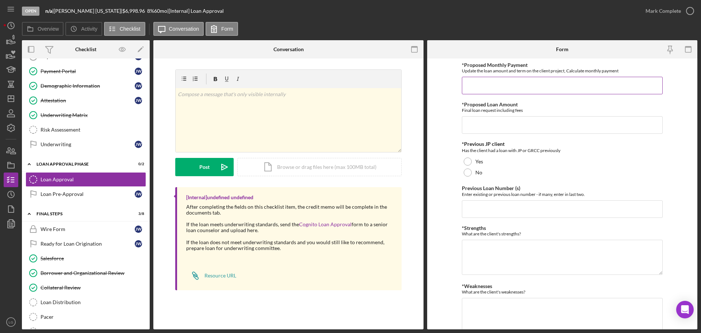
click at [533, 91] on input "*Proposed Monthly Payment" at bounding box center [562, 86] width 201 height 18
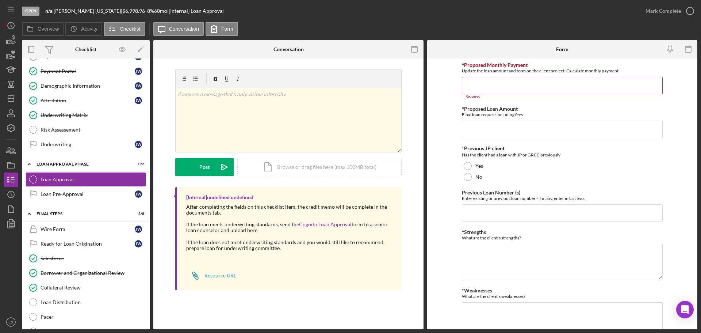
click at [492, 88] on input "*Proposed Monthly Payment" at bounding box center [562, 86] width 201 height 18
paste input "$141.90"
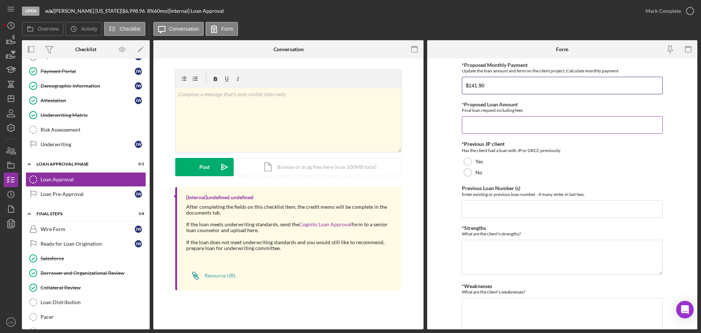
type input "$141.90"
click at [496, 123] on input "*Proposed Loan Amount" at bounding box center [562, 125] width 201 height 18
type input "$6,998.11"
click at [479, 162] on label "Yes" at bounding box center [479, 161] width 8 height 6
click at [485, 215] on input "Previous Loan Number (s)" at bounding box center [562, 209] width 201 height 18
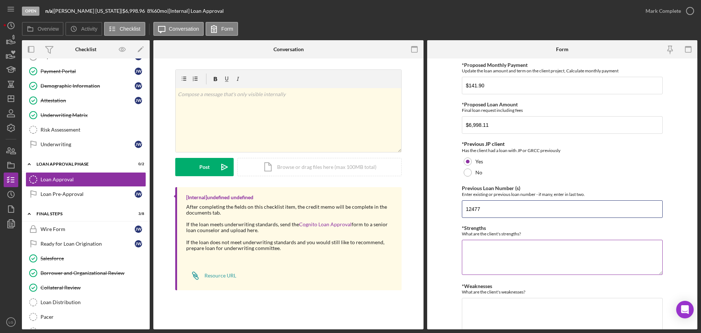
type input "12477"
click at [498, 242] on textarea "*Strengths" at bounding box center [562, 257] width 201 height 35
type textarea "-"
click at [480, 264] on textarea "*Strengths" at bounding box center [562, 257] width 201 height 35
paste textarea "- Strong Cash Flow - Referral Source - Bank Statements"
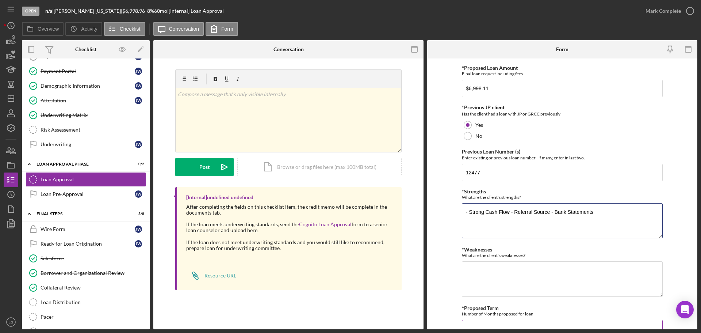
scroll to position [71, 0]
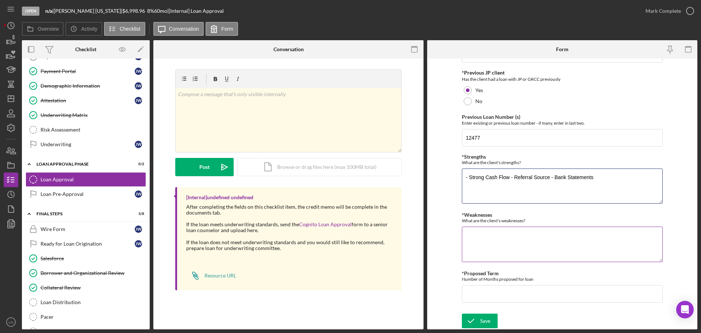
type textarea "- Strong Cash Flow - Referral Source - Bank Statements"
click at [503, 232] on textarea "*Weaknesses" at bounding box center [562, 243] width 201 height 35
click at [493, 242] on textarea "*Weaknesses" at bounding box center [562, 243] width 201 height 35
paste textarea "Credit Score - Active Lines"
type textarea "- Credit Score - Active Lines"
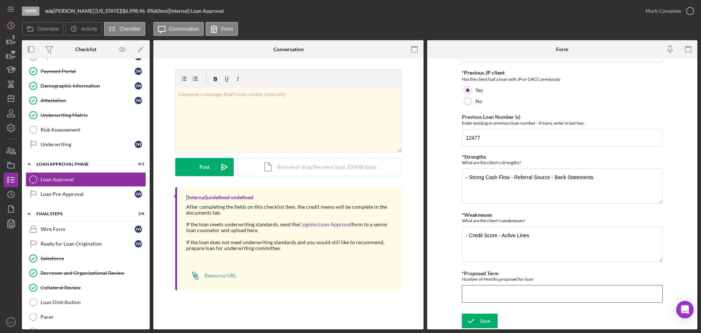
click at [486, 292] on input "*Proposed Term" at bounding box center [562, 294] width 201 height 18
type input "60"
click at [485, 321] on div "Save" at bounding box center [485, 320] width 10 height 15
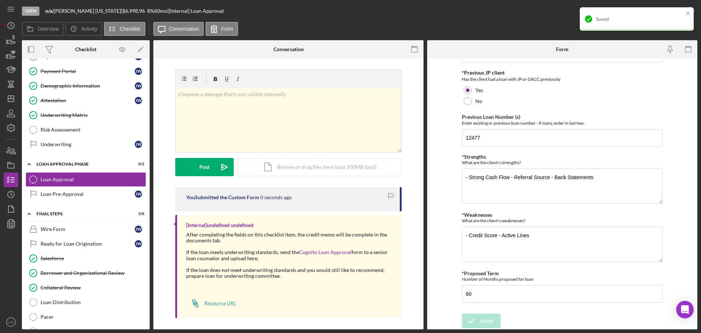
click at [668, 26] on div "Saved" at bounding box center [637, 18] width 114 height 23
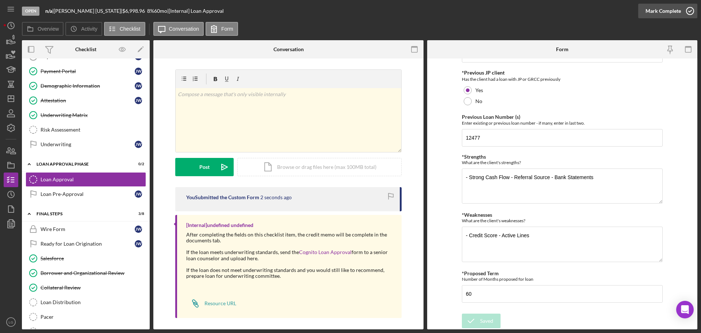
click at [666, 11] on div "Mark Complete" at bounding box center [663, 11] width 35 height 15
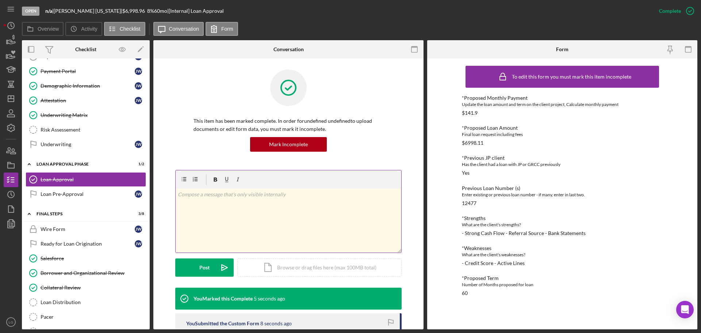
scroll to position [110, 0]
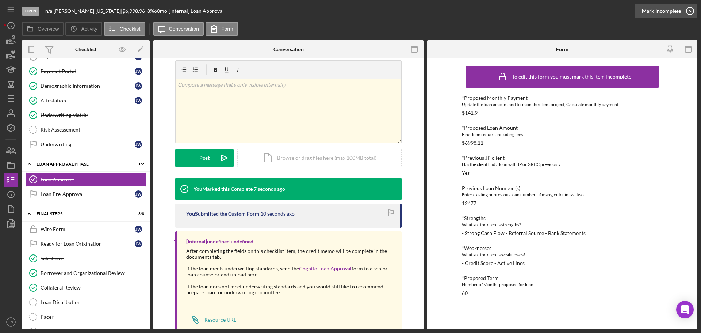
click at [678, 11] on div "Mark Incomplete" at bounding box center [661, 11] width 39 height 15
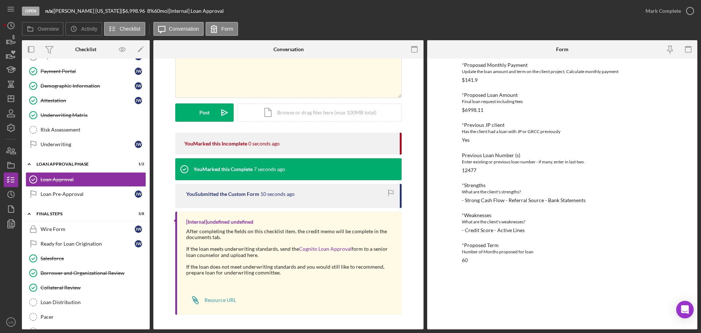
scroll to position [9, 0]
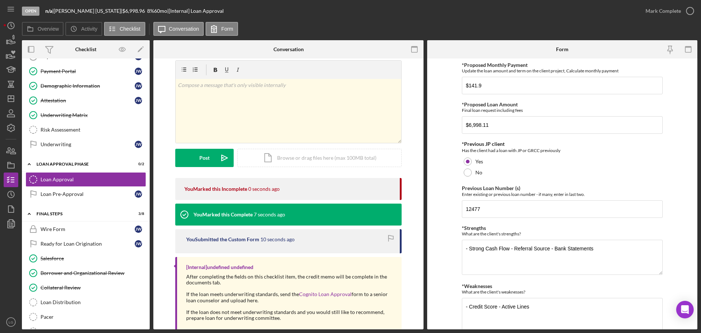
scroll to position [71, 0]
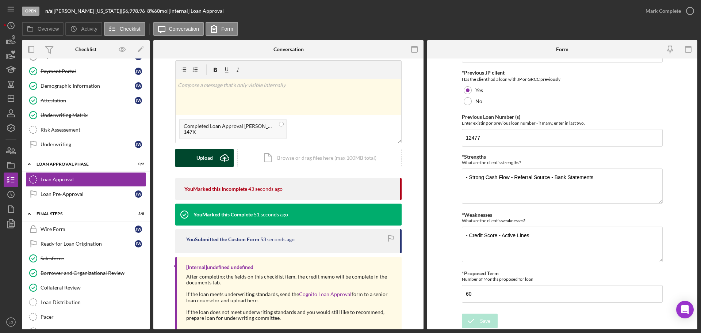
click at [198, 162] on div "Upload" at bounding box center [204, 158] width 16 height 18
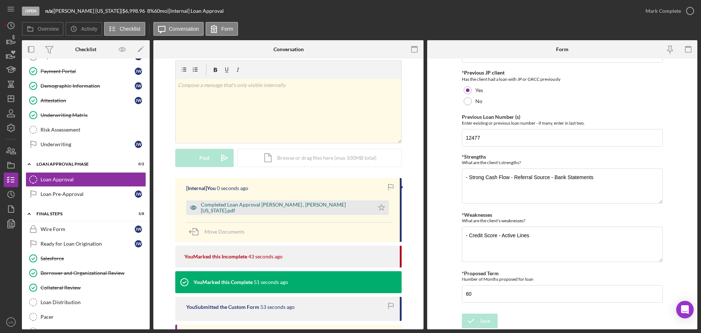
click at [290, 207] on div "Completed Loan Approval Gandy, LaTrisha , James Washington.pdf" at bounding box center [286, 208] width 170 height 12
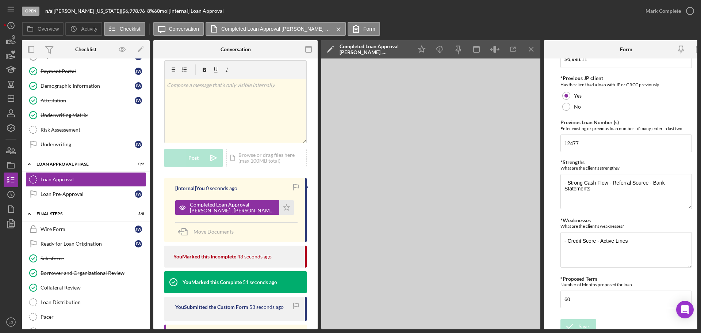
scroll to position [77, 0]
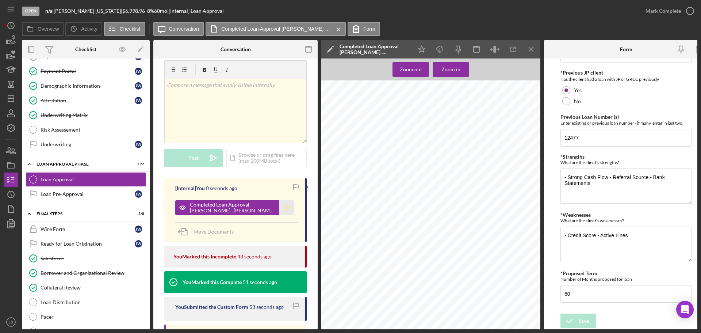
click at [286, 208] on icon "Icon/Star" at bounding box center [286, 207] width 15 height 15
click at [663, 15] on div "Mark Complete" at bounding box center [663, 11] width 35 height 15
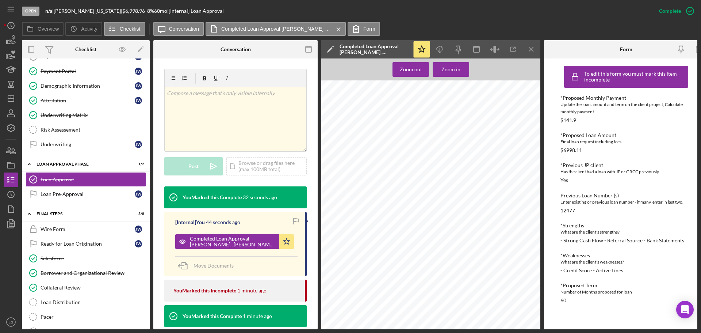
scroll to position [310, 0]
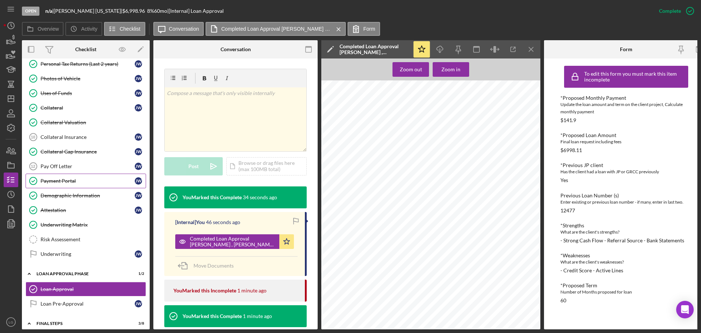
click at [64, 181] on div "Payment Portal" at bounding box center [88, 181] width 94 height 6
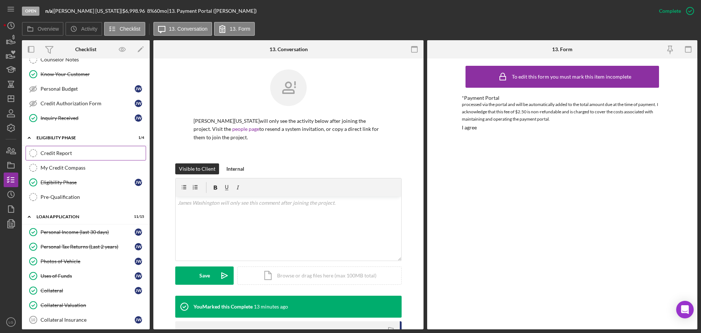
scroll to position [54, 0]
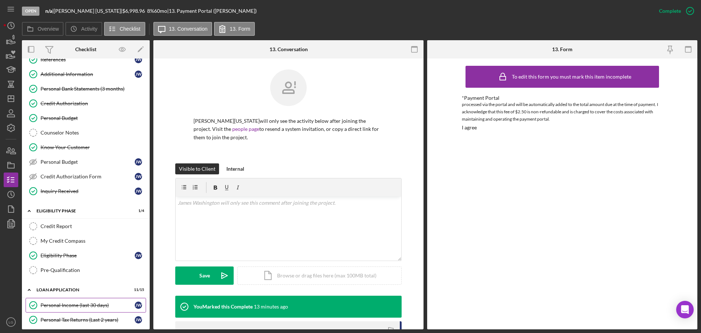
click at [79, 303] on div "Personal Income (last 30 days)" at bounding box center [88, 305] width 94 height 6
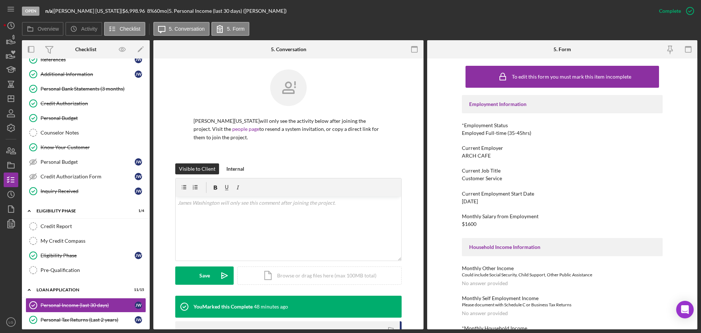
scroll to position [131, 0]
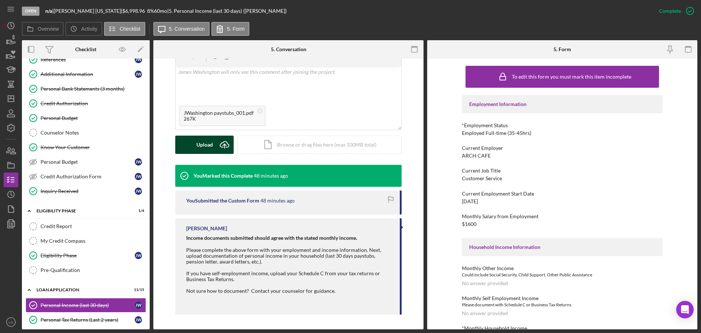
click at [206, 143] on div "Upload" at bounding box center [204, 144] width 16 height 18
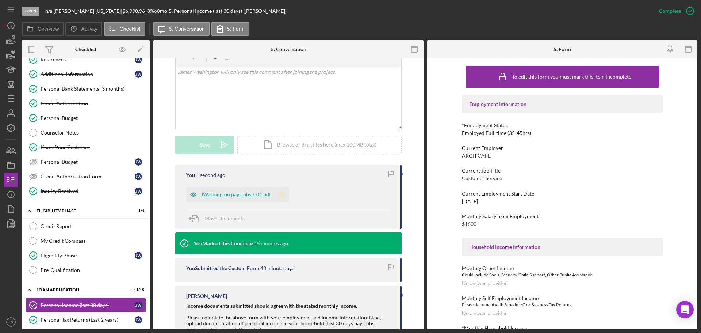
click at [279, 198] on icon "Icon/Star" at bounding box center [282, 194] width 15 height 15
click at [254, 197] on div "JWashington paystubs_001.pdf" at bounding box center [236, 194] width 70 height 6
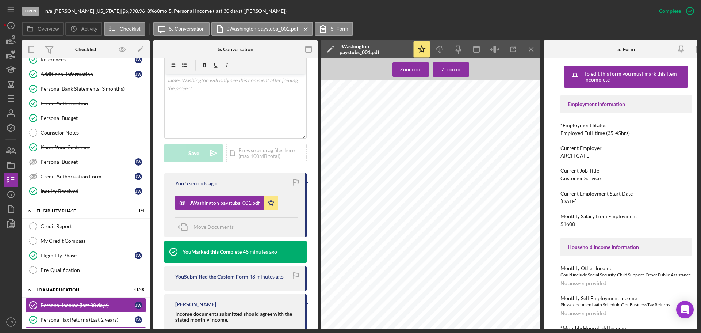
scroll to position [91, 0]
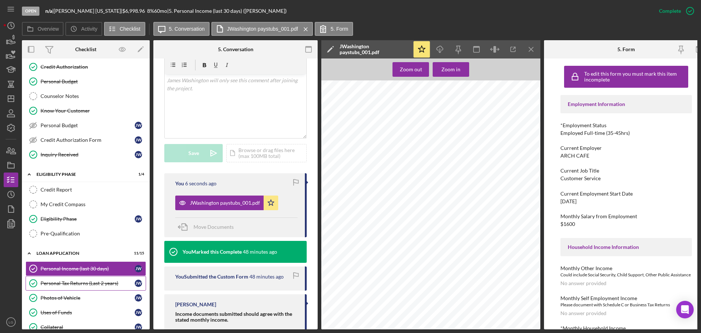
click at [91, 283] on div "Personal Tax Returns (Last 2 years)" at bounding box center [88, 283] width 94 height 6
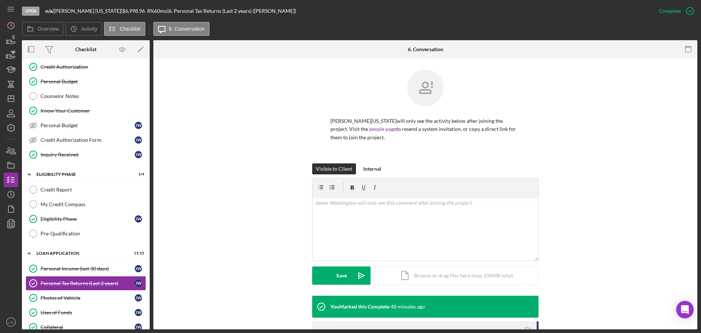
scroll to position [106, 0]
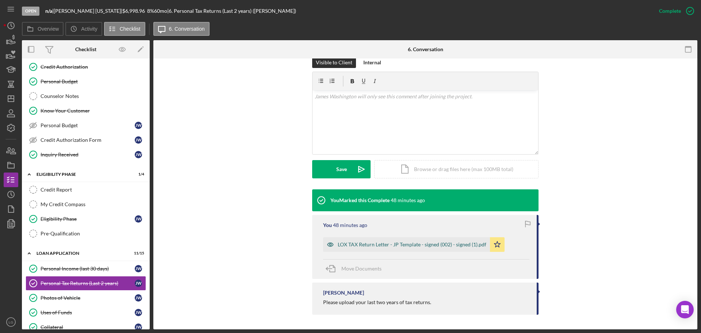
click at [340, 248] on div "LOX TAX Return Letter - JP Template - signed (002) - signed (1).pdf" at bounding box center [406, 244] width 167 height 15
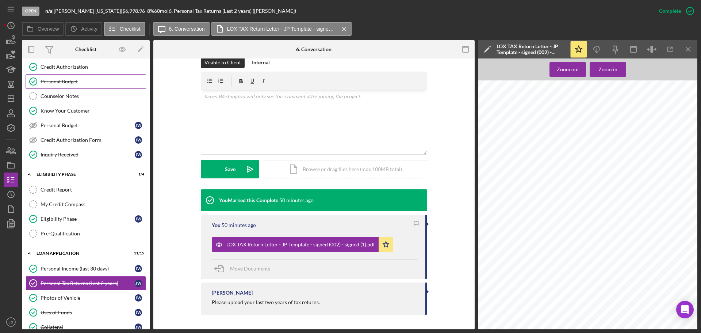
scroll to position [0, 0]
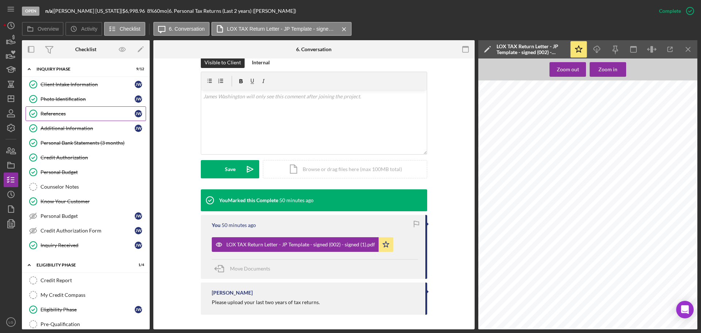
click at [62, 111] on div "References" at bounding box center [88, 114] width 94 height 6
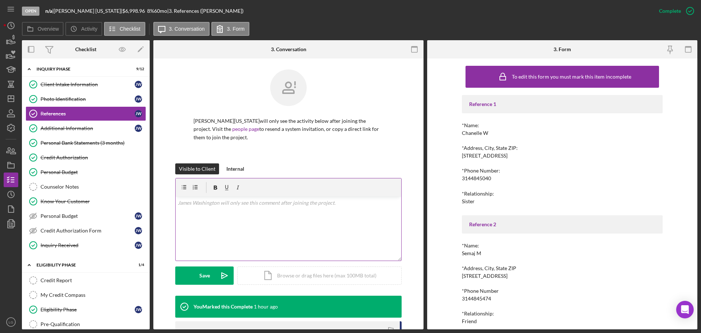
scroll to position [66, 0]
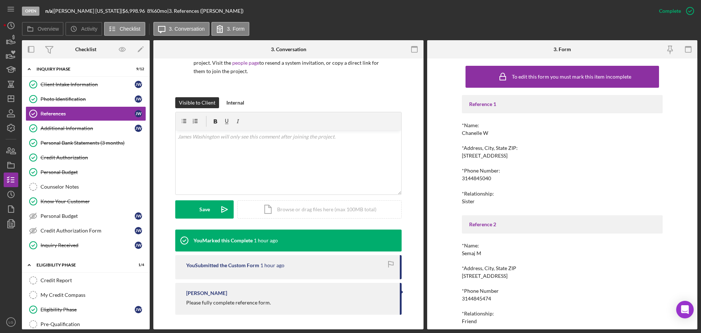
click at [468, 131] on div "Chanelle W" at bounding box center [475, 133] width 26 height 6
copy div "Chanelle W"
click at [471, 253] on div "Semaj M" at bounding box center [471, 253] width 19 height 6
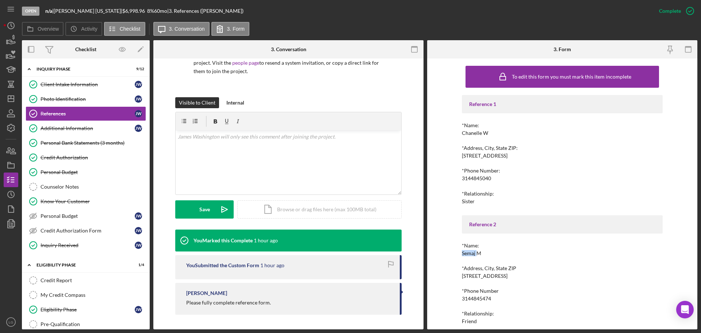
click at [471, 253] on div "Semaj M" at bounding box center [471, 253] width 19 height 6
drag, startPoint x: 471, startPoint y: 253, endPoint x: 498, endPoint y: 172, distance: 85.6
click at [498, 171] on div "*Phone Number:" at bounding box center [562, 171] width 201 height 6
click at [468, 253] on div "Semaj M" at bounding box center [471, 253] width 19 height 6
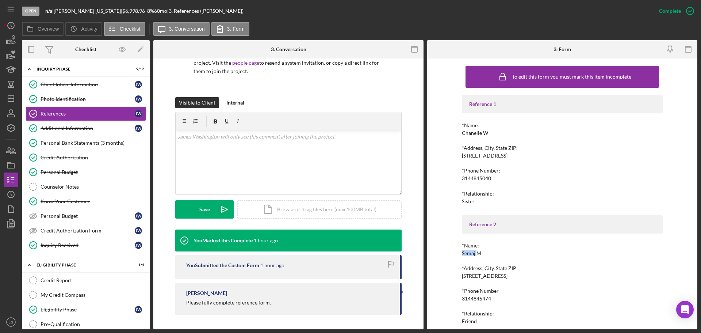
click at [468, 253] on div "Semaj M" at bounding box center [471, 253] width 19 height 6
copy div "Semaj M"
click at [481, 177] on div "3144845040" at bounding box center [476, 178] width 29 height 6
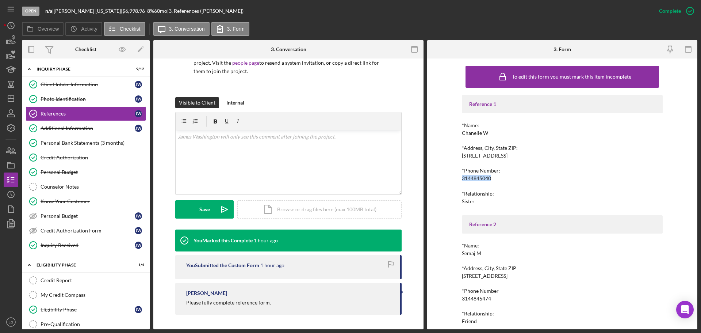
click at [481, 177] on div "3144845040" at bounding box center [476, 178] width 29 height 6
copy div "3144845040"
drag, startPoint x: 487, startPoint y: 295, endPoint x: 483, endPoint y: 298, distance: 4.4
click at [485, 296] on div "*Phone Number 3144845474" at bounding box center [562, 295] width 201 height 14
click at [482, 299] on div "3144845474" at bounding box center [476, 298] width 29 height 6
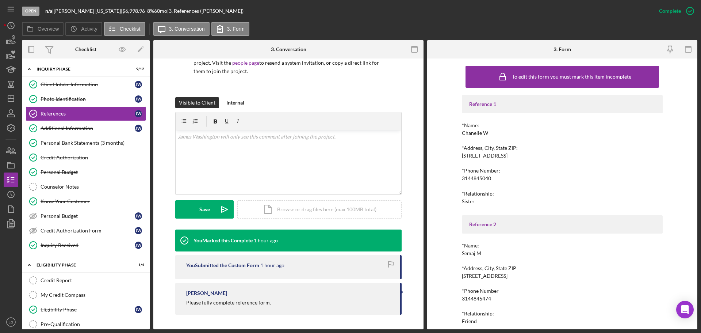
click at [482, 299] on div "3144845474" at bounding box center [476, 298] width 29 height 6
copy div "3144845474"
click at [84, 78] on link "Client Intake Information Client Intake Information J W" at bounding box center [86, 84] width 120 height 15
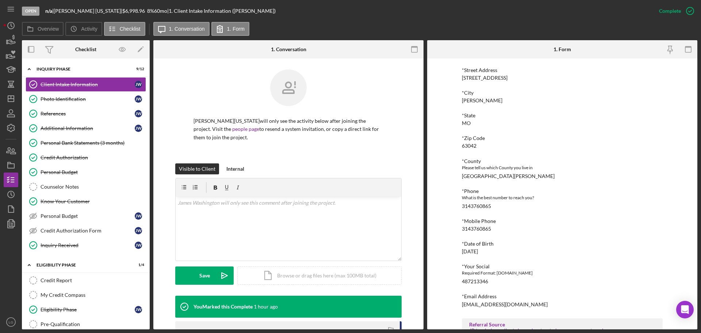
scroll to position [146, 0]
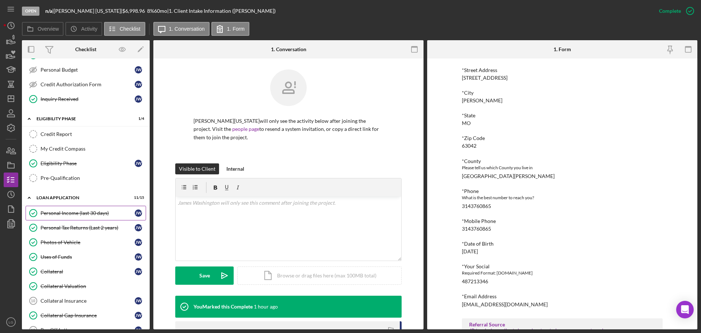
click at [76, 214] on div "Personal Income (last 30 days)" at bounding box center [88, 213] width 94 height 6
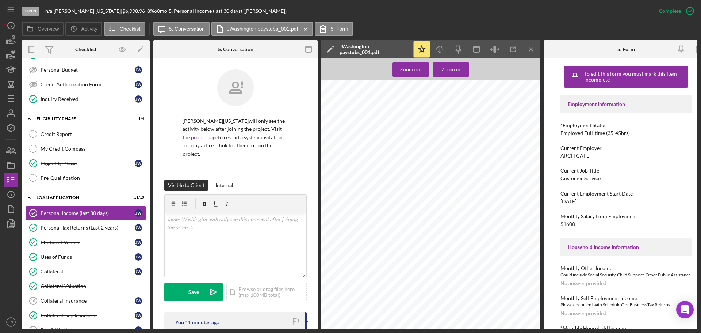
click at [580, 153] on div "ARCH CAFE" at bounding box center [574, 156] width 29 height 6
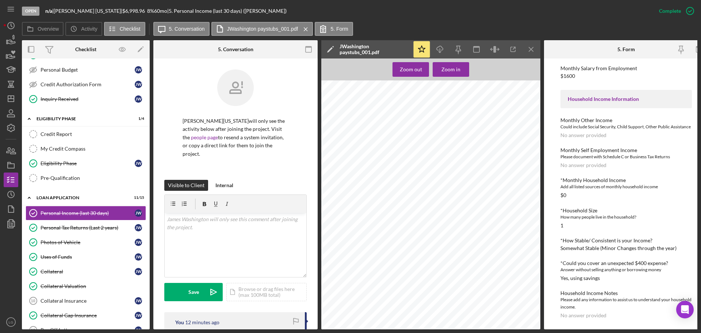
scroll to position [329, 0]
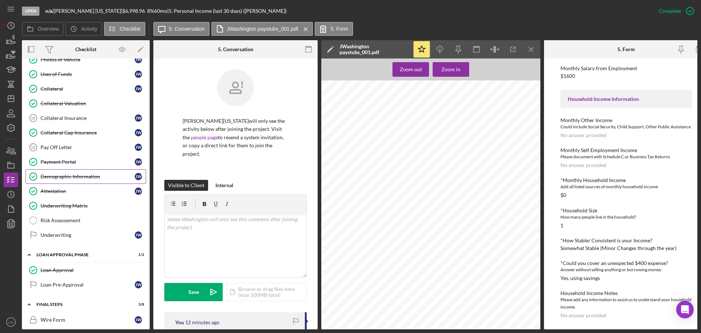
drag, startPoint x: 97, startPoint y: 175, endPoint x: 103, endPoint y: 170, distance: 8.1
click at [97, 175] on div "Demographic Information" at bounding box center [88, 176] width 94 height 6
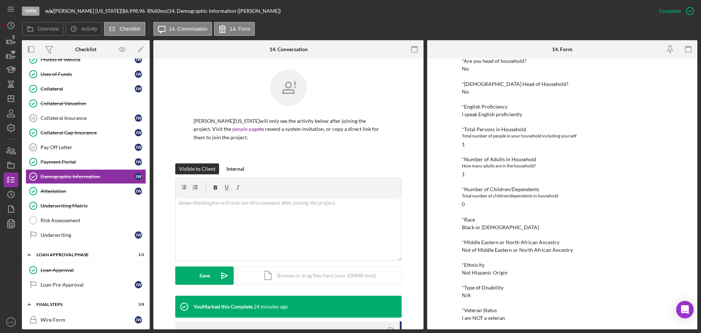
scroll to position [146, 0]
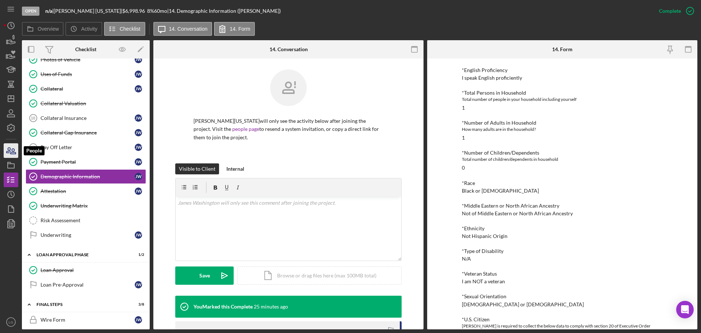
click at [13, 153] on icon "button" at bounding box center [11, 150] width 18 height 18
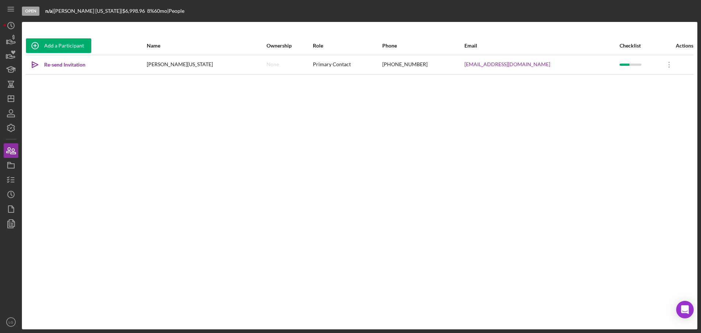
click at [3, 161] on div "Open n/a | James Washington | $6,998.96 8 % 60 mo | People Add a Participant Na…" at bounding box center [350, 166] width 701 height 333
click at [11, 166] on icon "button" at bounding box center [11, 165] width 18 height 18
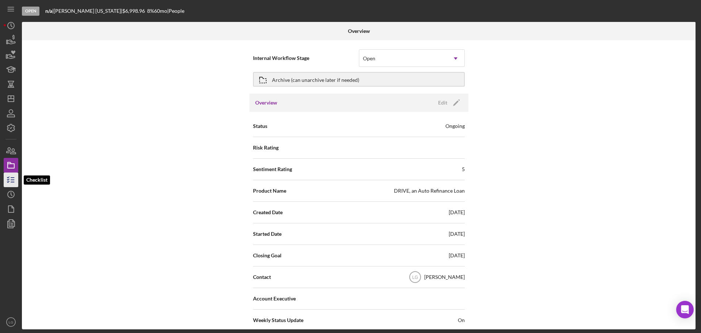
click at [11, 183] on icon "button" at bounding box center [11, 180] width 18 height 18
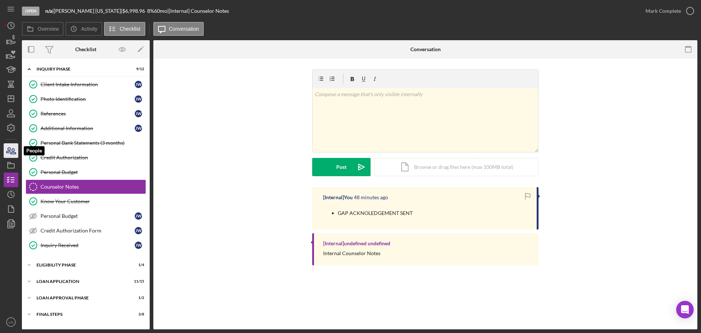
click at [9, 150] on icon "button" at bounding box center [9, 150] width 4 height 5
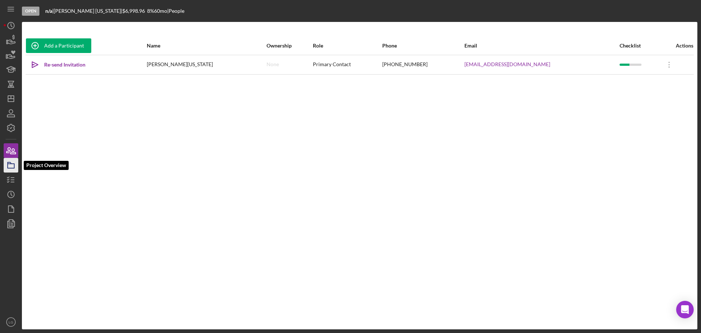
click at [7, 164] on icon "button" at bounding box center [11, 165] width 18 height 18
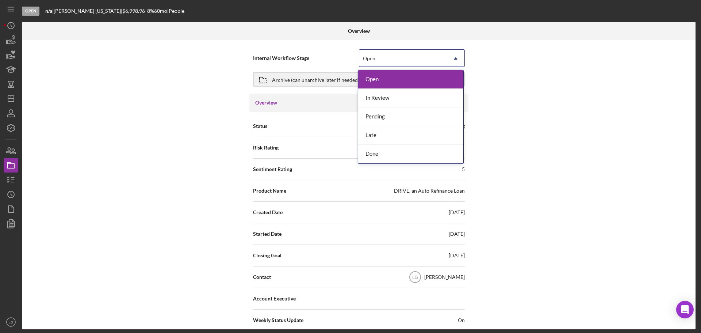
click at [430, 63] on div "Open" at bounding box center [403, 58] width 88 height 17
click at [382, 102] on div "In Review" at bounding box center [410, 98] width 105 height 19
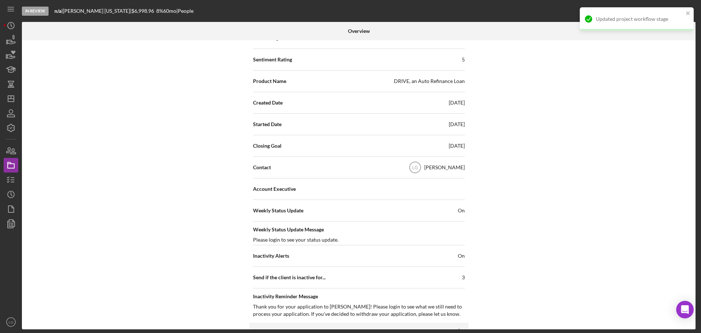
scroll to position [219, 0]
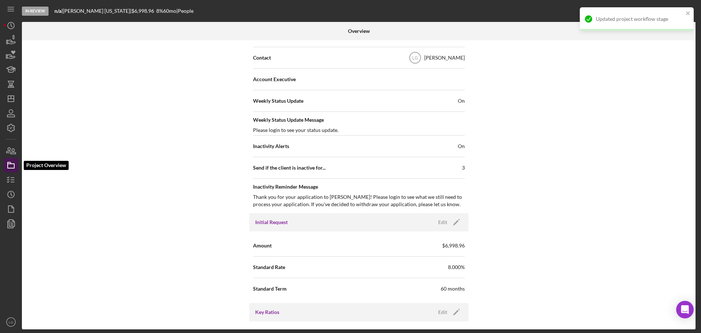
click at [16, 171] on icon "button" at bounding box center [11, 165] width 18 height 18
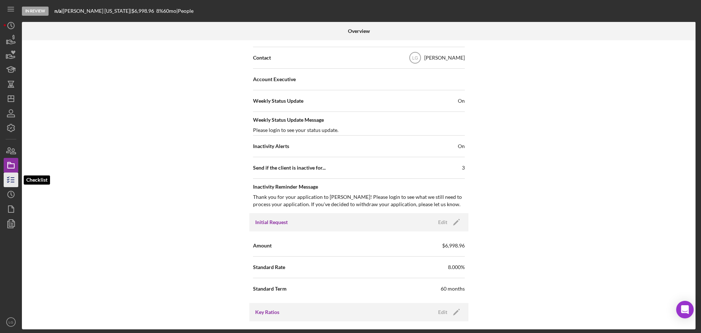
click at [16, 177] on icon "button" at bounding box center [11, 180] width 18 height 18
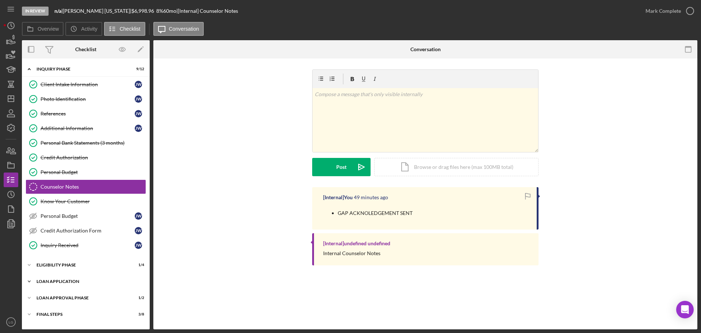
click at [99, 283] on div "Loan Application" at bounding box center [89, 281] width 104 height 4
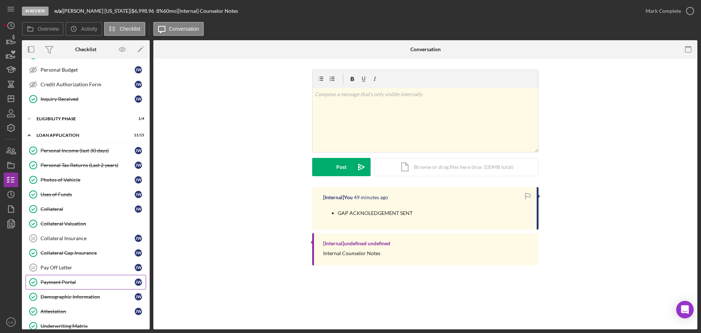
scroll to position [183, 0]
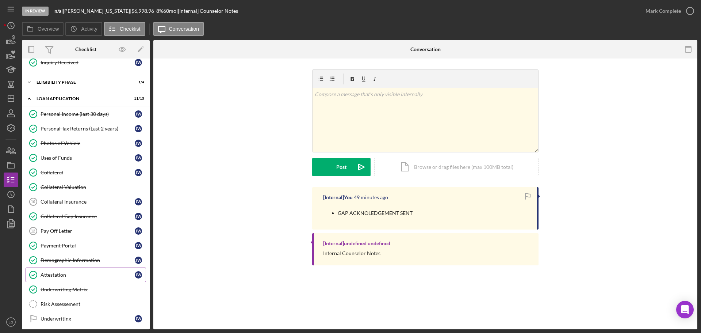
click at [68, 276] on div "Attestation" at bounding box center [88, 275] width 94 height 6
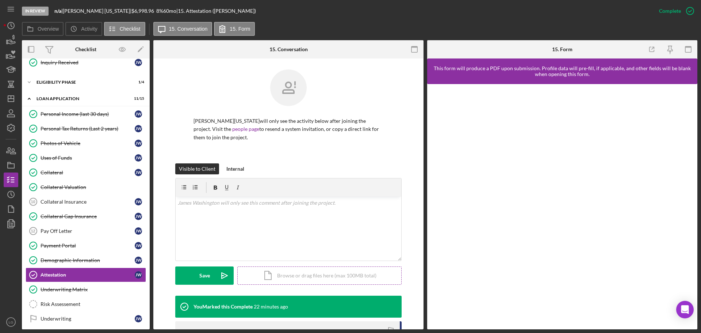
scroll to position [146, 0]
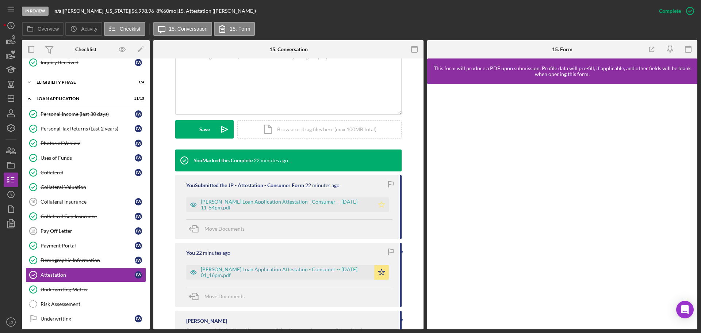
click at [382, 200] on icon "Icon/Star" at bounding box center [381, 204] width 15 height 15
click at [375, 271] on icon "Icon/Star" at bounding box center [381, 272] width 15 height 15
click at [117, 229] on div "Pay Off Letter" at bounding box center [88, 231] width 94 height 6
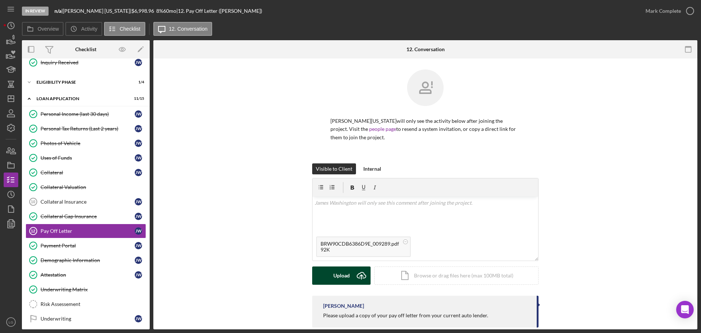
click at [334, 271] on div "Upload" at bounding box center [341, 275] width 16 height 18
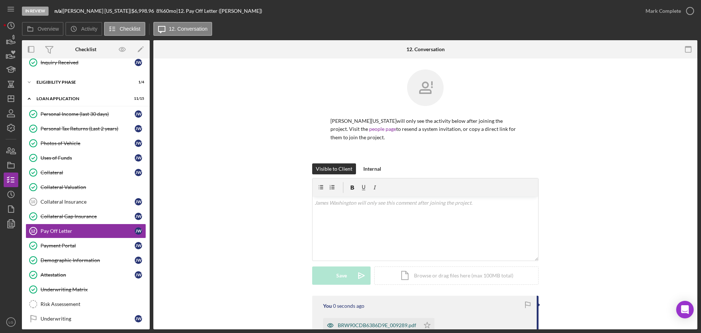
click at [351, 325] on div "BRW90CDB6386D9E_009289.pdf" at bounding box center [377, 325] width 79 height 6
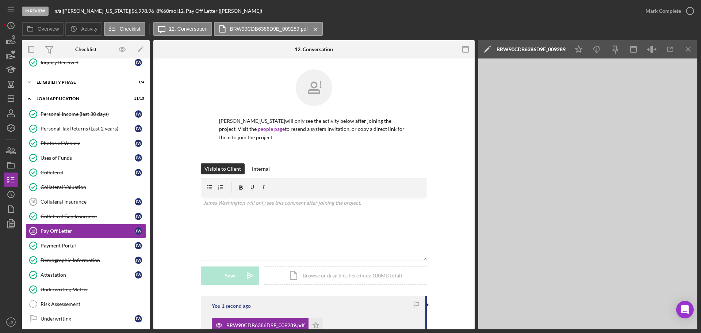
scroll to position [81, 0]
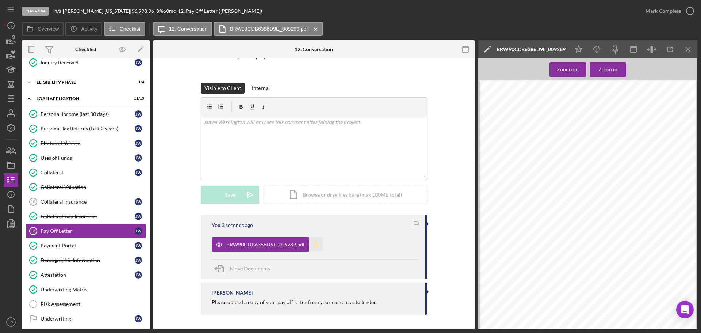
click at [314, 249] on icon "Icon/Star" at bounding box center [316, 244] width 15 height 15
click at [651, 13] on div "Mark Complete" at bounding box center [663, 11] width 35 height 15
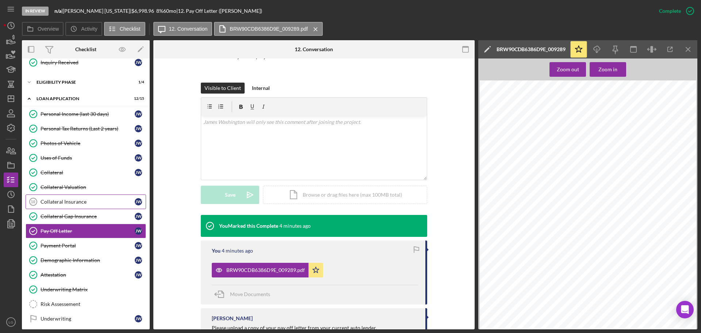
click at [72, 207] on link "Collateral Insurance 10 Collateral Insurance J W" at bounding box center [86, 201] width 120 height 15
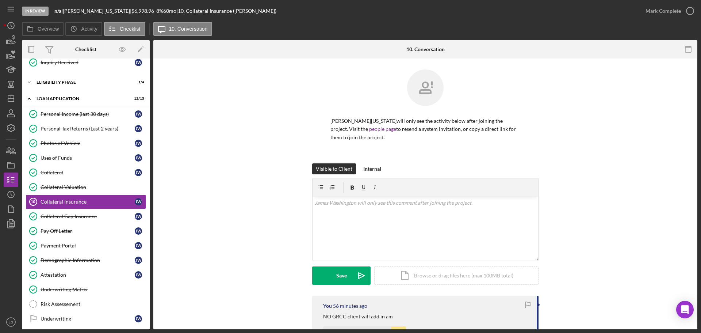
scroll to position [141, 0]
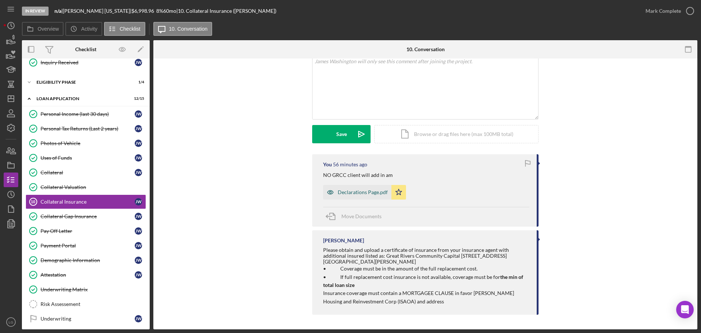
click at [357, 192] on div "Declarations Page.pdf" at bounding box center [363, 192] width 50 height 6
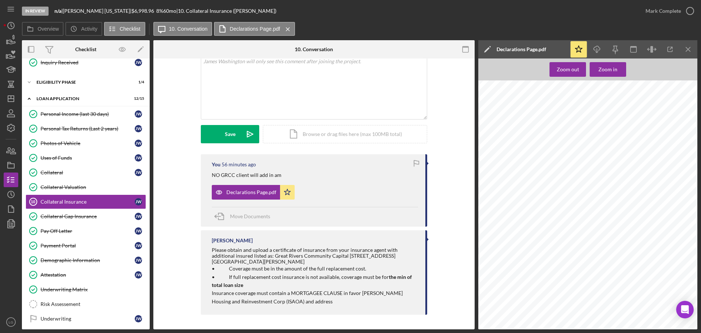
scroll to position [329, 0]
click at [541, 95] on span "1B3CB3HA3BD257298" at bounding box center [555, 96] width 63 height 4
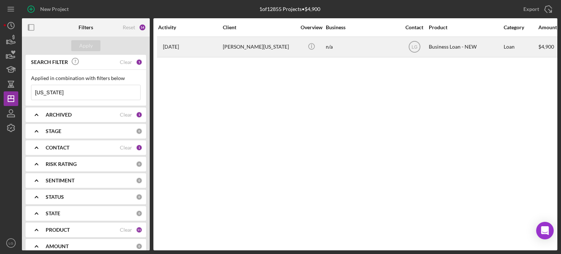
click at [236, 48] on div "[PERSON_NAME][US_STATE]" at bounding box center [259, 46] width 73 height 19
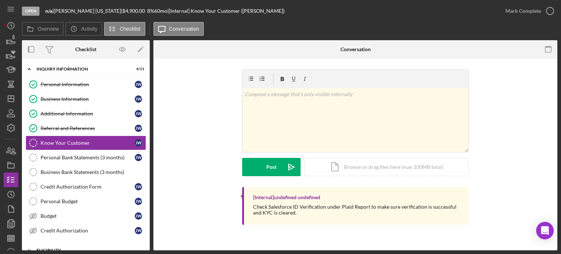
scroll to position [75, 0]
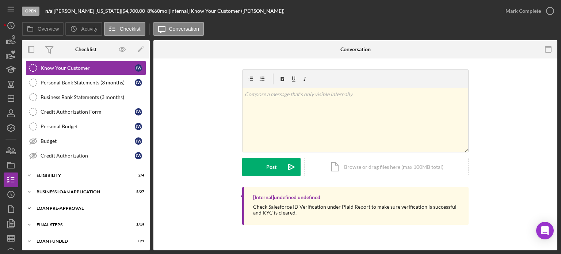
click at [135, 206] on div "LOAN PRE-APPROVAL" at bounding box center [89, 208] width 104 height 4
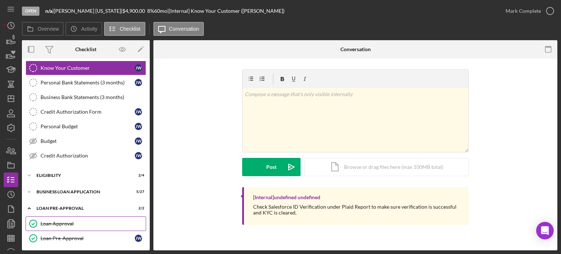
click at [110, 216] on link "Loan Approval Loan Approval" at bounding box center [86, 223] width 120 height 15
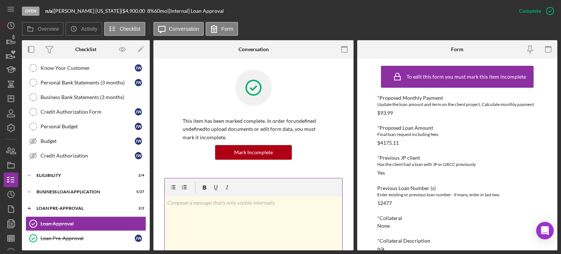
scroll to position [146, 0]
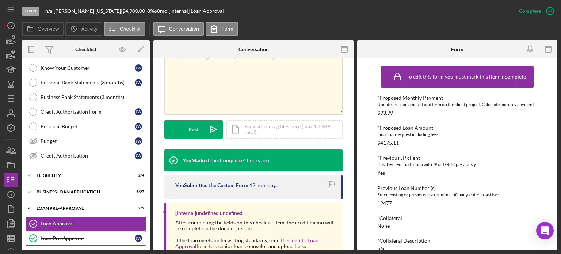
click at [96, 235] on div "Loan Pre-Approval" at bounding box center [88, 238] width 94 height 6
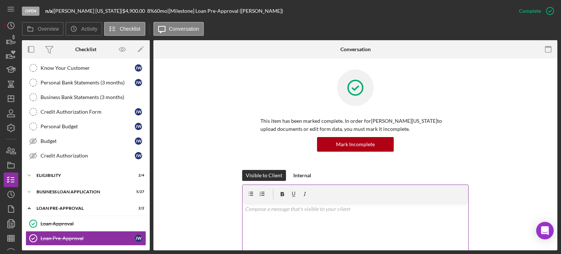
scroll to position [146, 0]
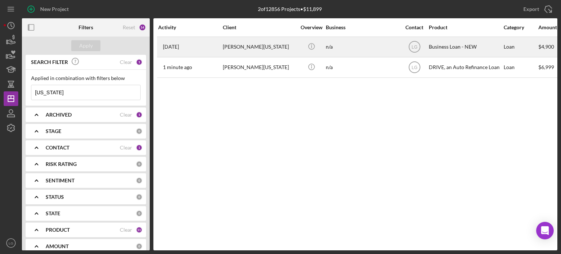
click at [234, 51] on div "[PERSON_NAME][US_STATE]" at bounding box center [259, 46] width 73 height 19
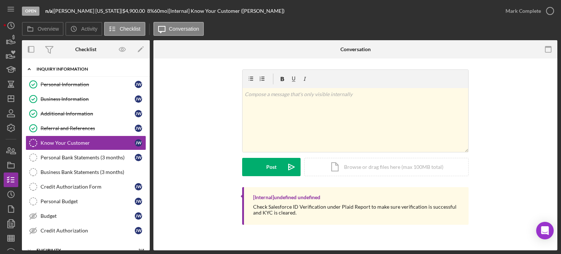
click at [92, 72] on div "Icon/Expander INQUIRY INFORMATION 4 / 11" at bounding box center [86, 69] width 128 height 15
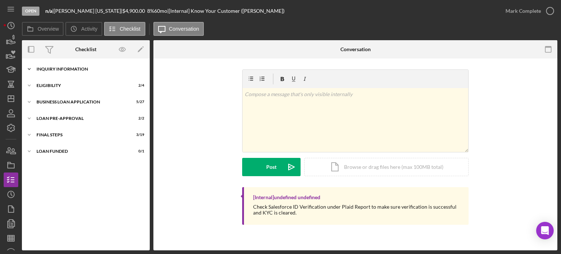
click at [76, 69] on div "INQUIRY INFORMATION" at bounding box center [89, 69] width 104 height 4
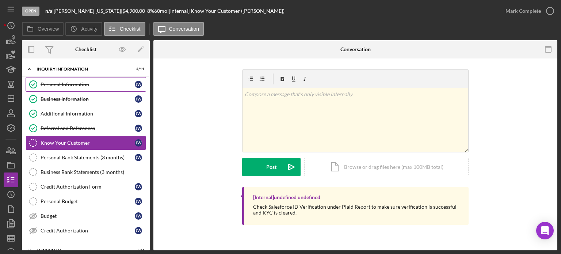
click at [68, 83] on div "Personal Information" at bounding box center [88, 84] width 94 height 6
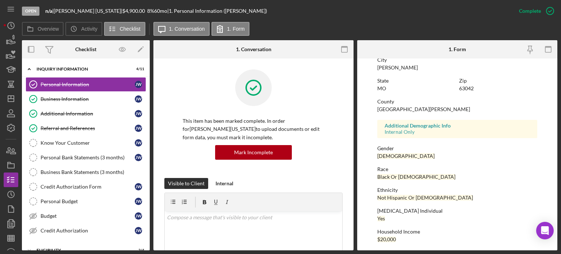
scroll to position [149, 0]
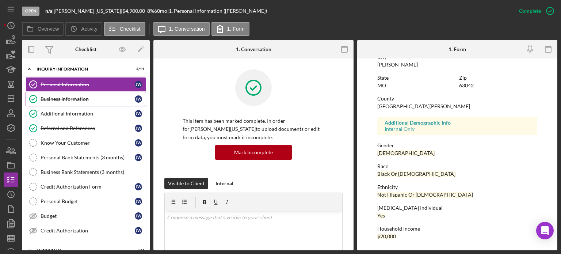
click at [84, 100] on div "Business Information" at bounding box center [88, 99] width 94 height 6
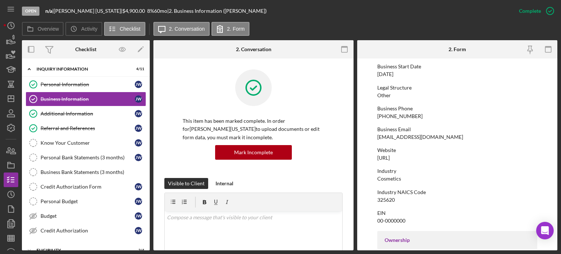
scroll to position [37, 0]
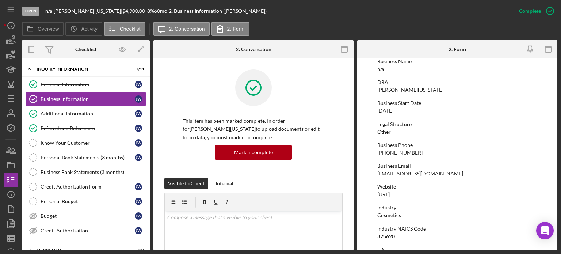
click at [393, 112] on div "[DATE]" at bounding box center [385, 111] width 16 height 6
click at [393, 112] on div "08/08/2025" at bounding box center [385, 111] width 16 height 6
copy div "08/08/2025"
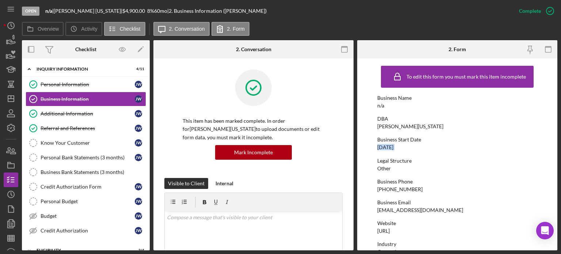
click at [380, 127] on div "[PERSON_NAME][US_STATE]" at bounding box center [410, 126] width 66 height 6
drag, startPoint x: 380, startPoint y: 127, endPoint x: 8, endPoint y: 96, distance: 374.1
click at [8, 96] on icon "Icon/Dashboard" at bounding box center [11, 98] width 18 height 18
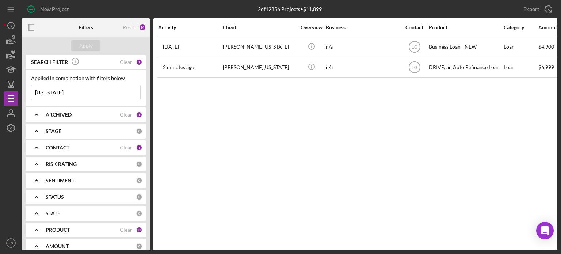
click at [64, 115] on b "ARCHIVED" at bounding box center [59, 115] width 26 height 6
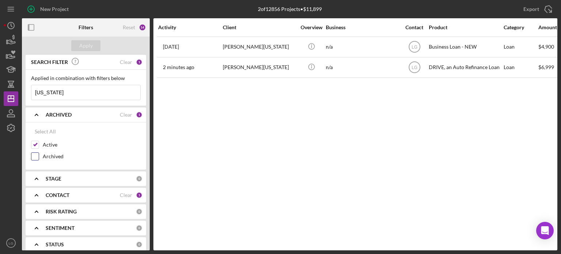
click at [32, 156] on input "Archived" at bounding box center [34, 156] width 7 height 7
checkbox input "true"
click at [80, 47] on div "Apply" at bounding box center [86, 45] width 14 height 11
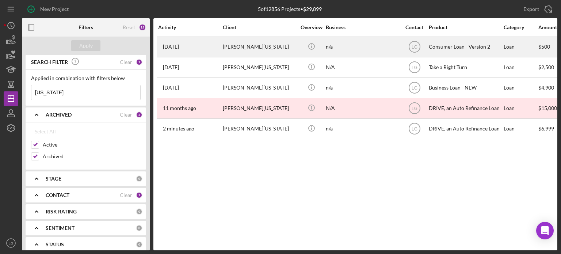
click at [241, 54] on div "[PERSON_NAME][US_STATE]" at bounding box center [259, 46] width 73 height 19
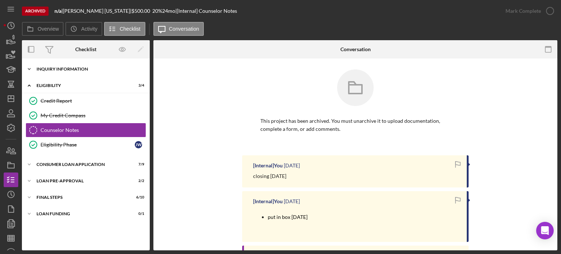
click at [69, 71] on div "Icon/Expander Inquiry Information 8 / 8" at bounding box center [86, 69] width 128 height 15
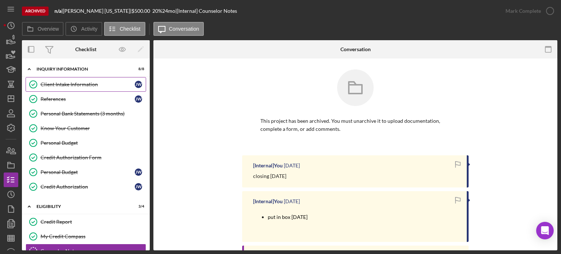
click at [76, 84] on div "Client Intake Information" at bounding box center [88, 84] width 94 height 6
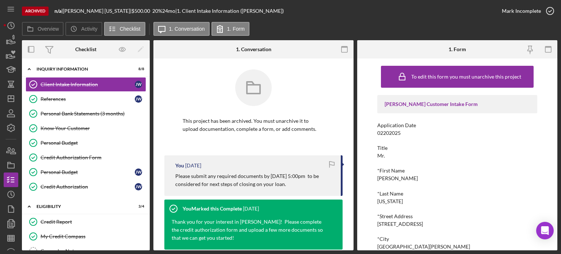
click at [389, 181] on div "[PERSON_NAME]" at bounding box center [397, 178] width 41 height 6
copy div "[PERSON_NAME]"
click at [388, 201] on div "[US_STATE]" at bounding box center [390, 201] width 26 height 6
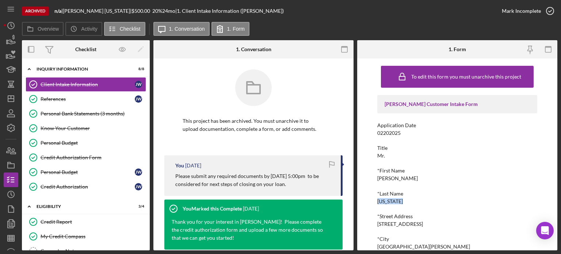
copy div "[US_STATE]"
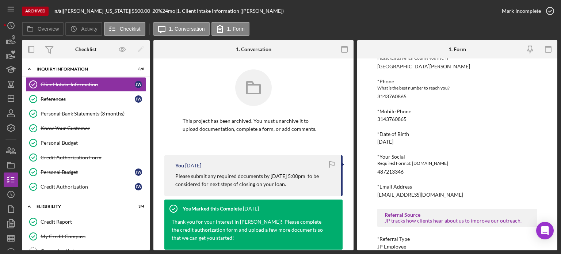
scroll to position [295, 0]
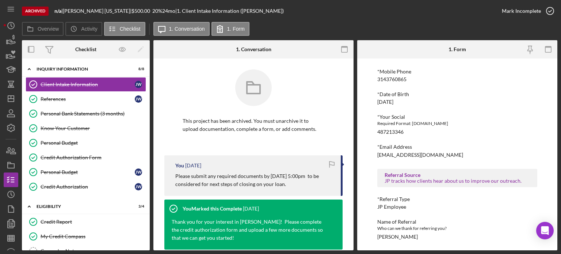
click at [380, 209] on div "Justine PETERSEN Customer Intake Form Application Date 02202025 Title Mr. *Firs…" at bounding box center [457, 20] width 160 height 440
click at [380, 206] on div "JP Employee" at bounding box center [391, 207] width 29 height 6
copy div "JP Employee"
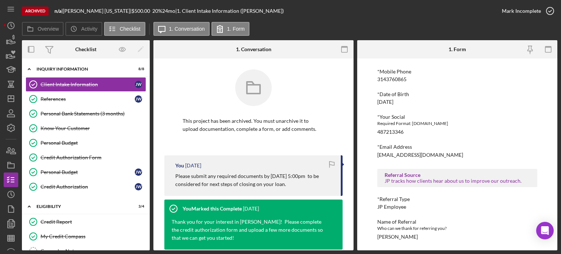
click at [407, 150] on div "*Email Address jamiekidd22@gmail.com" at bounding box center [457, 151] width 160 height 14
click at [405, 154] on div "[EMAIL_ADDRESS][DOMAIN_NAME]" at bounding box center [420, 155] width 86 height 6
copy div "[EMAIL_ADDRESS][DOMAIN_NAME]"
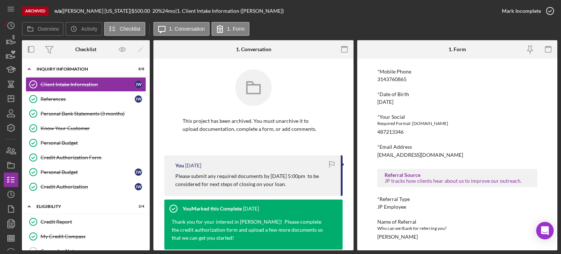
click at [381, 134] on div "487213346" at bounding box center [390, 132] width 26 height 6
copy div "487213346"
click at [387, 101] on div "[DATE]" at bounding box center [385, 102] width 16 height 6
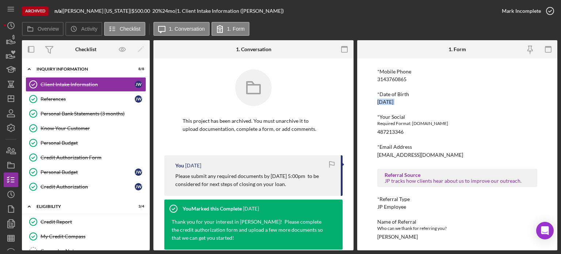
click at [387, 101] on div "[DATE]" at bounding box center [385, 102] width 16 height 6
copy div "[DATE]"
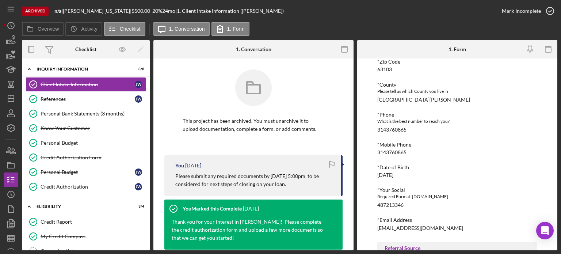
click at [390, 151] on div "3143760865" at bounding box center [391, 152] width 29 height 6
copy div "3143760865"
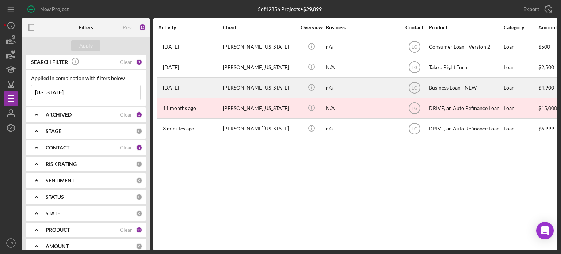
click at [258, 91] on div "[PERSON_NAME][US_STATE]" at bounding box center [259, 87] width 73 height 19
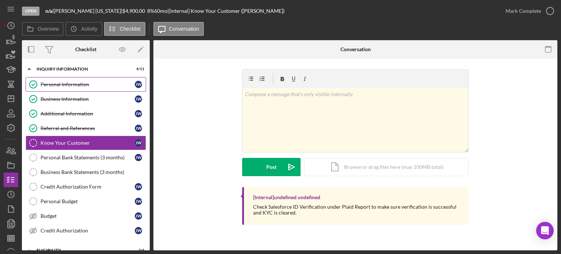
click at [83, 81] on div "Personal Information" at bounding box center [88, 84] width 94 height 6
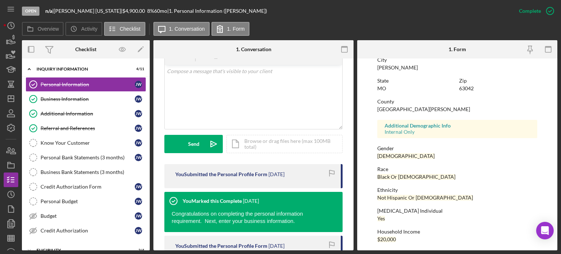
scroll to position [73, 0]
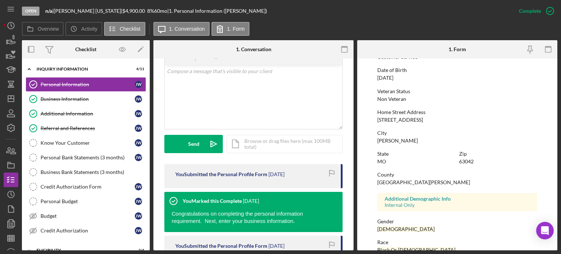
click at [387, 119] on div "838 Holiday Ave" at bounding box center [400, 120] width 46 height 6
copy div "838 Holiday Ave"
click at [386, 140] on div "Hazelwood" at bounding box center [397, 141] width 41 height 6
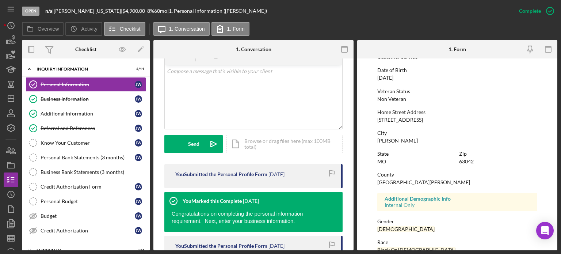
click at [386, 140] on div "Hazelwood" at bounding box center [397, 141] width 41 height 6
copy div "Hazelwood"
click at [381, 183] on div "St. Louis" at bounding box center [423, 182] width 93 height 6
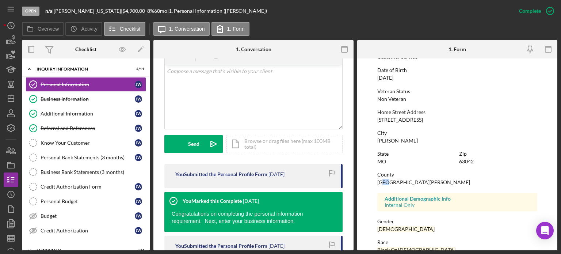
click at [381, 183] on div "St. Louis" at bounding box center [423, 182] width 93 height 6
copy div "St. Louis"
click at [96, 115] on div "Additional Information" at bounding box center [88, 114] width 94 height 6
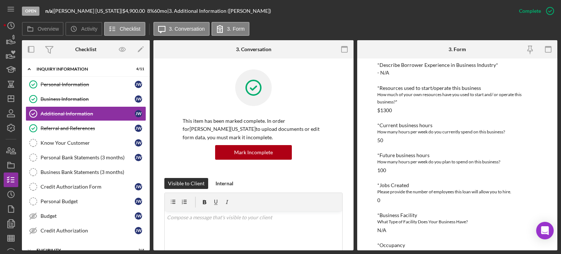
scroll to position [353, 0]
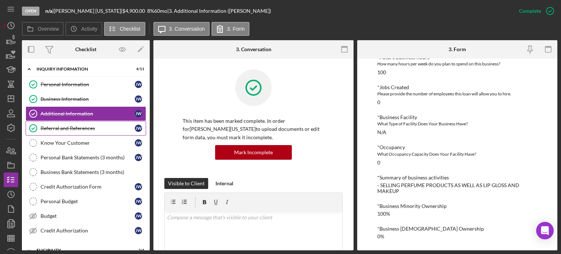
click at [77, 134] on link "Referral and References Referral and References J W" at bounding box center [86, 128] width 120 height 15
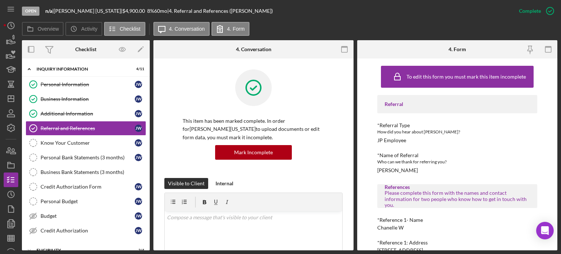
scroll to position [110, 0]
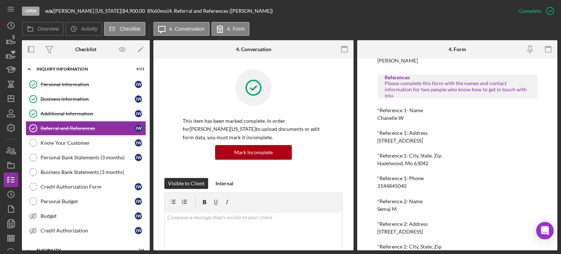
click at [387, 118] on div "Chanelle W" at bounding box center [390, 118] width 26 height 6
copy div "Chanelle W"
click at [391, 138] on div "838 Holiday Ave" at bounding box center [400, 141] width 46 height 6
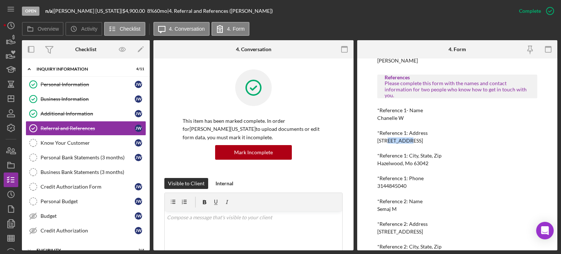
click at [391, 138] on div "838 Holiday Ave" at bounding box center [400, 141] width 46 height 6
copy div "838 Holiday Ave"
click at [395, 163] on div "Hazelwood, Mo 63042" at bounding box center [402, 163] width 51 height 6
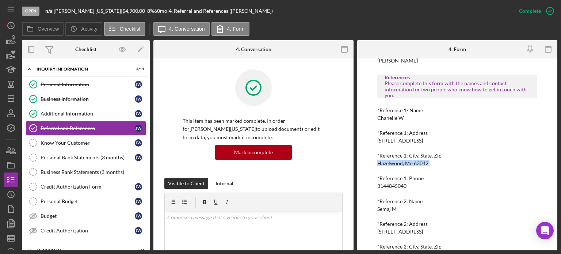
click at [395, 163] on div "Hazelwood, Mo 63042" at bounding box center [402, 163] width 51 height 6
copy div "Hazelwood, Mo 63042"
click at [385, 205] on div "*Reference 2: Name Semaj M" at bounding box center [457, 205] width 160 height 14
click at [386, 210] on div "Semaj M" at bounding box center [386, 209] width 19 height 6
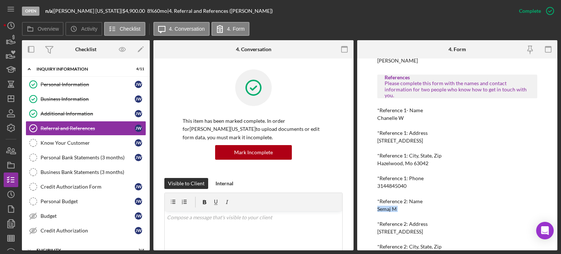
click at [386, 210] on div "Semaj M" at bounding box center [386, 209] width 19 height 6
copy div "Semaj M"
click at [397, 231] on div "110 N 17th st" at bounding box center [400, 232] width 46 height 6
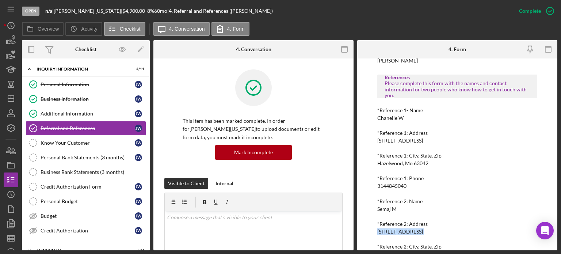
copy div "110 N 17th st"
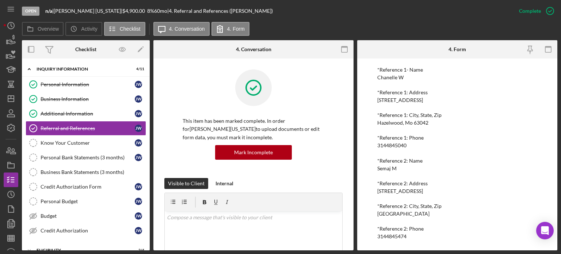
click at [397, 214] on div "St. Louis, Mo 63103" at bounding box center [403, 214] width 52 height 6
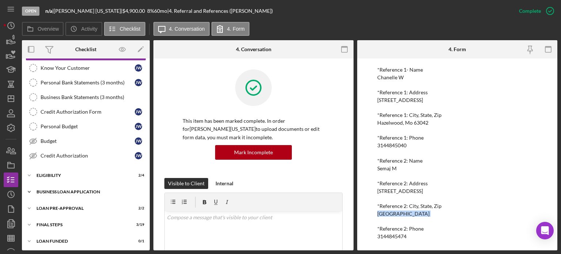
click at [65, 190] on div "BUSINESS LOAN APPLICATION" at bounding box center [89, 192] width 104 height 4
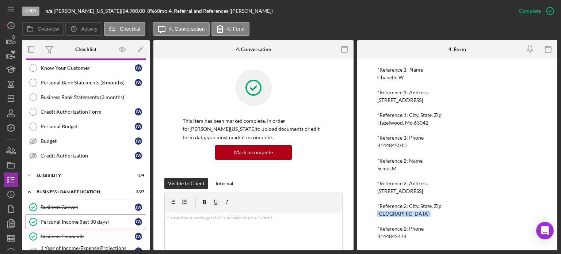
click at [68, 220] on div "Personal Income (last 30 days)" at bounding box center [88, 222] width 94 height 6
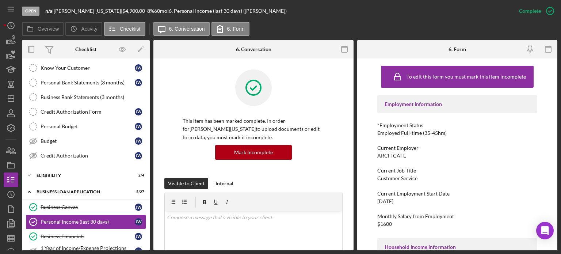
click at [406, 133] on div "Employed Full-time (35-45hrs)" at bounding box center [411, 133] width 69 height 6
click at [398, 156] on div "ARCH CAFE" at bounding box center [391, 156] width 29 height 6
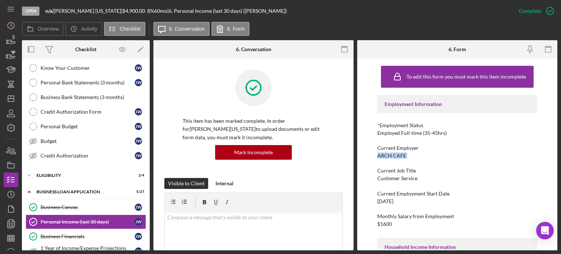
click at [398, 156] on div "ARCH CAFE" at bounding box center [391, 156] width 29 height 6
click at [391, 177] on div "Customer Service" at bounding box center [397, 178] width 40 height 6
click at [378, 200] on div "[DATE]" at bounding box center [385, 201] width 16 height 6
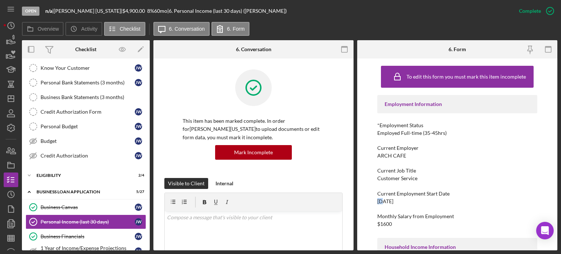
click at [378, 200] on div "[DATE]" at bounding box center [385, 201] width 16 height 6
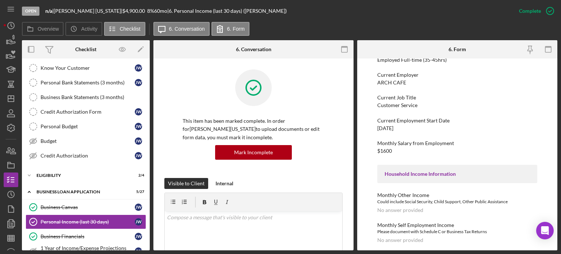
click at [385, 150] on div "$1600" at bounding box center [384, 151] width 15 height 6
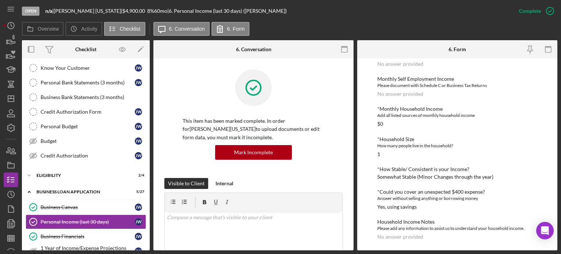
scroll to position [148, 0]
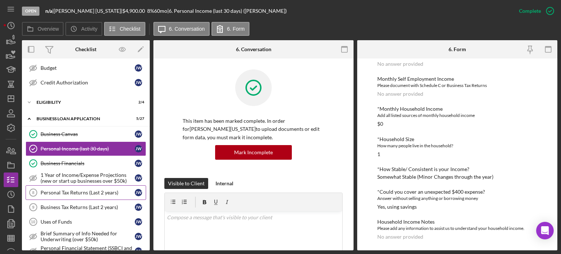
click at [93, 190] on div "Personal Tax Returns (Last 2 years)" at bounding box center [88, 193] width 94 height 6
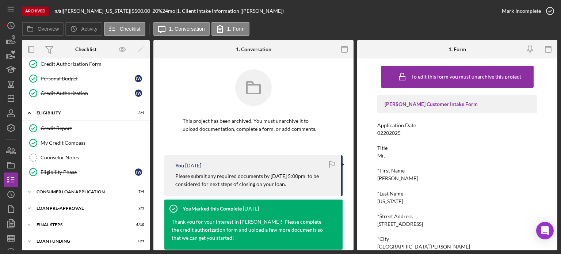
scroll to position [222, 0]
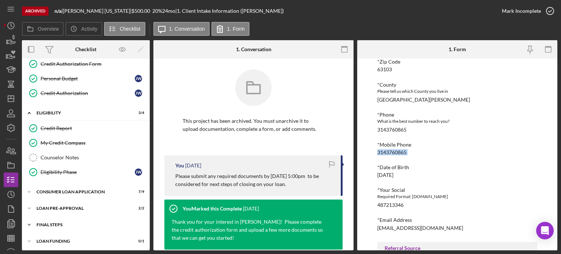
click at [70, 225] on div "Icon/Expander FINAL STEPS 6 / 10" at bounding box center [86, 224] width 128 height 15
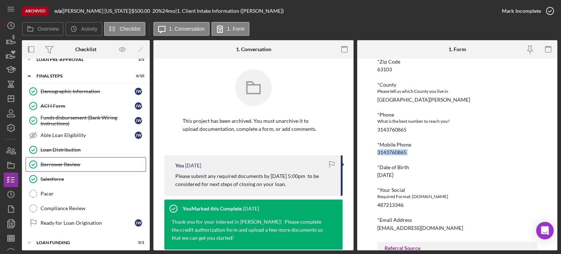
click at [68, 161] on div "Borrower Review" at bounding box center [93, 164] width 105 height 6
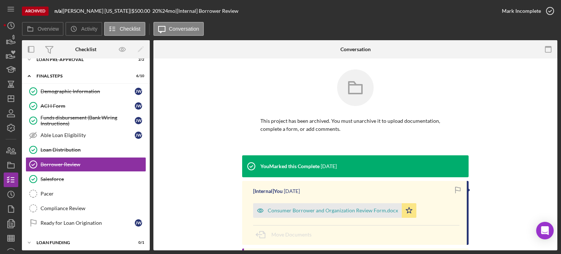
scroll to position [63, 0]
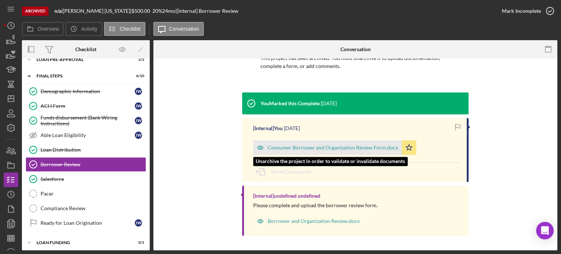
click at [295, 149] on div "Consumer Borrower and Organization Review Form.docx" at bounding box center [333, 148] width 130 height 6
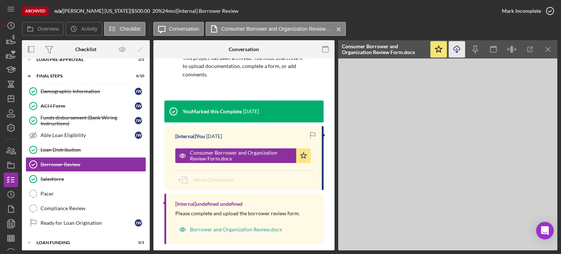
click at [457, 48] on icon "Icon/Download" at bounding box center [457, 49] width 16 height 16
click at [92, 89] on div "Demographic Information" at bounding box center [88, 91] width 94 height 6
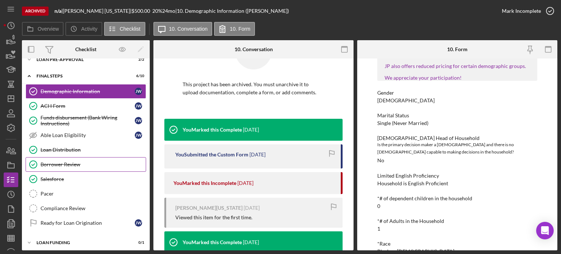
scroll to position [169, 0]
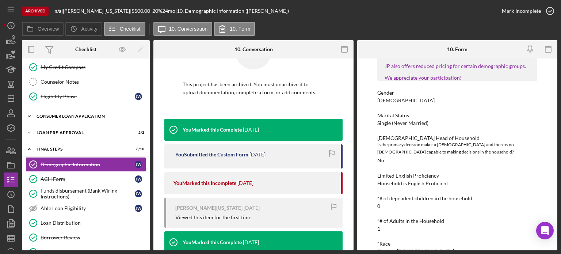
click at [65, 119] on div "Icon/Expander Consumer Loan Application 7 / 9" at bounding box center [86, 116] width 128 height 15
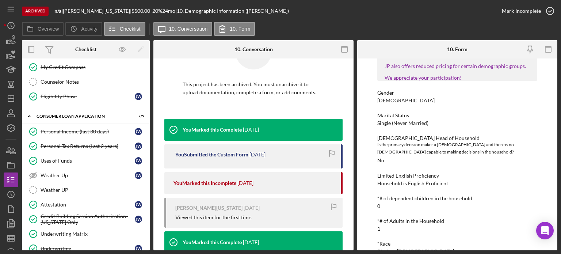
scroll to position [279, 0]
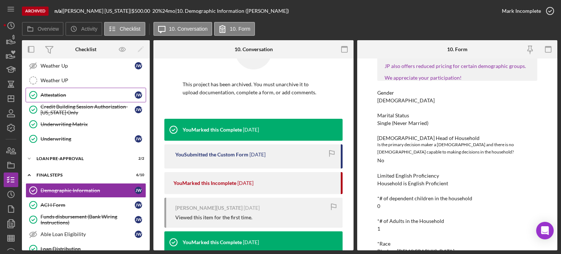
click at [58, 98] on link "Attestation Attestation J W" at bounding box center [86, 95] width 120 height 15
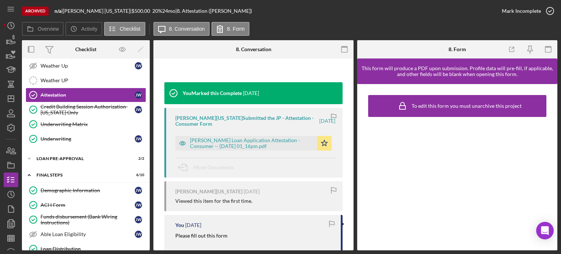
scroll to position [110, 0]
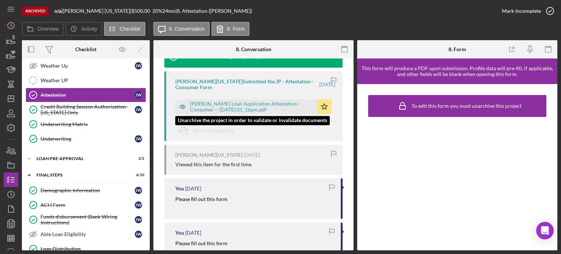
click at [225, 104] on div "Justine Petersen Loan Application Attestation - Consumer -- 2025-03-21 01_16pm.…" at bounding box center [251, 107] width 123 height 12
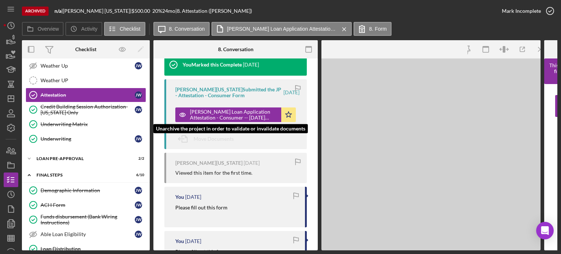
scroll to position [118, 0]
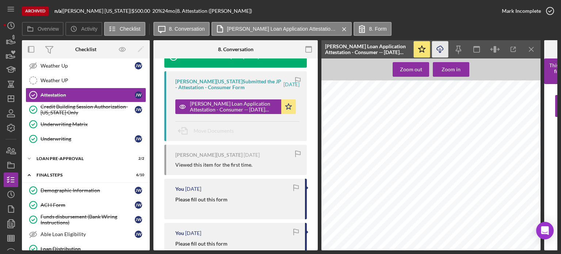
click at [443, 51] on icon "Icon/Download" at bounding box center [440, 49] width 16 height 16
click at [405, 176] on div "1 of 1 Justine Petersen Loan Application Attestation I, James Washington, confi…" at bounding box center [432, 224] width 223 height 289
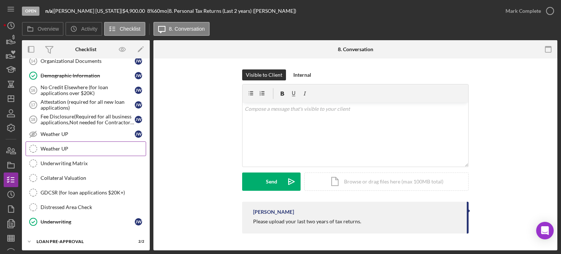
scroll to position [367, 0]
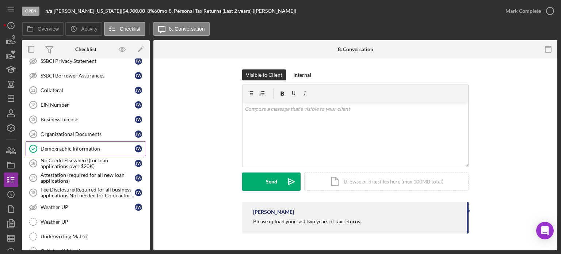
click at [72, 150] on link "Demographic Information Demographic Information [PERSON_NAME]" at bounding box center [86, 148] width 120 height 15
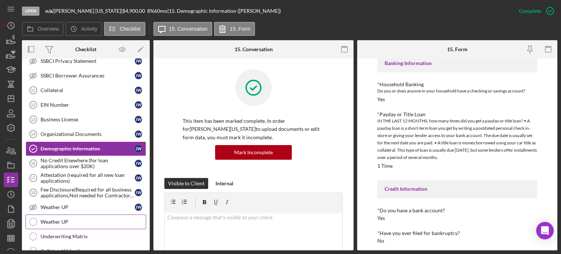
scroll to position [469, 0]
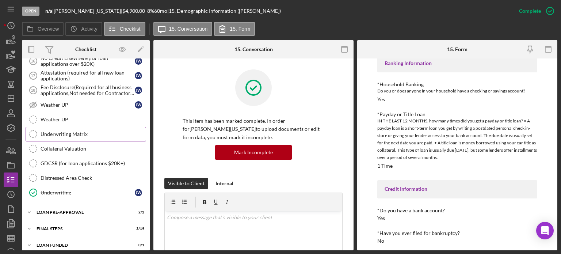
click at [68, 131] on div "Underwriting Matrix" at bounding box center [93, 134] width 105 height 6
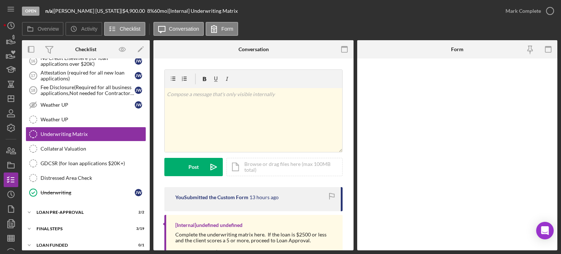
scroll to position [469, 0]
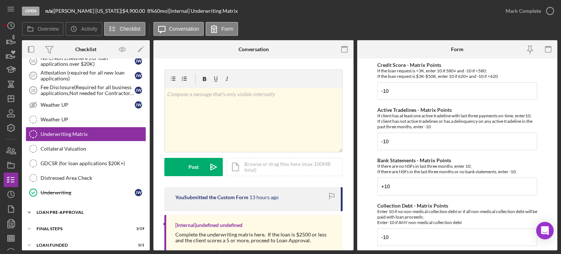
click at [77, 210] on div "LOAN PRE-APPROVAL" at bounding box center [89, 212] width 104 height 4
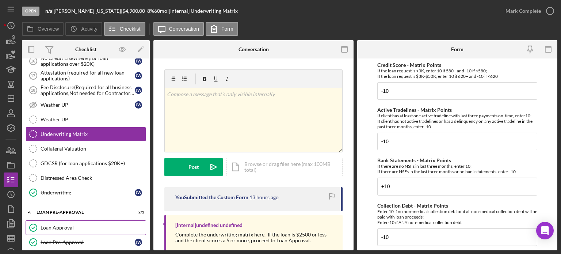
click at [74, 225] on div "Loan Approval" at bounding box center [93, 228] width 105 height 6
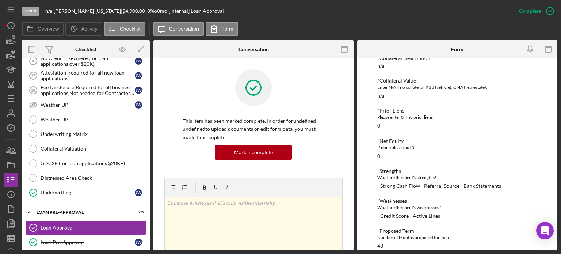
scroll to position [192, 0]
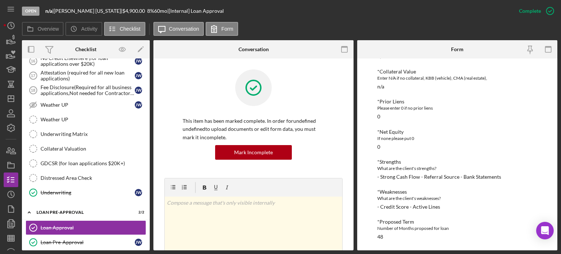
click at [431, 178] on div "- Strong Cash Flow - Referral Source - Bank Statements" at bounding box center [439, 177] width 124 height 6
click at [431, 177] on div "- Strong Cash Flow - Referral Source - Bank Statements" at bounding box center [439, 177] width 124 height 6
click at [376, 175] on div "To edit this form you must mark this item incomplete *Proposed Monthly Payment …" at bounding box center [457, 154] width 200 height 192
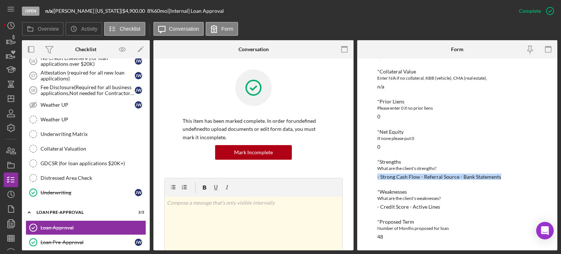
drag, startPoint x: 377, startPoint y: 176, endPoint x: 500, endPoint y: 176, distance: 122.7
click at [500, 176] on div "*Strengths What are the client's strengths? - Strong Cash Flow - Referral Sourc…" at bounding box center [457, 169] width 160 height 21
copy div "- Strong Cash Flow - Referral Source - Bank Statements"
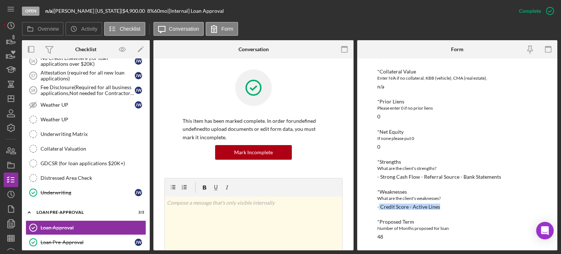
drag, startPoint x: 440, startPoint y: 207, endPoint x: 378, endPoint y: 207, distance: 61.7
click at [378, 207] on div "*Weaknesses What are the client's weaknesses? - Credit Score - Active Lines" at bounding box center [457, 199] width 160 height 21
copy div "Credit Score - Active Lines"
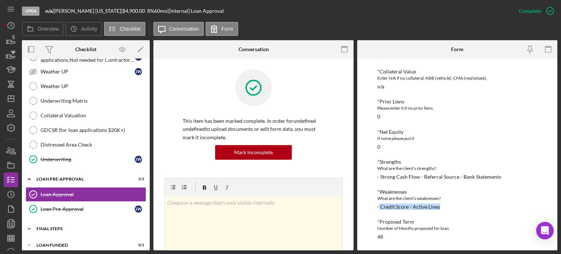
click at [67, 221] on div "Icon/Expander FINAL STEPS 3 / 19" at bounding box center [86, 228] width 128 height 15
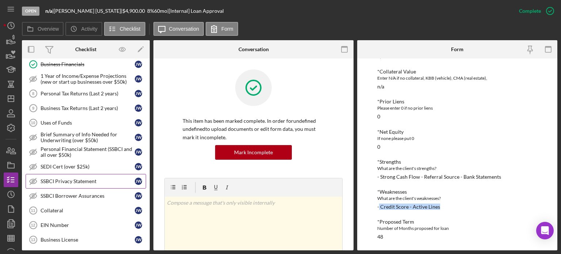
scroll to position [137, 0]
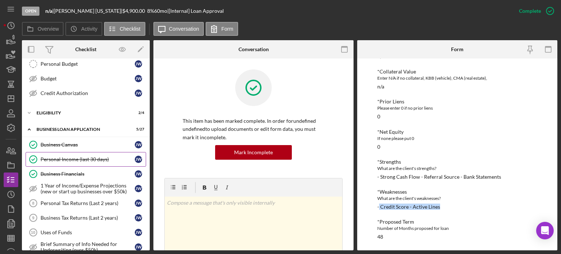
click at [69, 156] on div "Personal Income (last 30 days)" at bounding box center [88, 159] width 94 height 6
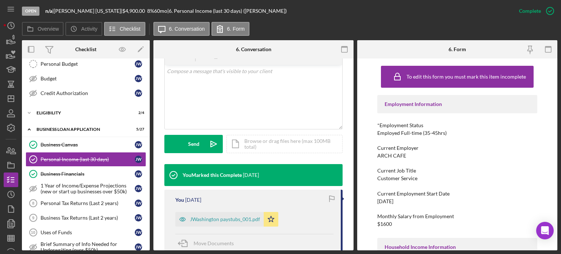
scroll to position [183, 0]
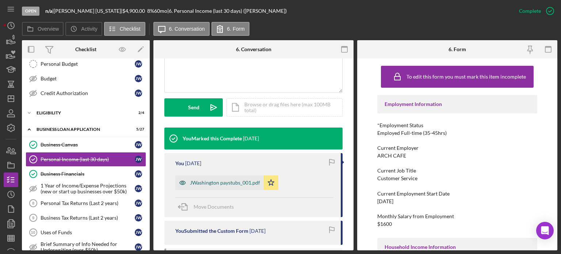
click at [230, 187] on div "JWashington paystubs_001.pdf" at bounding box center [219, 182] width 88 height 15
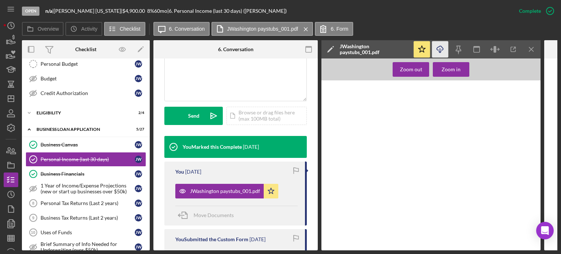
click at [438, 46] on icon "Icon/Download" at bounding box center [440, 49] width 16 height 16
